Goal: Task Accomplishment & Management: Use online tool/utility

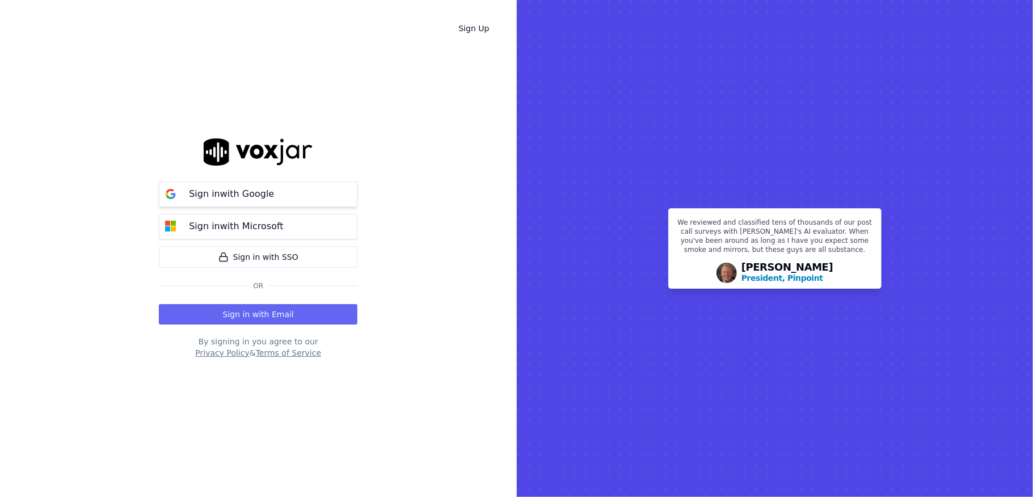
click at [223, 196] on p "Sign in with Google" at bounding box center [231, 194] width 85 height 14
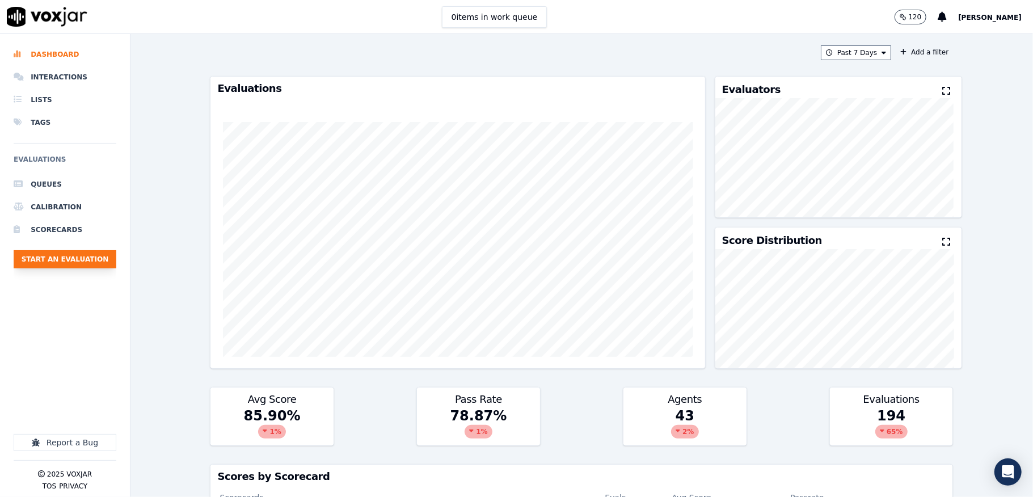
click at [96, 267] on button "Start an Evaluation" at bounding box center [65, 259] width 103 height 18
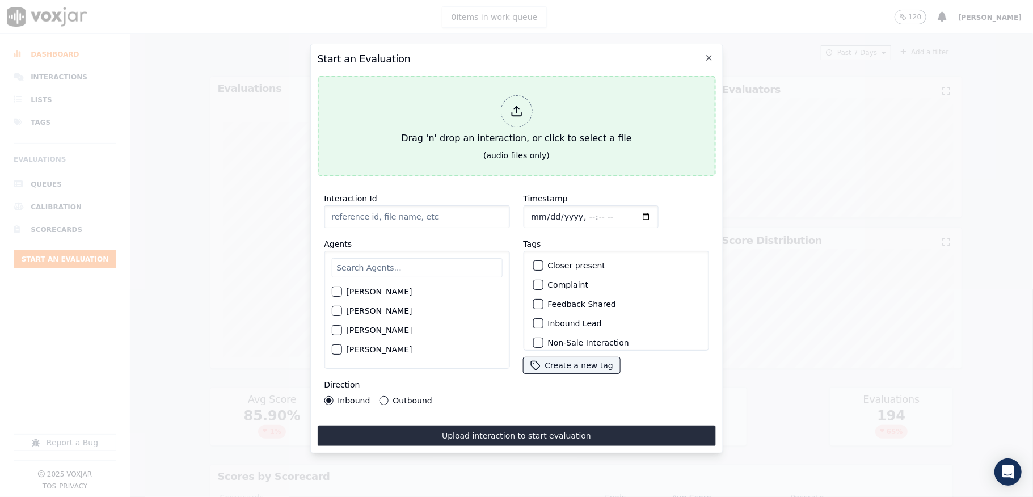
click at [506, 95] on div at bounding box center [516, 111] width 32 height 32
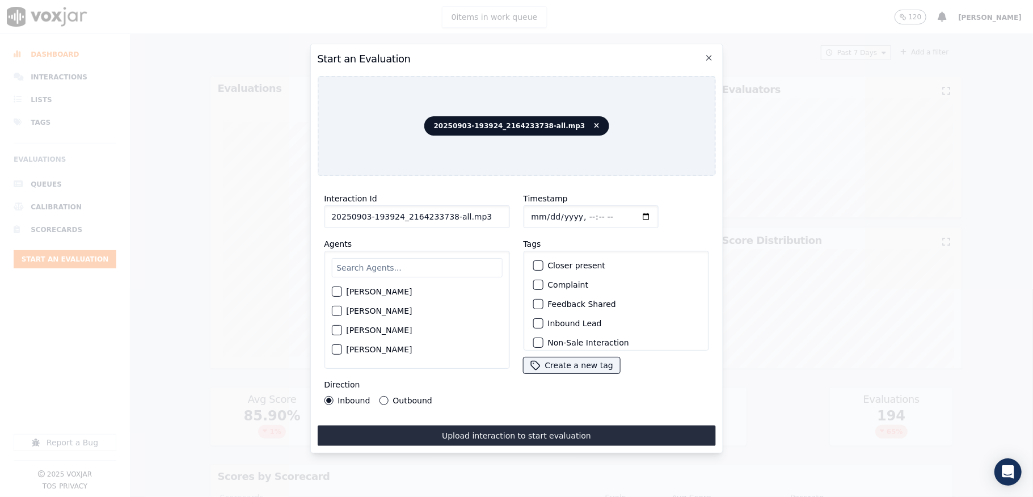
drag, startPoint x: 448, startPoint y: 213, endPoint x: 541, endPoint y: 218, distance: 93.2
click at [536, 217] on div "Interaction Id 20250903-193924_2164233738-all.mp3 Agents [PERSON_NAME] [PERSON_…" at bounding box center [516, 298] width 398 height 227
type input "20250903-193924_2164233738-C1"
click at [541, 211] on input "Timestamp" at bounding box center [590, 216] width 135 height 23
type input "[DATE]T14:50"
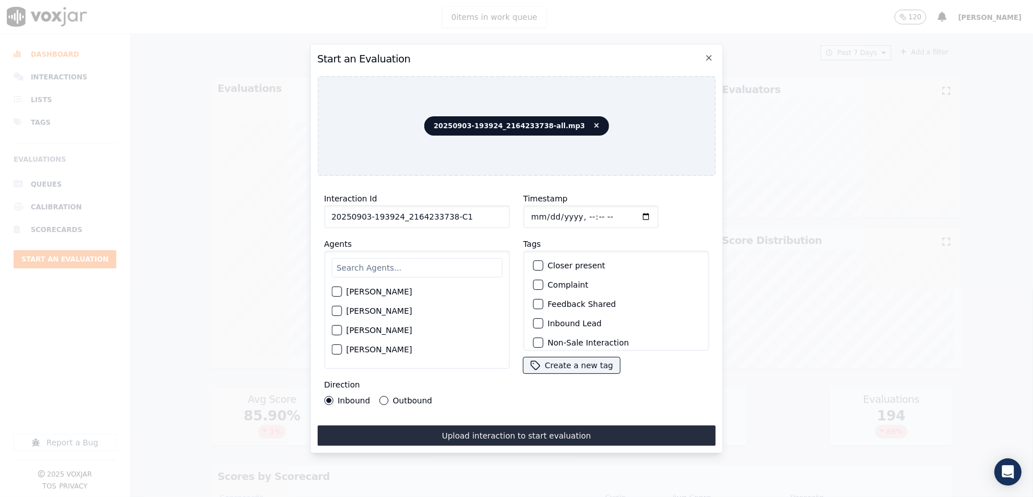
click at [411, 262] on input "text" at bounding box center [416, 267] width 171 height 19
type input "[PERSON_NAME]"
click at [339, 291] on div "button" at bounding box center [336, 295] width 8 height 8
click at [381, 396] on button "Outbound" at bounding box center [383, 400] width 9 height 9
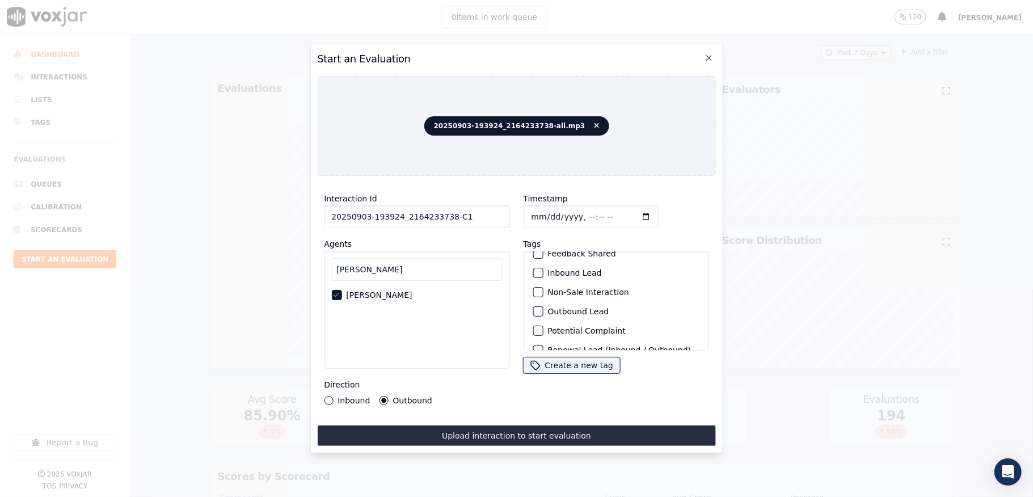
scroll to position [106, 0]
click at [532, 268] on div "Outbound Lead" at bounding box center [615, 277] width 175 height 19
drag, startPoint x: 535, startPoint y: 250, endPoint x: 539, endPoint y: 269, distance: 19.3
click at [536, 273] on button "Outbound Lead" at bounding box center [538, 278] width 10 height 10
click at [533, 332] on div "button" at bounding box center [537, 336] width 8 height 8
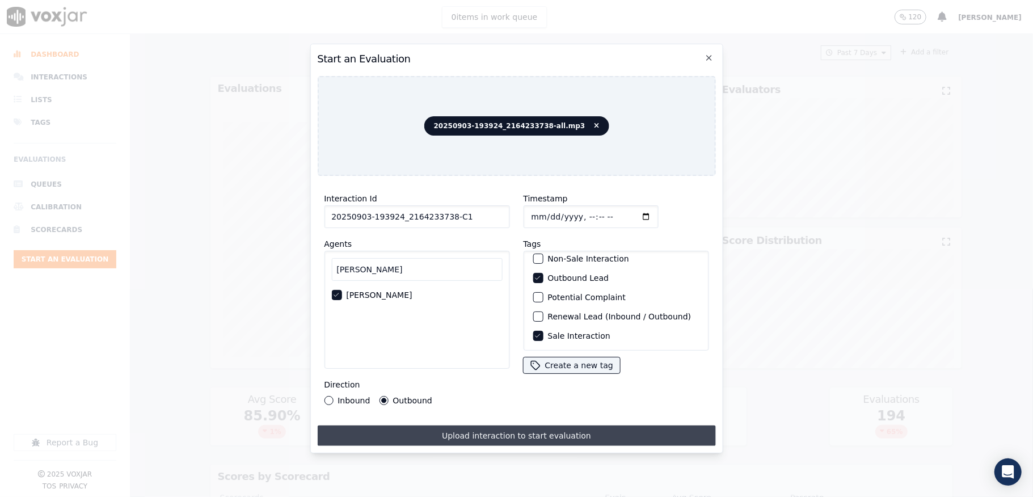
click at [520, 428] on button "Upload interaction to start evaluation" at bounding box center [516, 436] width 398 height 20
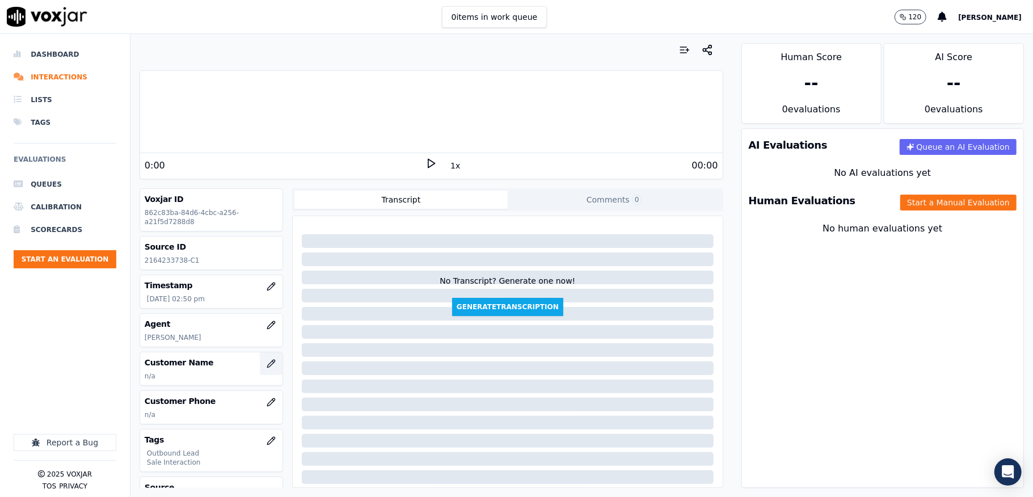
click at [267, 367] on icon "button" at bounding box center [271, 363] width 9 height 9
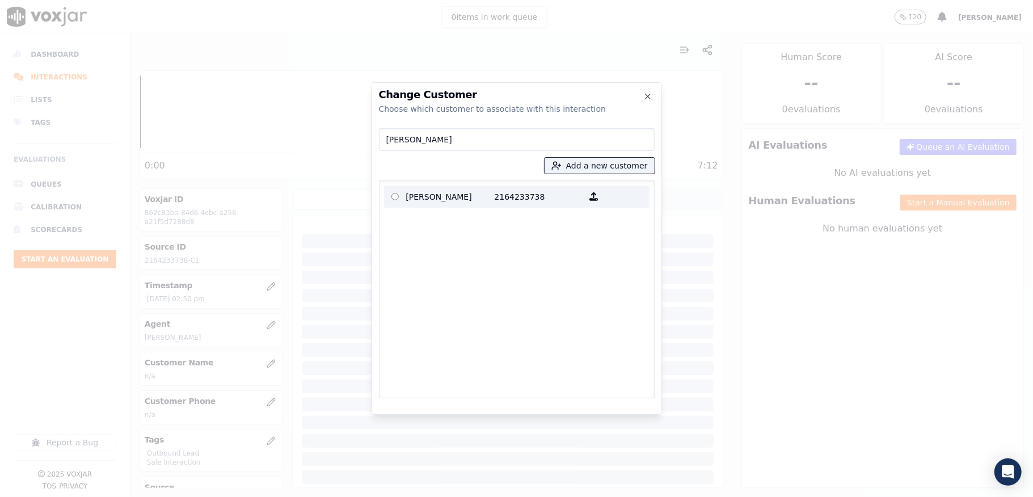
type input "[PERSON_NAME]"
click at [457, 203] on p "[PERSON_NAME]" at bounding box center [450, 197] width 89 height 18
click at [517, 201] on p "2164233738" at bounding box center [539, 197] width 89 height 18
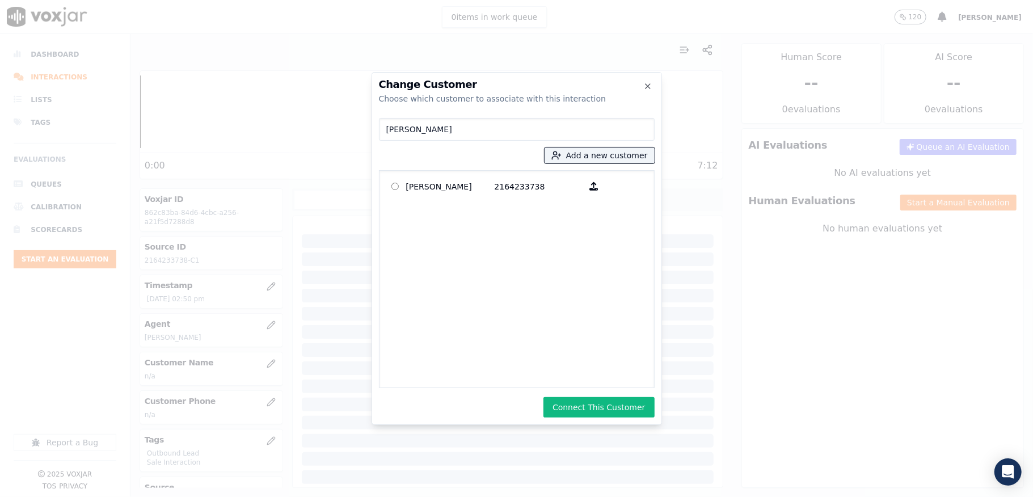
click at [586, 405] on button "Connect This Customer" at bounding box center [599, 407] width 111 height 20
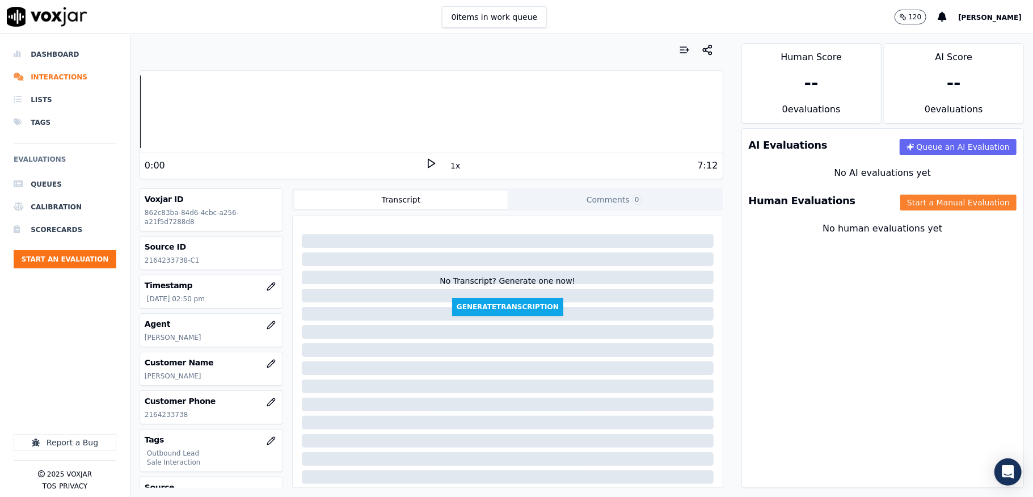
click at [900, 208] on button "Start a Manual Evaluation" at bounding box center [958, 203] width 116 height 16
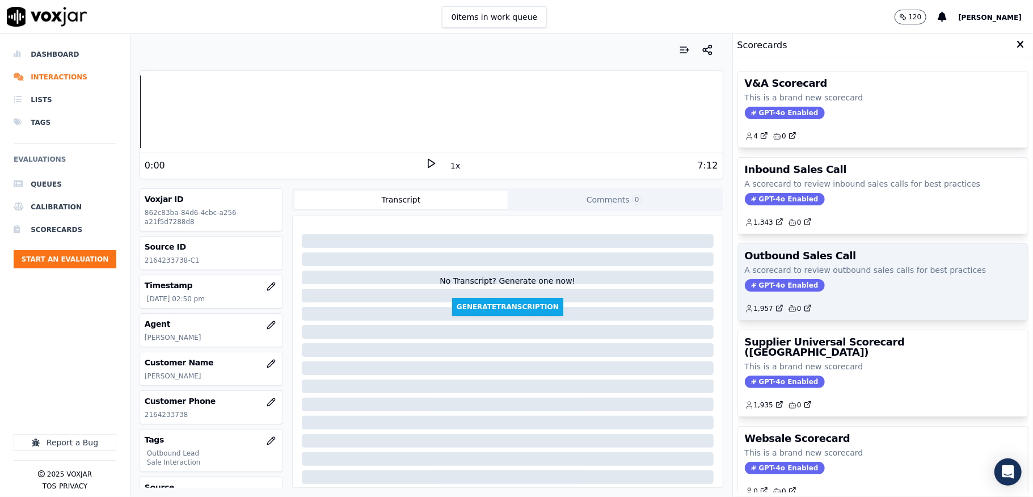
click at [756, 280] on div "Outbound Sales Call A scorecard to review outbound sales calls for best practic…" at bounding box center [883, 282] width 290 height 76
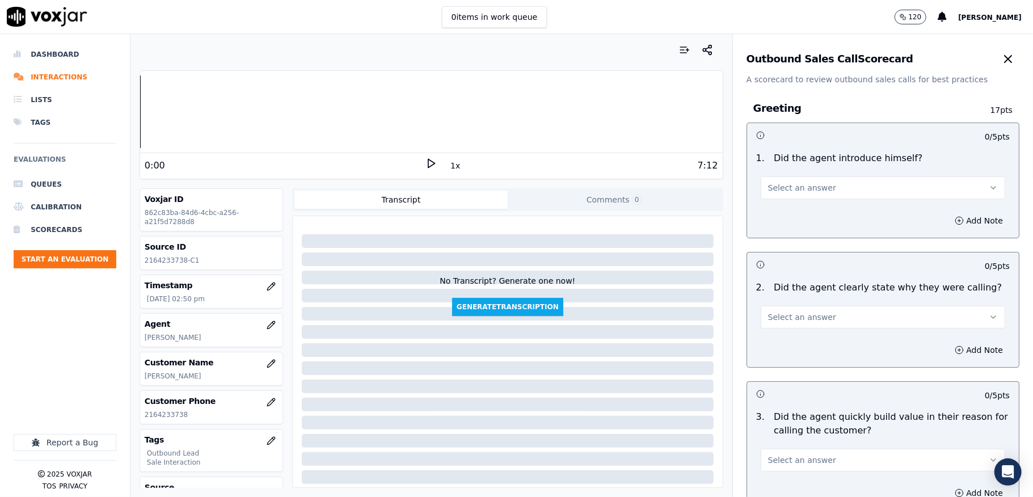
click at [803, 190] on span "Select an answer" at bounding box center [802, 187] width 68 height 11
click at [793, 218] on div "Yes" at bounding box center [855, 214] width 217 height 18
click at [788, 323] on button "Select an answer" at bounding box center [883, 317] width 245 height 23
click at [781, 345] on div "Yes" at bounding box center [855, 343] width 217 height 18
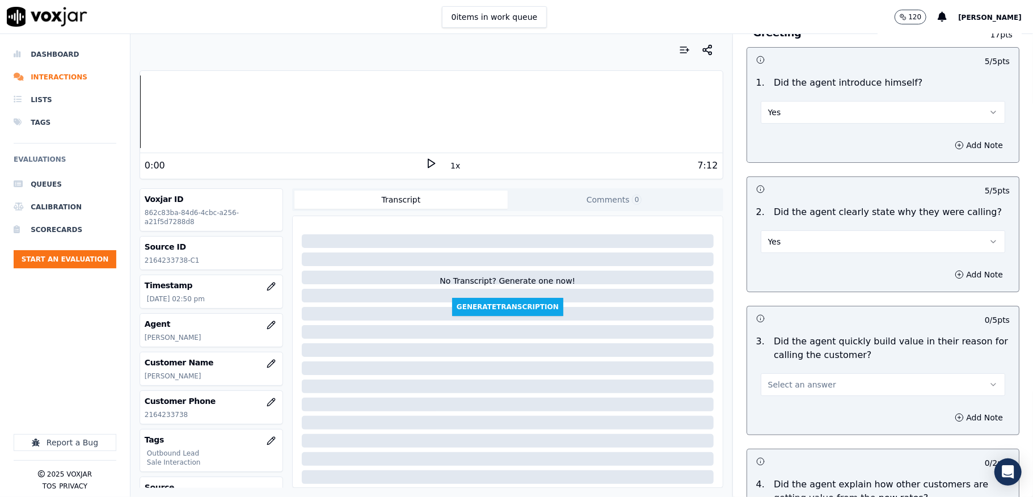
scroll to position [151, 0]
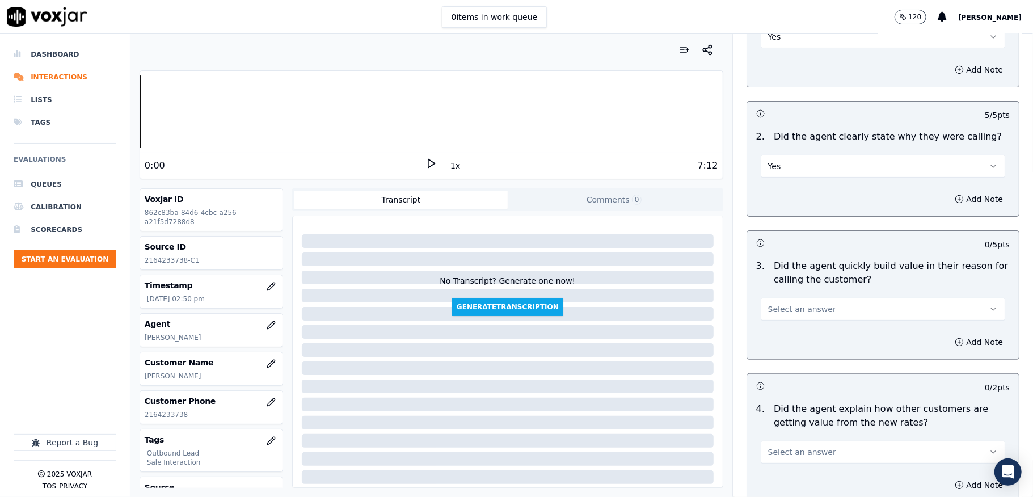
click at [796, 314] on span "Select an answer" at bounding box center [802, 309] width 68 height 11
click at [789, 335] on div "Yes" at bounding box center [855, 335] width 217 height 18
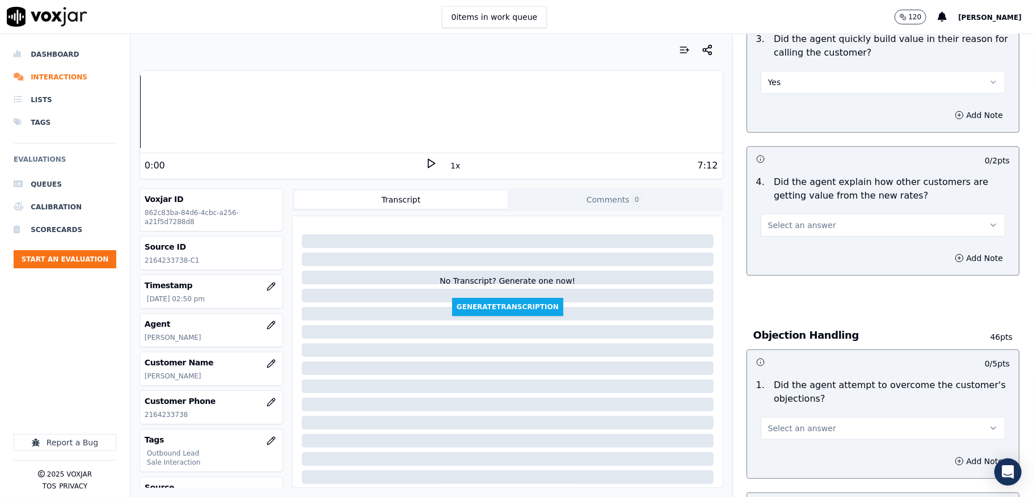
drag, startPoint x: 827, startPoint y: 222, endPoint x: 822, endPoint y: 237, distance: 15.6
click at [828, 222] on button "Select an answer" at bounding box center [883, 225] width 245 height 23
click at [806, 249] on div "Yes" at bounding box center [855, 252] width 217 height 18
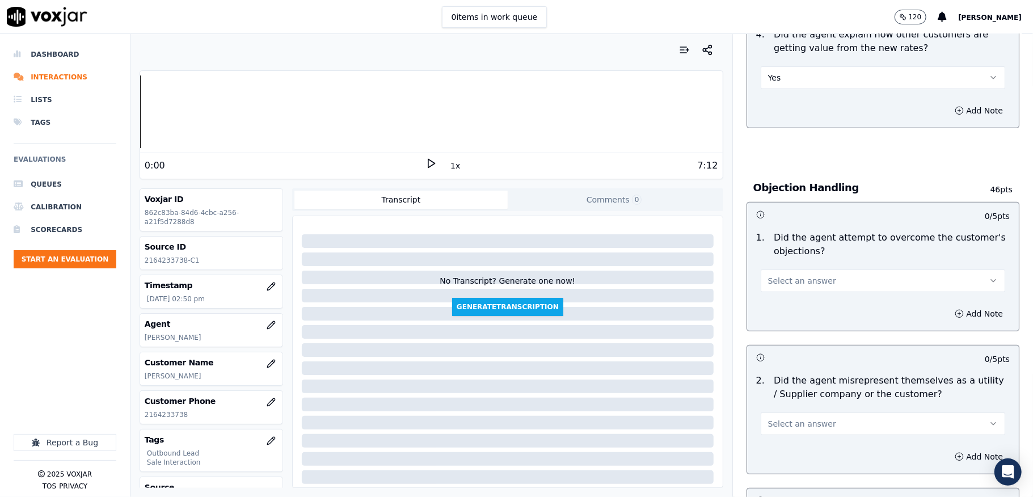
scroll to position [529, 0]
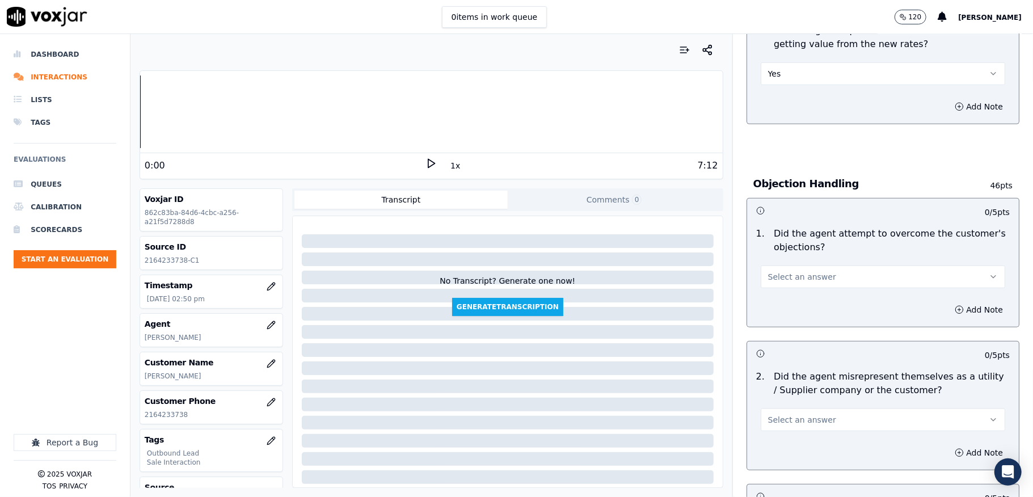
click at [802, 273] on span "Select an answer" at bounding box center [802, 276] width 68 height 11
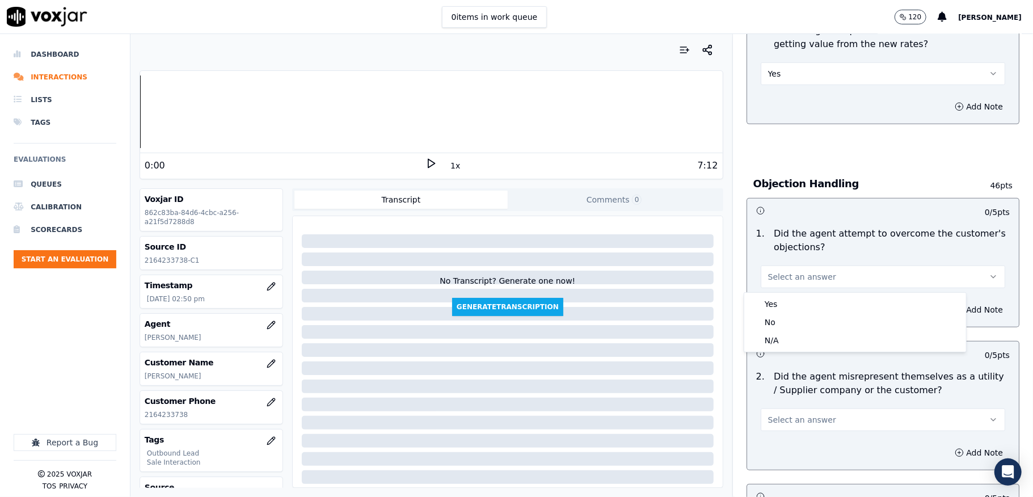
click at [777, 300] on div "Yes" at bounding box center [855, 304] width 217 height 18
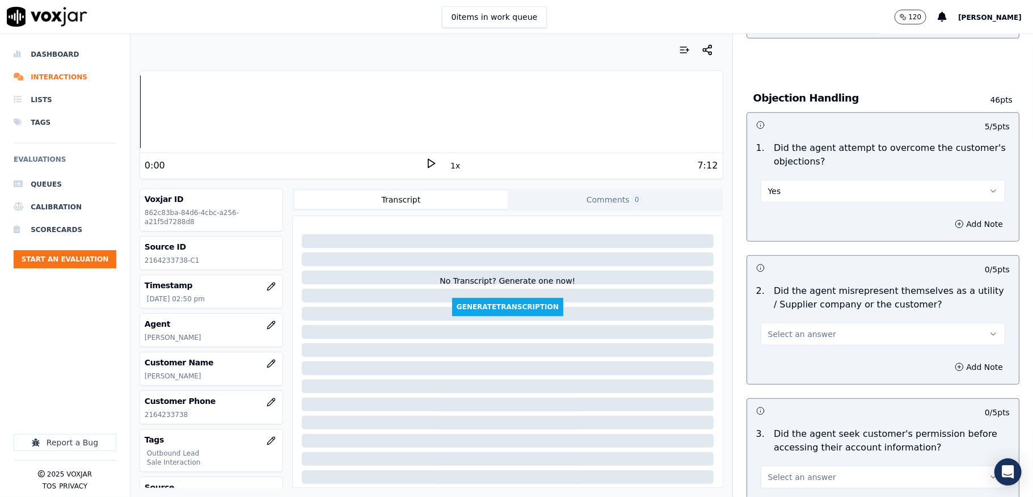
scroll to position [756, 0]
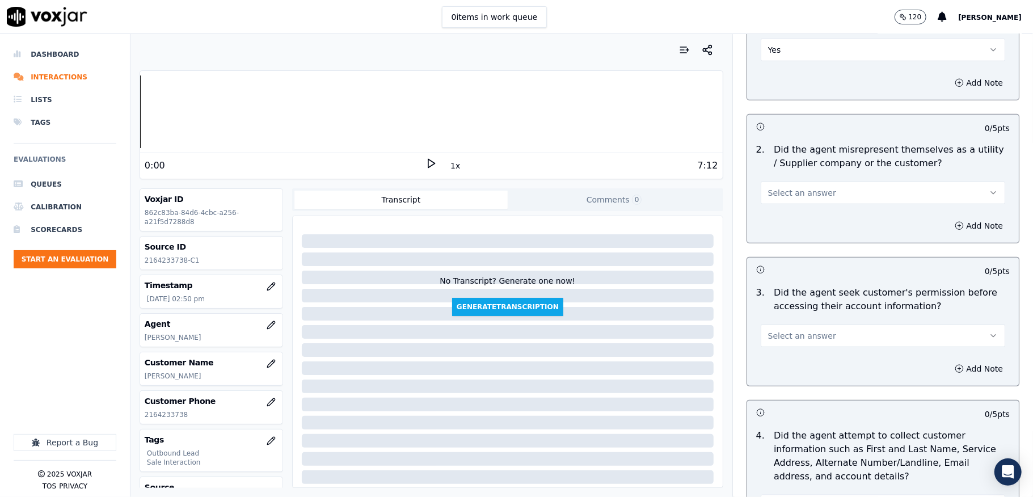
click at [814, 201] on button "Select an answer" at bounding box center [883, 193] width 245 height 23
click at [788, 237] on div "No" at bounding box center [855, 239] width 217 height 18
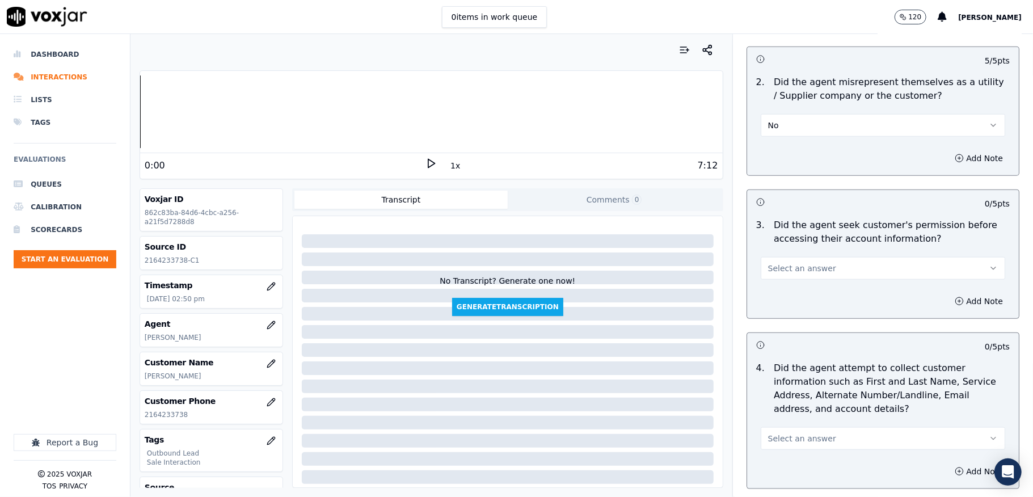
scroll to position [908, 0]
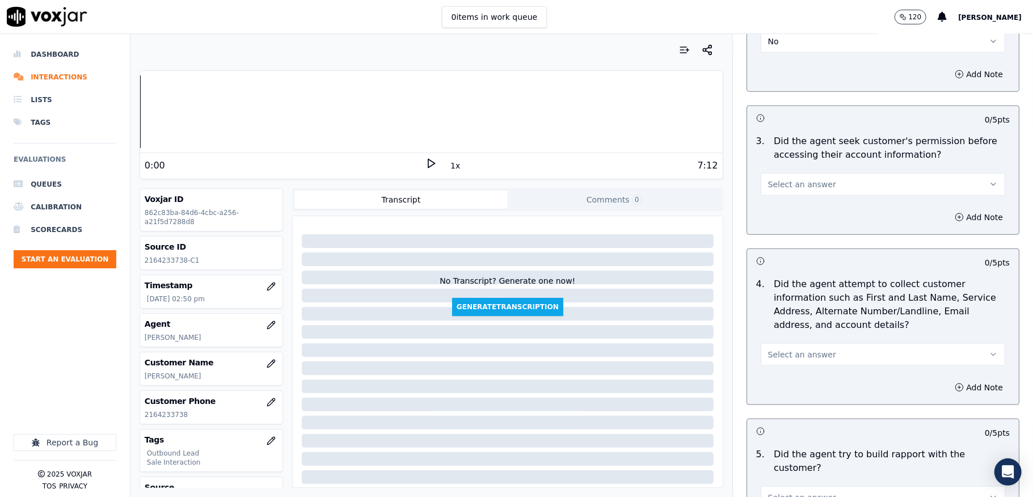
click at [799, 171] on div "Select an answer" at bounding box center [883, 179] width 263 height 34
click at [795, 190] on span "Select an answer" at bounding box center [802, 184] width 68 height 11
click at [785, 214] on div "Yes" at bounding box center [855, 213] width 217 height 18
click at [783, 189] on button "Yes" at bounding box center [883, 184] width 245 height 23
click at [779, 223] on div "No" at bounding box center [855, 231] width 217 height 18
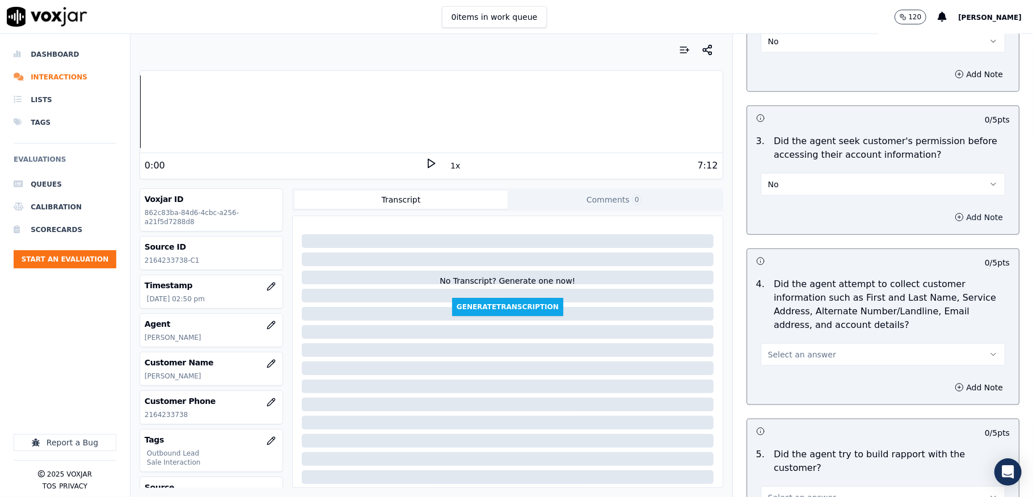
drag, startPoint x: 958, startPoint y: 212, endPoint x: 949, endPoint y: 216, distance: 10.2
click at [958, 212] on button "Add Note" at bounding box center [979, 217] width 62 height 16
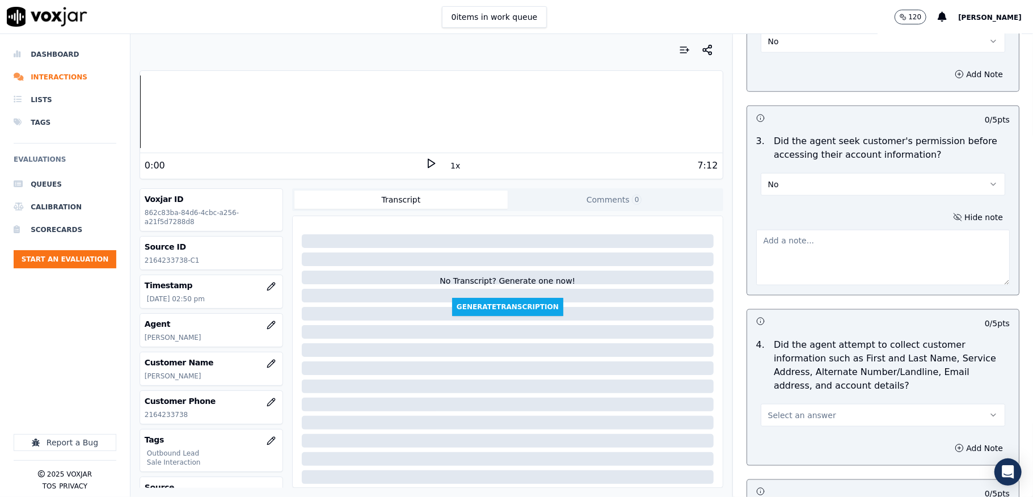
click at [856, 249] on textarea at bounding box center [883, 258] width 254 height 56
paste textarea "@2:57 [PERSON_NAME] shared the account number <> The agent must ask for and obt…"
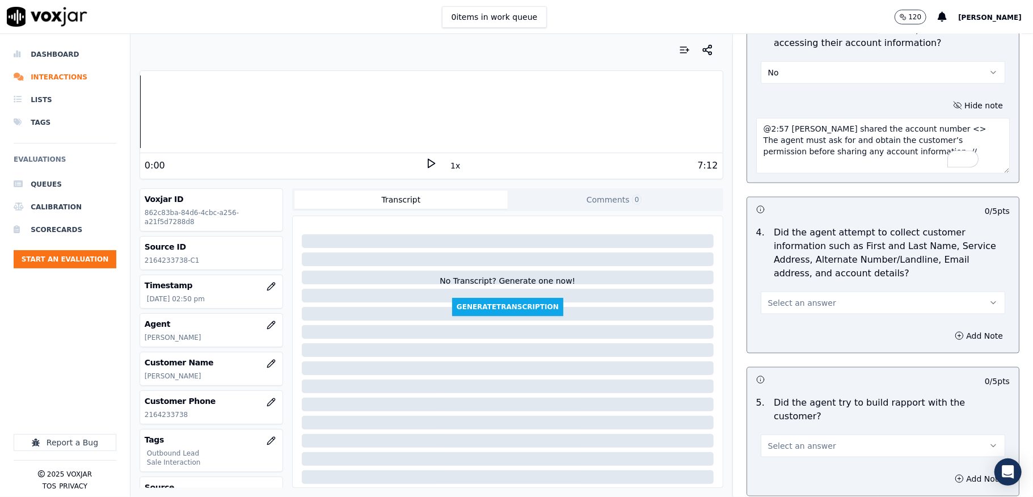
scroll to position [1135, 0]
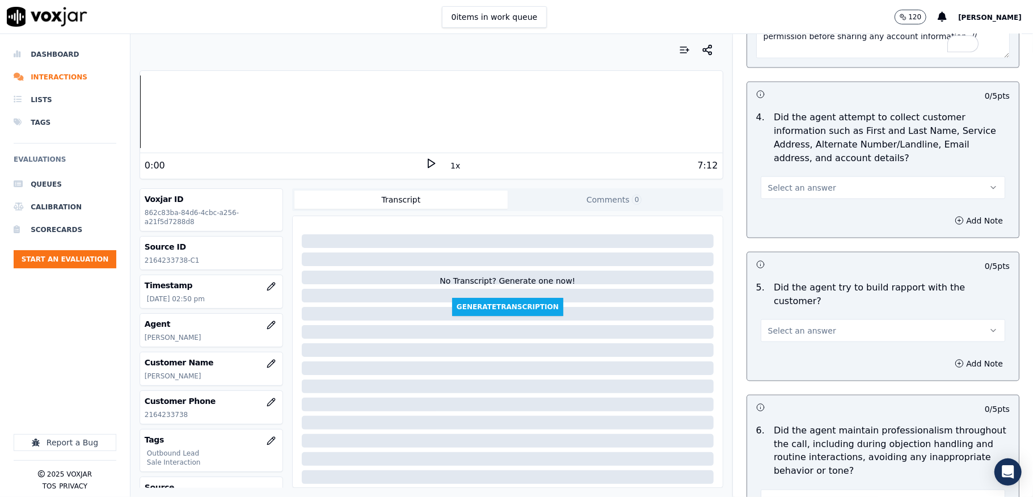
type textarea "@2:57 [PERSON_NAME] shared the account number <> The agent must ask for and obt…"
click at [815, 191] on button "Select an answer" at bounding box center [883, 187] width 245 height 23
click at [793, 244] on div "N/A" at bounding box center [855, 253] width 217 height 18
click at [806, 325] on span "Select an answer" at bounding box center [802, 330] width 68 height 11
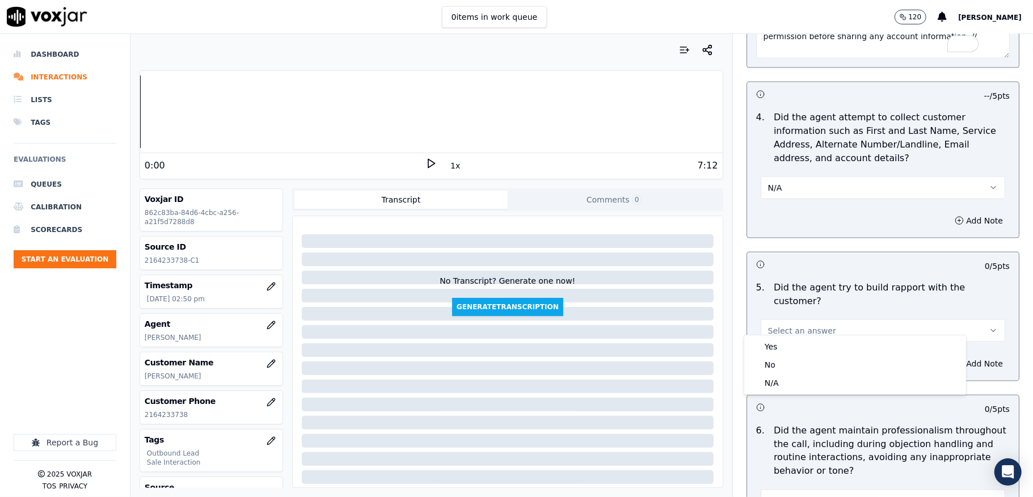
click at [794, 336] on div "Yes No N/A" at bounding box center [855, 364] width 222 height 59
click at [784, 341] on div "Yes" at bounding box center [855, 347] width 217 height 18
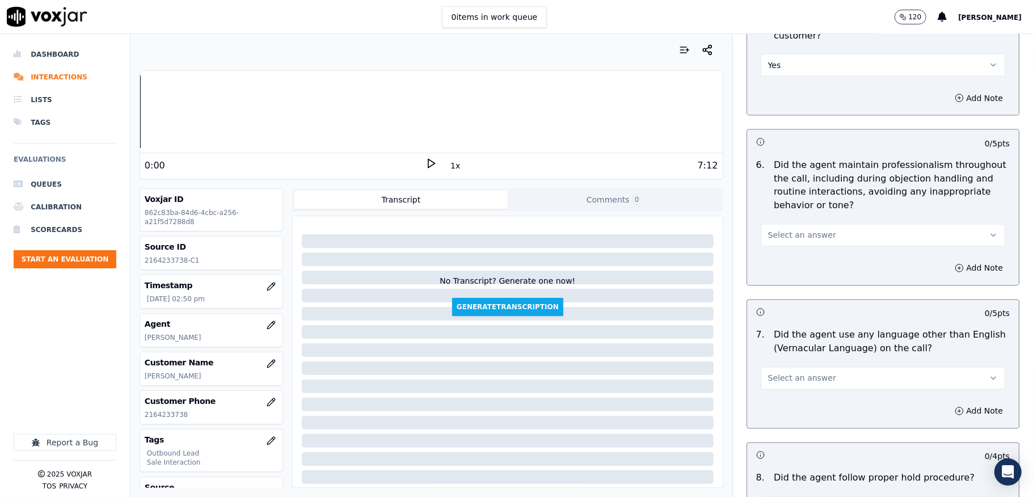
scroll to position [1437, 0]
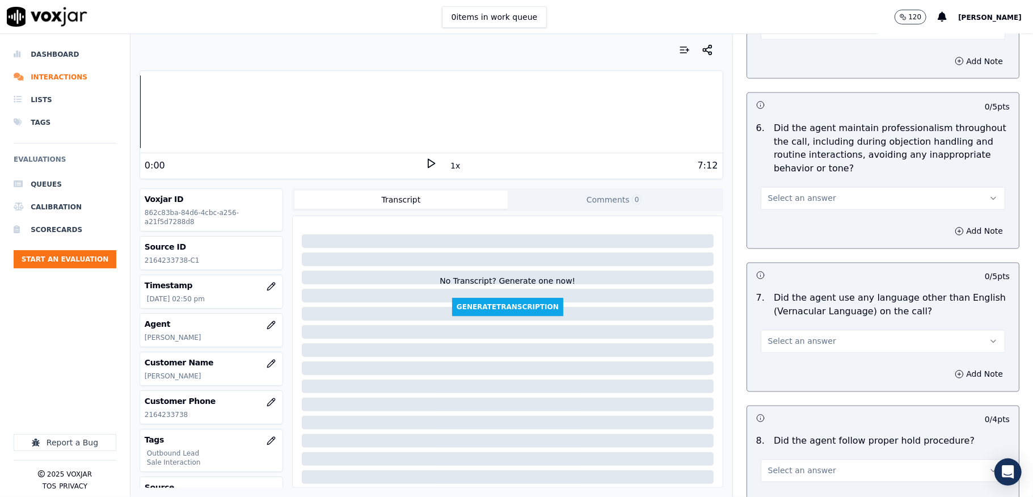
click at [826, 187] on button "Select an answer" at bounding box center [883, 198] width 245 height 23
click at [796, 207] on div "Yes" at bounding box center [855, 214] width 217 height 18
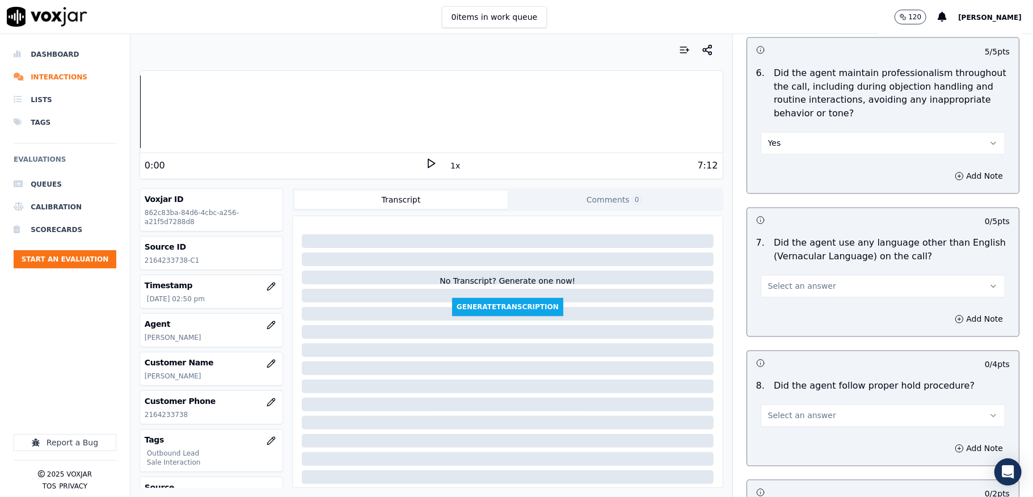
scroll to position [1589, 0]
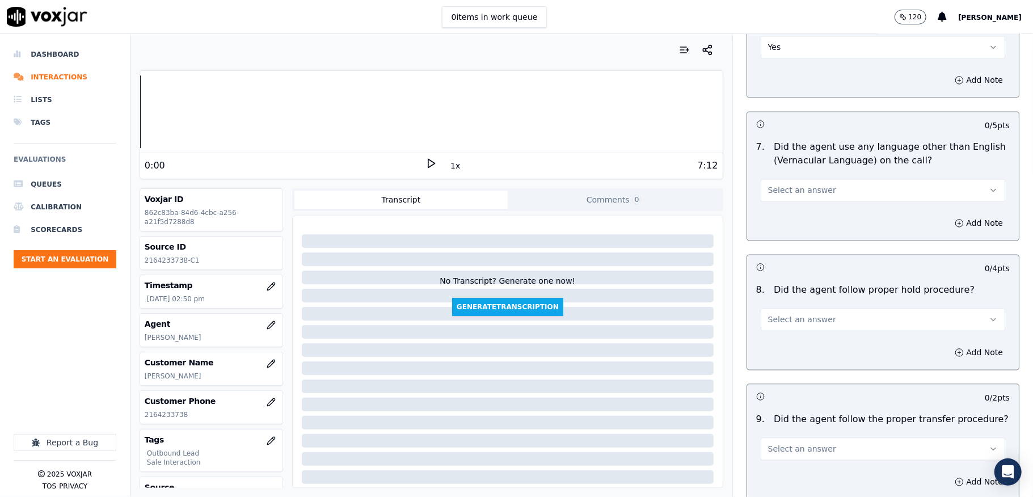
click at [808, 186] on span "Select an answer" at bounding box center [802, 189] width 68 height 11
click at [788, 226] on div "No" at bounding box center [855, 225] width 217 height 18
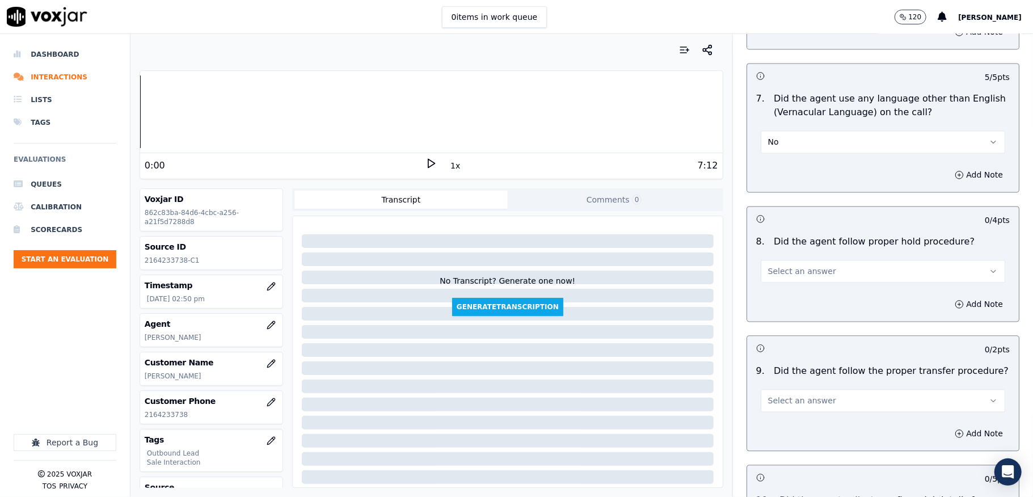
scroll to position [1664, 0]
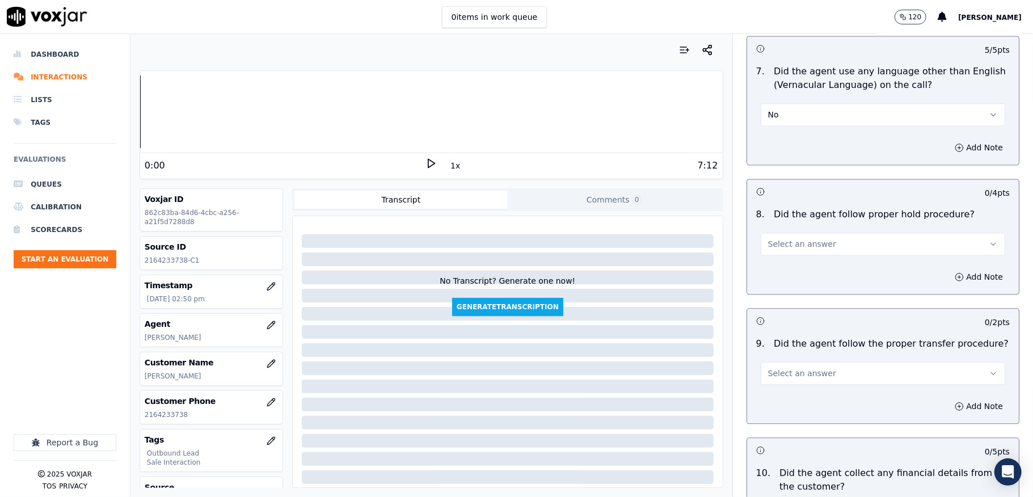
click at [808, 233] on button "Select an answer" at bounding box center [883, 244] width 245 height 23
click at [798, 258] on div "Yes" at bounding box center [855, 260] width 217 height 18
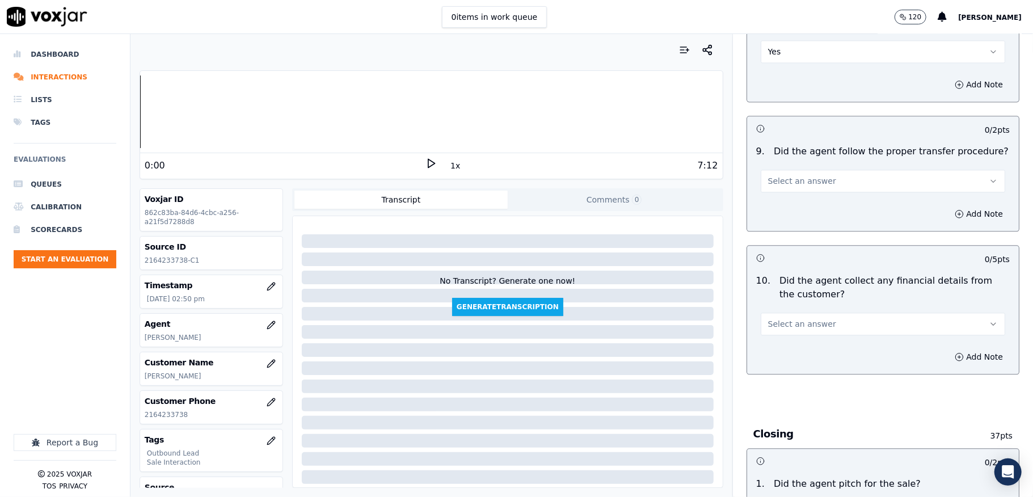
scroll to position [1891, 0]
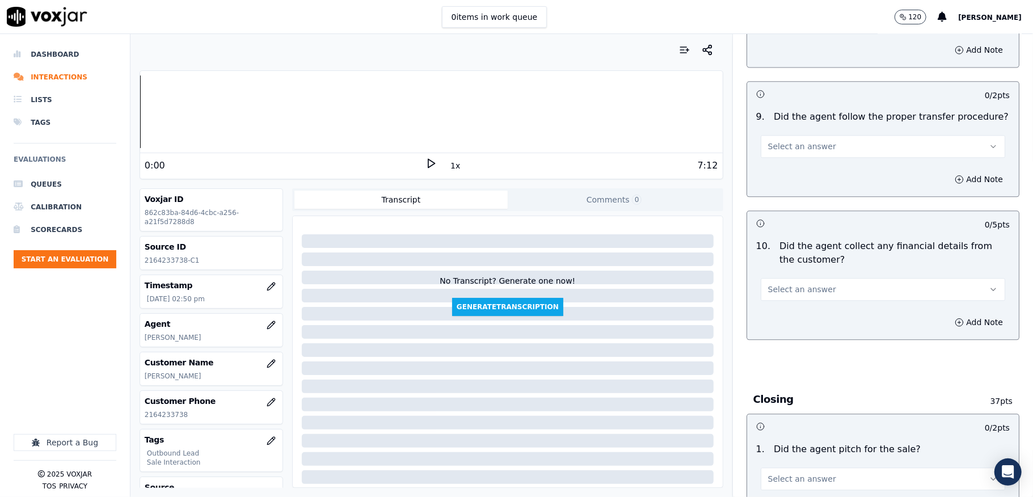
click at [822, 135] on button "Select an answer" at bounding box center [883, 146] width 245 height 23
click at [802, 163] on div "Yes" at bounding box center [855, 163] width 217 height 18
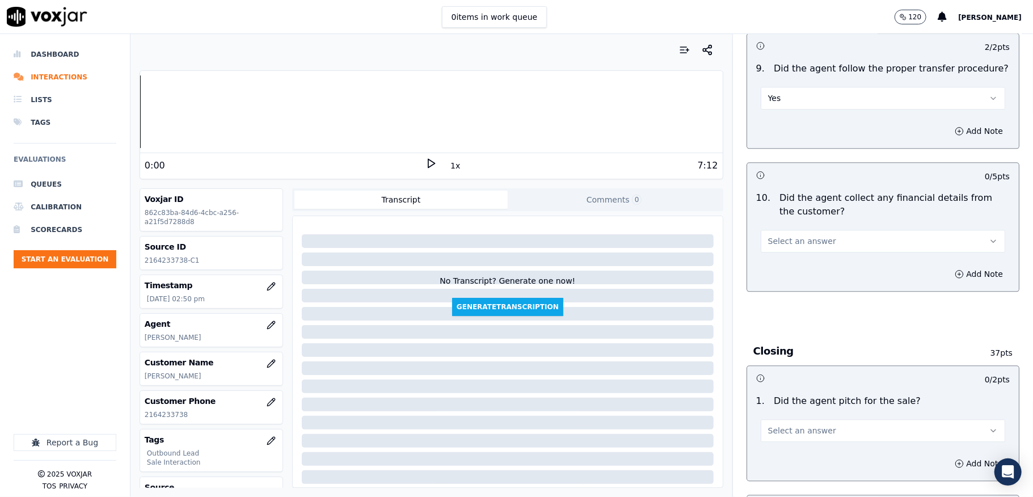
scroll to position [1967, 0]
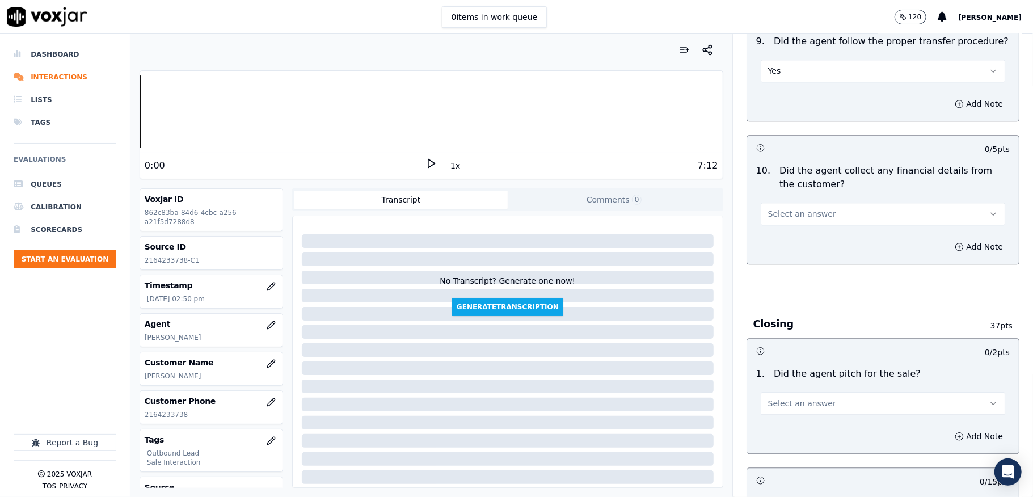
click at [822, 203] on button "Select an answer" at bounding box center [883, 214] width 245 height 23
click at [781, 246] on div "No" at bounding box center [855, 249] width 217 height 18
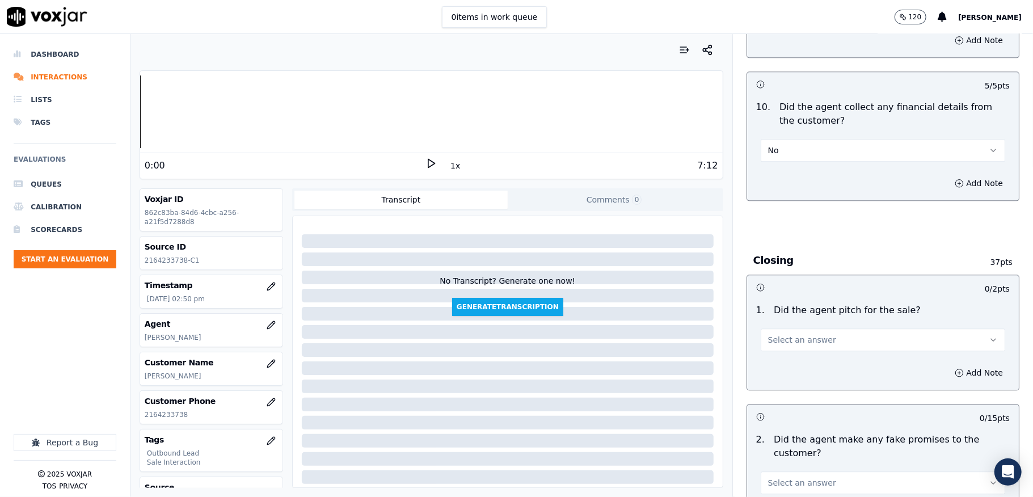
scroll to position [2194, 0]
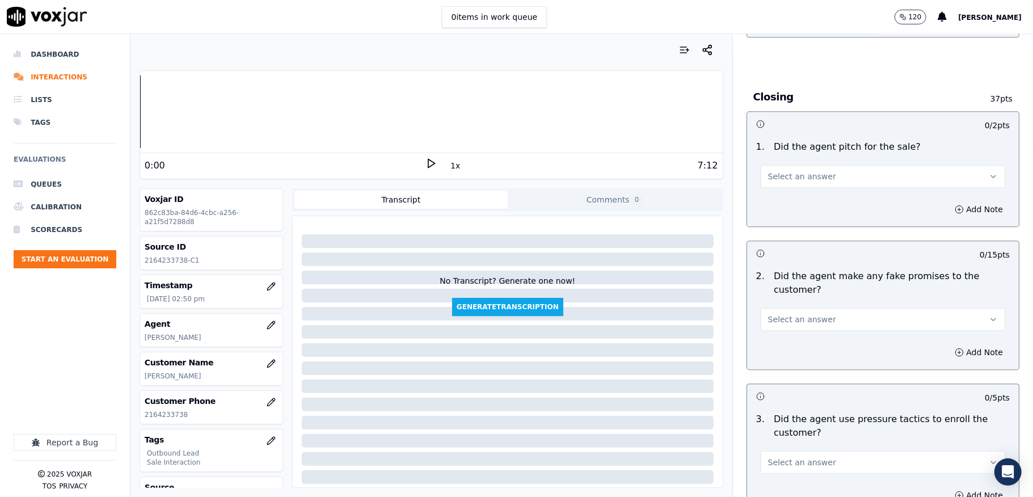
click at [815, 169] on button "Select an answer" at bounding box center [883, 176] width 245 height 23
click at [797, 197] on div "Yes" at bounding box center [855, 194] width 217 height 18
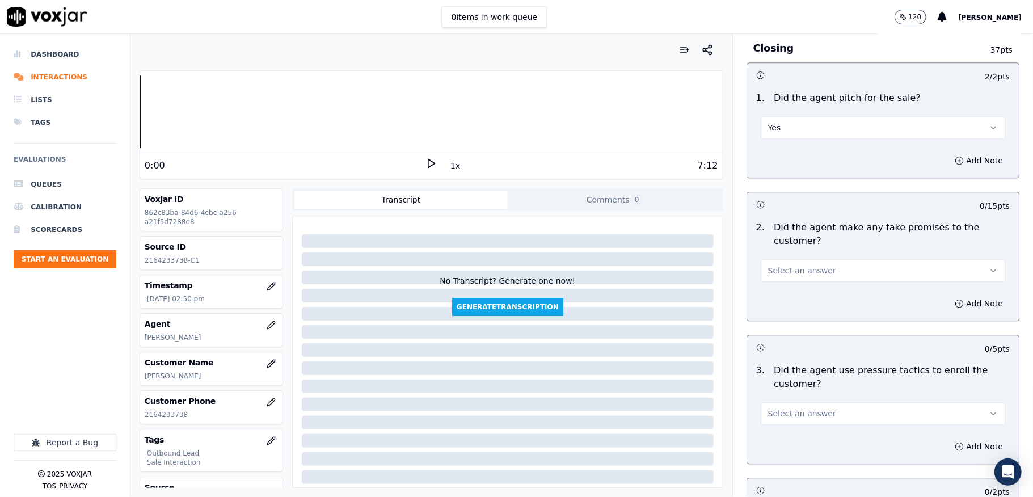
scroll to position [2270, 0]
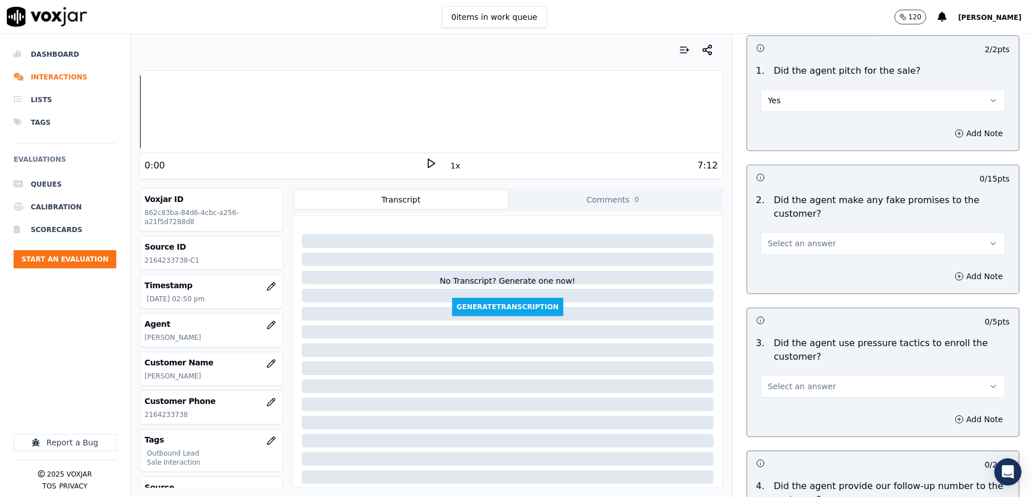
click at [797, 238] on span "Select an answer" at bounding box center [802, 243] width 68 height 11
click at [785, 262] on div "Yes" at bounding box center [855, 262] width 217 height 18
drag, startPoint x: 778, startPoint y: 228, endPoint x: 772, endPoint y: 233, distance: 7.7
click at [777, 232] on button "Yes" at bounding box center [883, 243] width 245 height 23
click at [772, 275] on div "No" at bounding box center [855, 280] width 217 height 18
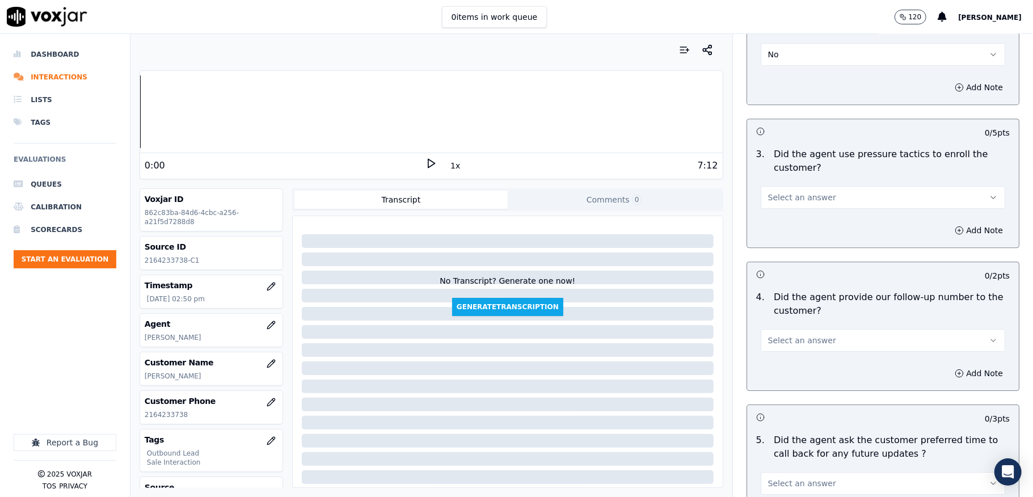
scroll to position [2497, 0]
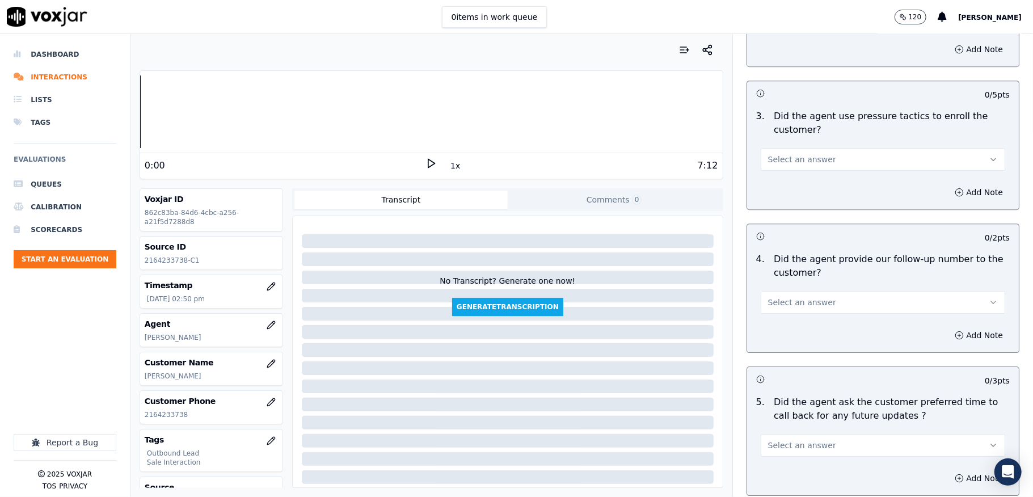
click at [806, 148] on button "Select an answer" at bounding box center [883, 159] width 245 height 23
click at [793, 175] on div "Yes" at bounding box center [855, 178] width 217 height 18
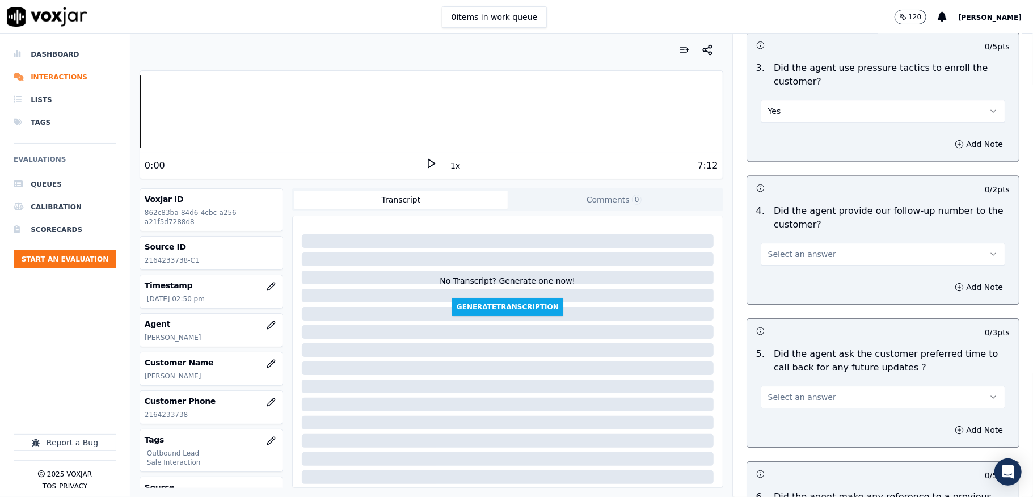
scroll to position [2572, 0]
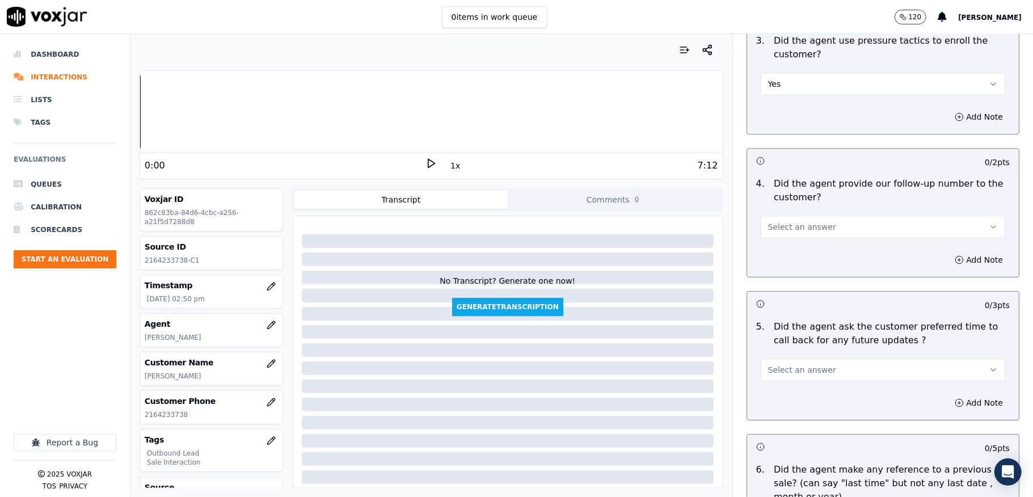
click at [784, 76] on button "Yes" at bounding box center [883, 84] width 245 height 23
click at [784, 121] on div "No" at bounding box center [855, 121] width 217 height 18
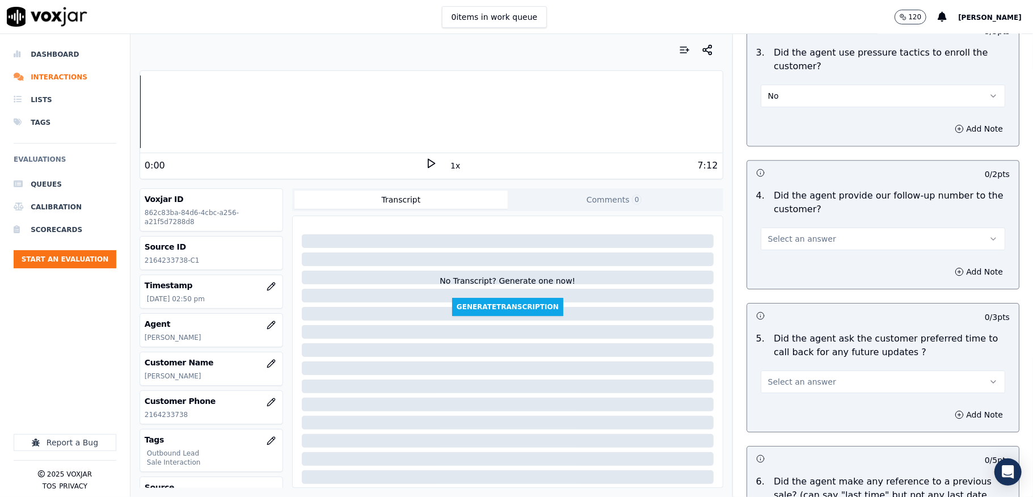
scroll to position [2648, 0]
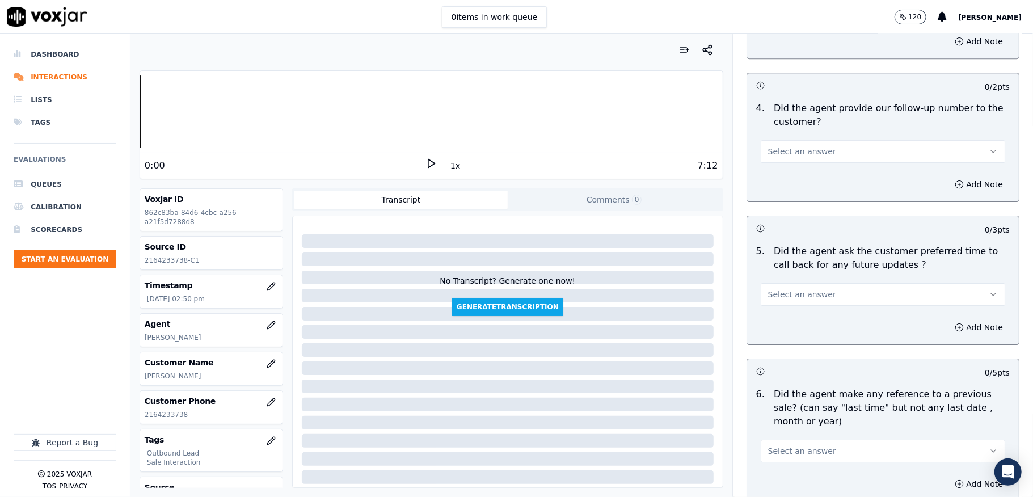
click at [817, 144] on button "Select an answer" at bounding box center [883, 151] width 245 height 23
click at [786, 165] on div "Yes" at bounding box center [855, 170] width 217 height 18
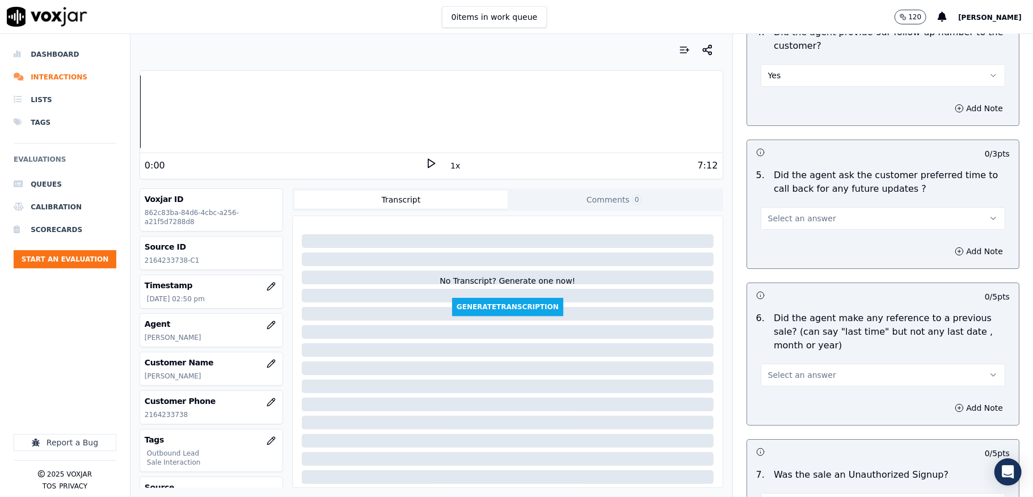
click at [786, 213] on span "Select an answer" at bounding box center [802, 218] width 68 height 11
click at [773, 256] on div "No" at bounding box center [855, 256] width 217 height 18
click at [791, 207] on button "No" at bounding box center [883, 218] width 245 height 23
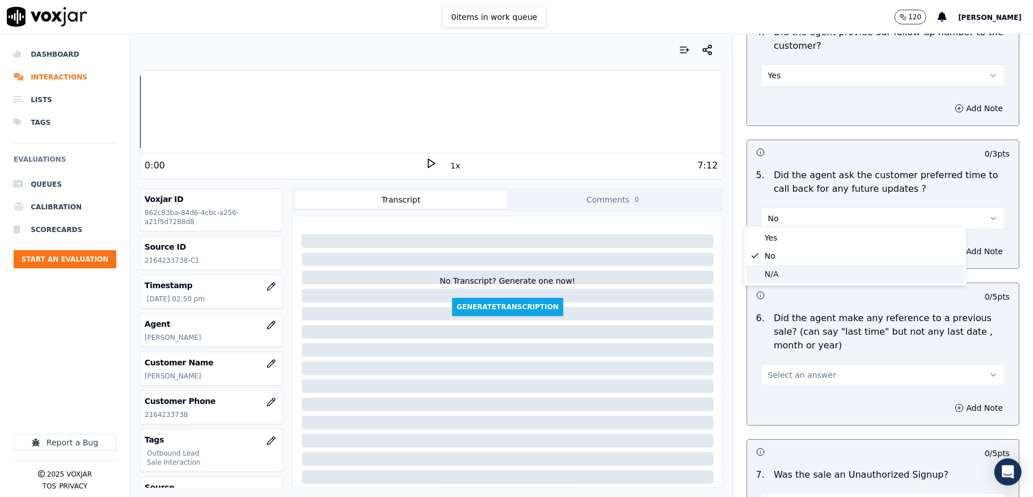
drag, startPoint x: 768, startPoint y: 273, endPoint x: 767, endPoint y: 248, distance: 25.0
click at [768, 273] on div "N/A" at bounding box center [855, 274] width 217 height 18
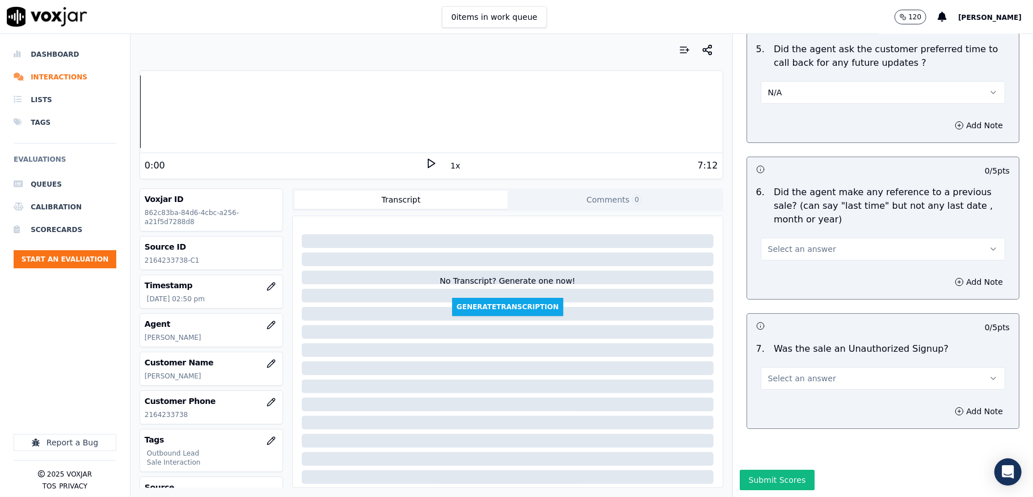
scroll to position [2875, 0]
click at [790, 243] on span "Select an answer" at bounding box center [802, 248] width 68 height 11
click at [778, 257] on div "No" at bounding box center [855, 262] width 217 height 18
click at [813, 367] on button "Select an answer" at bounding box center [883, 378] width 245 height 23
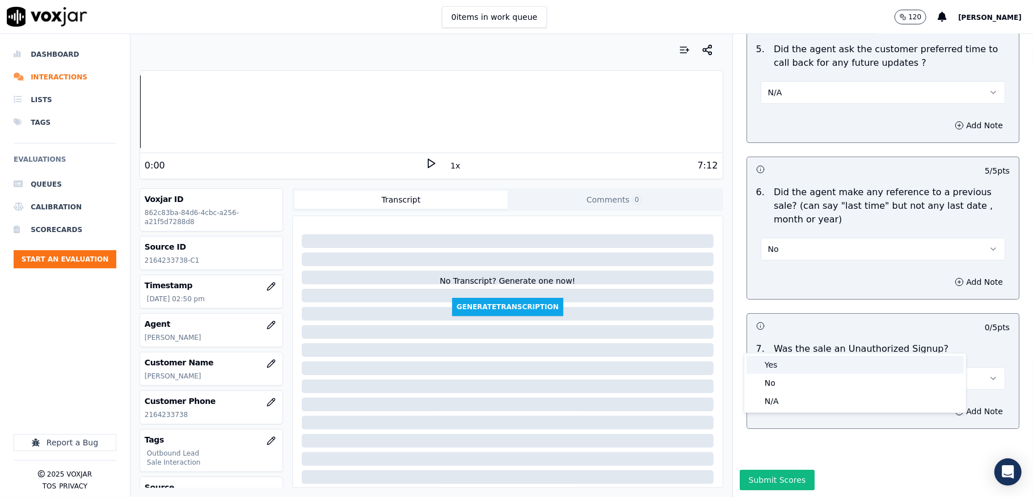
click at [784, 368] on div "Yes" at bounding box center [855, 365] width 217 height 18
click at [799, 367] on button "Yes" at bounding box center [883, 378] width 245 height 23
click at [766, 380] on div "No" at bounding box center [855, 383] width 217 height 18
click at [763, 470] on button "Submit Scores" at bounding box center [777, 480] width 75 height 20
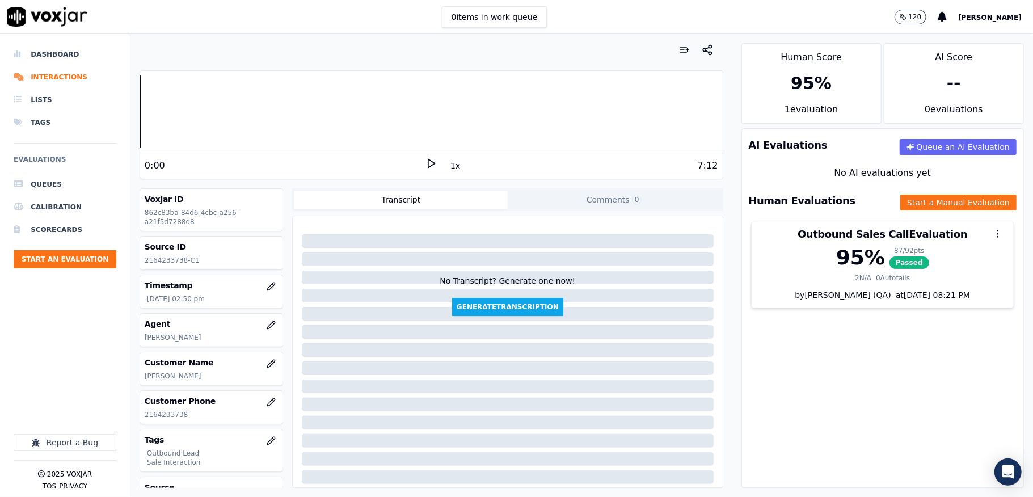
click at [31, 57] on li "Dashboard" at bounding box center [65, 54] width 103 height 23
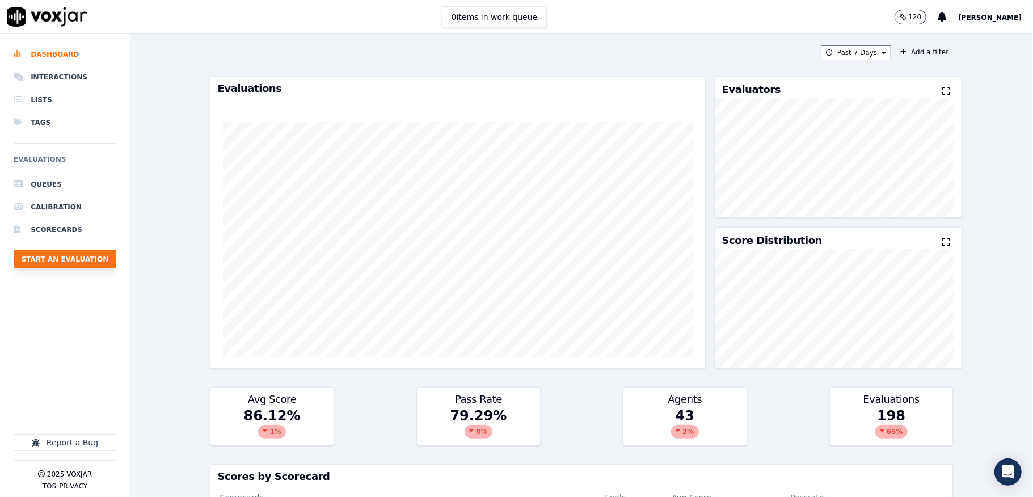
click at [68, 267] on button "Start an Evaluation" at bounding box center [65, 259] width 103 height 18
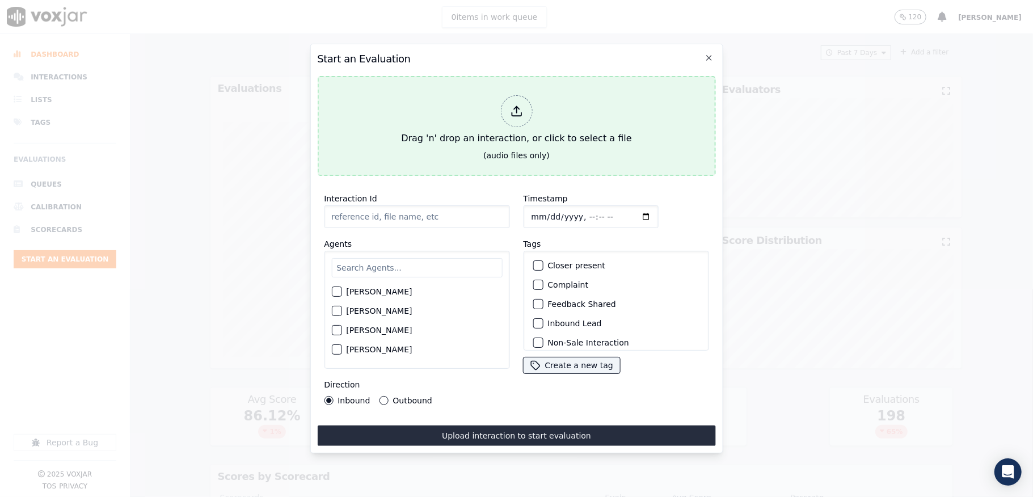
click at [511, 105] on icon at bounding box center [516, 111] width 12 height 12
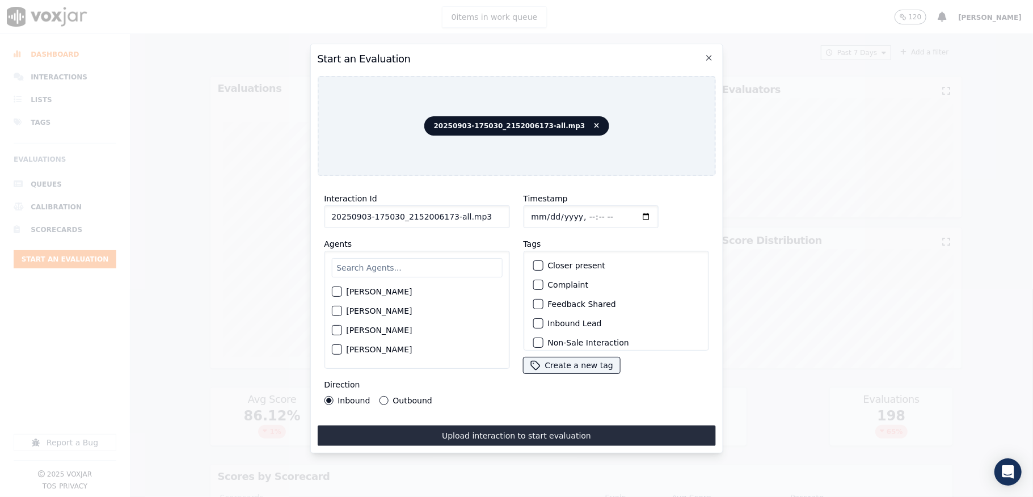
drag, startPoint x: 444, startPoint y: 214, endPoint x: 539, endPoint y: 220, distance: 95.5
click at [538, 218] on div "Interaction Id 20250903-175030_2152006173-all.mp3 Agents [PERSON_NAME] [PERSON_…" at bounding box center [516, 298] width 398 height 227
type input "20250903-175030_2152006173-C1"
click at [545, 210] on input "Timestamp" at bounding box center [590, 216] width 135 height 23
type input "[DATE]T14:53"
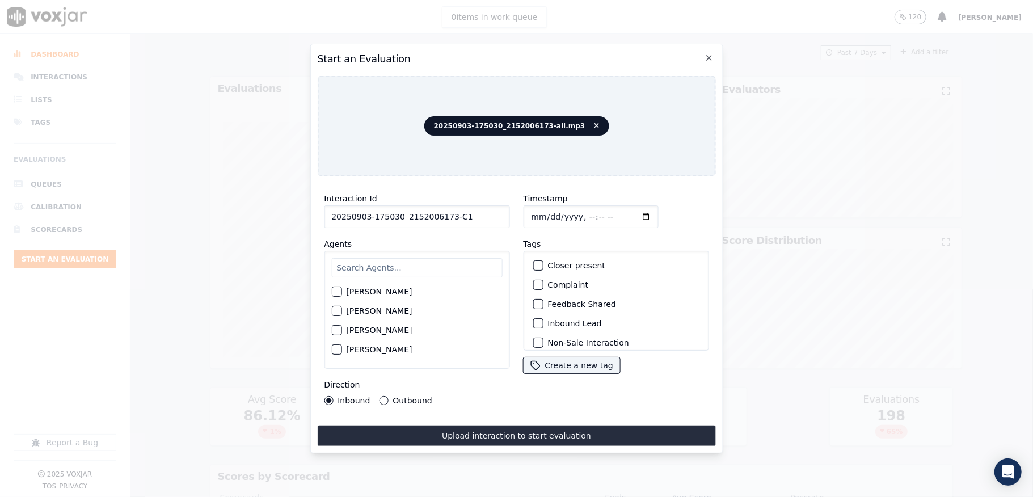
click at [403, 258] on input "text" at bounding box center [416, 267] width 171 height 19
type input "[PERSON_NAME]"
click at [342, 290] on button "[PERSON_NAME]" at bounding box center [336, 295] width 10 height 10
click at [533, 262] on div "button" at bounding box center [537, 266] width 8 height 8
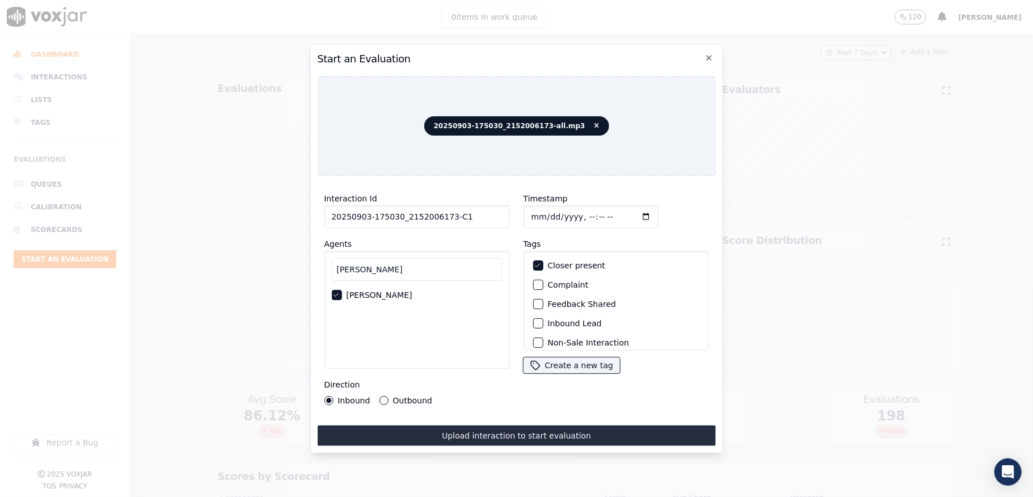
click at [533, 319] on div "button" at bounding box center [537, 323] width 8 height 8
click at [538, 326] on div "Sale Interaction" at bounding box center [615, 335] width 175 height 19
click at [534, 332] on div "button" at bounding box center [537, 336] width 8 height 8
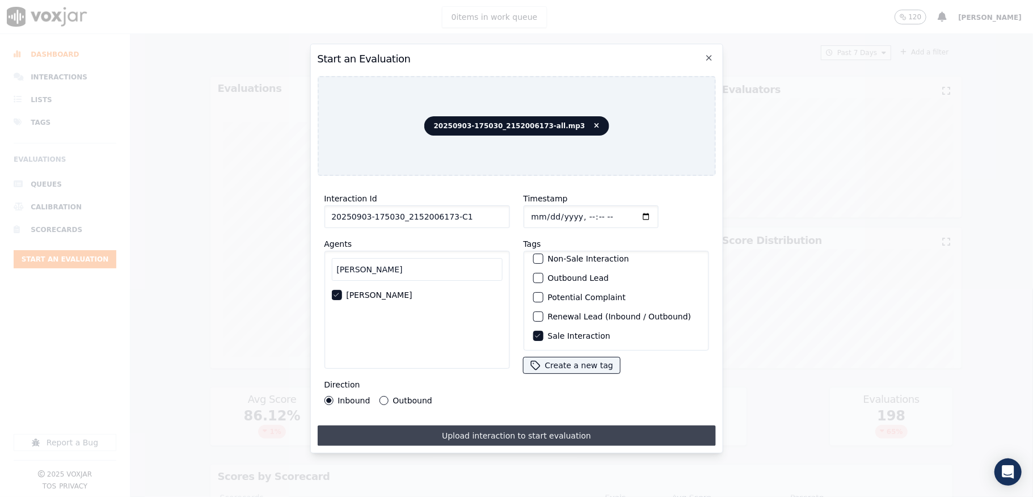
click at [518, 435] on button "Upload interaction to start evaluation" at bounding box center [516, 436] width 398 height 20
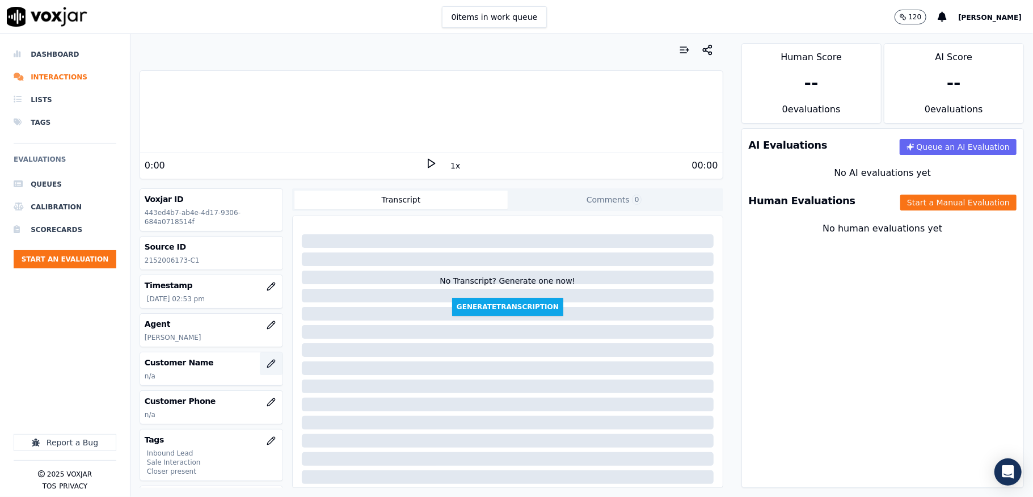
click at [267, 367] on icon "button" at bounding box center [271, 363] width 9 height 9
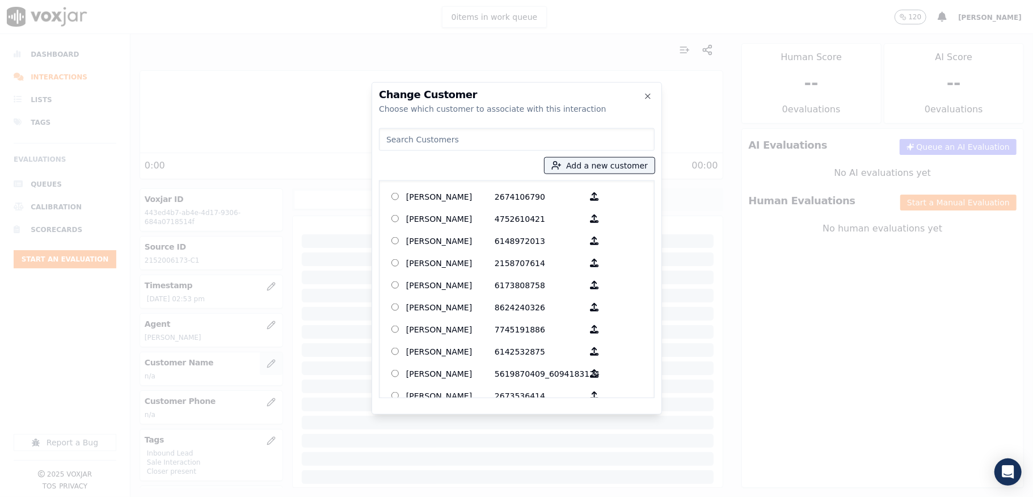
type input "[PERSON_NAME]"
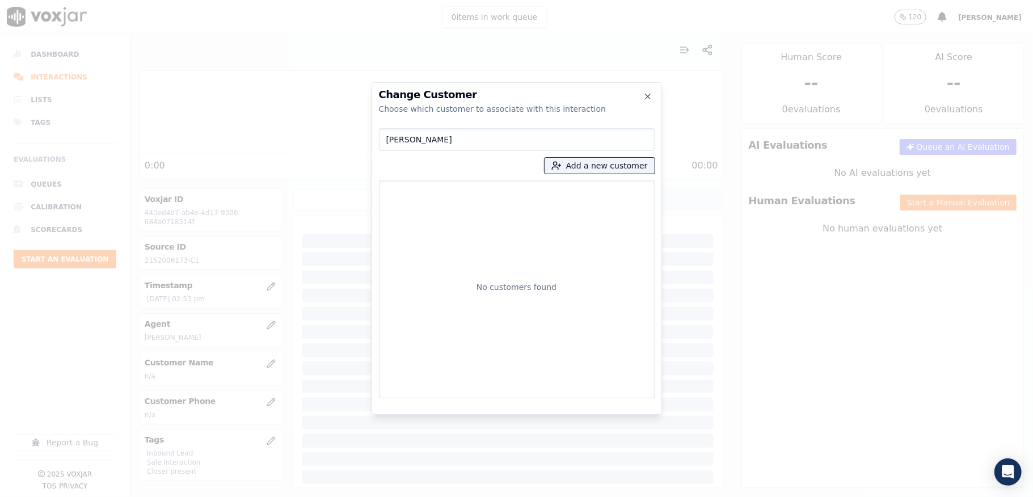
drag, startPoint x: 468, startPoint y: 141, endPoint x: 341, endPoint y: 142, distance: 126.5
click at [336, 496] on div "Change Customer Choose which customer to associate with this interaction [PERSO…" at bounding box center [516, 497] width 1033 height 0
click at [595, 167] on button "Add a new customer" at bounding box center [600, 166] width 110 height 16
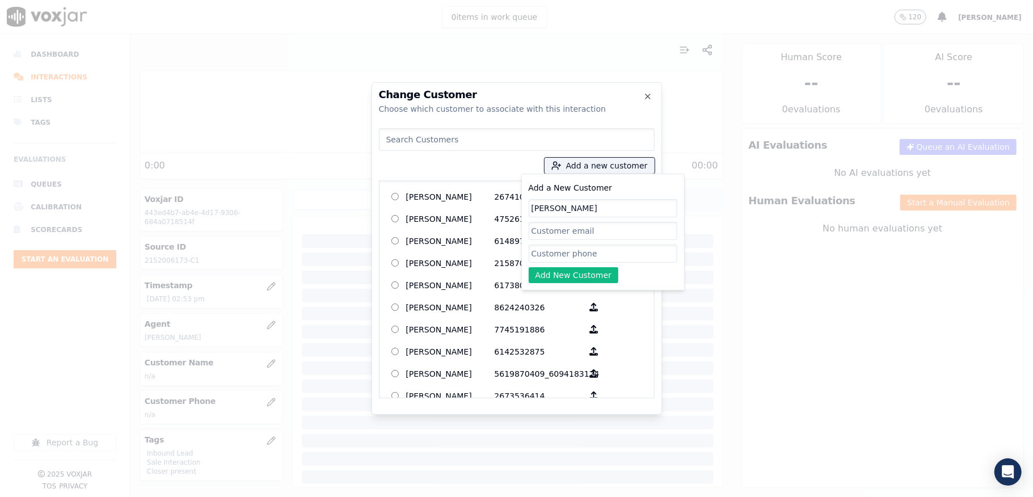
type input "[PERSON_NAME]"
click at [548, 255] on input "Add a New Customer" at bounding box center [603, 254] width 149 height 18
paste input "2152006173"
type input "2152006173"
click at [562, 281] on button "Add New Customer" at bounding box center [574, 275] width 90 height 16
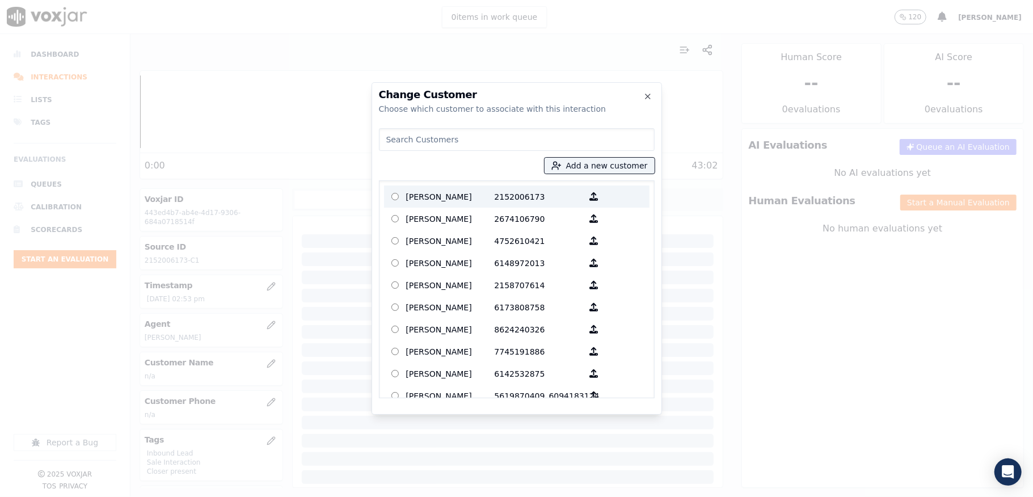
click at [448, 193] on p "[PERSON_NAME]" at bounding box center [450, 197] width 89 height 18
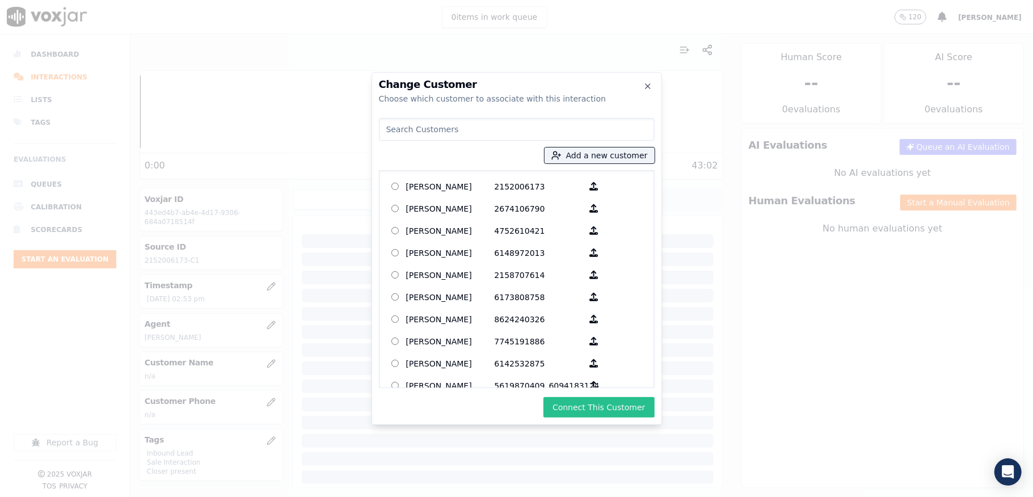
click at [601, 406] on button "Connect This Customer" at bounding box center [599, 407] width 111 height 20
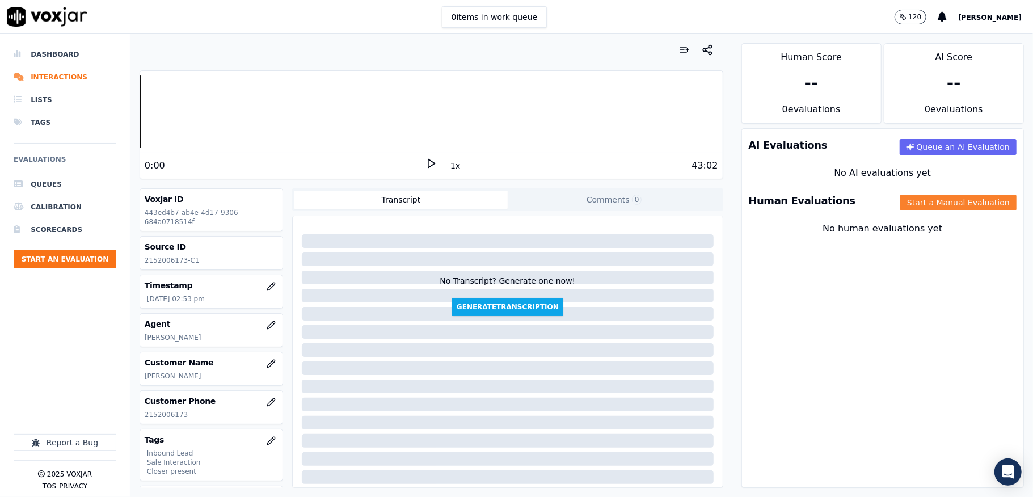
click at [911, 208] on button "Start a Manual Evaluation" at bounding box center [958, 203] width 116 height 16
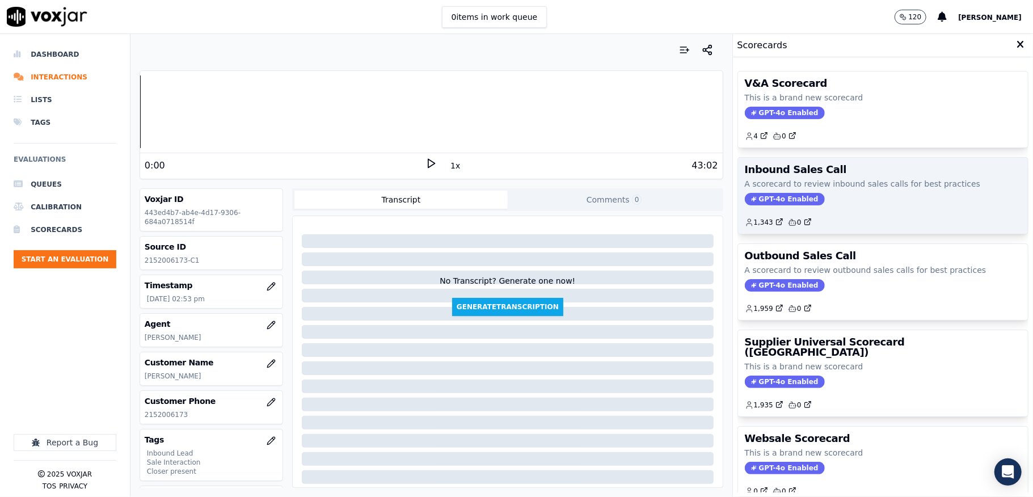
click at [788, 205] on span "GPT-4o Enabled" at bounding box center [785, 199] width 80 height 12
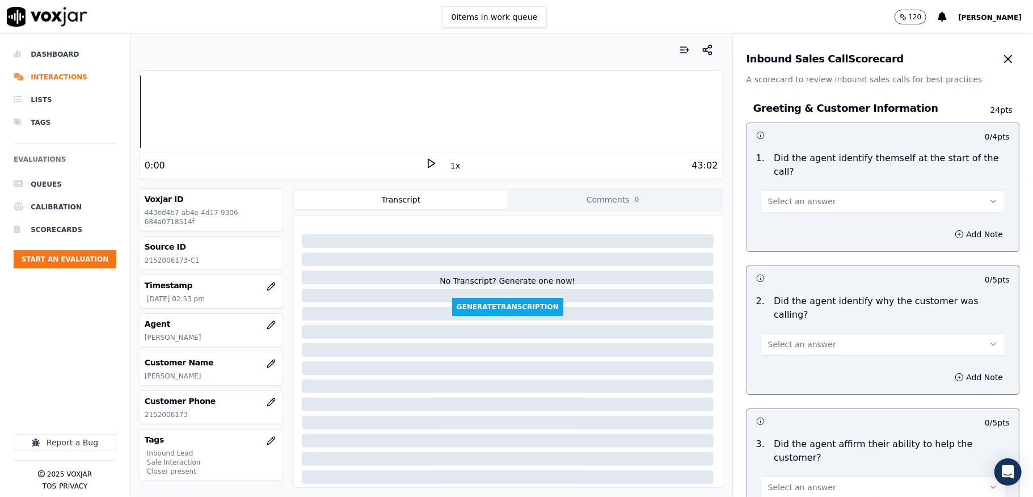
drag, startPoint x: 784, startPoint y: 195, endPoint x: 781, endPoint y: 209, distance: 14.5
click at [784, 196] on button "Select an answer" at bounding box center [883, 201] width 245 height 23
click at [779, 223] on div "Yes" at bounding box center [855, 227] width 217 height 18
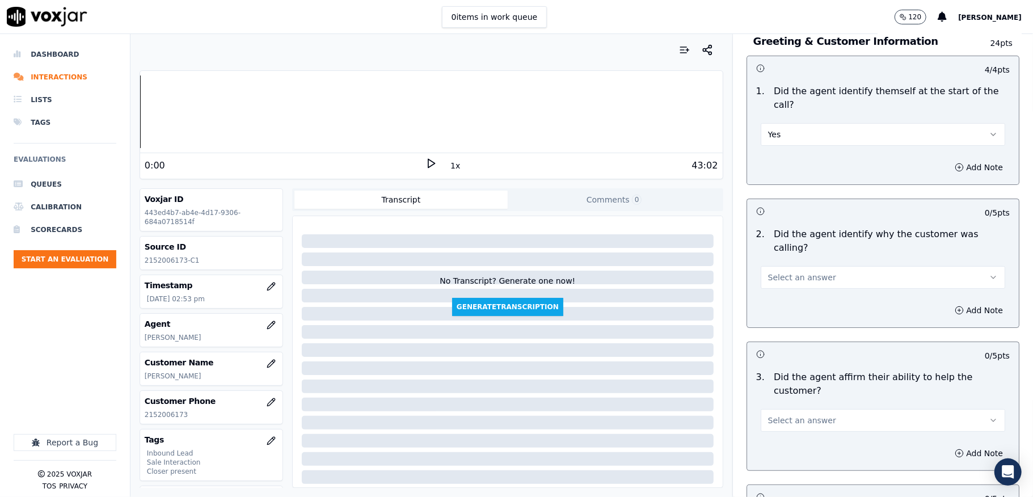
scroll to position [151, 0]
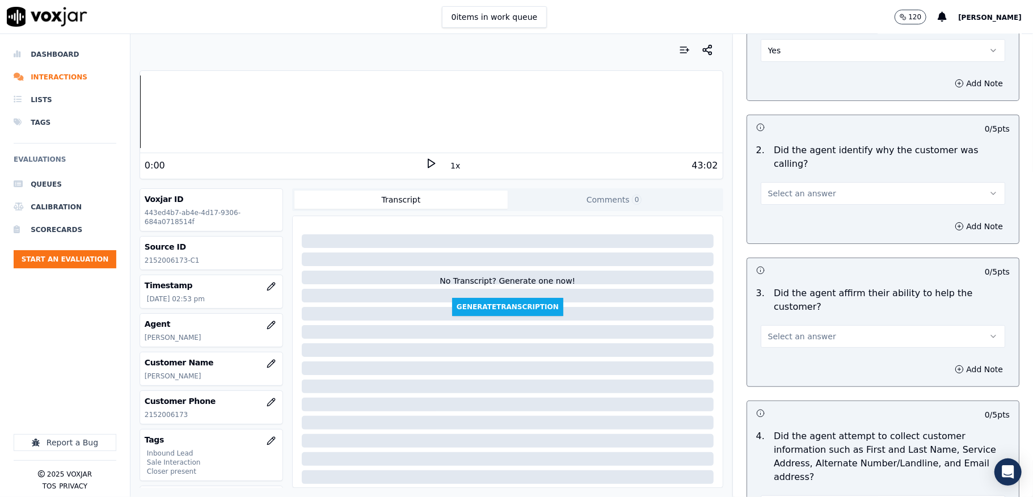
click at [788, 188] on span "Select an answer" at bounding box center [802, 193] width 68 height 11
drag, startPoint x: 786, startPoint y: 189, endPoint x: 777, endPoint y: 250, distance: 61.9
click at [780, 202] on div "Yes" at bounding box center [855, 206] width 217 height 18
click at [782, 331] on span "Select an answer" at bounding box center [802, 336] width 68 height 11
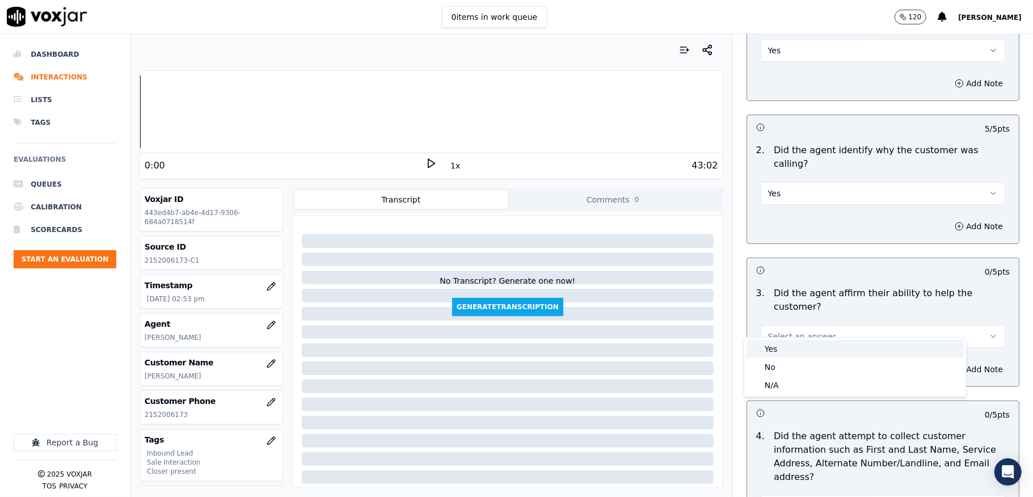
click at [778, 343] on div "Yes" at bounding box center [855, 349] width 217 height 18
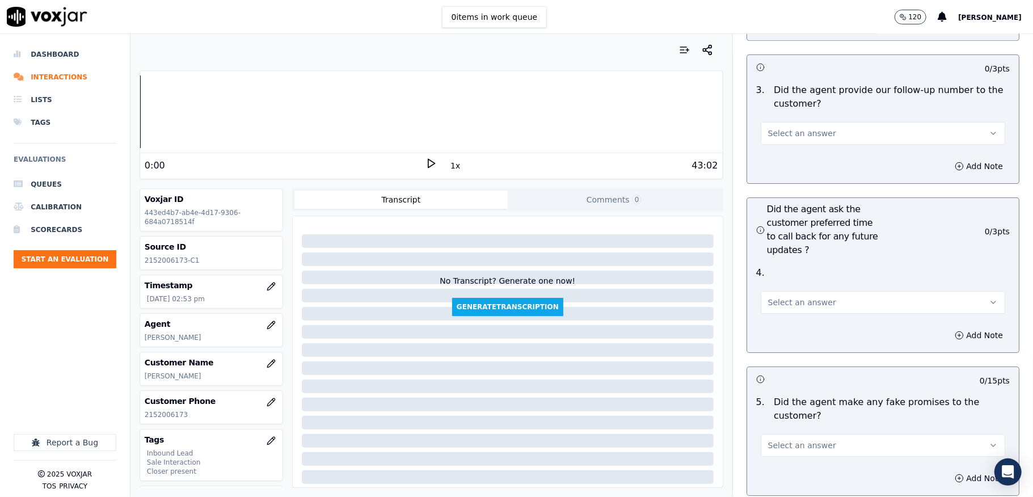
scroll to position [2679, 0]
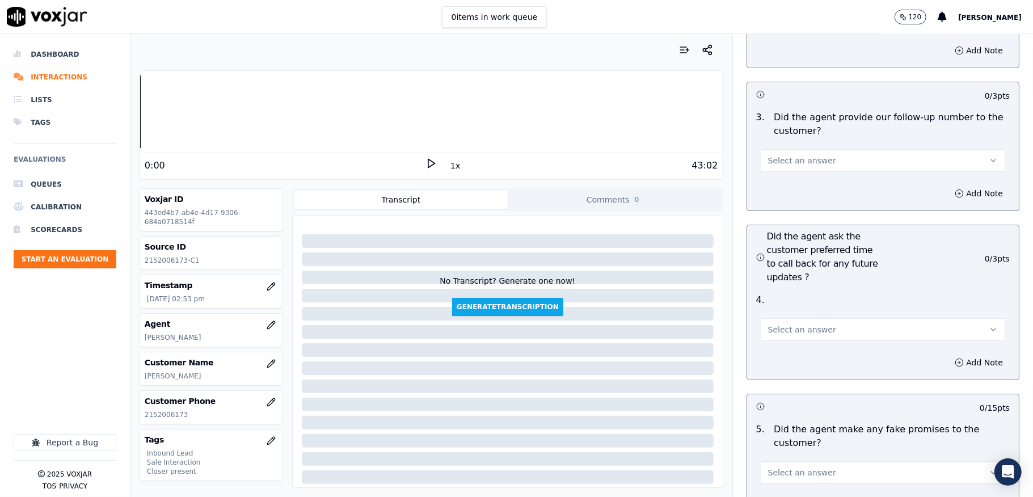
click at [796, 155] on span "Select an answer" at bounding box center [802, 160] width 68 height 11
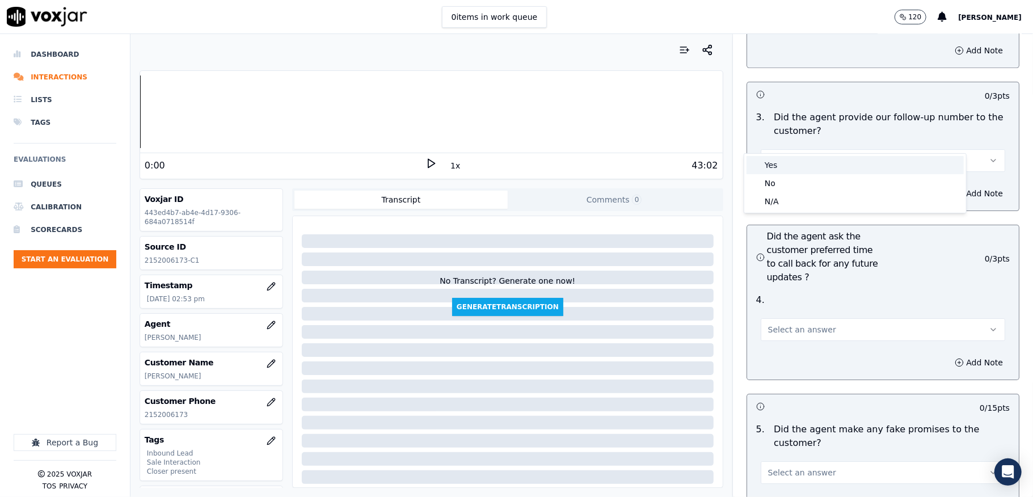
click at [788, 162] on div "Yes" at bounding box center [855, 165] width 217 height 18
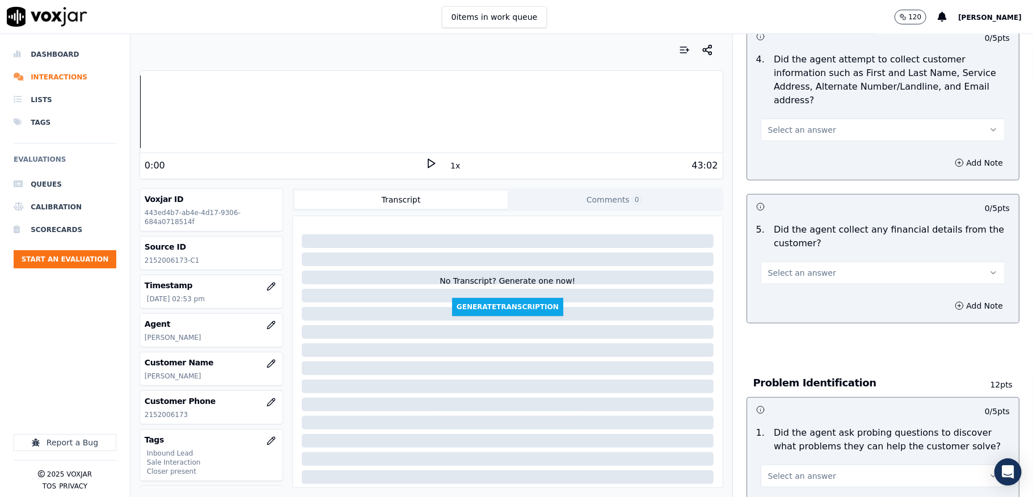
scroll to position [529, 0]
drag, startPoint x: 781, startPoint y: 116, endPoint x: 781, endPoint y: 123, distance: 6.2
click at [781, 123] on span "Select an answer" at bounding box center [802, 128] width 68 height 11
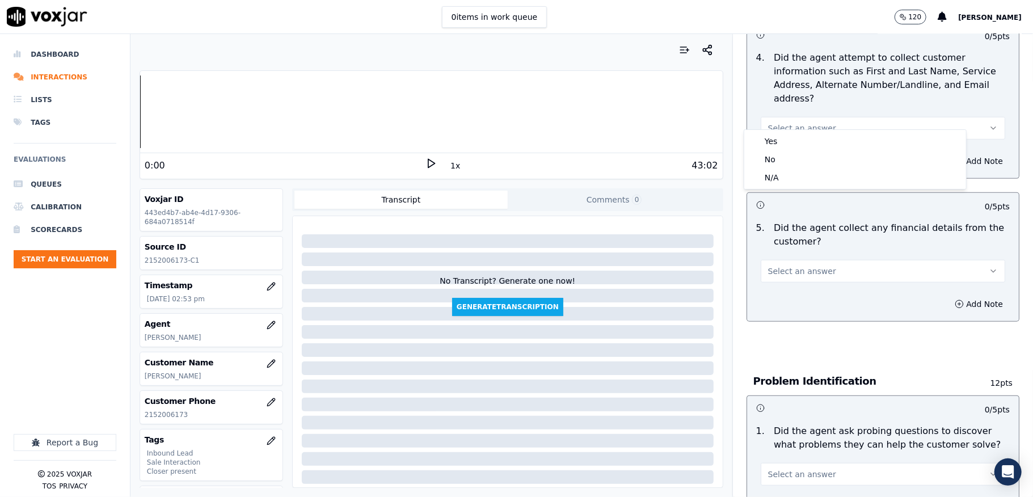
click at [780, 131] on div "Yes No N/A" at bounding box center [855, 159] width 222 height 59
click at [778, 139] on div "Yes" at bounding box center [855, 141] width 217 height 18
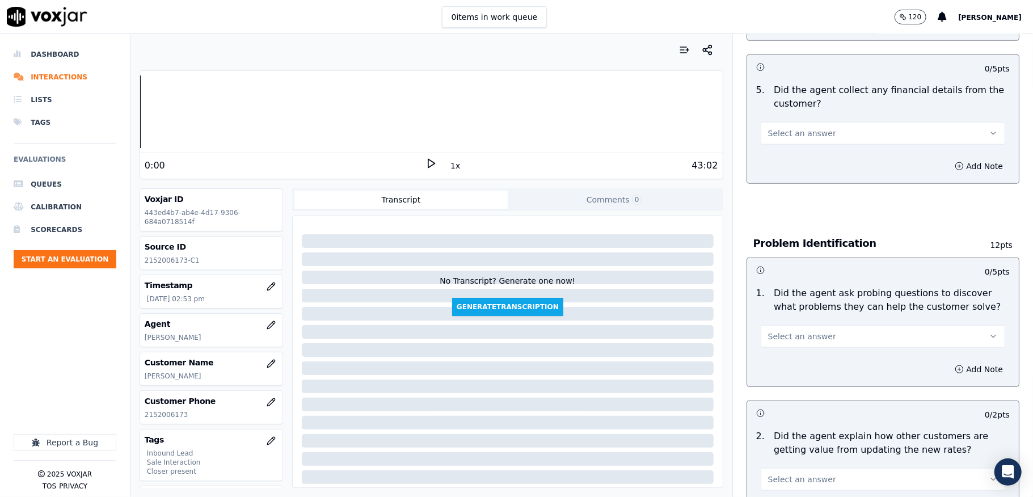
scroll to position [681, 0]
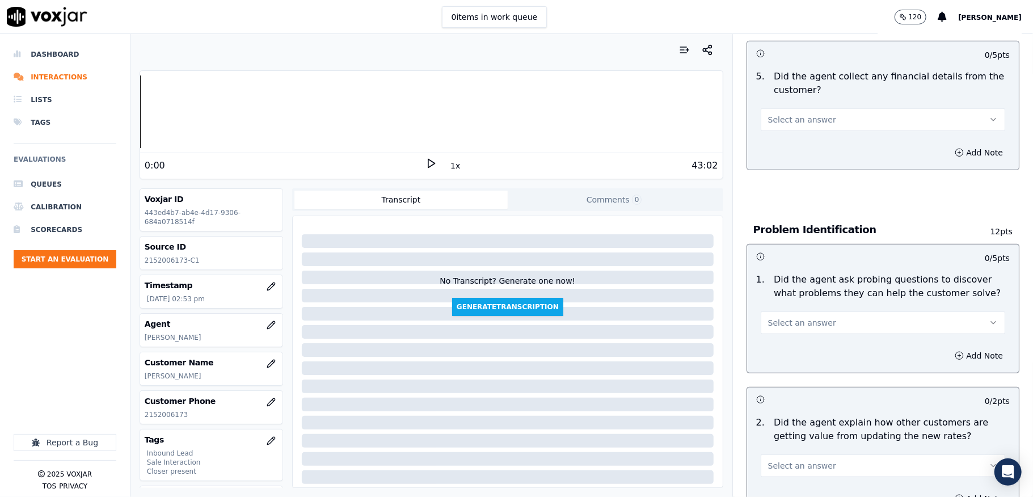
click at [799, 108] on button "Select an answer" at bounding box center [883, 119] width 245 height 23
click at [779, 153] on div "No" at bounding box center [855, 151] width 217 height 18
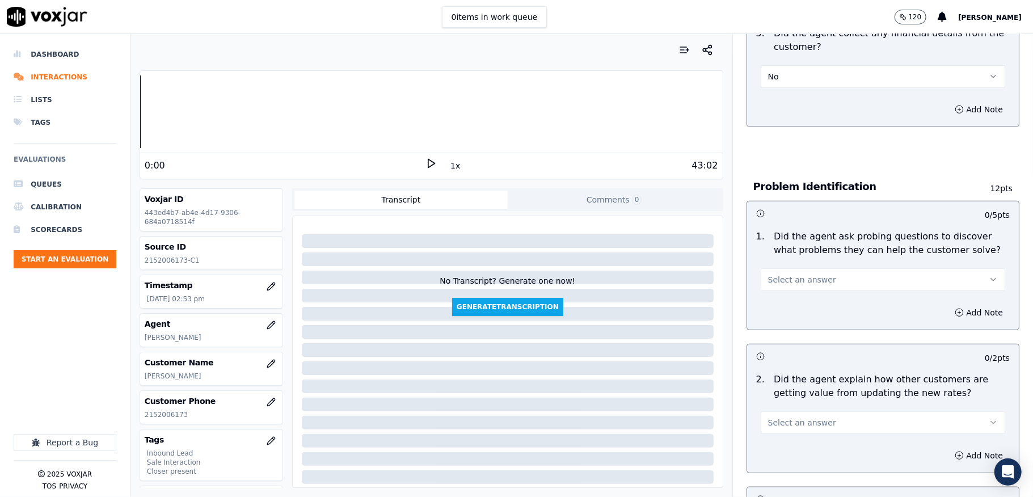
scroll to position [756, 0]
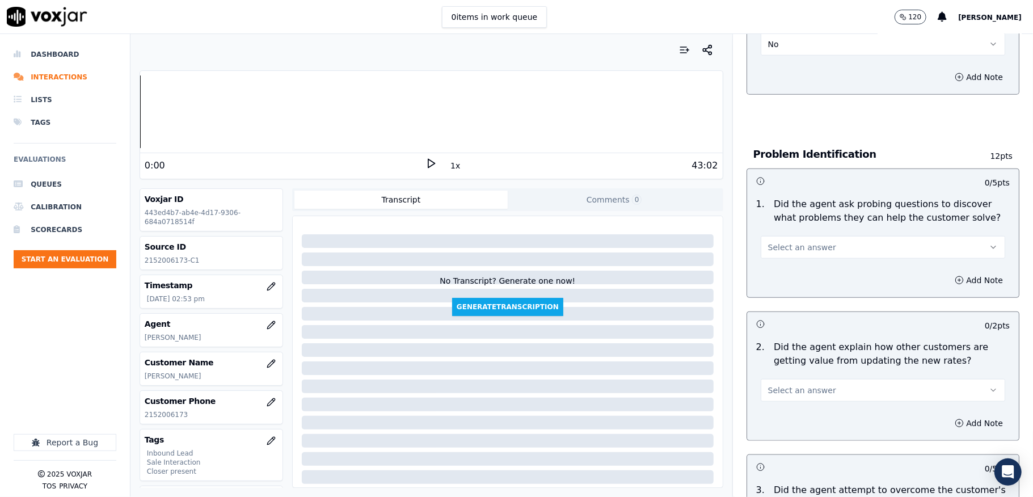
click at [772, 244] on button "Select an answer" at bounding box center [883, 247] width 245 height 23
click at [770, 264] on div "Yes" at bounding box center [855, 262] width 217 height 18
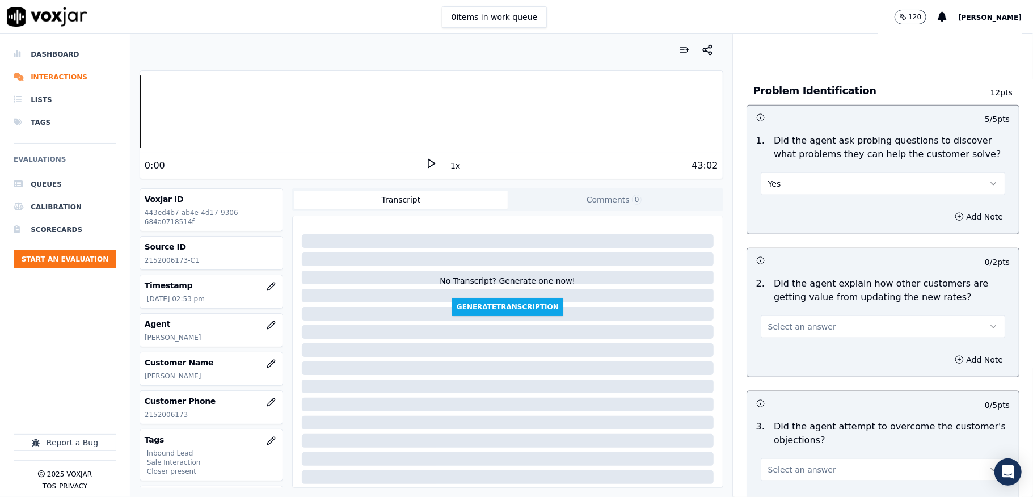
scroll to position [908, 0]
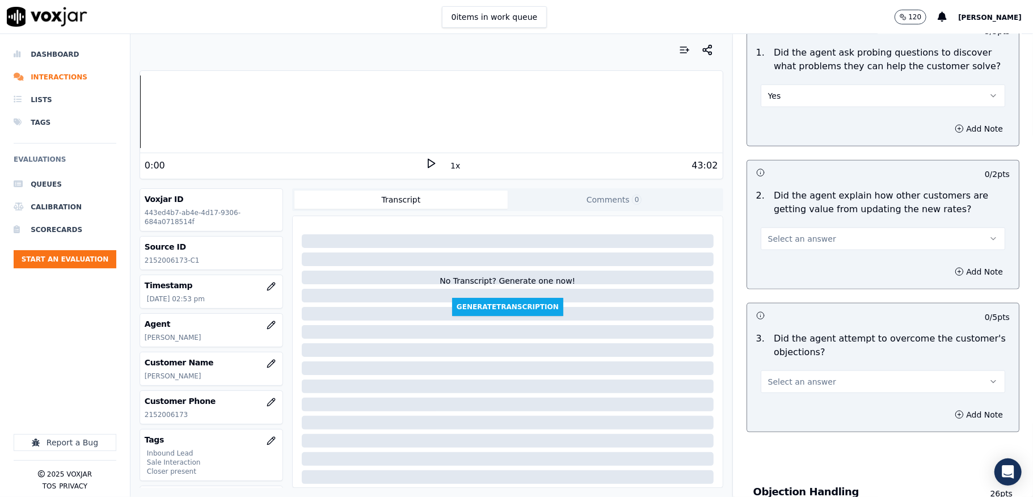
click at [830, 230] on button "Select an answer" at bounding box center [883, 239] width 245 height 23
click at [806, 248] on div "Yes" at bounding box center [855, 254] width 217 height 18
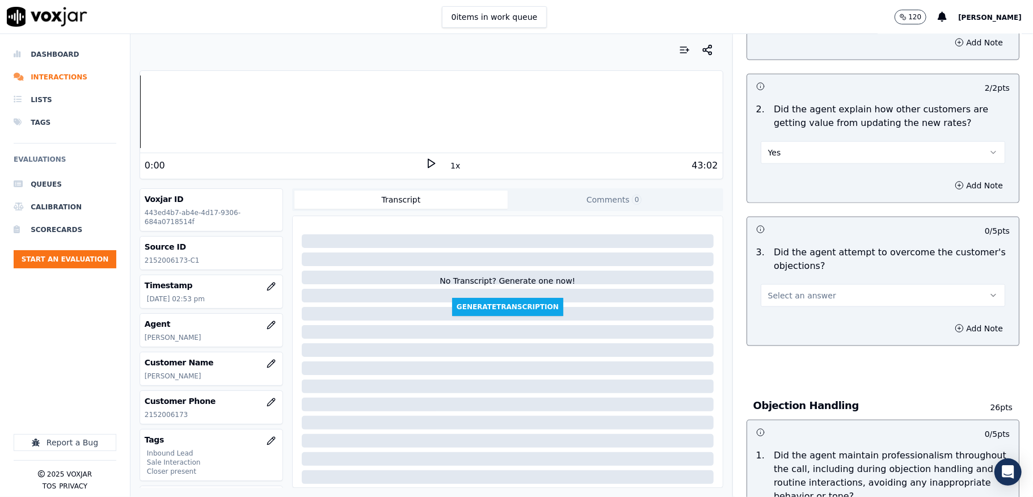
scroll to position [1135, 0]
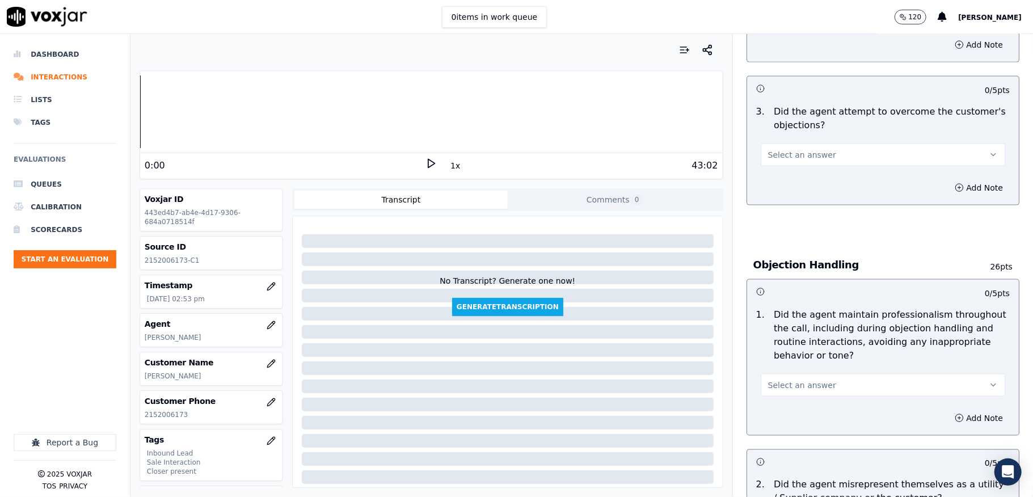
click at [820, 146] on button "Select an answer" at bounding box center [883, 155] width 245 height 23
click at [794, 161] on div "Yes" at bounding box center [855, 170] width 217 height 18
click at [819, 374] on button "Select an answer" at bounding box center [883, 385] width 245 height 23
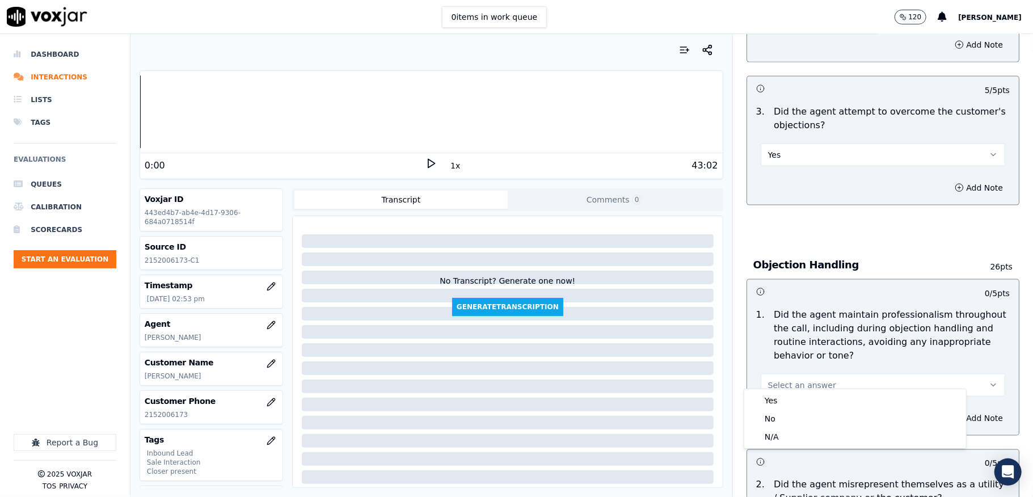
click at [778, 394] on div "Yes" at bounding box center [855, 401] width 217 height 18
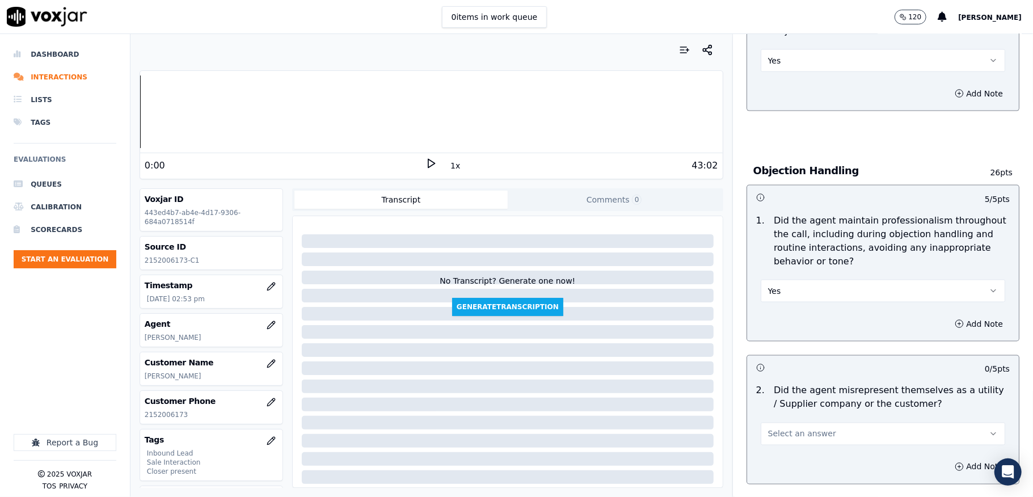
scroll to position [1362, 0]
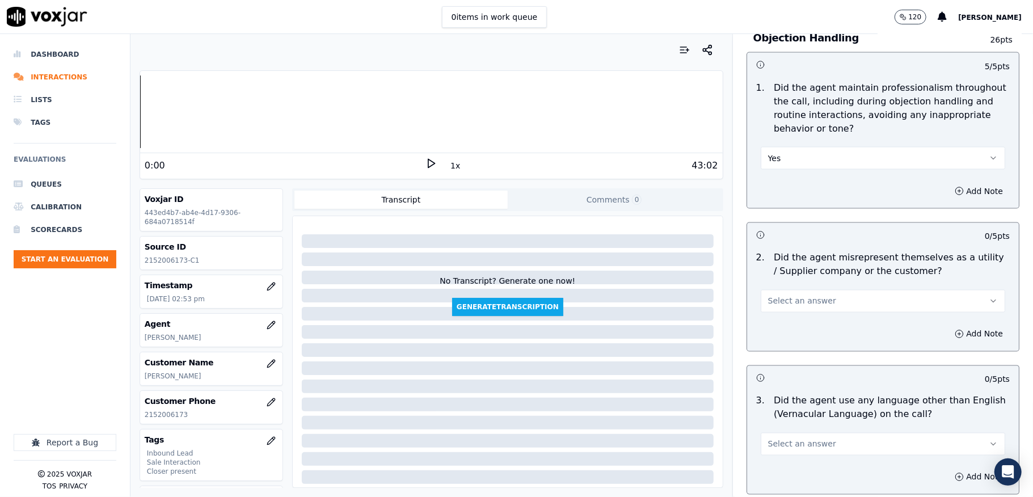
click at [790, 296] on span "Select an answer" at bounding box center [802, 301] width 68 height 11
click at [768, 334] on div "No" at bounding box center [855, 335] width 217 height 18
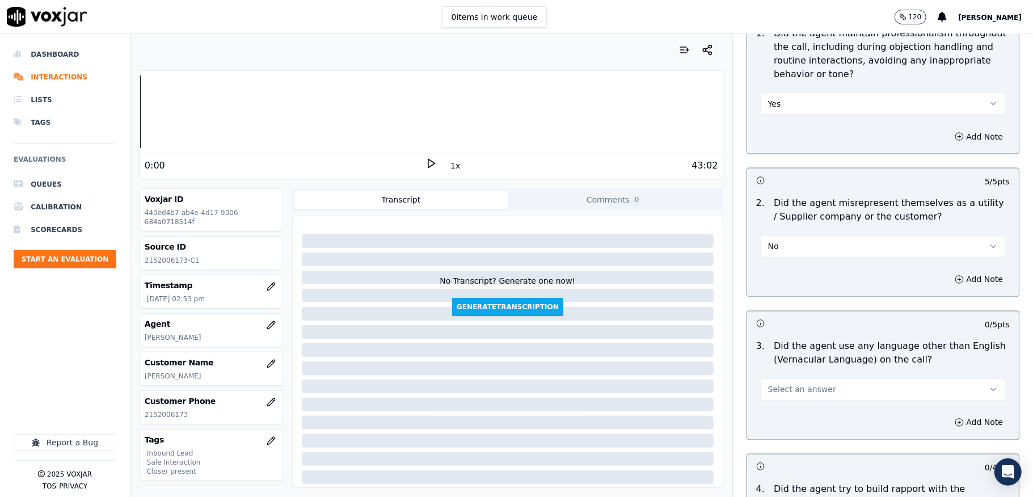
scroll to position [1513, 0]
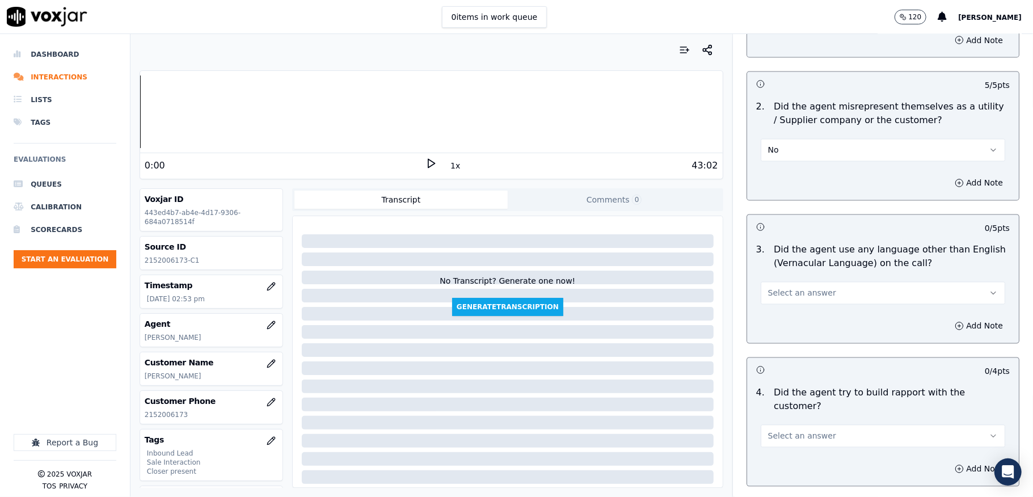
click at [799, 282] on button "Select an answer" at bounding box center [883, 293] width 245 height 23
click at [769, 327] on div "No" at bounding box center [855, 327] width 217 height 18
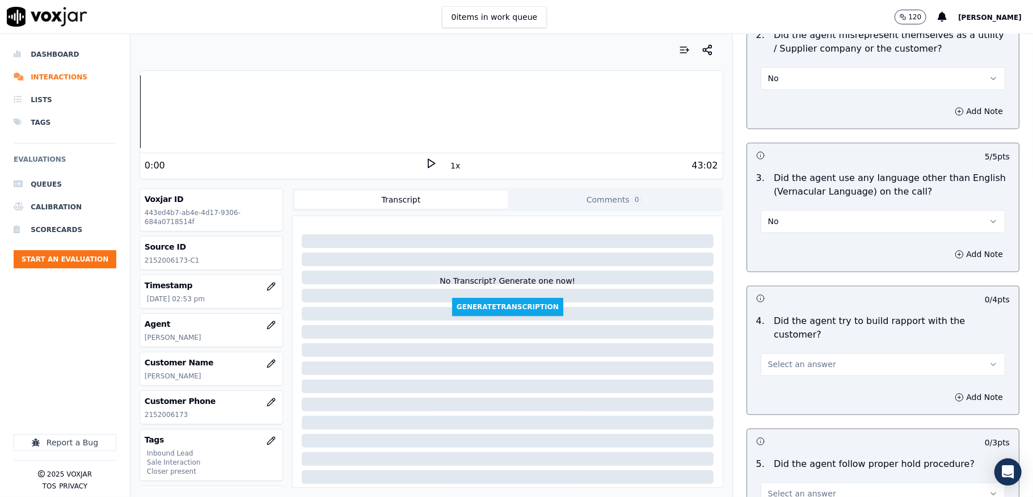
scroll to position [1664, 0]
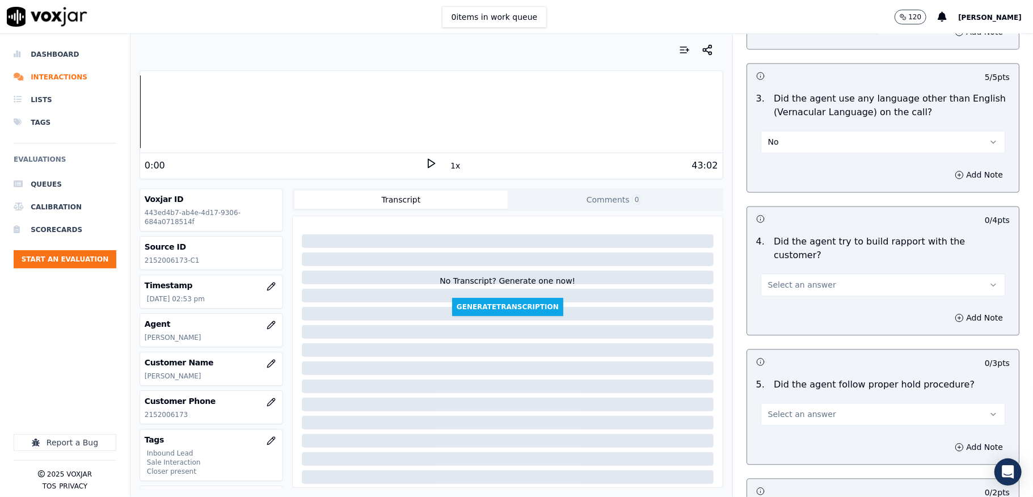
click at [796, 279] on span "Select an answer" at bounding box center [802, 284] width 68 height 11
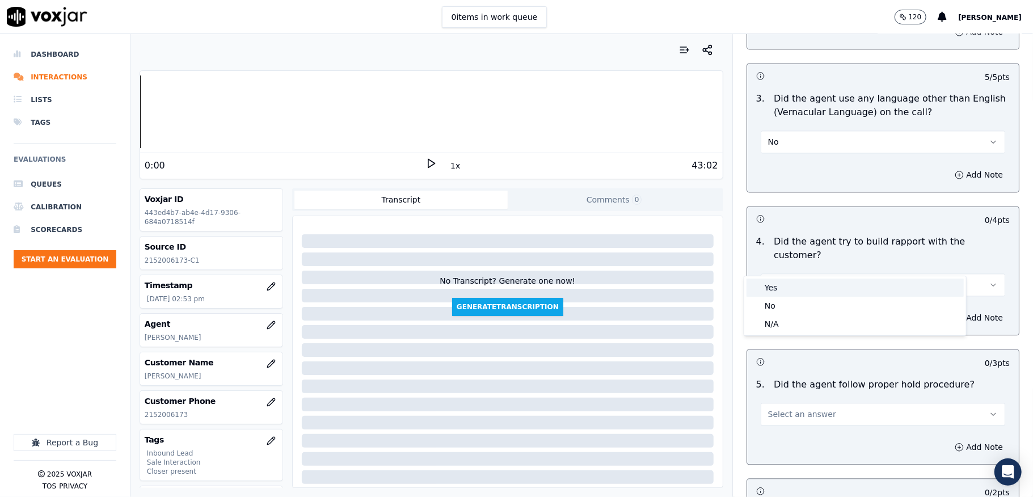
click at [777, 287] on div "Yes" at bounding box center [855, 288] width 217 height 18
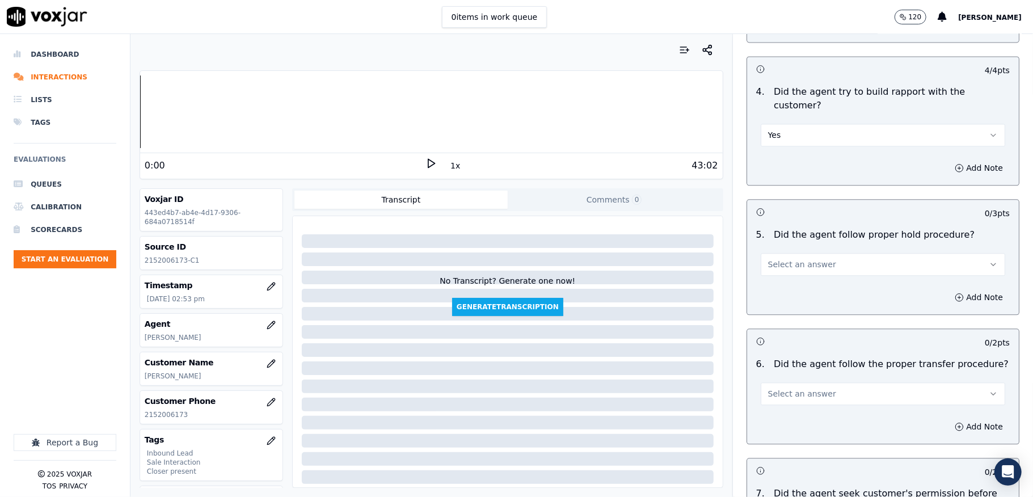
scroll to position [1816, 0]
click at [786, 257] on span "Select an answer" at bounding box center [802, 262] width 68 height 11
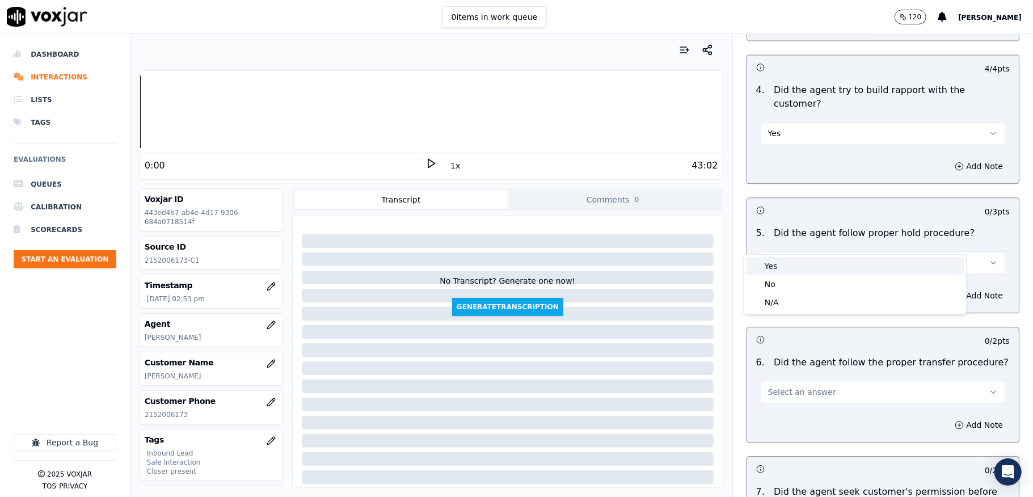
click at [780, 264] on div "Yes" at bounding box center [855, 266] width 217 height 18
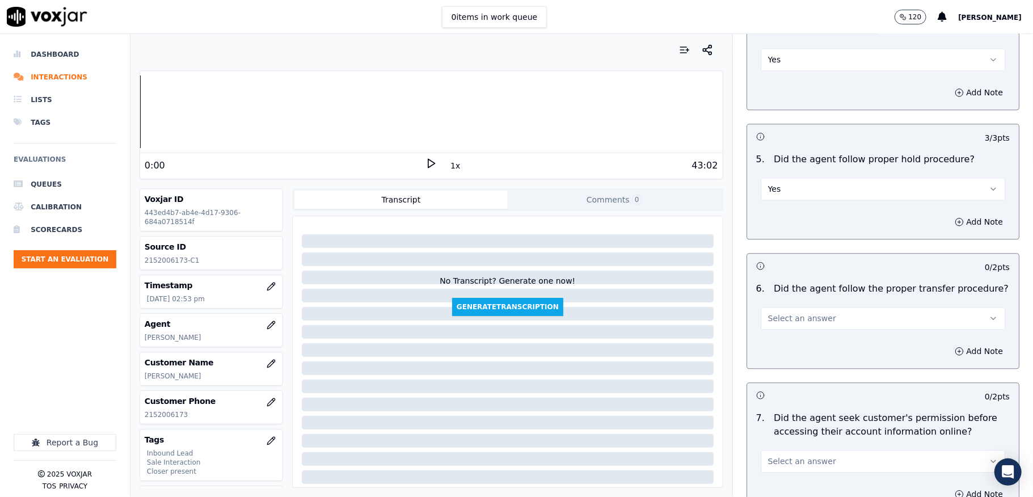
scroll to position [1967, 0]
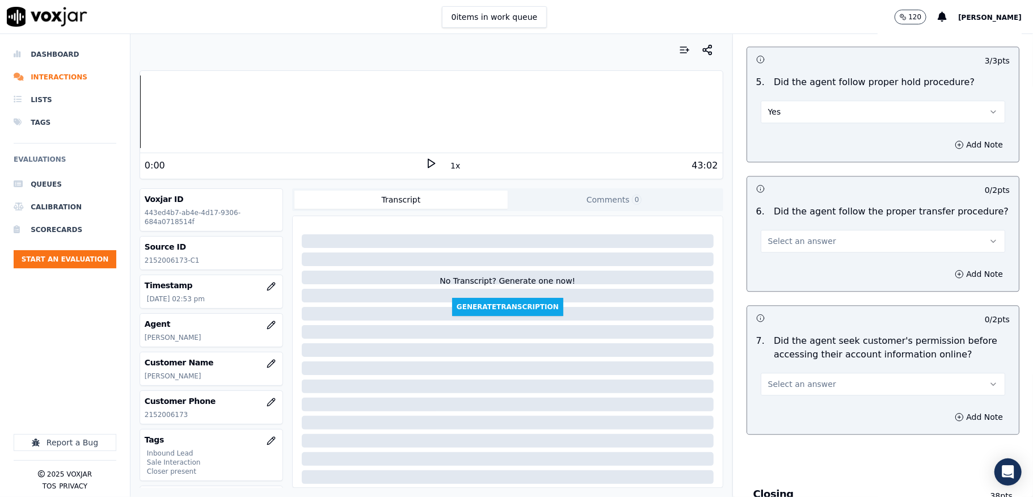
click at [801, 235] on span "Select an answer" at bounding box center [802, 240] width 68 height 11
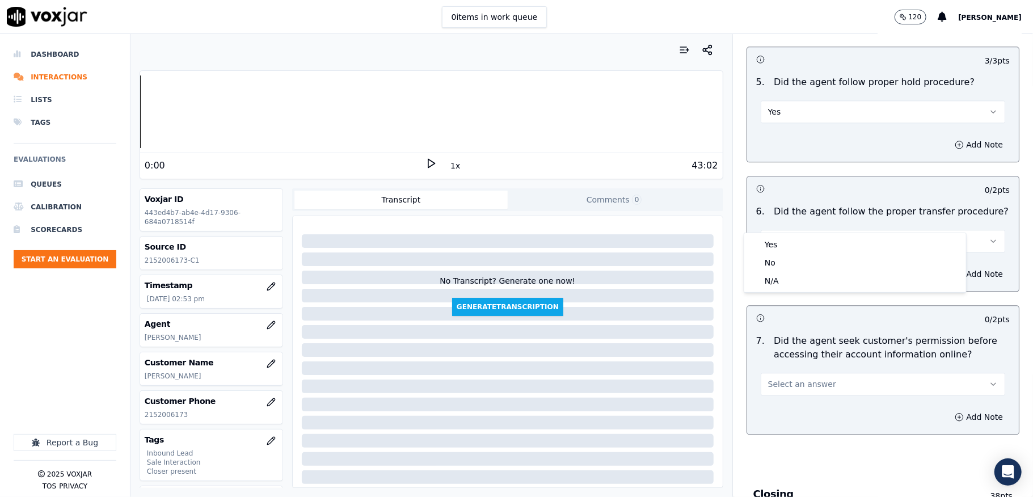
click at [786, 248] on div "Yes" at bounding box center [855, 244] width 217 height 18
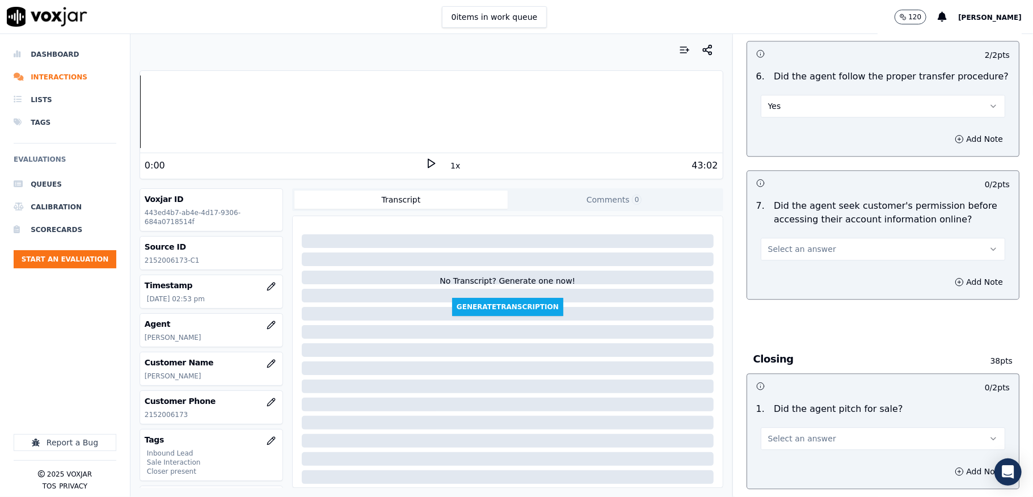
scroll to position [2118, 0]
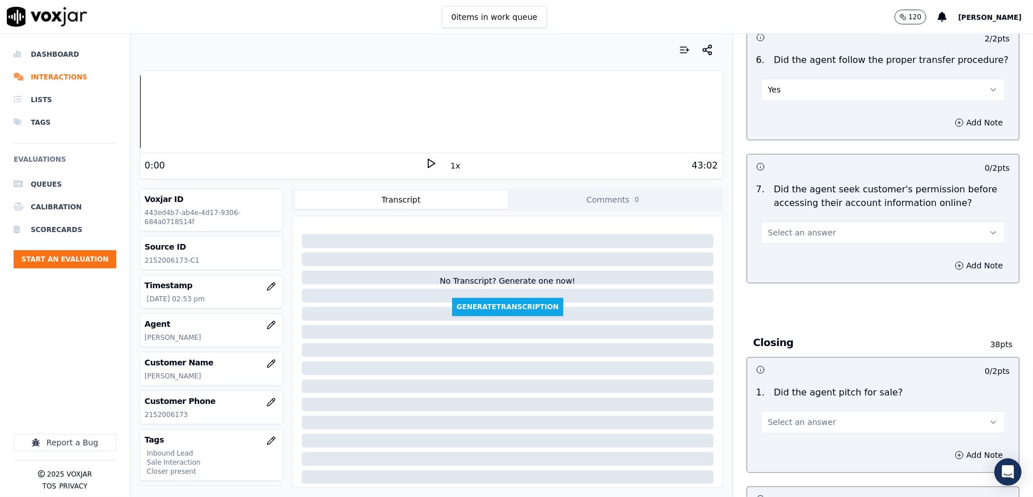
click at [802, 221] on button "Select an answer" at bounding box center [883, 232] width 245 height 23
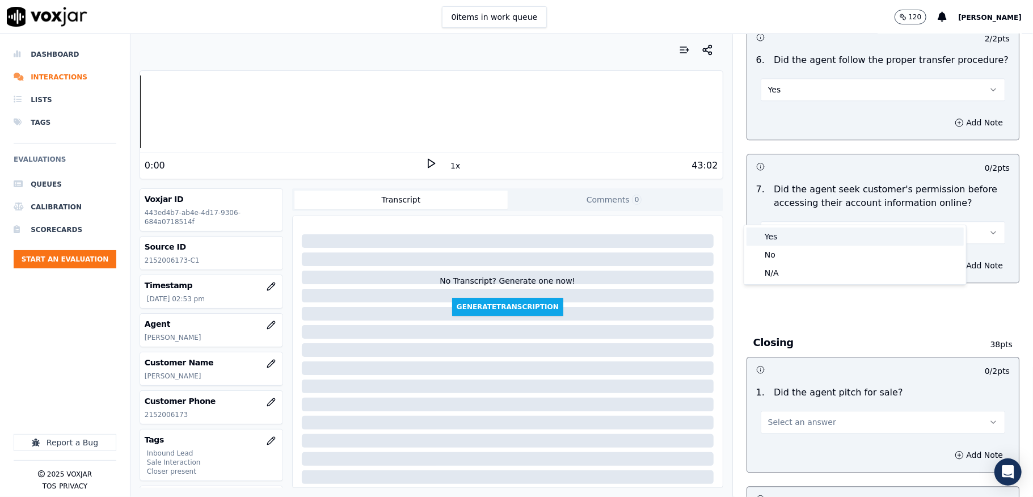
click at [784, 232] on div "Yes" at bounding box center [855, 237] width 217 height 18
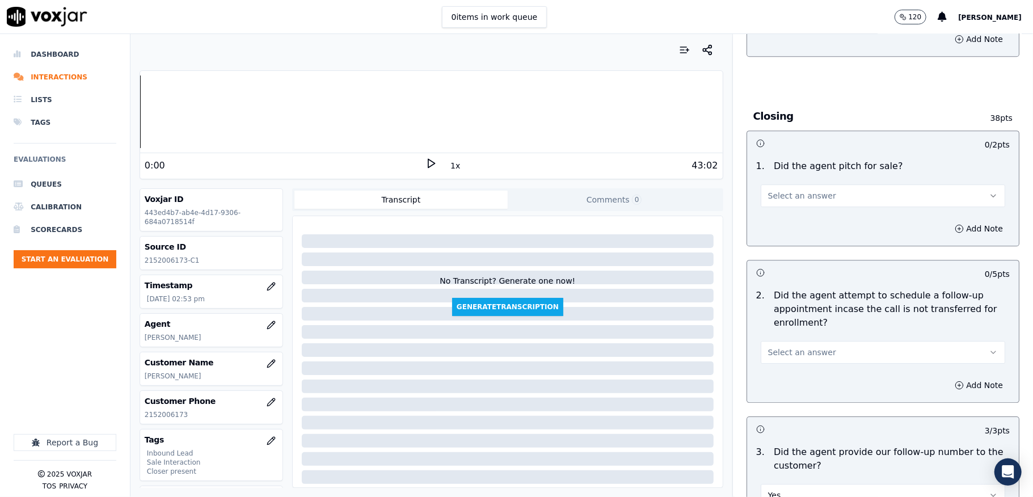
scroll to position [2345, 0]
click at [802, 184] on button "Select an answer" at bounding box center [883, 195] width 245 height 23
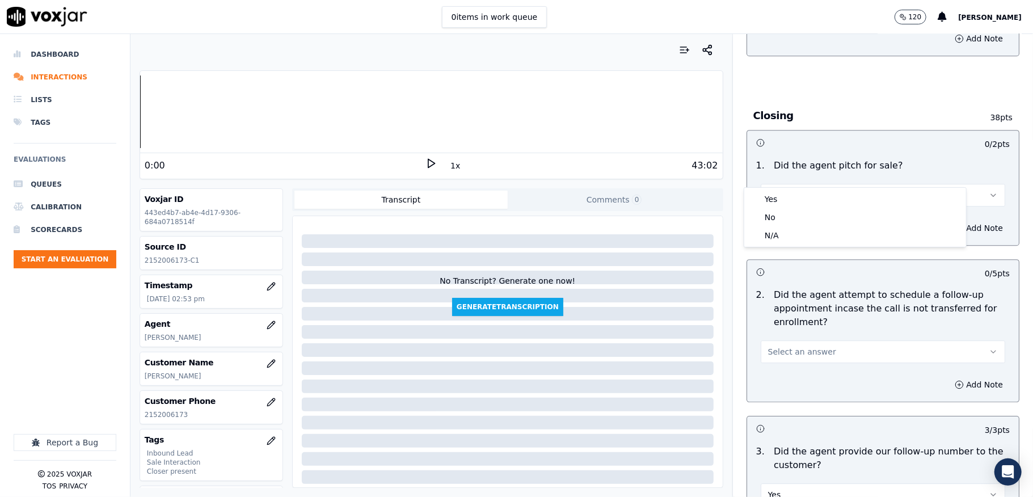
click at [790, 196] on div "Yes" at bounding box center [855, 199] width 217 height 18
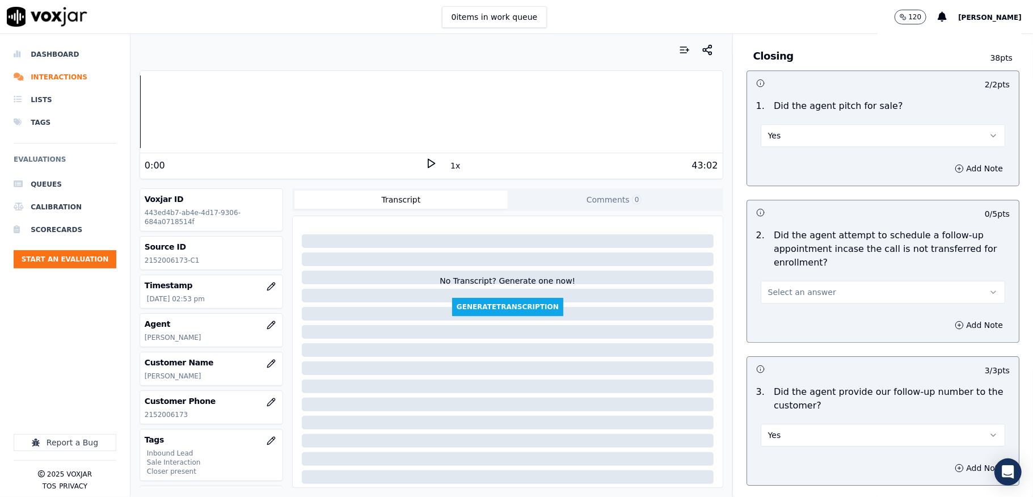
scroll to position [2497, 0]
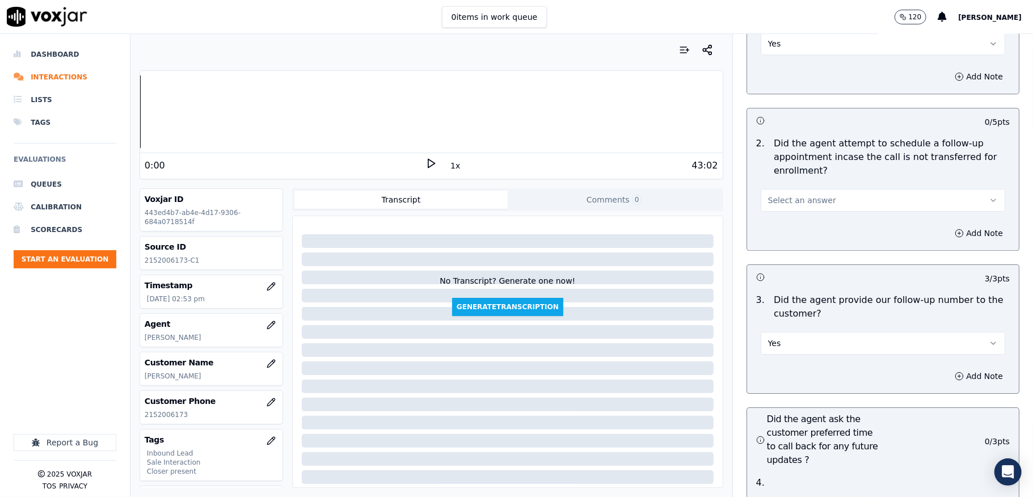
click at [808, 189] on button "Select an answer" at bounding box center [883, 200] width 245 height 23
click at [775, 241] on div "N/A" at bounding box center [855, 241] width 217 height 18
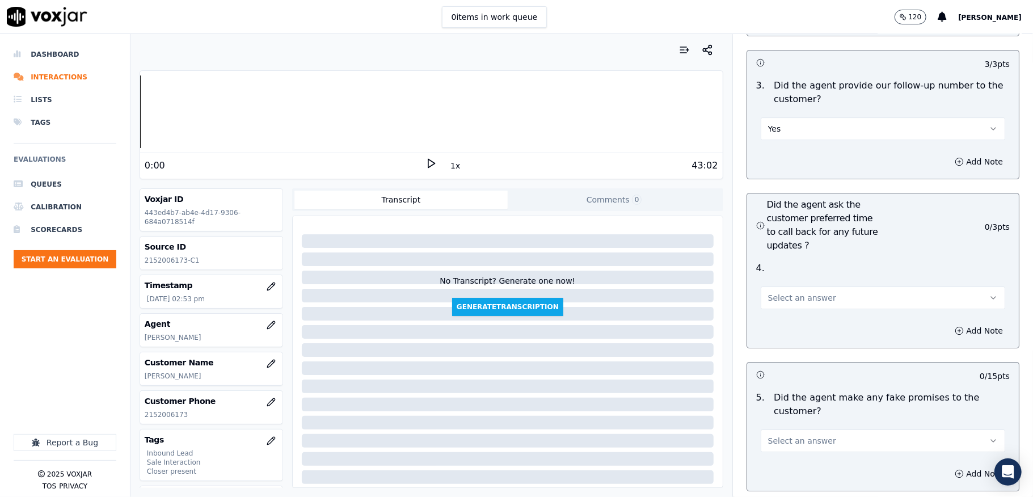
scroll to position [2724, 0]
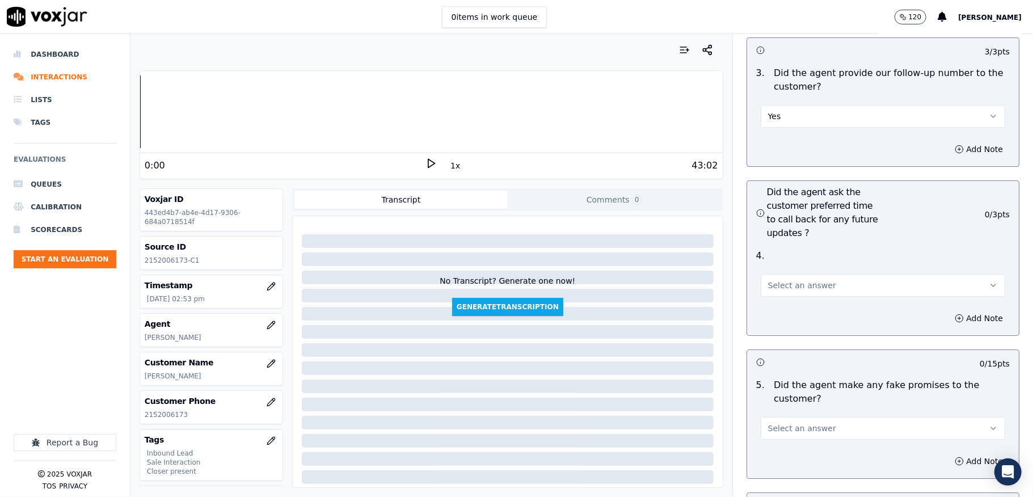
click at [786, 280] on span "Select an answer" at bounding box center [802, 285] width 68 height 11
click at [772, 327] on div "N/A" at bounding box center [855, 327] width 217 height 18
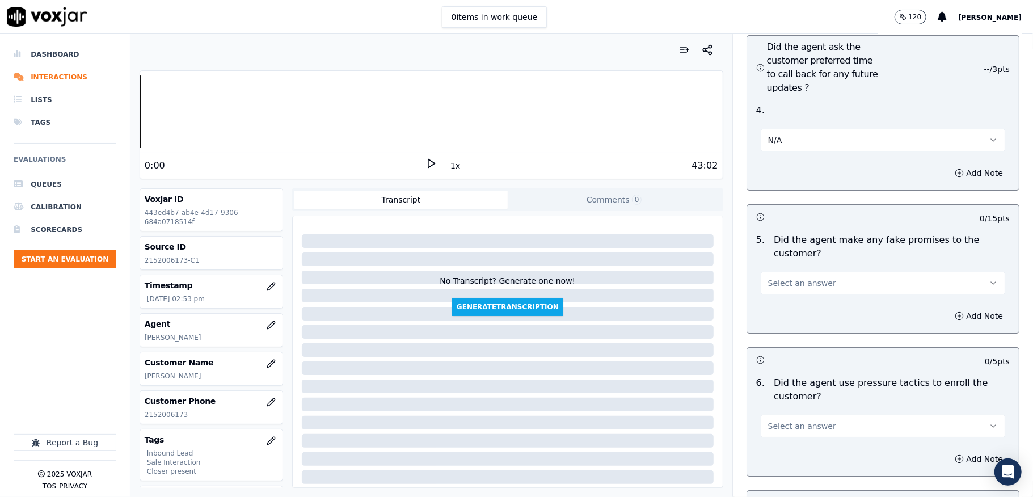
scroll to position [2951, 0]
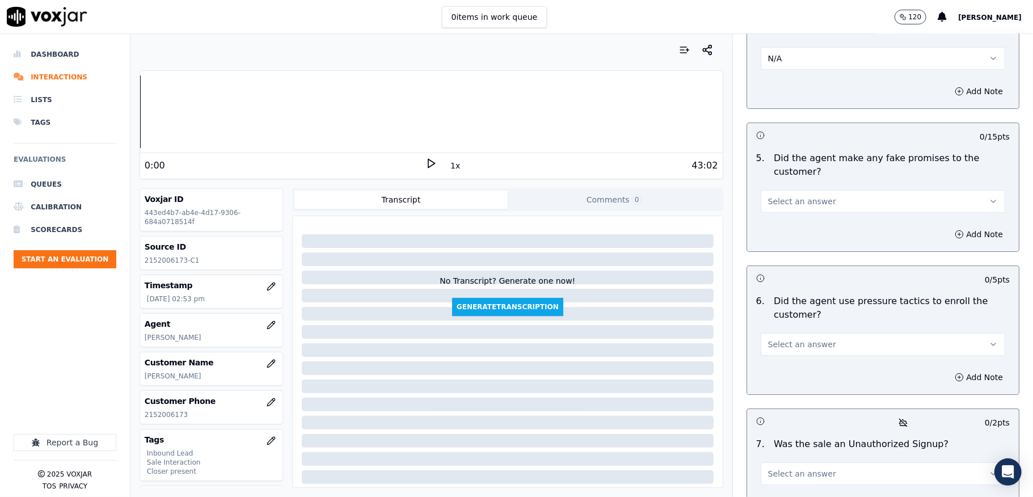
click at [792, 196] on span "Select an answer" at bounding box center [802, 201] width 68 height 11
click at [771, 223] on div "No" at bounding box center [855, 225] width 217 height 18
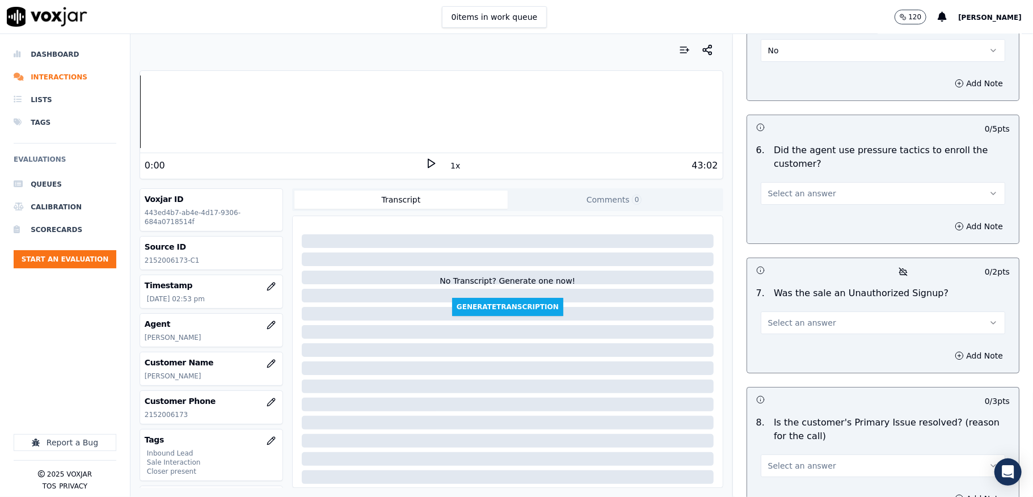
click at [795, 188] on span "Select an answer" at bounding box center [802, 193] width 68 height 11
click at [768, 221] on div "No" at bounding box center [855, 217] width 217 height 18
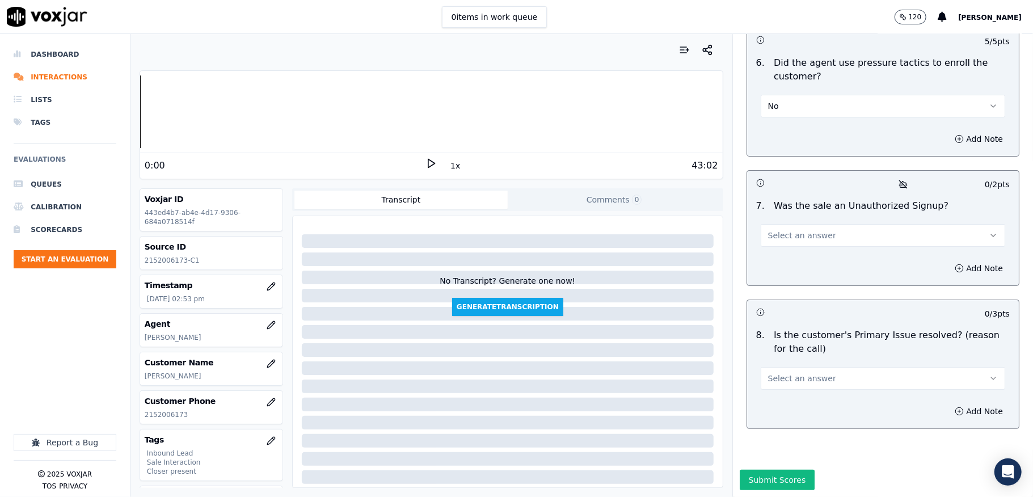
scroll to position [3209, 0]
click at [795, 230] on span "Select an answer" at bounding box center [802, 235] width 68 height 11
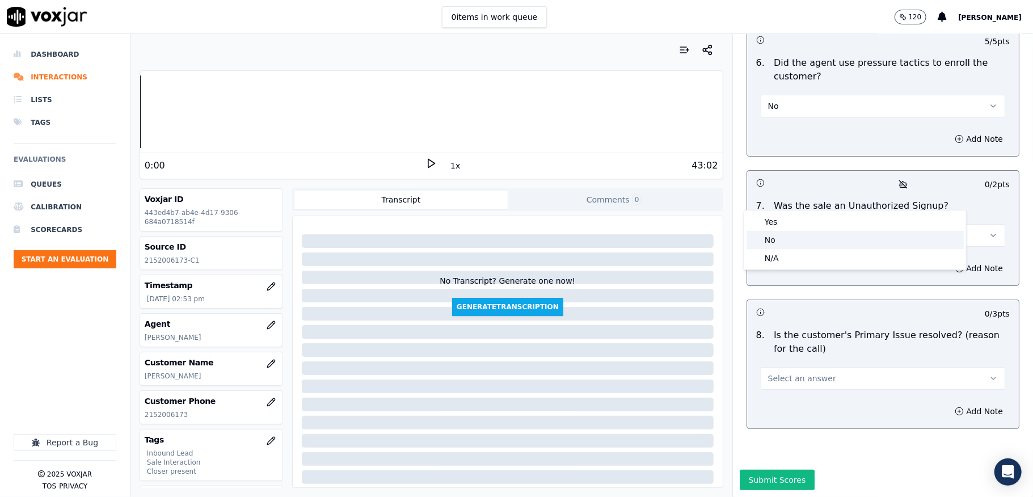
click at [778, 236] on div "No" at bounding box center [855, 240] width 217 height 18
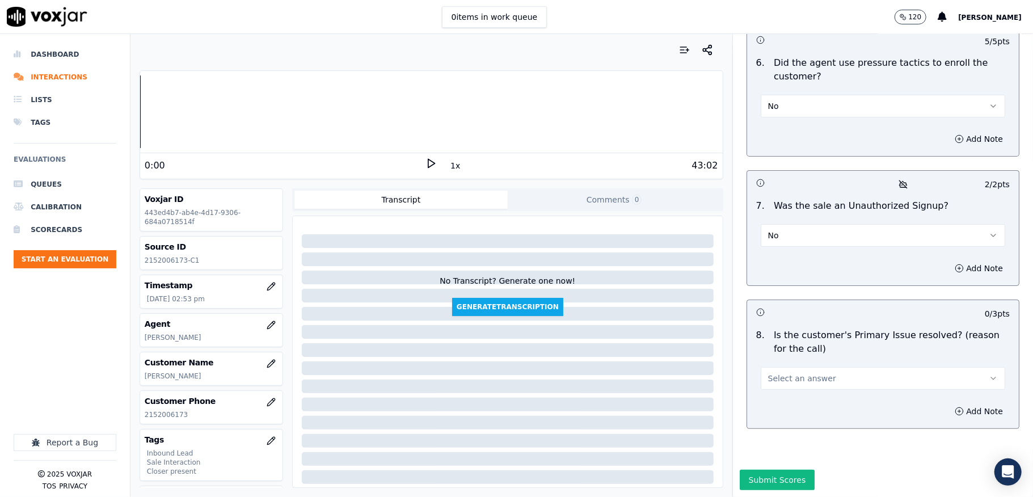
click at [827, 367] on button "Select an answer" at bounding box center [883, 378] width 245 height 23
click at [774, 359] on div "Yes" at bounding box center [855, 365] width 217 height 18
click at [761, 470] on button "Submit Scores" at bounding box center [777, 480] width 75 height 20
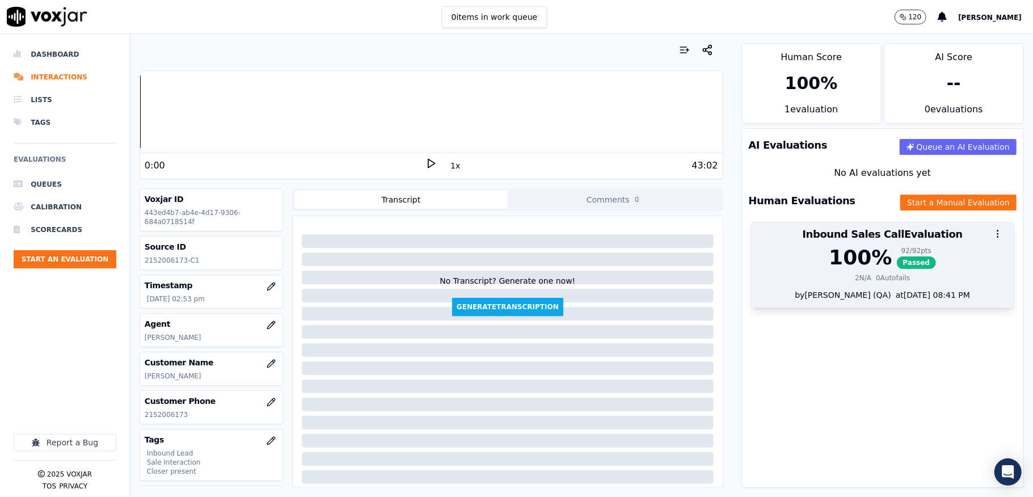
drag, startPoint x: 883, startPoint y: 259, endPoint x: 907, endPoint y: 234, distance: 34.1
click at [897, 259] on span "Passed" at bounding box center [917, 262] width 40 height 12
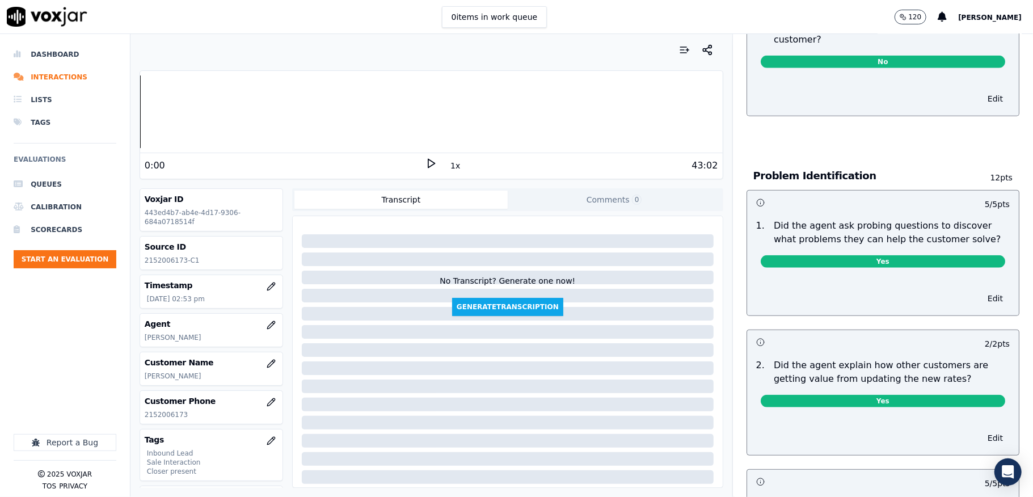
scroll to position [0, 0]
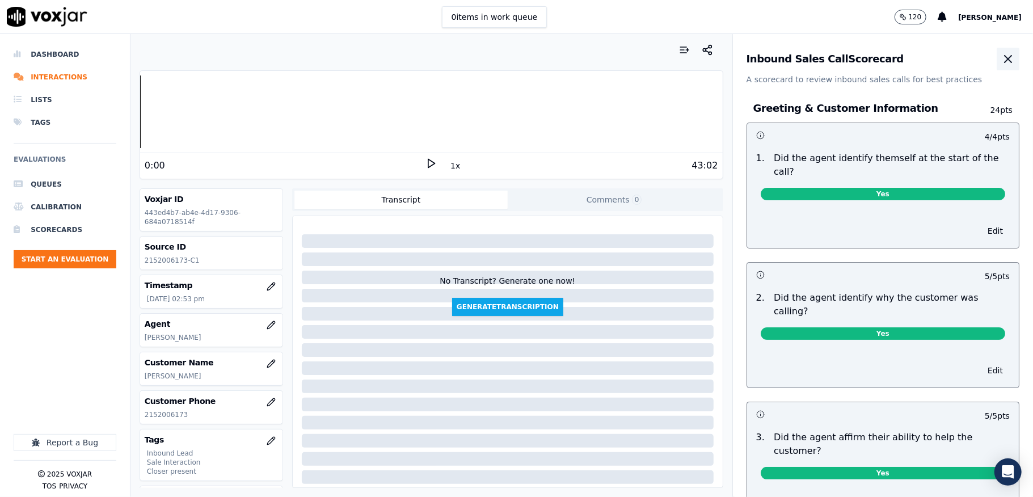
click at [997, 66] on button "button" at bounding box center [1008, 59] width 23 height 23
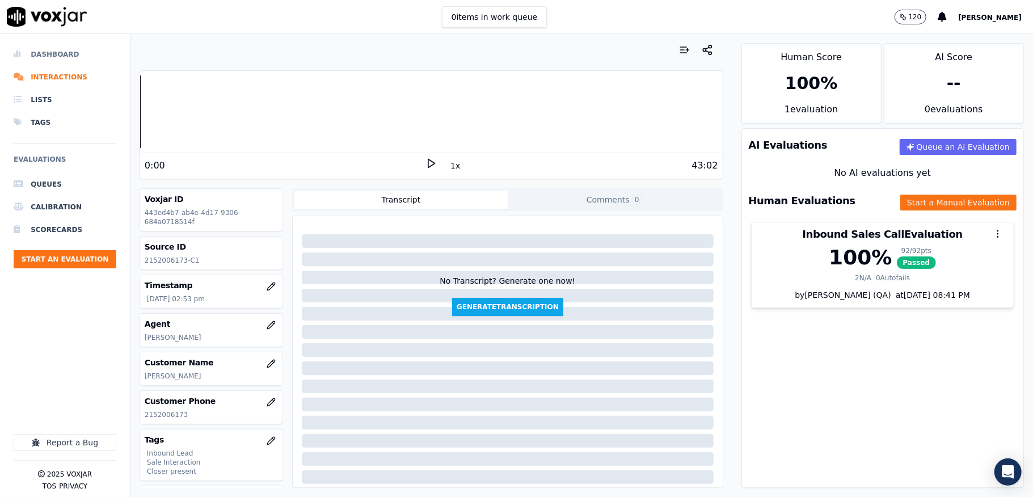
click at [37, 57] on li "Dashboard" at bounding box center [65, 54] width 103 height 23
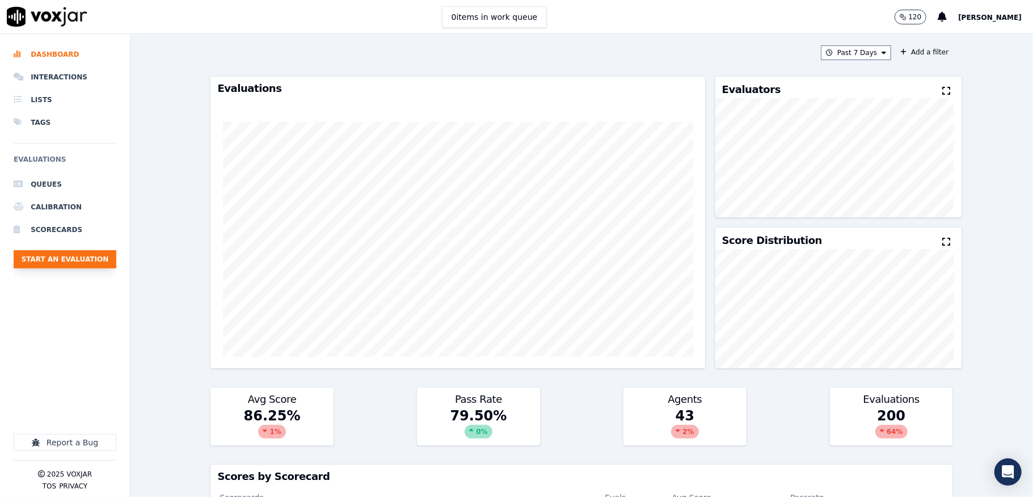
click at [51, 253] on button "Start an Evaluation" at bounding box center [65, 259] width 103 height 18
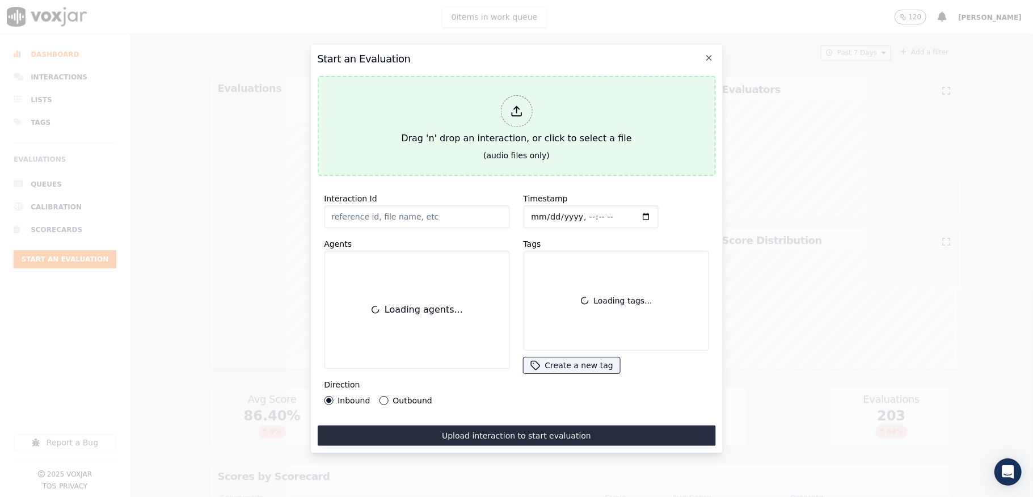
click at [507, 106] on div at bounding box center [516, 111] width 32 height 32
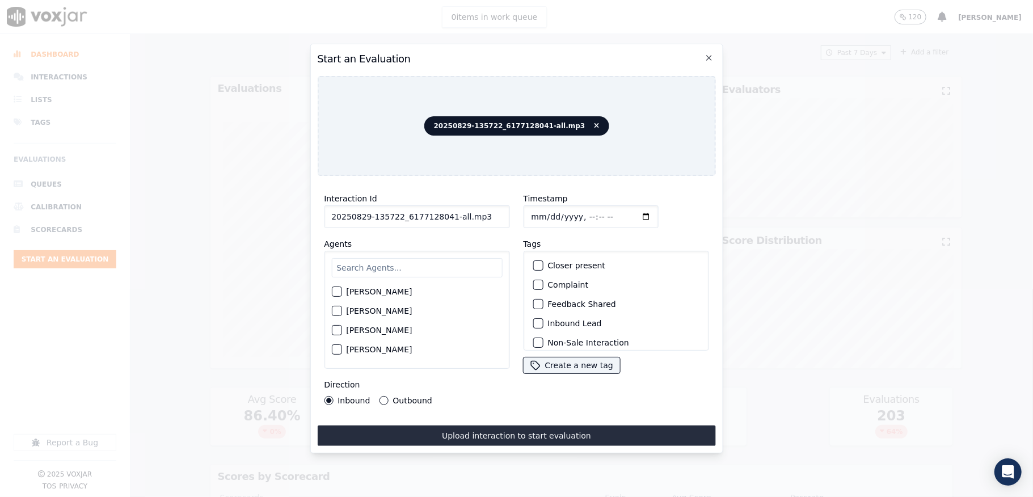
drag, startPoint x: 445, startPoint y: 209, endPoint x: 525, endPoint y: 211, distance: 80.6
click at [525, 211] on div "Interaction Id 20250829-135722_6177128041-all.mp3 Agents [PERSON_NAME] [PERSON_…" at bounding box center [516, 298] width 398 height 227
type input "20250829-135722_6177128041-C1"
click at [528, 213] on input "Timestamp" at bounding box center [590, 216] width 135 height 23
click at [540, 212] on input "Timestamp" at bounding box center [590, 216] width 135 height 23
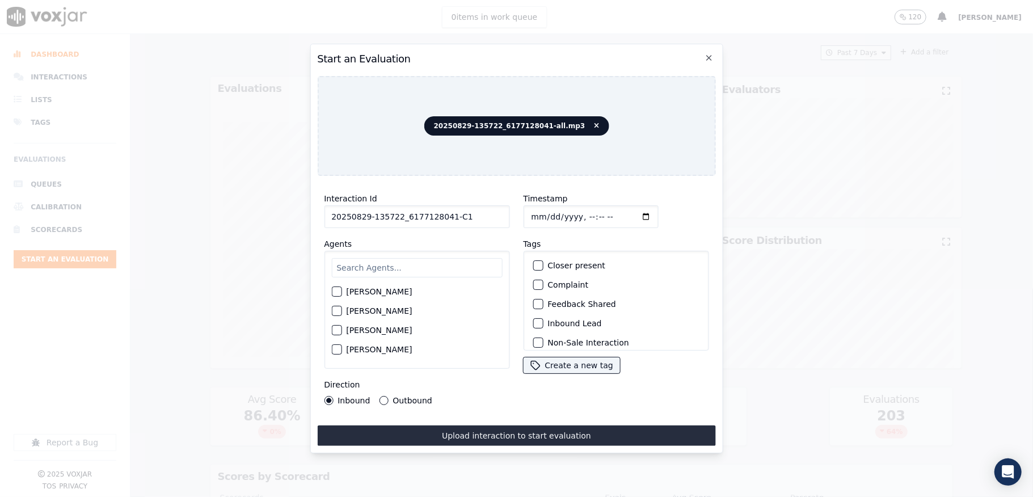
type input "[DATE]T15:36"
click at [423, 258] on input "text" at bounding box center [416, 267] width 171 height 19
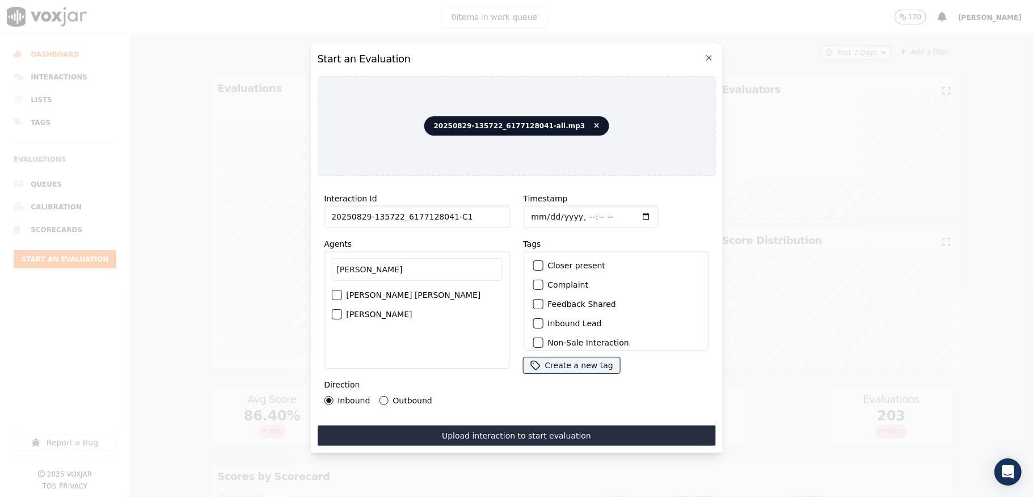
type input "[PERSON_NAME]"
click at [337, 313] on button "[PERSON_NAME]" at bounding box center [336, 314] width 10 height 10
click at [533, 320] on div "button" at bounding box center [537, 323] width 8 height 8
click at [533, 332] on div "button" at bounding box center [537, 336] width 8 height 8
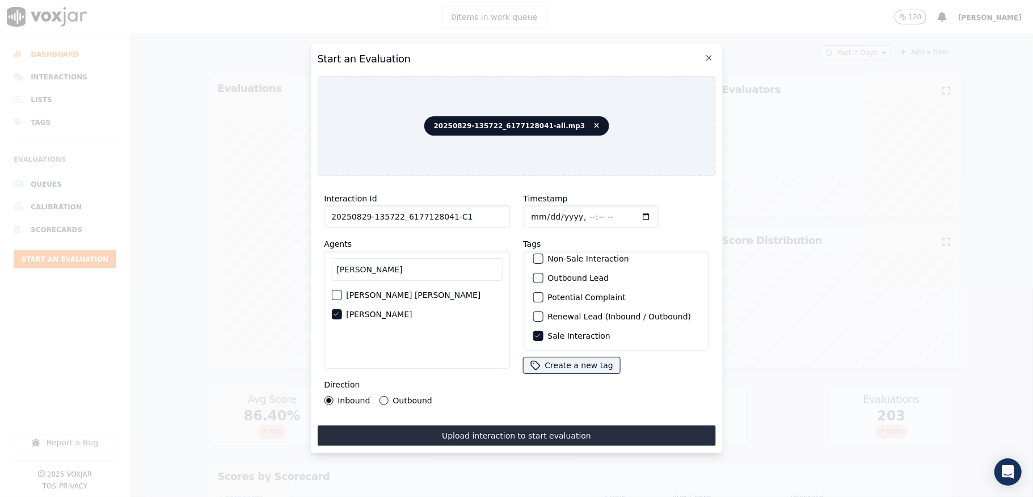
click at [487, 432] on button "Upload interaction to start evaluation" at bounding box center [516, 436] width 398 height 20
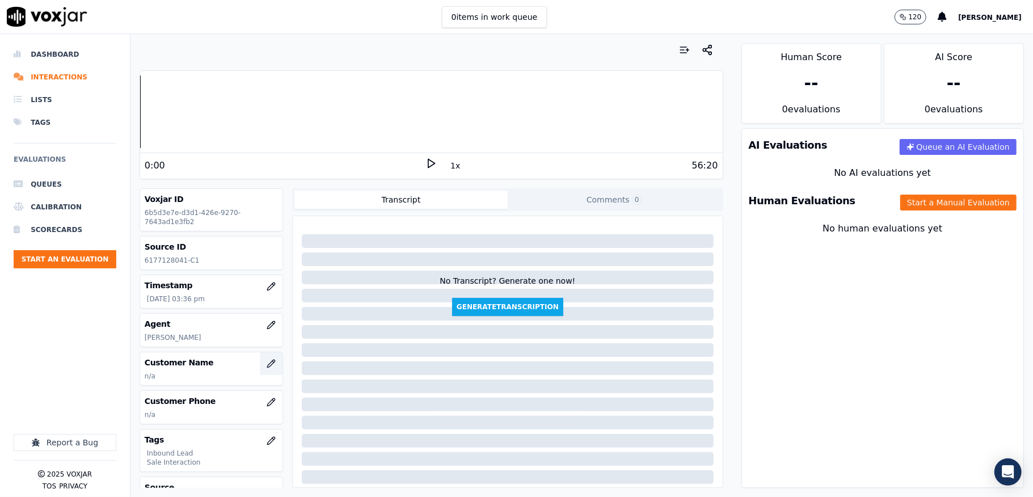
click at [267, 368] on icon "button" at bounding box center [271, 363] width 9 height 9
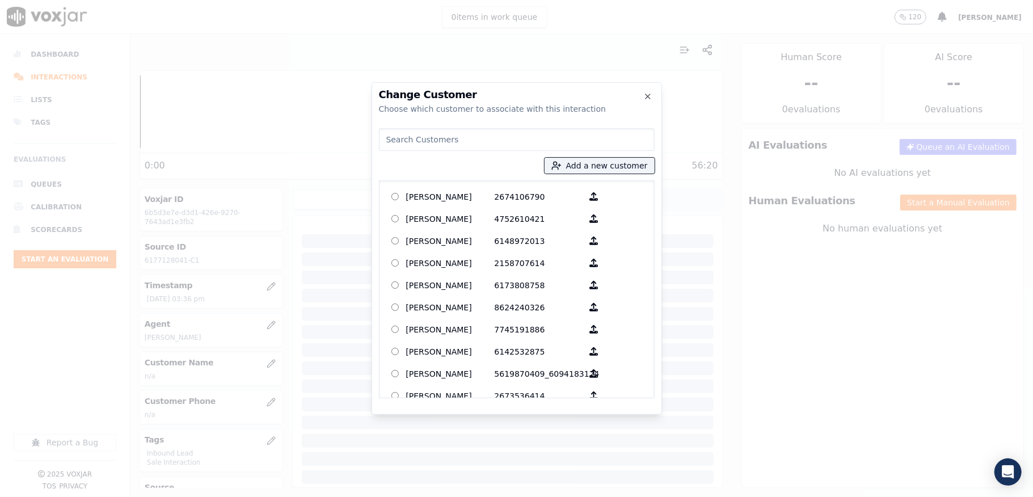
type input "[PERSON_NAME]"
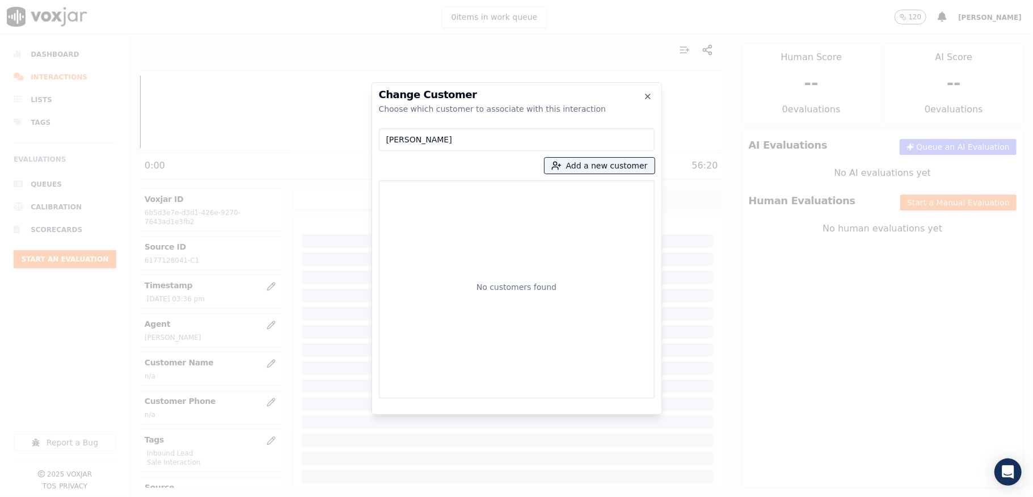
drag, startPoint x: 377, startPoint y: 139, endPoint x: 307, endPoint y: 146, distance: 70.7
click at [307, 496] on div "Change Customer Choose which customer to associate with this interaction [PERSO…" at bounding box center [516, 497] width 1033 height 0
click at [601, 168] on button "Add a new customer" at bounding box center [600, 166] width 110 height 16
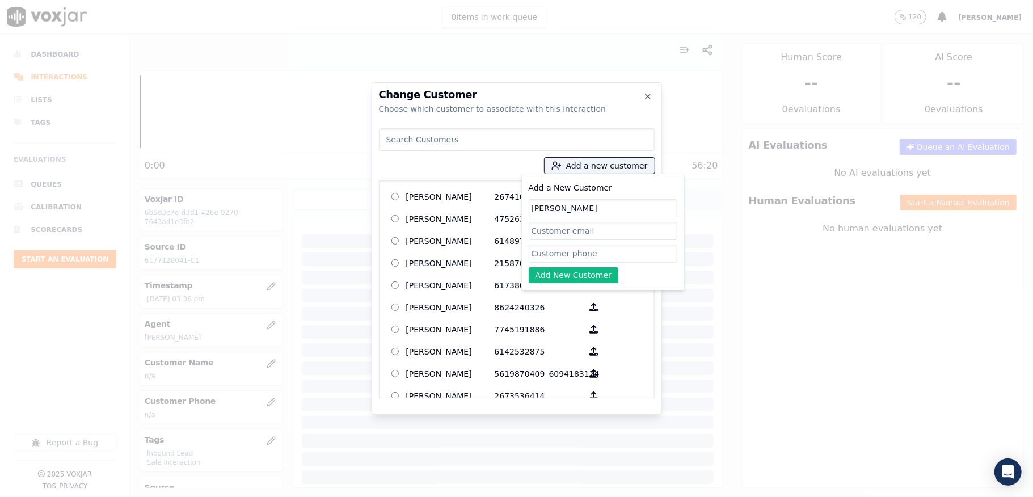
type input "[PERSON_NAME]"
click at [564, 253] on input "Add a New Customer" at bounding box center [603, 254] width 149 height 18
paste input "6177128041"
type input "6177128041"
click at [557, 276] on button "Add New Customer" at bounding box center [574, 275] width 90 height 16
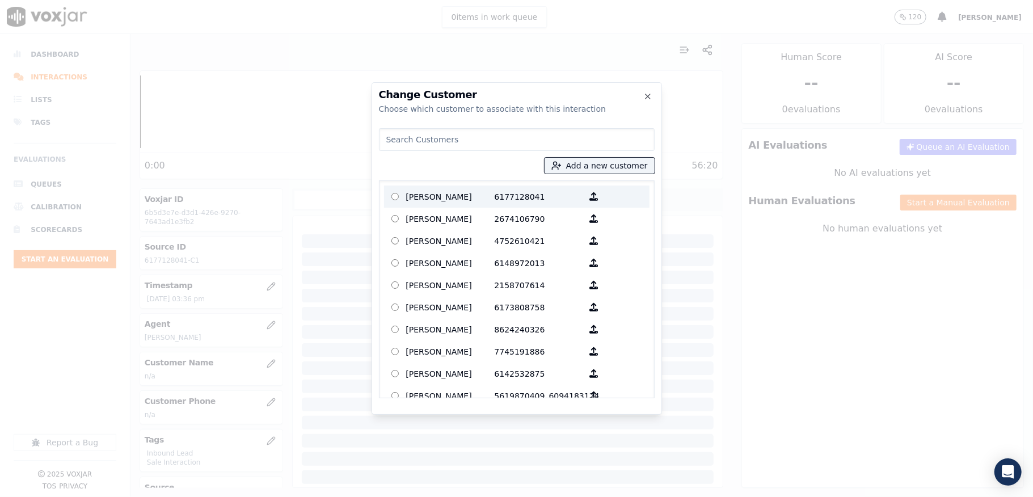
click at [464, 191] on p "[PERSON_NAME]" at bounding box center [450, 197] width 89 height 18
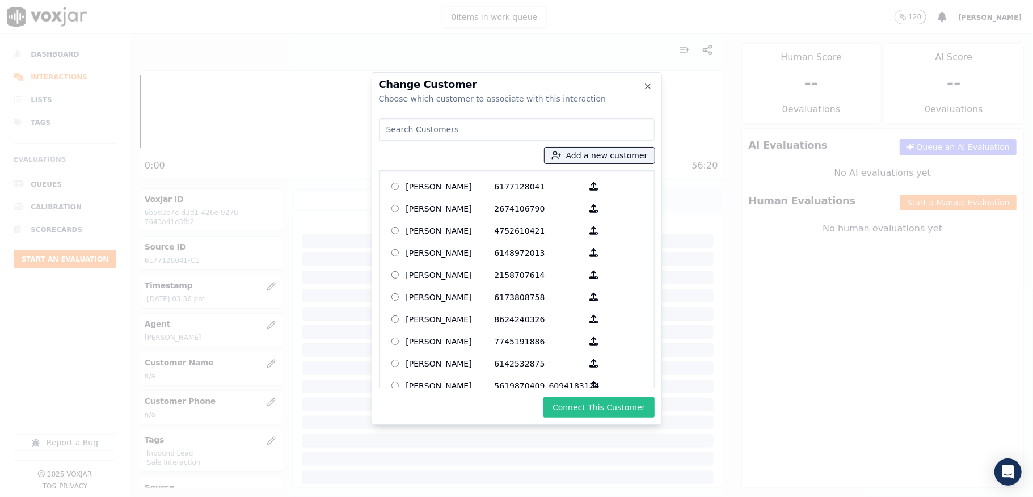
click at [576, 405] on button "Connect This Customer" at bounding box center [599, 407] width 111 height 20
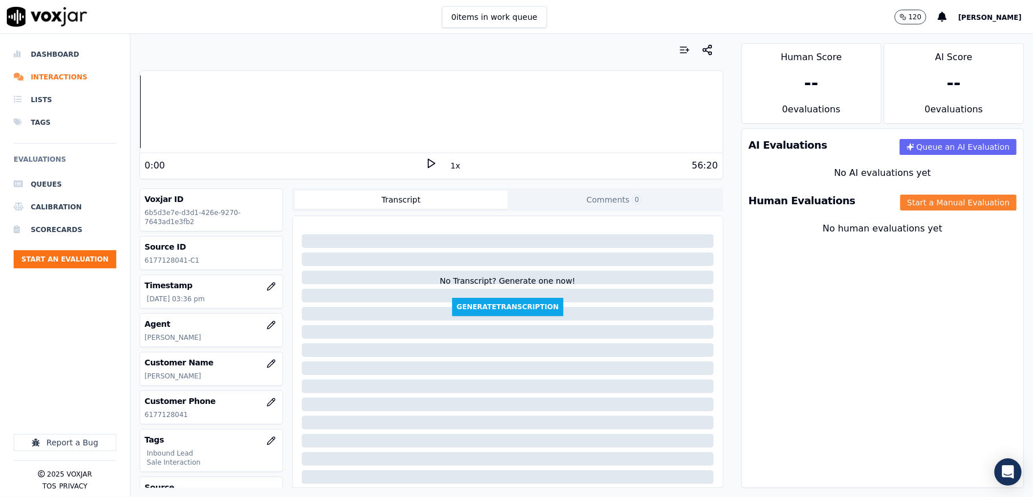
click at [906, 200] on button "Start a Manual Evaluation" at bounding box center [958, 203] width 116 height 16
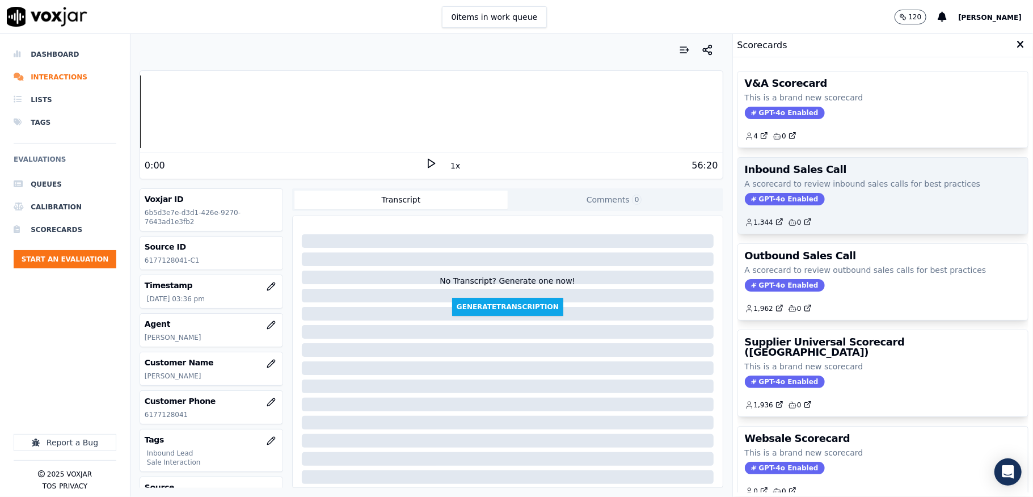
click at [752, 205] on span "GPT-4o Enabled" at bounding box center [785, 199] width 80 height 12
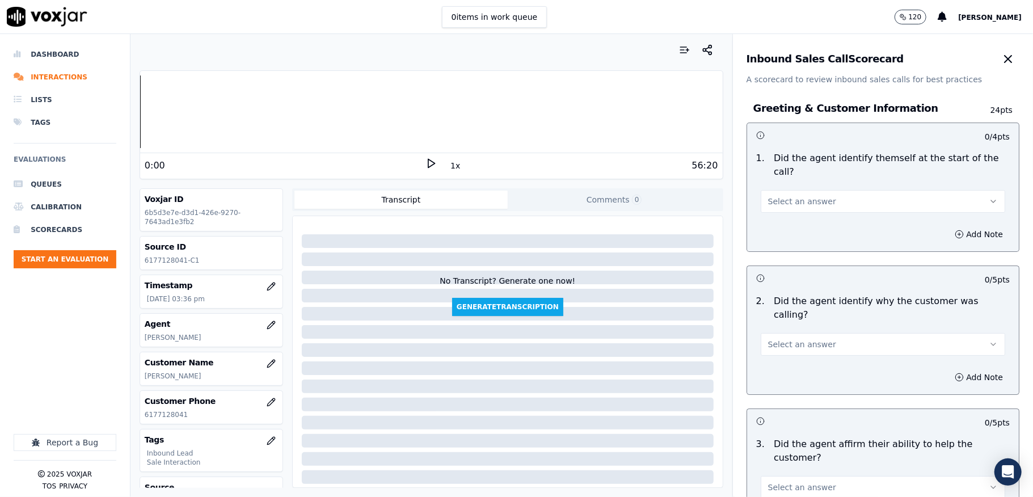
click at [786, 191] on button "Select an answer" at bounding box center [883, 201] width 245 height 23
click at [776, 226] on div "Yes" at bounding box center [855, 227] width 217 height 18
click at [781, 339] on span "Select an answer" at bounding box center [802, 344] width 68 height 11
click at [793, 356] on div "Yes" at bounding box center [855, 357] width 217 height 18
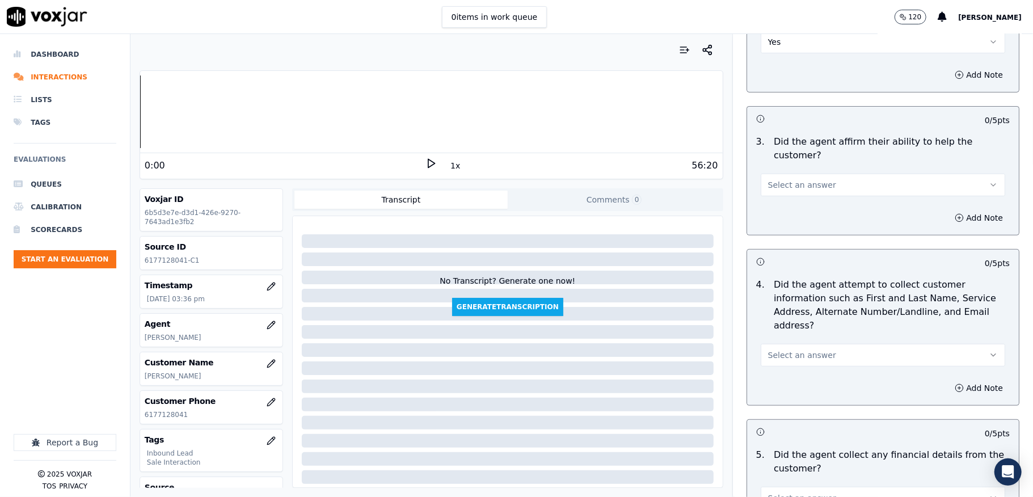
click at [784, 174] on button "Select an answer" at bounding box center [883, 185] width 245 height 23
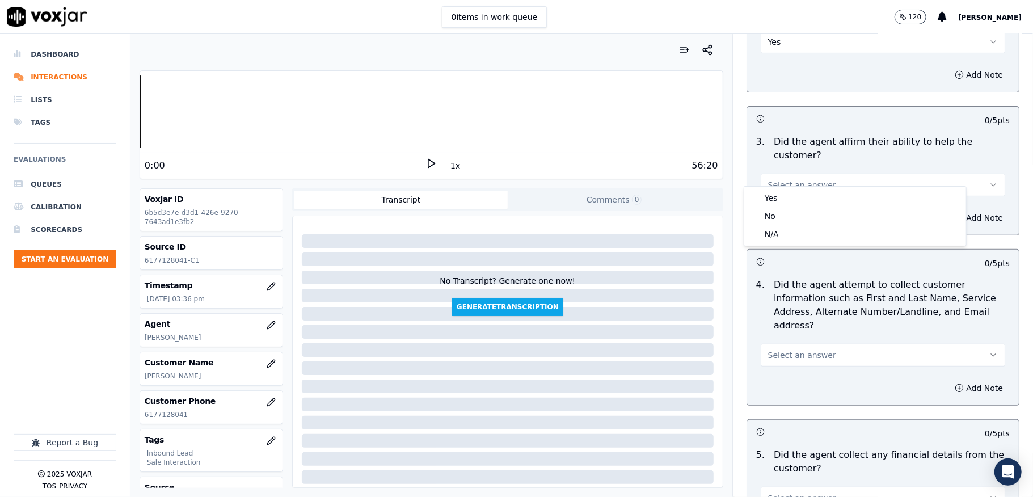
click at [778, 190] on div "Yes" at bounding box center [855, 198] width 217 height 18
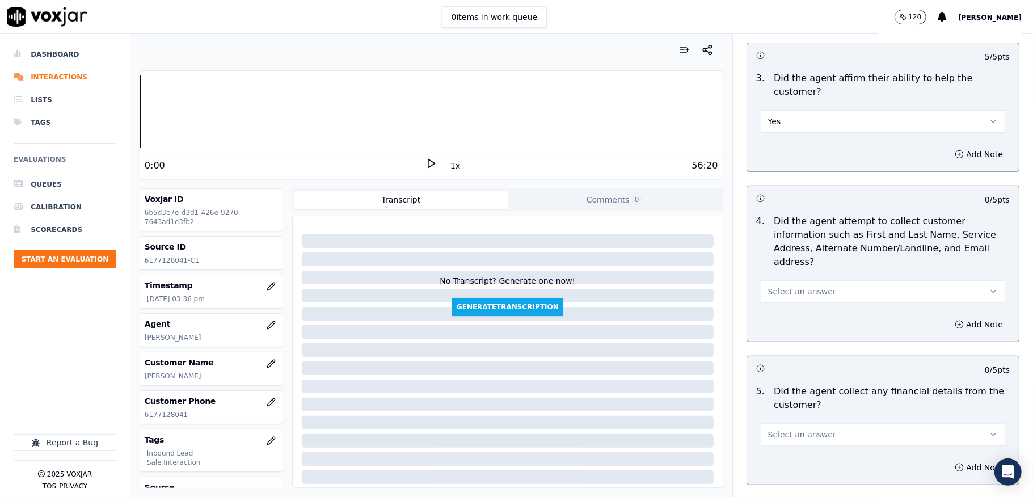
scroll to position [454, 0]
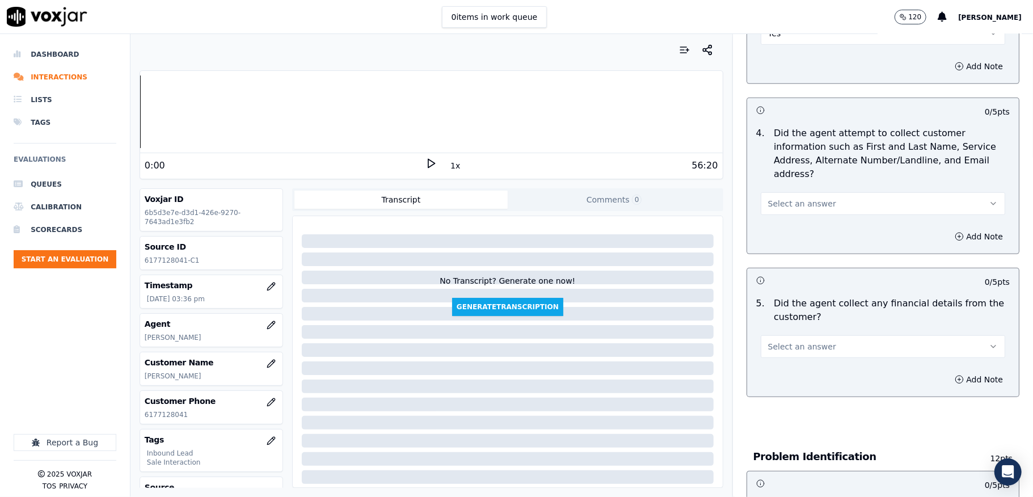
click at [781, 198] on span "Select an answer" at bounding box center [802, 203] width 68 height 11
click at [770, 212] on div "Yes" at bounding box center [855, 217] width 217 height 18
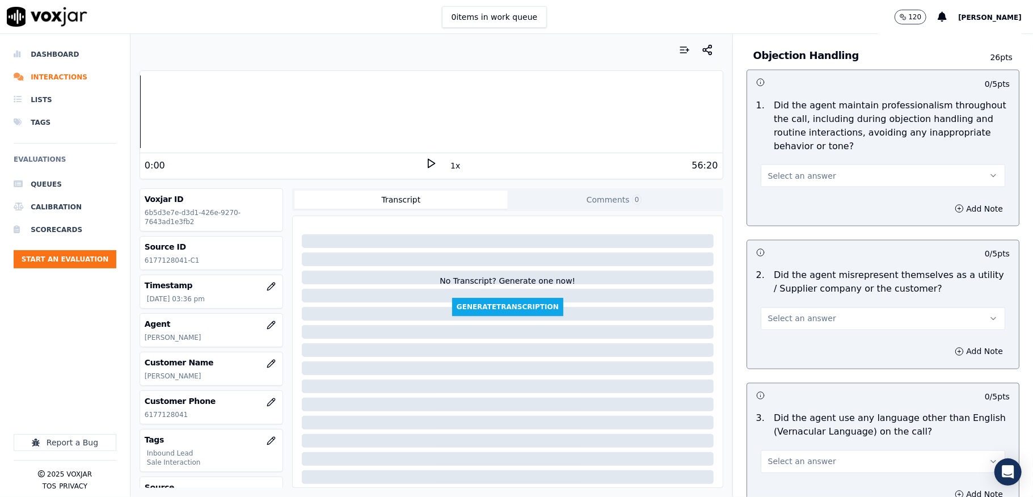
scroll to position [3209, 0]
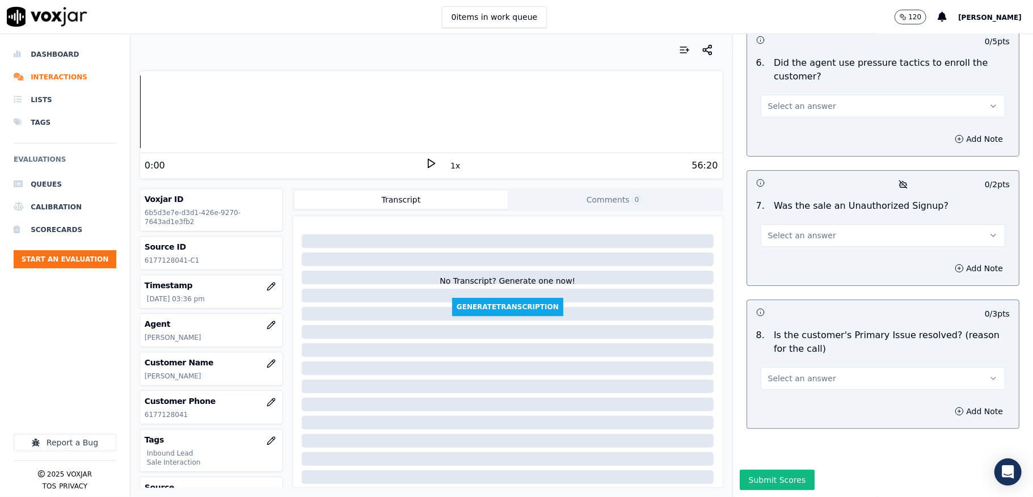
click at [810, 367] on button "Select an answer" at bounding box center [883, 378] width 245 height 23
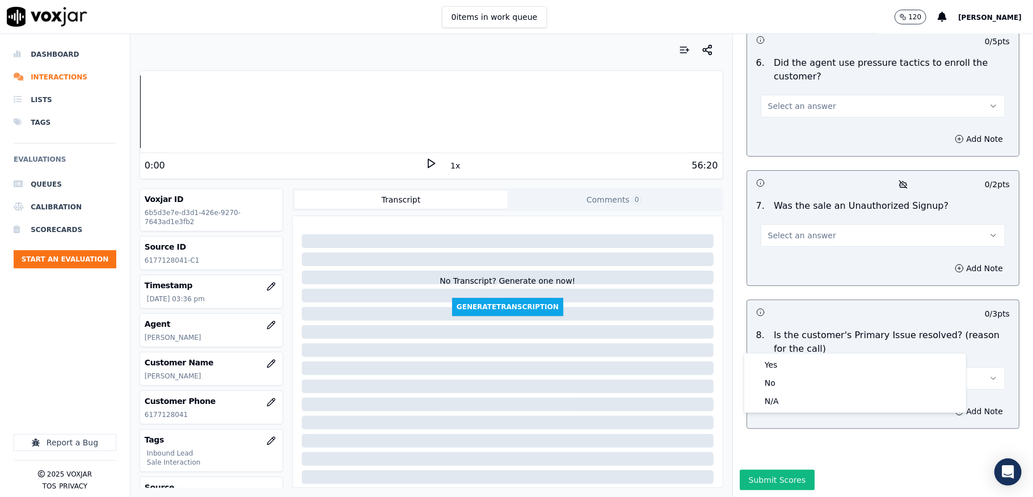
click at [801, 373] on span "Select an answer" at bounding box center [802, 378] width 68 height 11
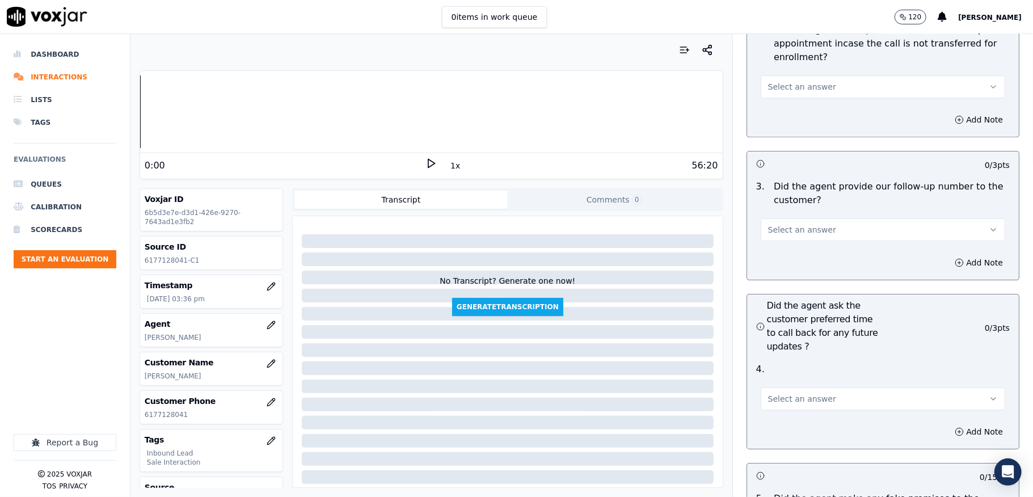
scroll to position [2604, 0]
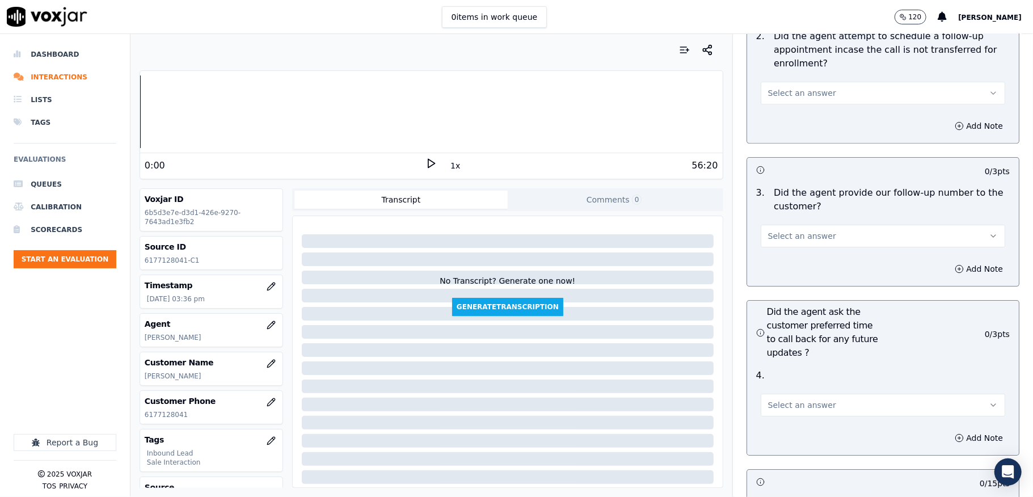
click at [796, 230] on span "Select an answer" at bounding box center [802, 235] width 68 height 11
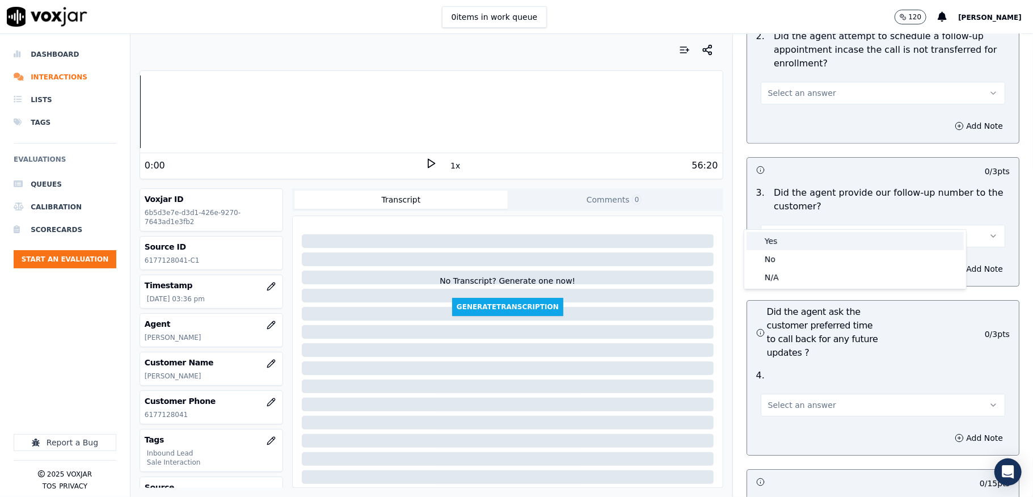
click at [788, 243] on div "Yes" at bounding box center [855, 241] width 217 height 18
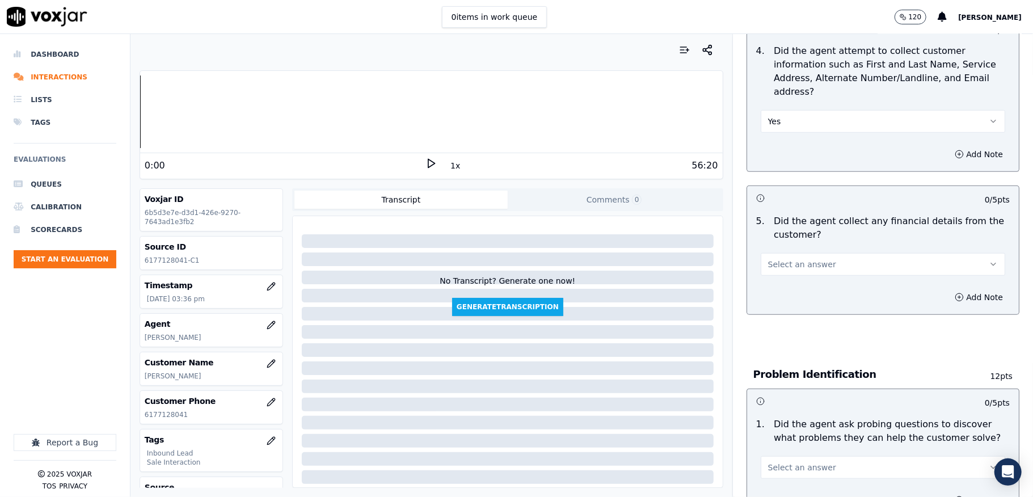
scroll to position [681, 0]
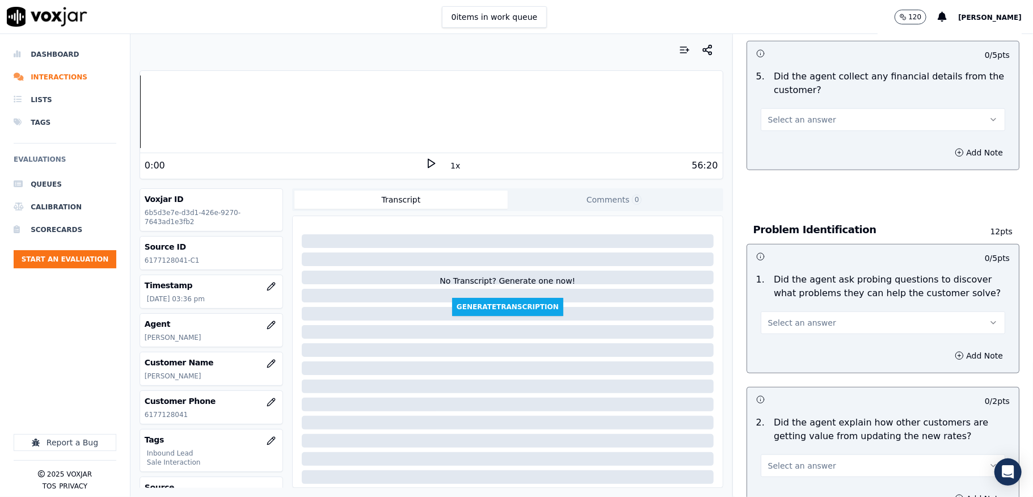
click at [806, 114] on span "Select an answer" at bounding box center [802, 119] width 68 height 11
click at [786, 145] on div "No" at bounding box center [855, 151] width 217 height 18
click at [815, 312] on button "Select an answer" at bounding box center [883, 323] width 245 height 23
click at [793, 338] on div "Yes" at bounding box center [855, 337] width 217 height 18
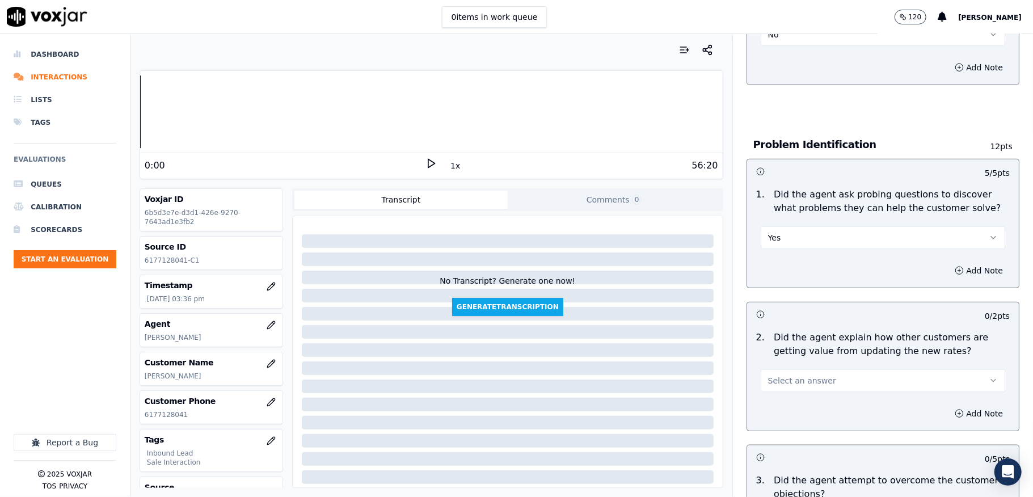
scroll to position [908, 0]
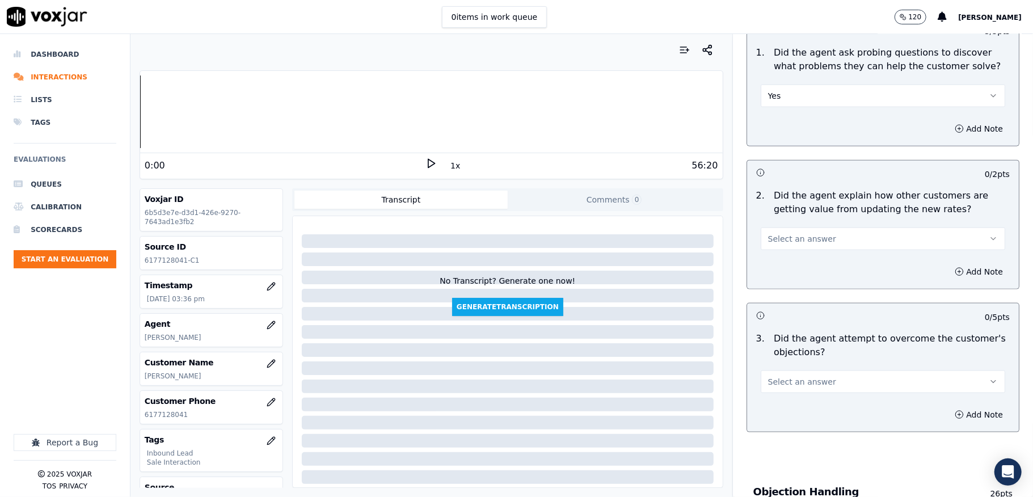
click at [809, 233] on span "Select an answer" at bounding box center [802, 238] width 68 height 11
click at [784, 246] on div "Yes" at bounding box center [855, 254] width 217 height 18
click at [799, 228] on button "Yes" at bounding box center [883, 239] width 245 height 23
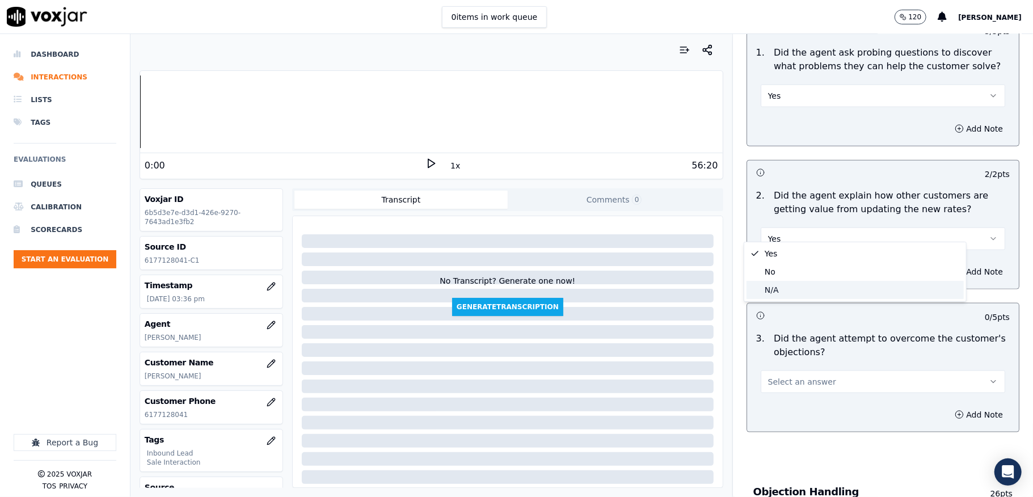
click at [775, 291] on div "N/A" at bounding box center [855, 290] width 217 height 18
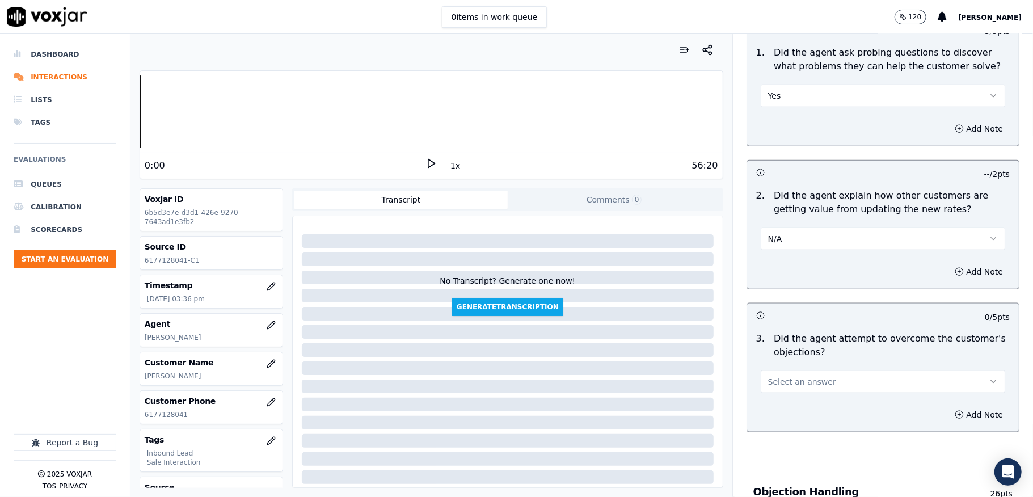
scroll to position [1059, 0]
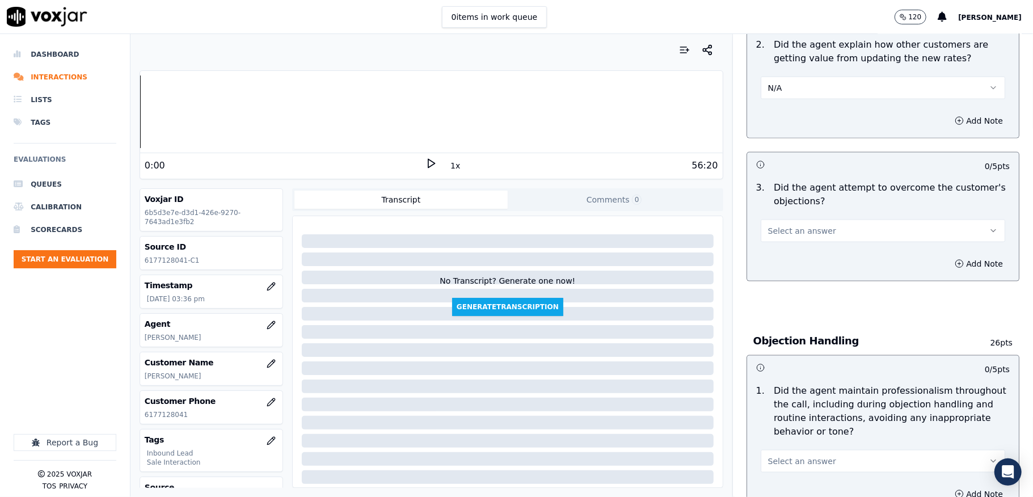
click at [794, 208] on div "Select an answer" at bounding box center [883, 225] width 263 height 34
click at [784, 247] on div "Add Note" at bounding box center [883, 264] width 272 height 34
click at [794, 225] on span "Select an answer" at bounding box center [802, 230] width 68 height 11
click at [788, 243] on div "Yes" at bounding box center [855, 246] width 217 height 18
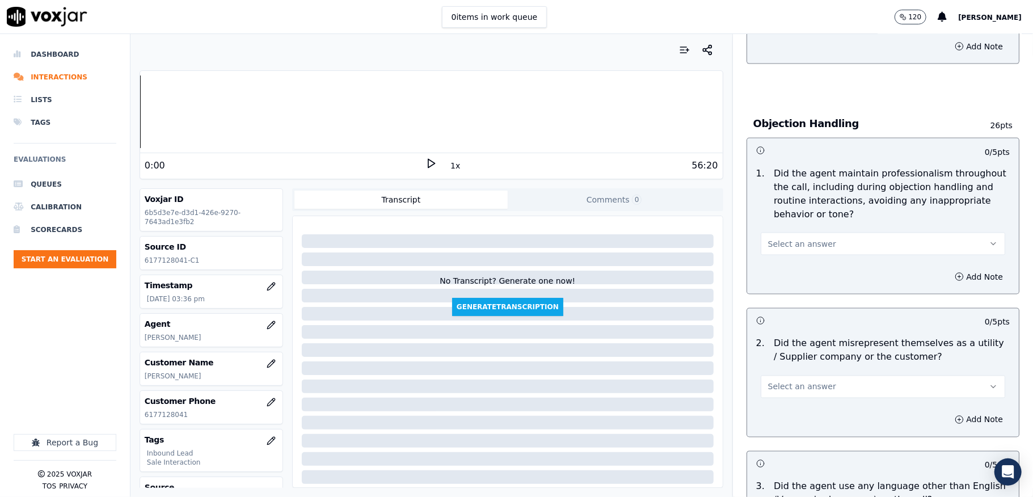
scroll to position [1286, 0]
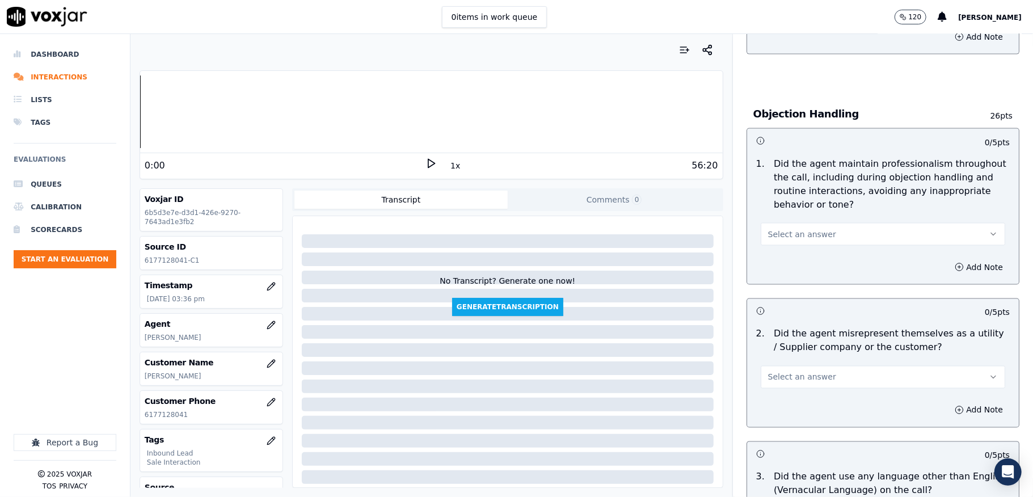
click at [782, 229] on span "Select an answer" at bounding box center [802, 234] width 68 height 11
click at [773, 250] on div "Yes" at bounding box center [855, 249] width 217 height 18
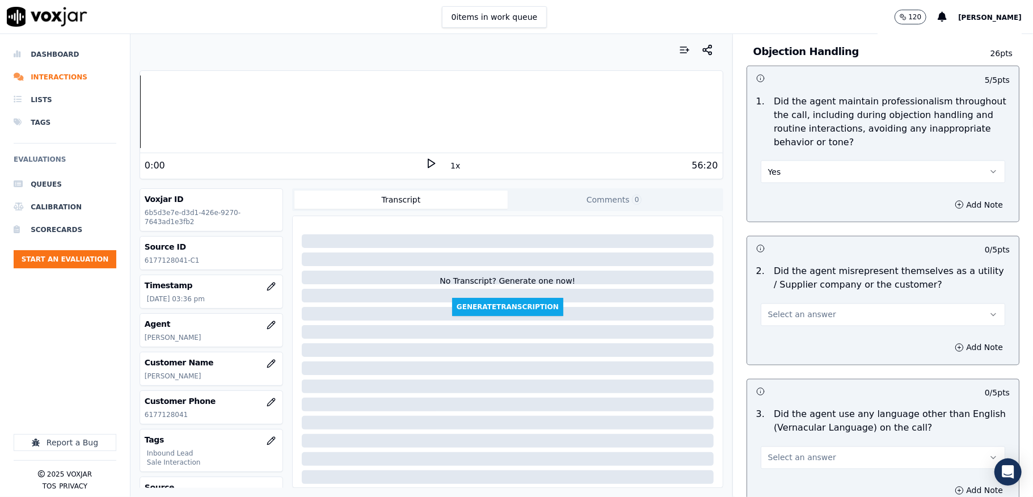
scroll to position [1437, 0]
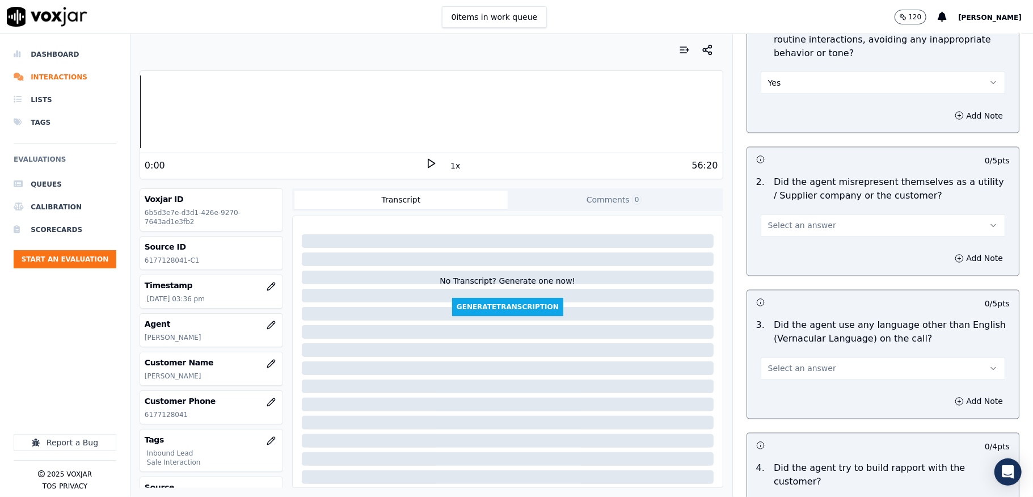
click at [791, 220] on span "Select an answer" at bounding box center [802, 225] width 68 height 11
click at [778, 259] on div "No" at bounding box center [855, 259] width 217 height 18
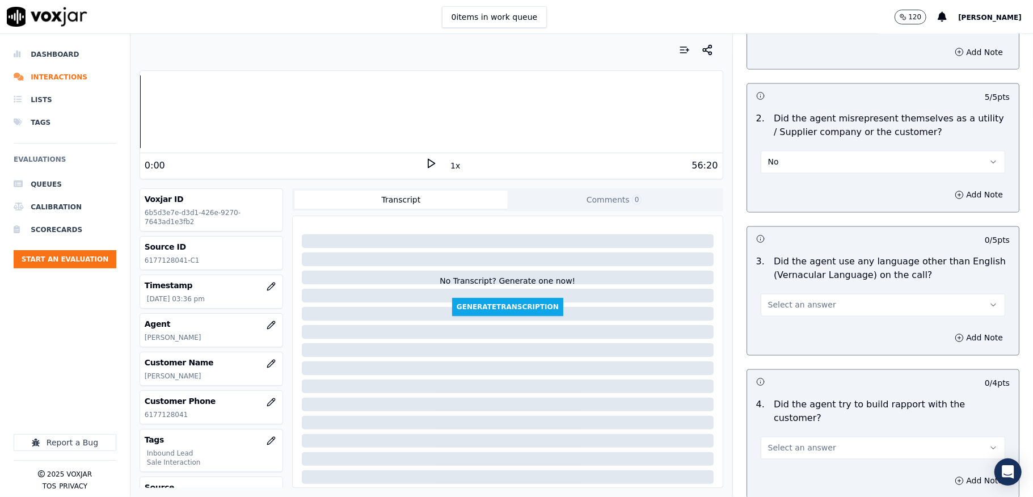
scroll to position [1589, 0]
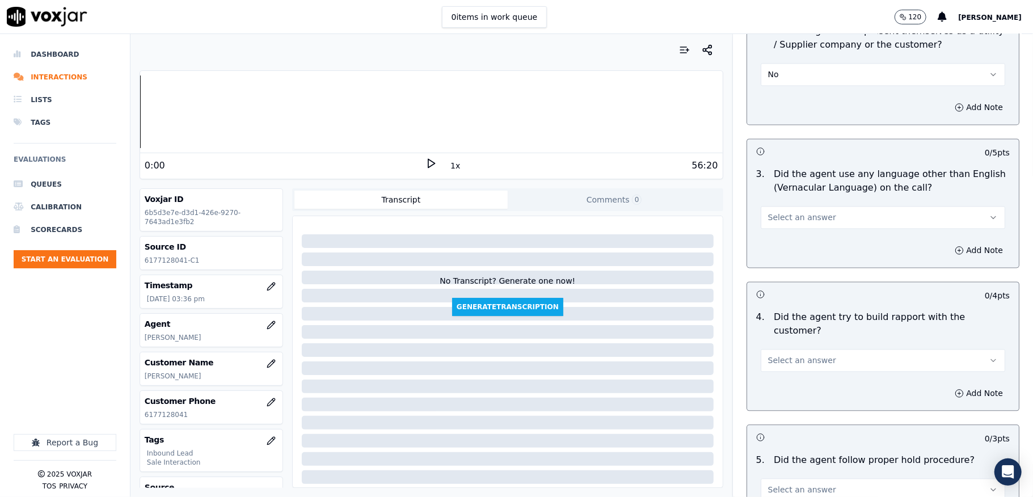
click at [777, 212] on span "Select an answer" at bounding box center [802, 217] width 68 height 11
drag, startPoint x: 775, startPoint y: 246, endPoint x: 765, endPoint y: 228, distance: 20.6
click at [775, 247] on div "No" at bounding box center [855, 251] width 217 height 18
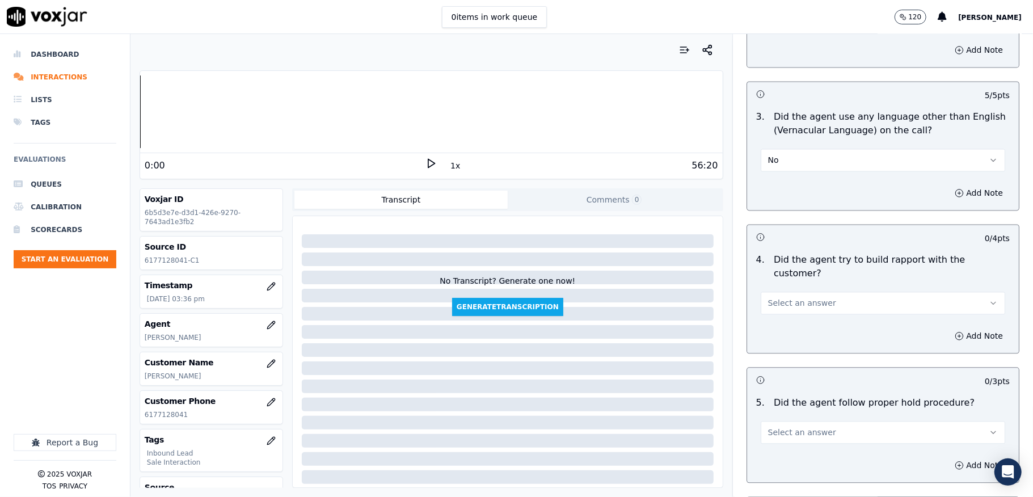
scroll to position [1740, 0]
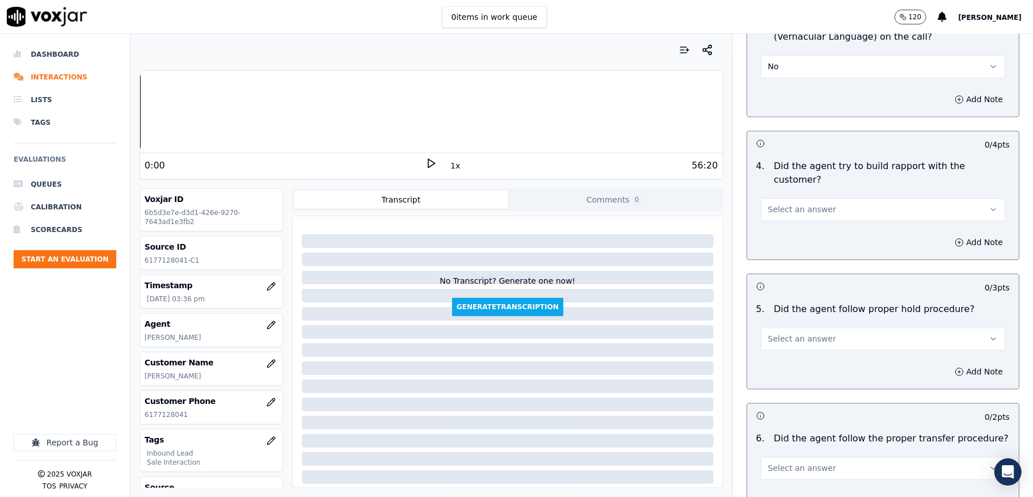
drag, startPoint x: 800, startPoint y: 180, endPoint x: 800, endPoint y: 194, distance: 13.6
click at [800, 204] on span "Select an answer" at bounding box center [802, 209] width 68 height 11
click at [779, 245] on div "N/A" at bounding box center [855, 248] width 217 height 18
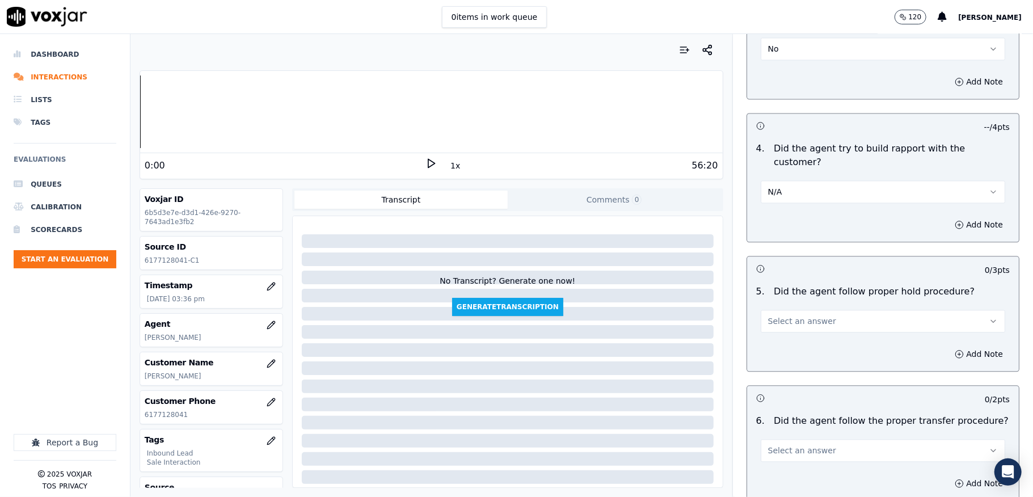
scroll to position [1891, 0]
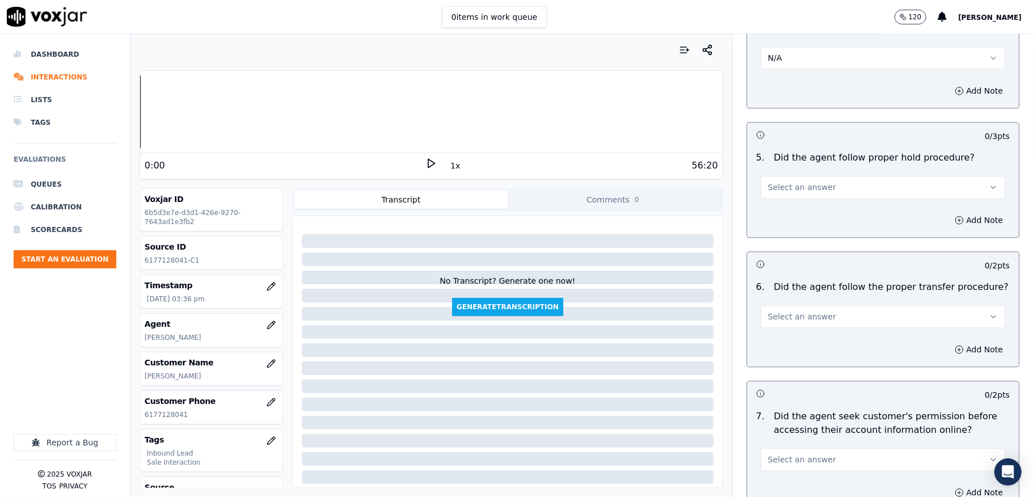
click at [786, 182] on span "Select an answer" at bounding box center [802, 187] width 68 height 11
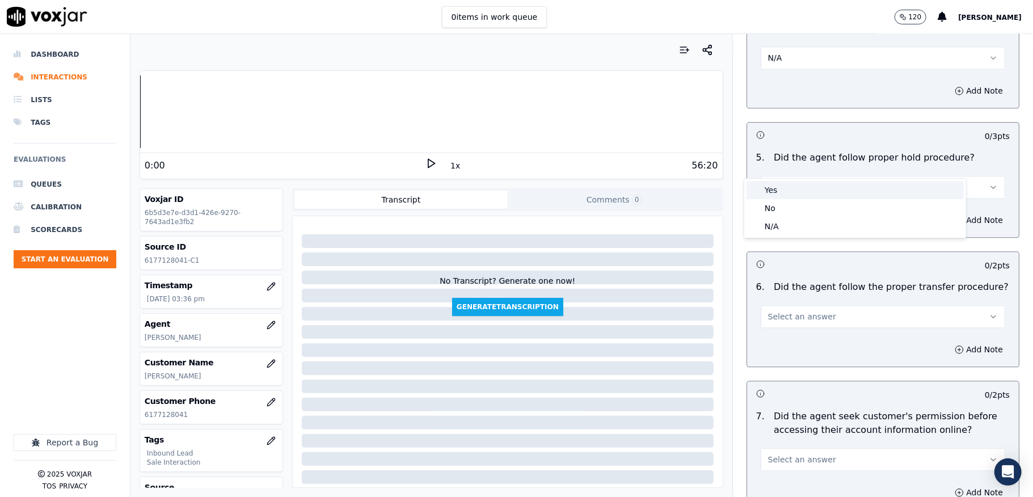
click at [779, 188] on div "Yes" at bounding box center [855, 190] width 217 height 18
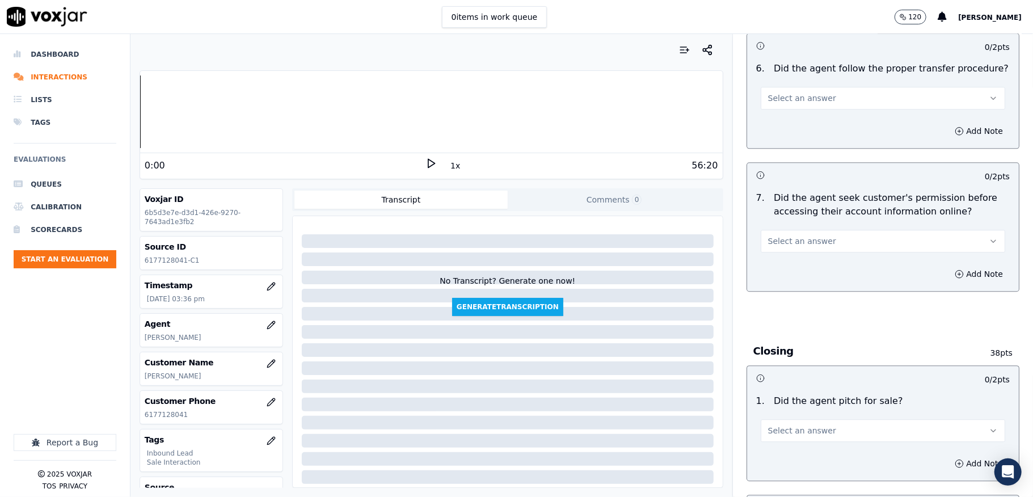
scroll to position [2118, 0]
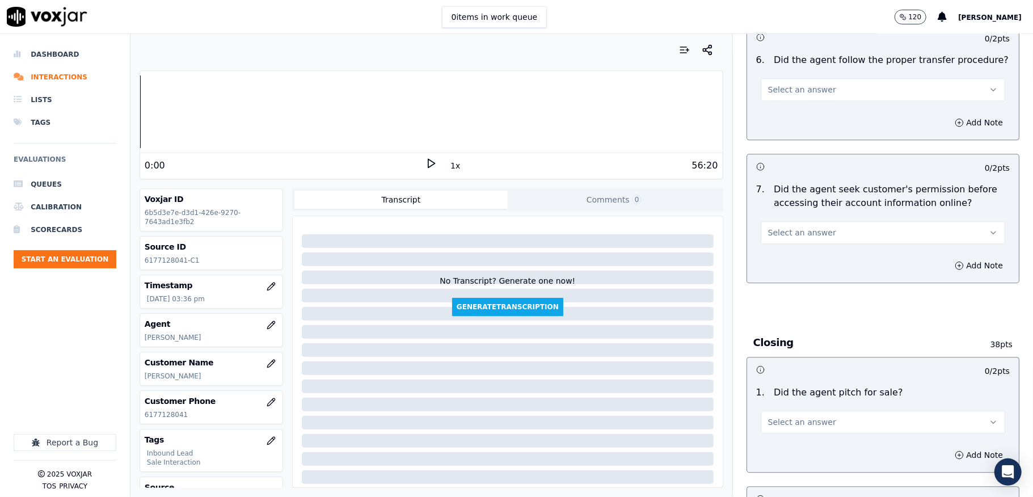
click at [791, 78] on button "Select an answer" at bounding box center [883, 89] width 245 height 23
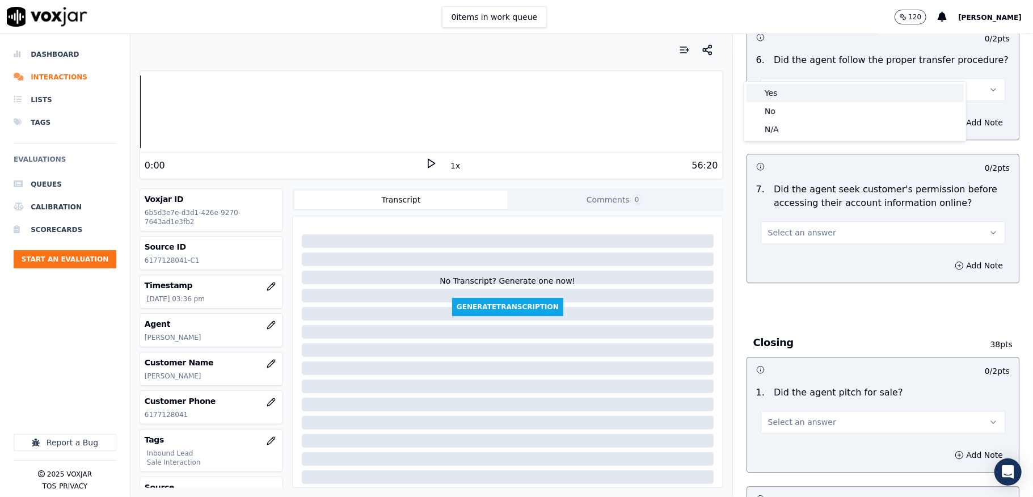
click at [782, 95] on div "Yes" at bounding box center [855, 93] width 217 height 18
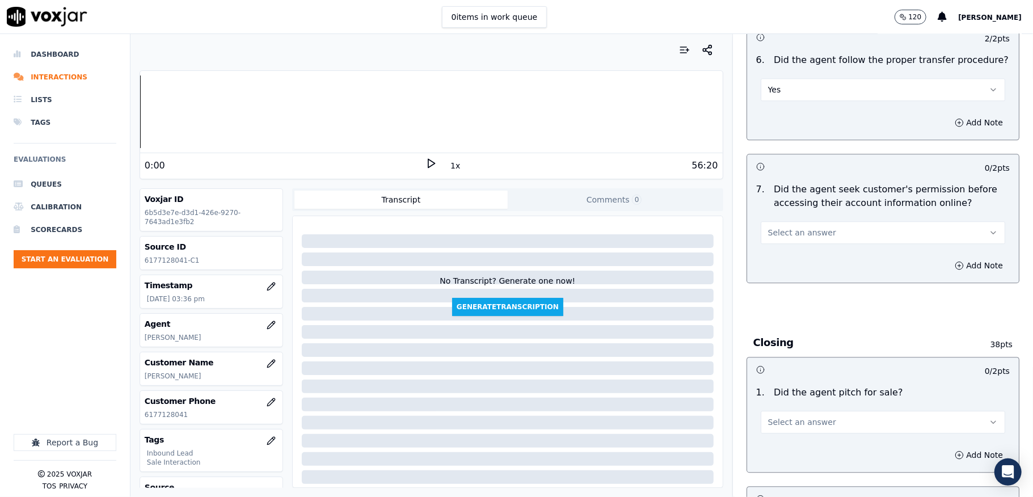
click at [782, 227] on span "Select an answer" at bounding box center [802, 232] width 68 height 11
drag, startPoint x: 780, startPoint y: 253, endPoint x: 951, endPoint y: 245, distance: 171.5
click at [779, 253] on div "No" at bounding box center [855, 255] width 217 height 18
click at [952, 258] on button "Add Note" at bounding box center [979, 266] width 62 height 16
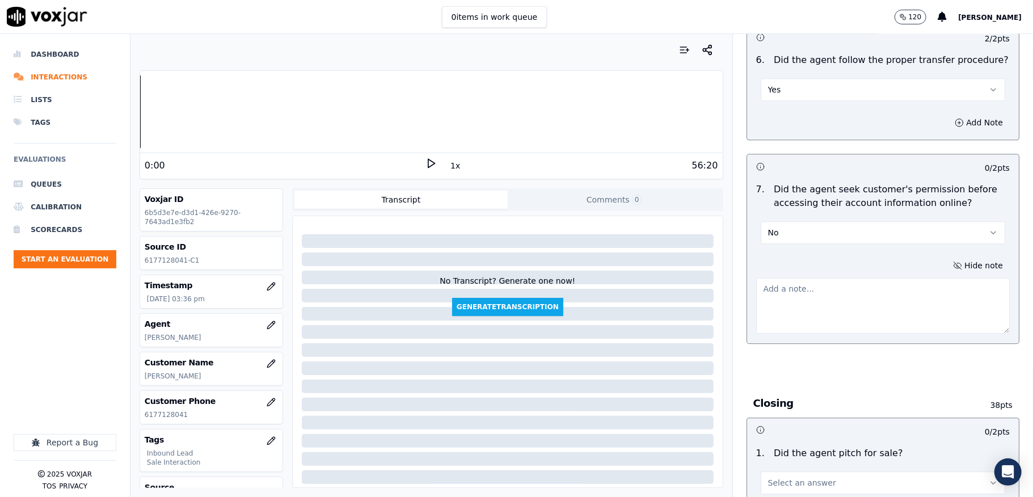
click at [879, 278] on textarea at bounding box center [883, 306] width 254 height 56
paste textarea "Call id - 20250903-184343_Sam reconnect with the customer // @1:31 - [PERSON_NA…"
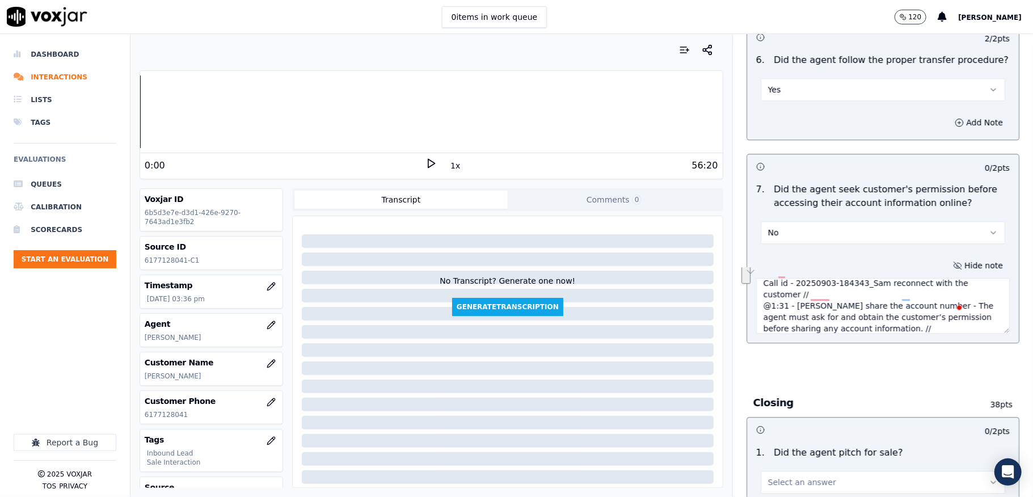
scroll to position [11, 0]
drag, startPoint x: 750, startPoint y: 284, endPoint x: 885, endPoint y: 296, distance: 135.5
click at [885, 296] on textarea "Call id - 20250903-184343_Sam reconnect with the customer // @1:31 - [PERSON_NA…" at bounding box center [883, 306] width 254 height 56
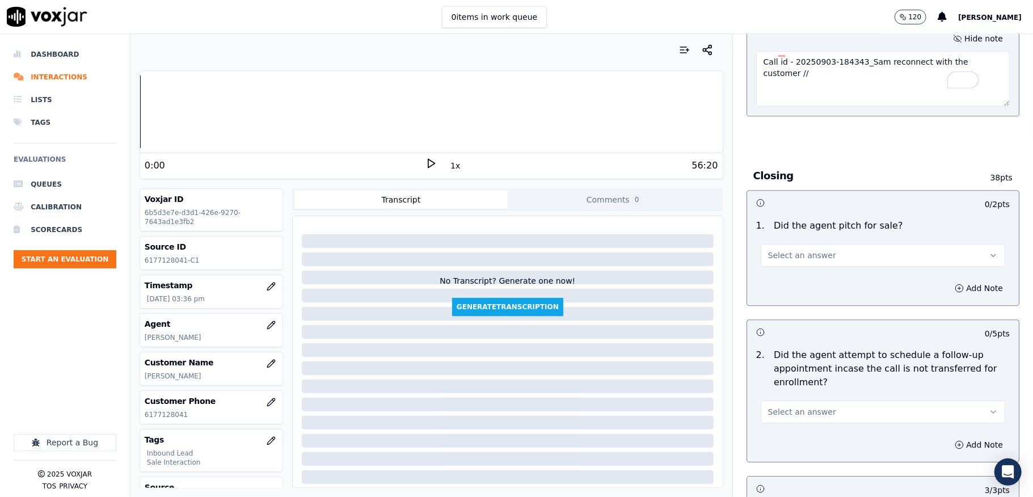
scroll to position [2270, 0]
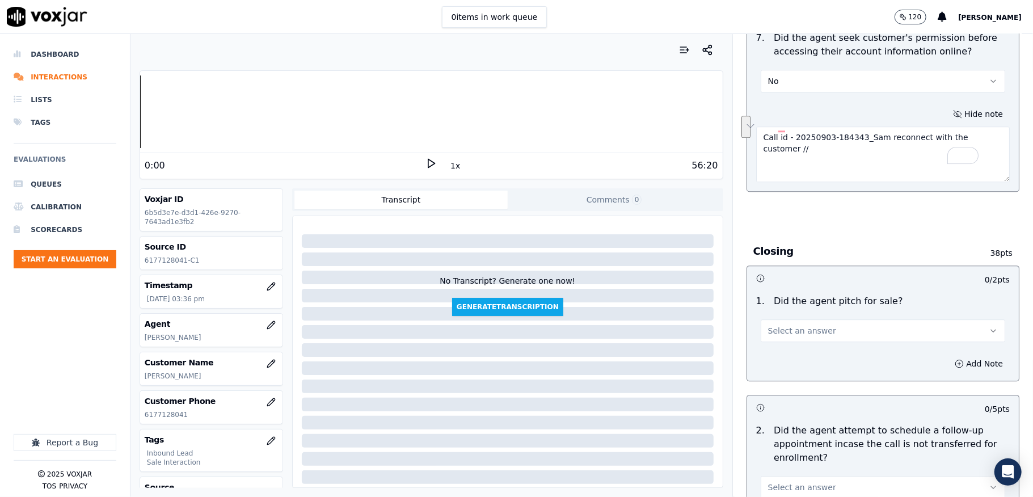
drag, startPoint x: 843, startPoint y: 115, endPoint x: 995, endPoint y: 136, distance: 153.6
click at [995, 136] on div "Inbound Sales Call Scorecard A scorecard to review inbound sales calls for best…" at bounding box center [883, 265] width 300 height 463
paste textarea "@1:31 - [PERSON_NAME] share the account number - The agent must ask for and obt…"
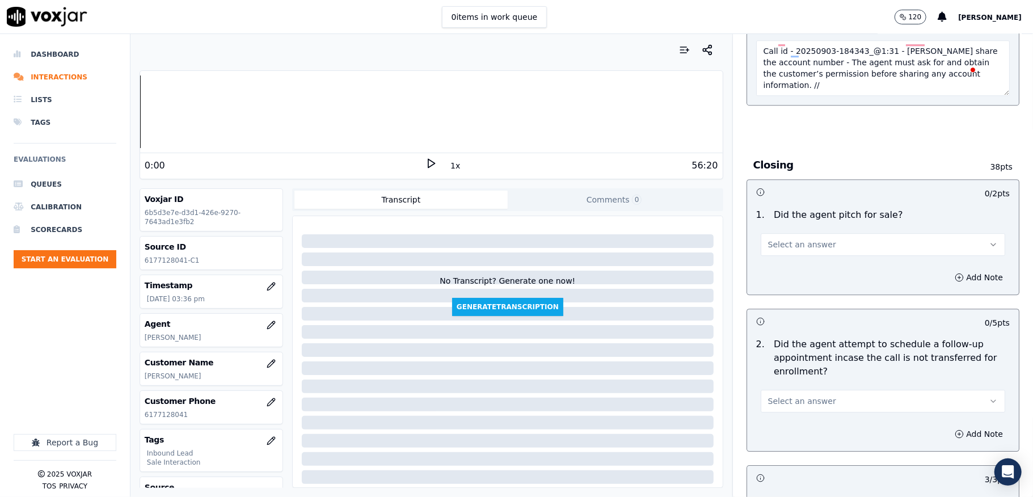
scroll to position [2421, 0]
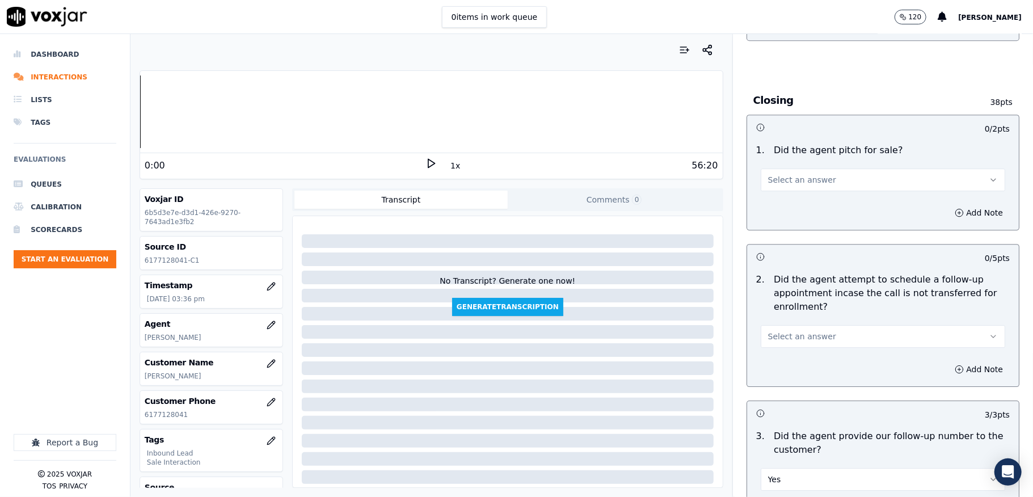
type textarea "Call id - 20250903-184343_@1:31 - [PERSON_NAME] share the account number - The …"
click at [788, 174] on span "Select an answer" at bounding box center [802, 179] width 68 height 11
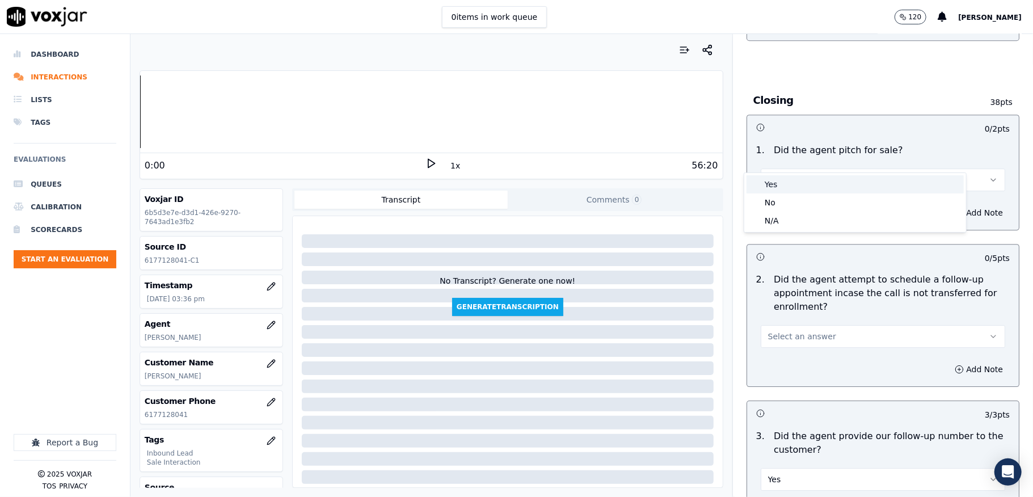
click at [781, 189] on div "Yes" at bounding box center [855, 184] width 217 height 18
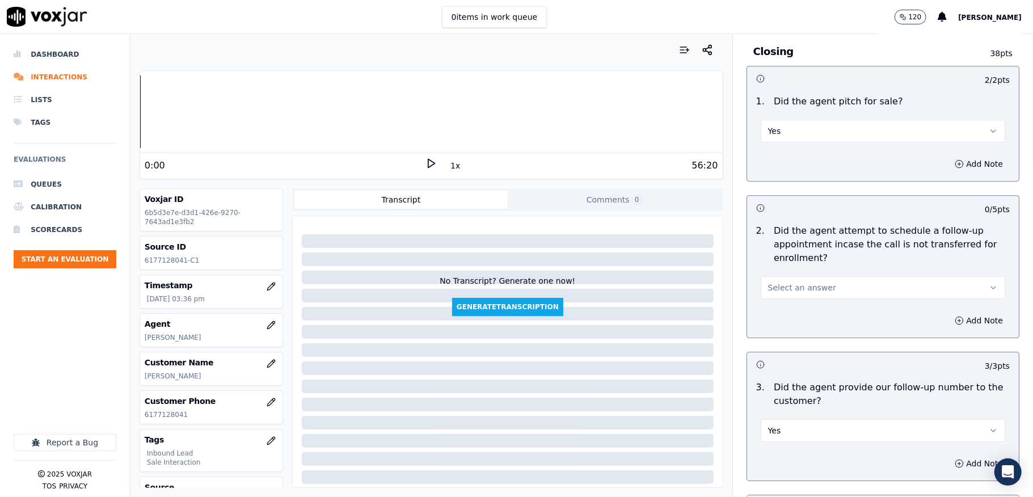
scroll to position [2497, 0]
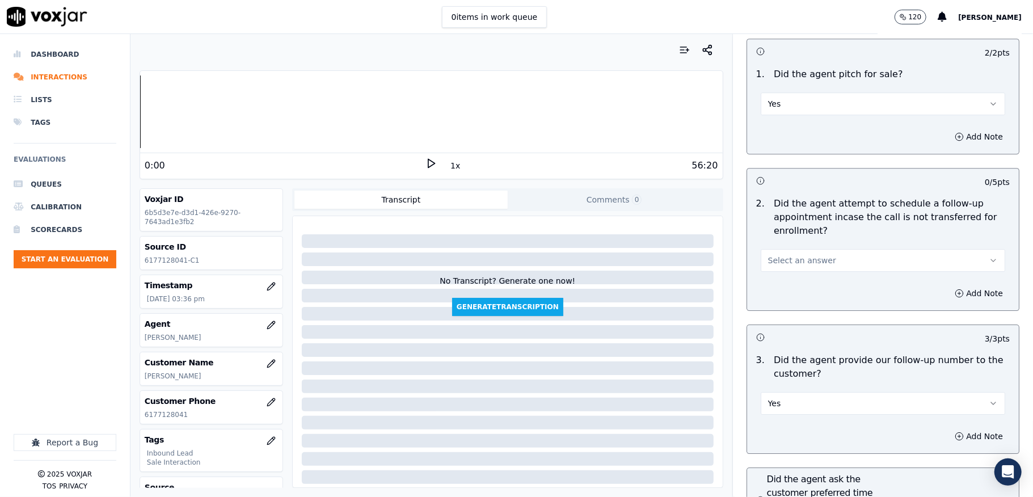
click at [806, 249] on button "Select an answer" at bounding box center [883, 260] width 245 height 23
click at [782, 283] on div "No" at bounding box center [855, 284] width 217 height 18
click at [788, 249] on button "No" at bounding box center [883, 260] width 245 height 23
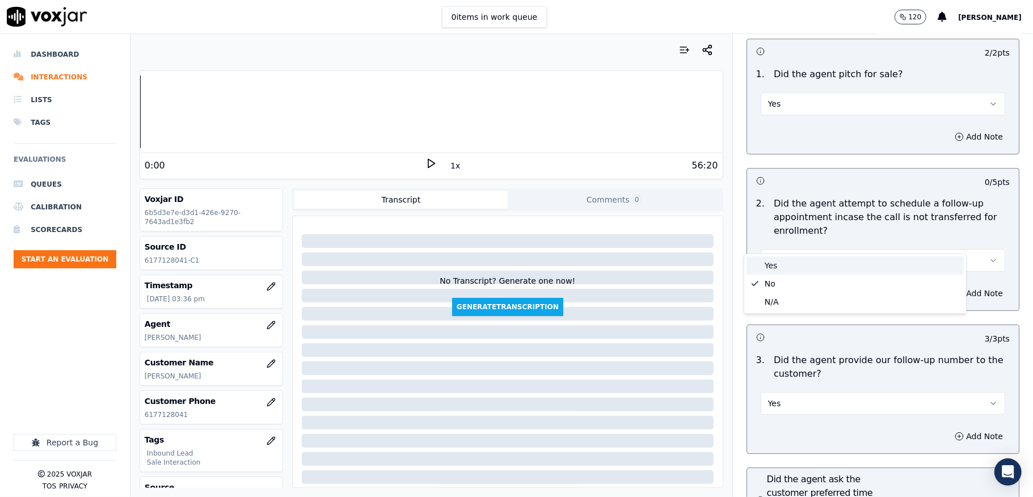
click at [793, 267] on div "Yes" at bounding box center [855, 265] width 217 height 18
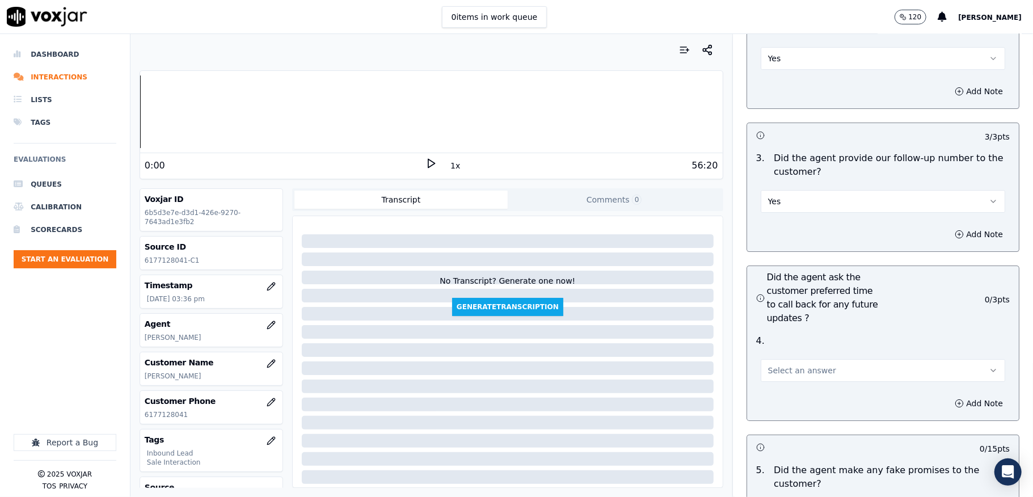
scroll to position [2799, 0]
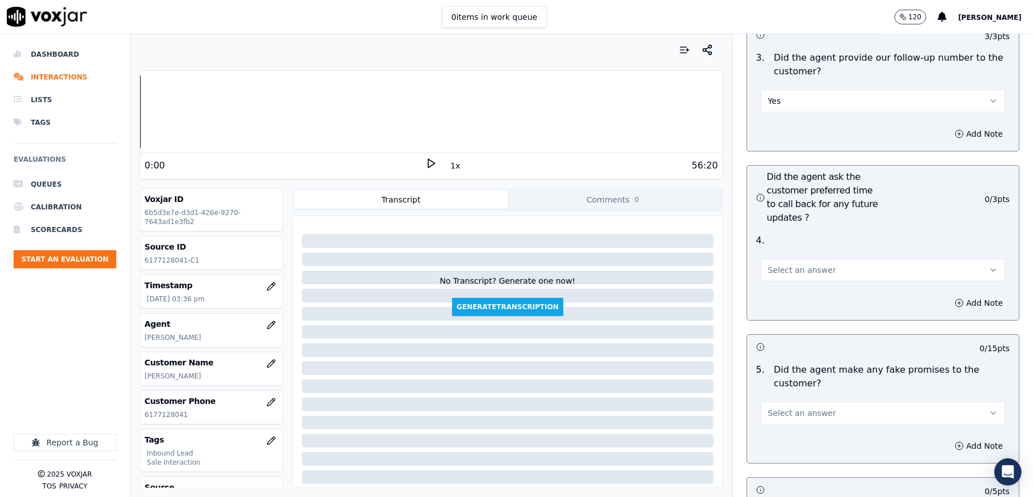
click at [791, 264] on span "Select an answer" at bounding box center [802, 269] width 68 height 11
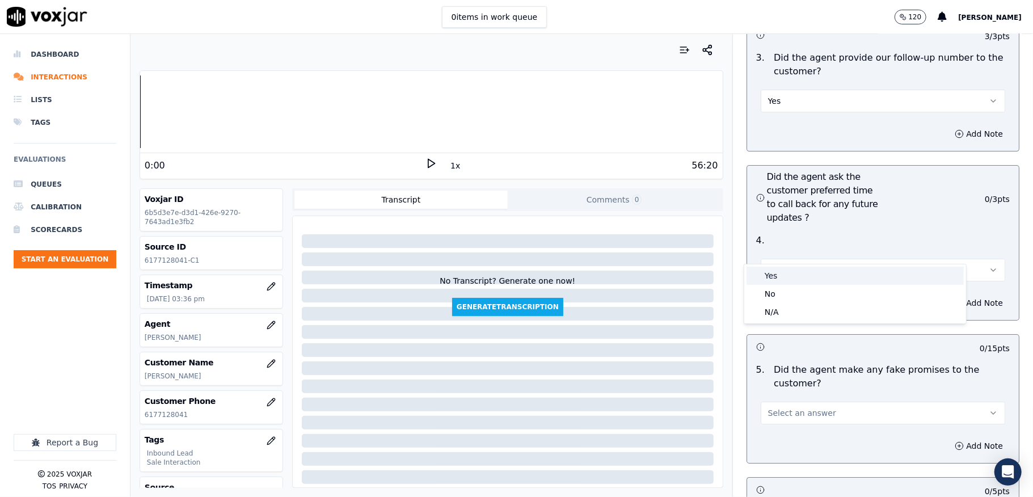
click at [776, 273] on div "Yes" at bounding box center [855, 276] width 217 height 18
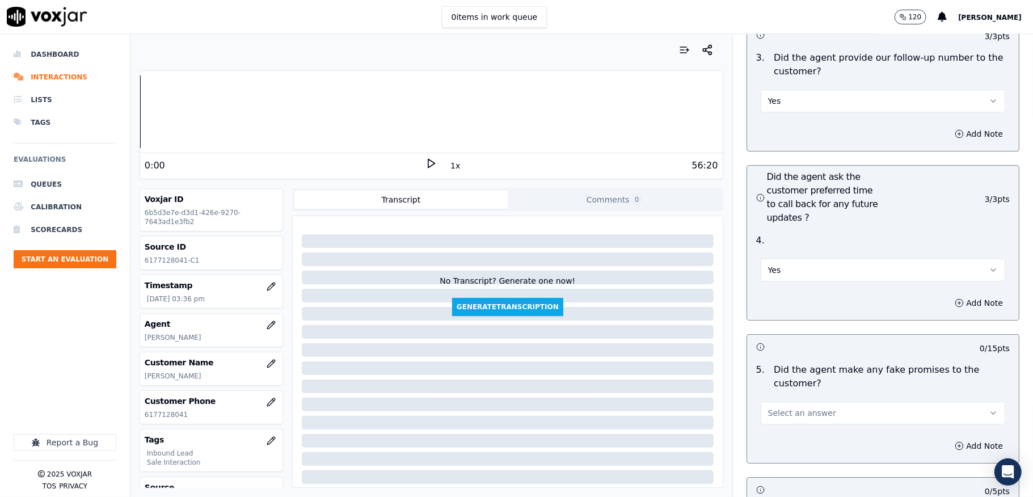
scroll to position [2951, 0]
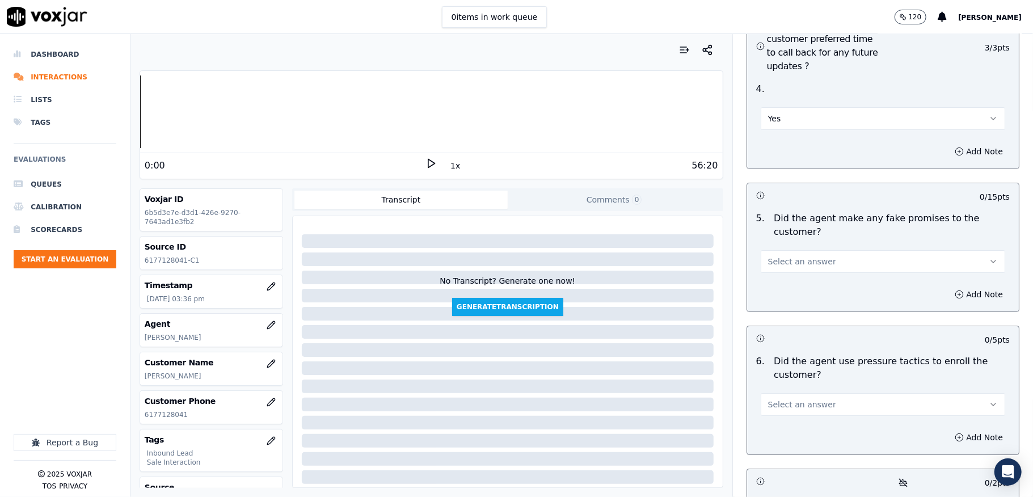
click at [779, 256] on span "Select an answer" at bounding box center [802, 261] width 68 height 11
click at [775, 283] on div "No" at bounding box center [855, 286] width 217 height 18
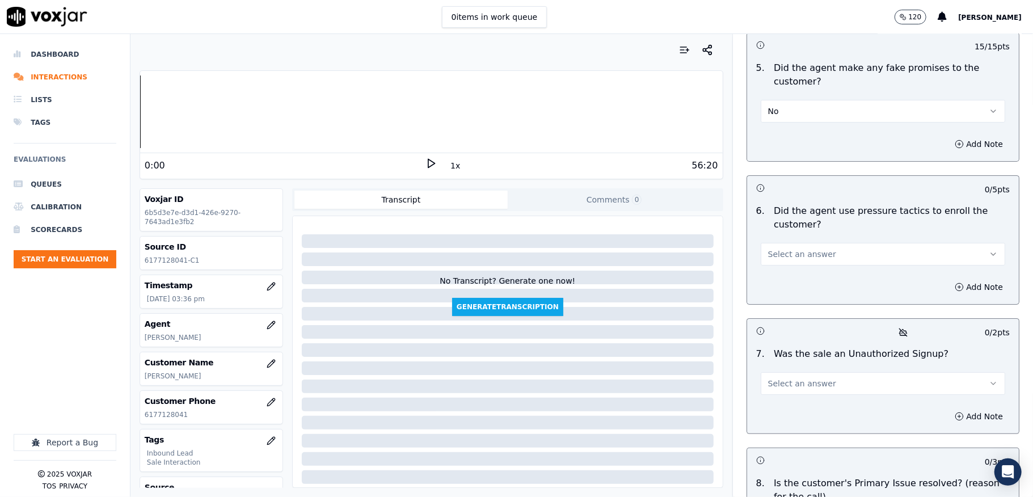
scroll to position [3102, 0]
drag, startPoint x: 788, startPoint y: 225, endPoint x: 781, endPoint y: 244, distance: 19.9
click at [788, 242] on button "Select an answer" at bounding box center [883, 253] width 245 height 23
click at [773, 280] on div "No" at bounding box center [855, 278] width 217 height 18
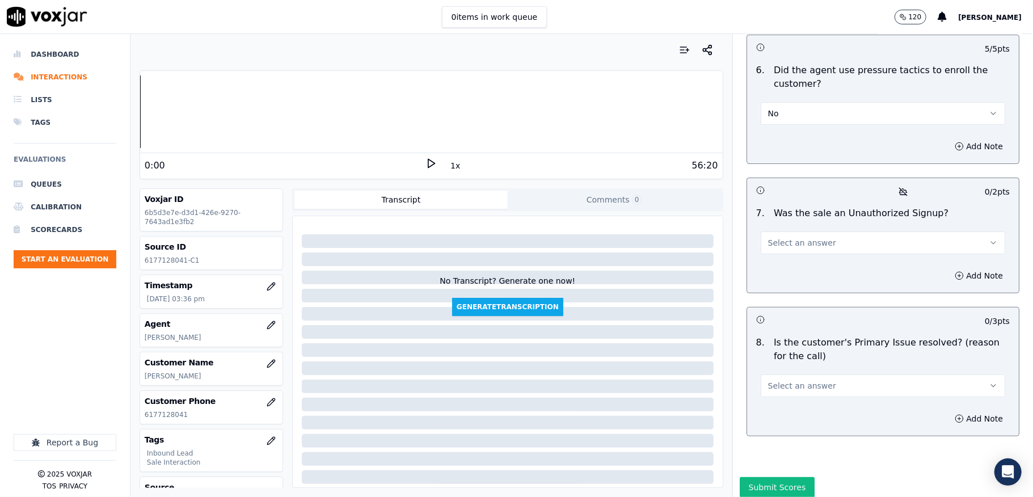
scroll to position [3253, 0]
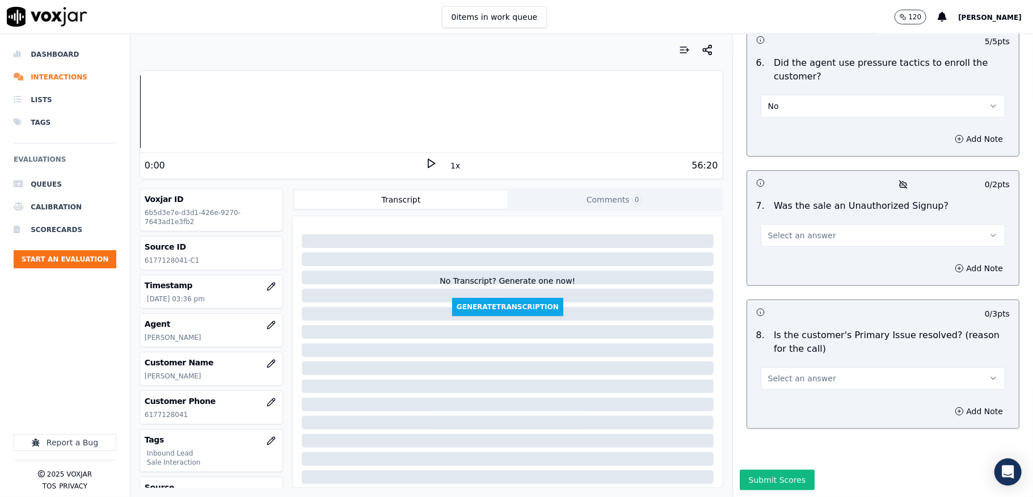
click at [798, 230] on span "Select an answer" at bounding box center [802, 235] width 68 height 11
click at [779, 256] on div "No" at bounding box center [855, 256] width 217 height 18
click at [783, 373] on span "Select an answer" at bounding box center [802, 378] width 68 height 11
click at [780, 366] on div "Yes" at bounding box center [855, 365] width 217 height 18
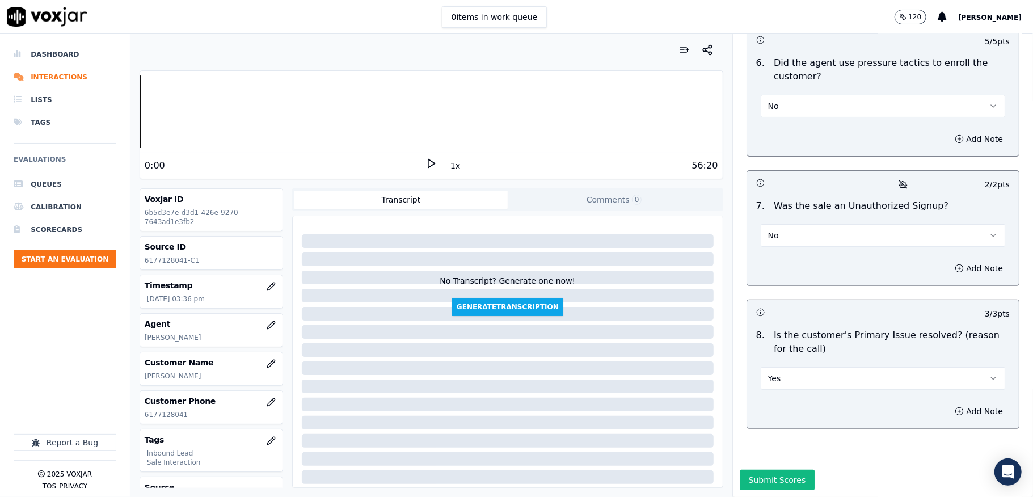
click at [760, 470] on div "Submit Scores" at bounding box center [883, 483] width 300 height 27
click at [760, 470] on button "Submit Scores" at bounding box center [777, 480] width 75 height 20
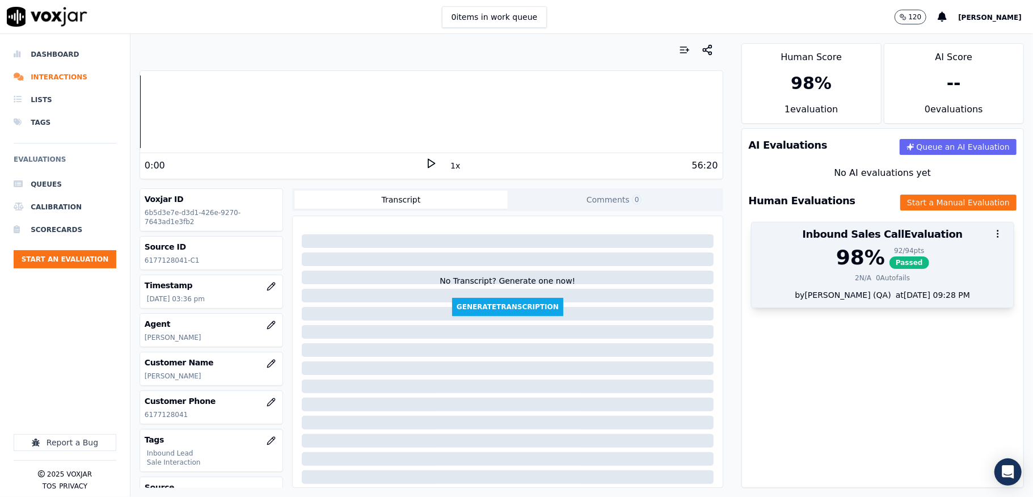
drag, startPoint x: 857, startPoint y: 277, endPoint x: 860, endPoint y: 286, distance: 9.7
click at [876, 279] on div "0 Autofails" at bounding box center [893, 277] width 34 height 9
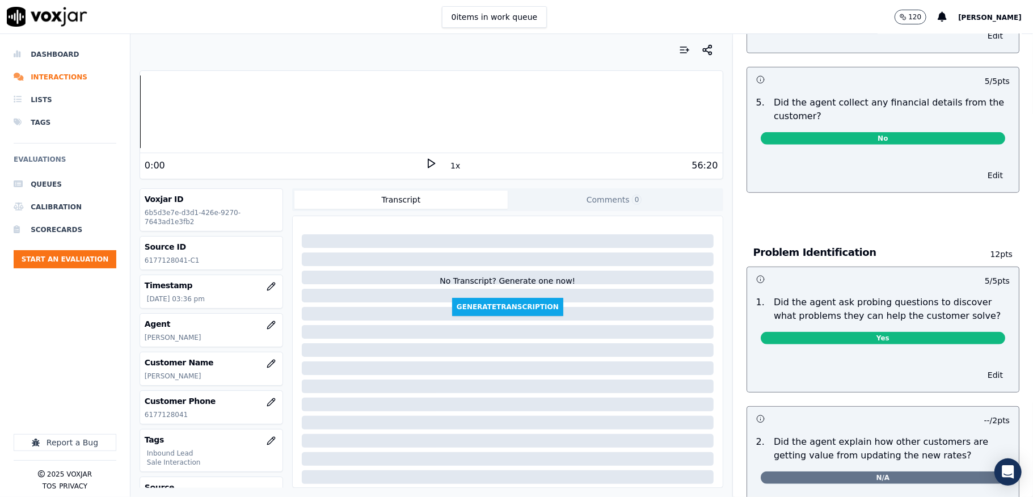
scroll to position [0, 0]
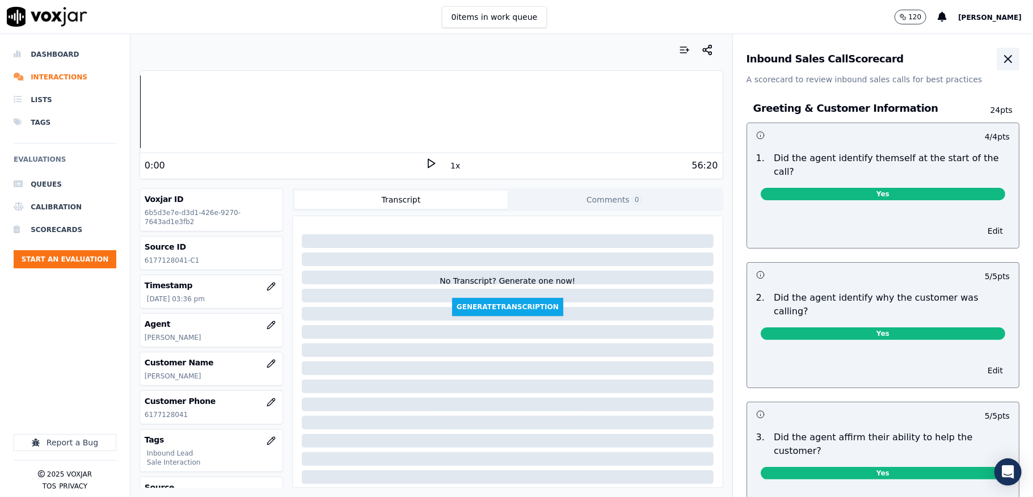
click at [997, 48] on button "button" at bounding box center [1008, 59] width 23 height 23
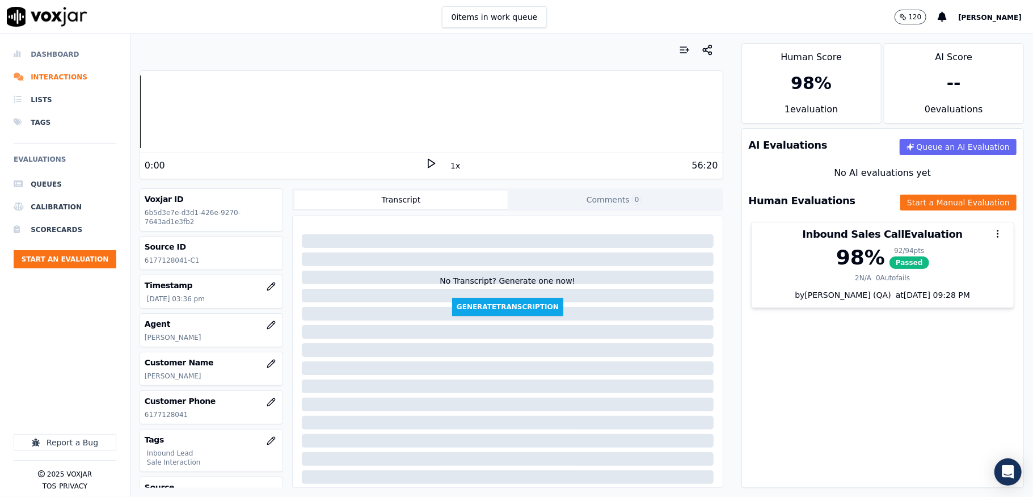
click at [54, 57] on li "Dashboard" at bounding box center [65, 54] width 103 height 23
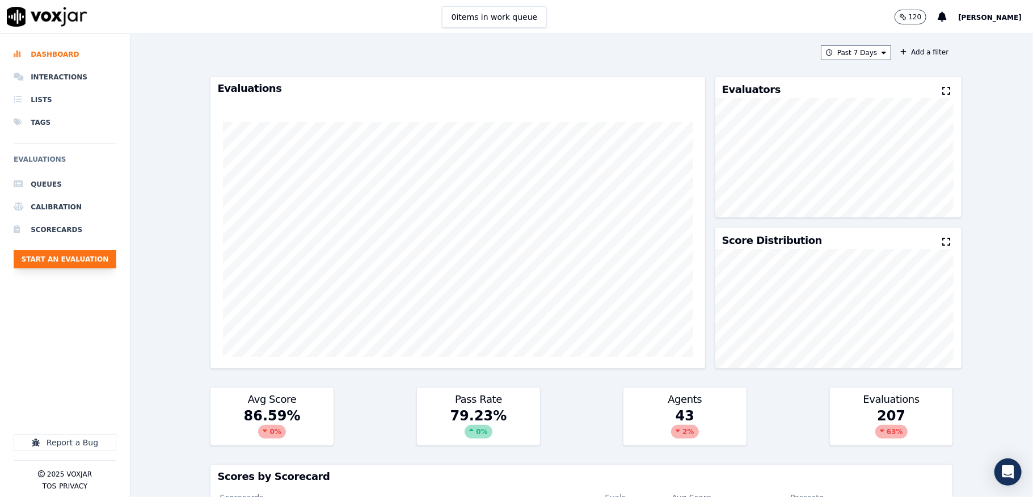
click at [84, 262] on button "Start an Evaluation" at bounding box center [65, 259] width 103 height 18
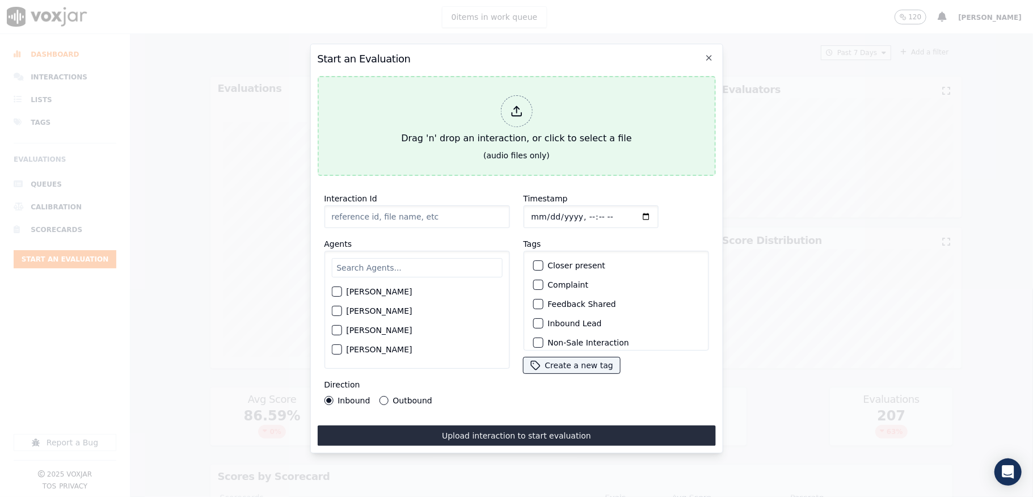
click at [508, 103] on div at bounding box center [516, 111] width 32 height 32
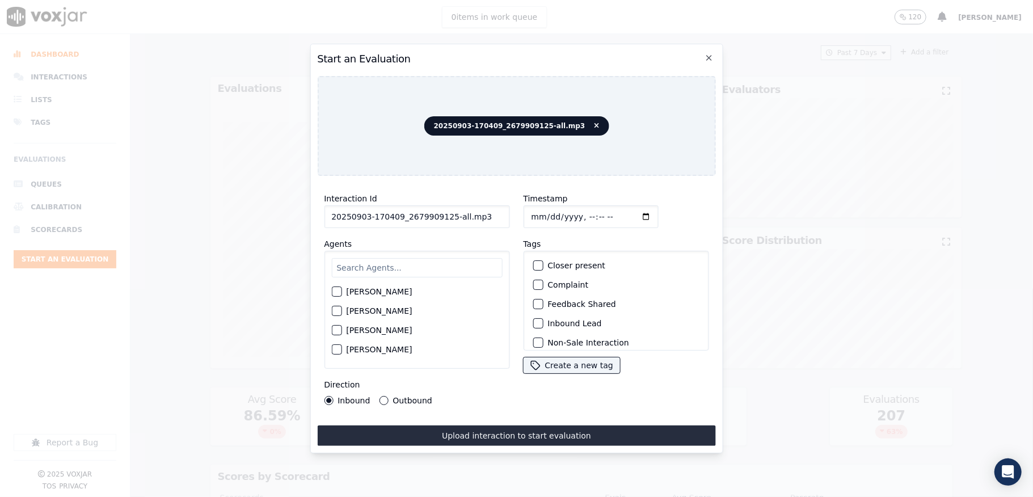
drag, startPoint x: 444, startPoint y: 212, endPoint x: 572, endPoint y: 212, distance: 128.2
click at [572, 212] on div "Interaction Id 20250903-170409_2679909125-all.mp3 Agents [PERSON_NAME] [PERSON_…" at bounding box center [516, 298] width 398 height 227
type input "20250903-170409_2679909125-C1"
click at [540, 209] on input "Timestamp" at bounding box center [590, 216] width 135 height 23
type input "[DATE]T16:26"
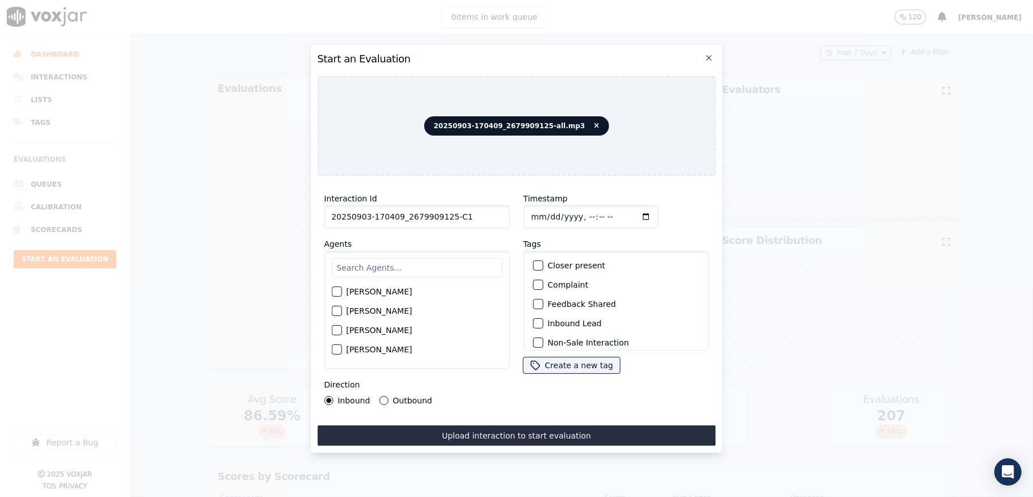
click at [416, 258] on input "text" at bounding box center [416, 267] width 171 height 19
type input "max"
click at [338, 291] on div "button" at bounding box center [336, 295] width 8 height 8
click at [380, 396] on button "Outbound" at bounding box center [383, 400] width 9 height 9
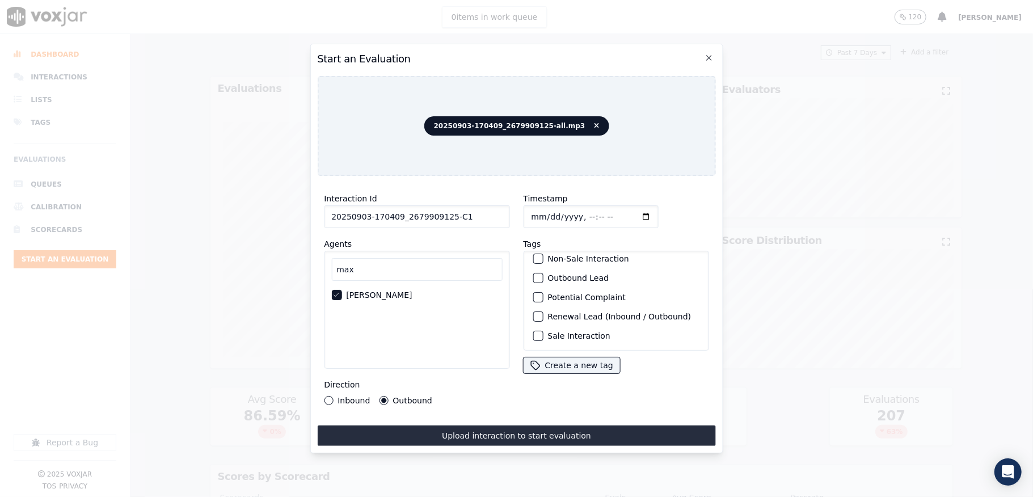
scroll to position [106, 0]
click at [533, 332] on div "button" at bounding box center [537, 336] width 8 height 8
click at [536, 312] on button "Renewal Lead (Inbound / Outbound)" at bounding box center [538, 317] width 10 height 10
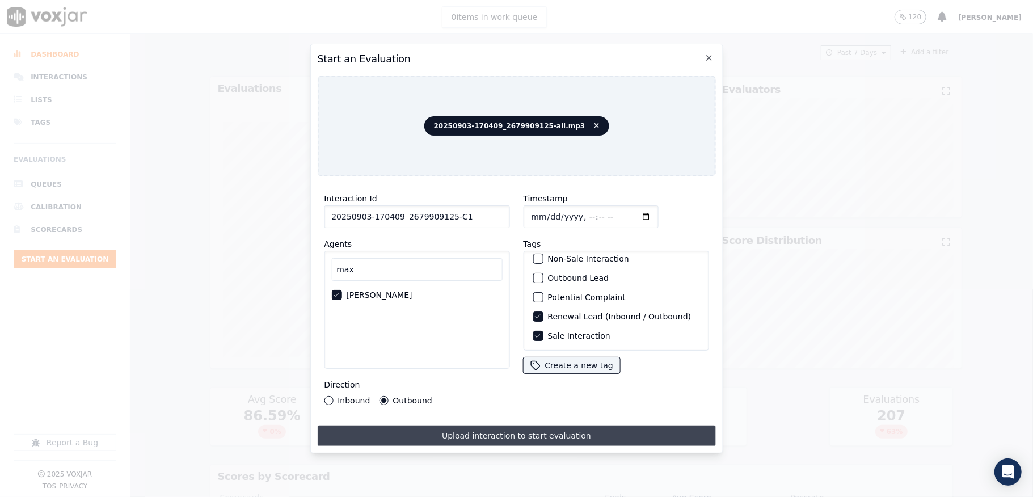
click at [547, 429] on button "Upload interaction to start evaluation" at bounding box center [516, 436] width 398 height 20
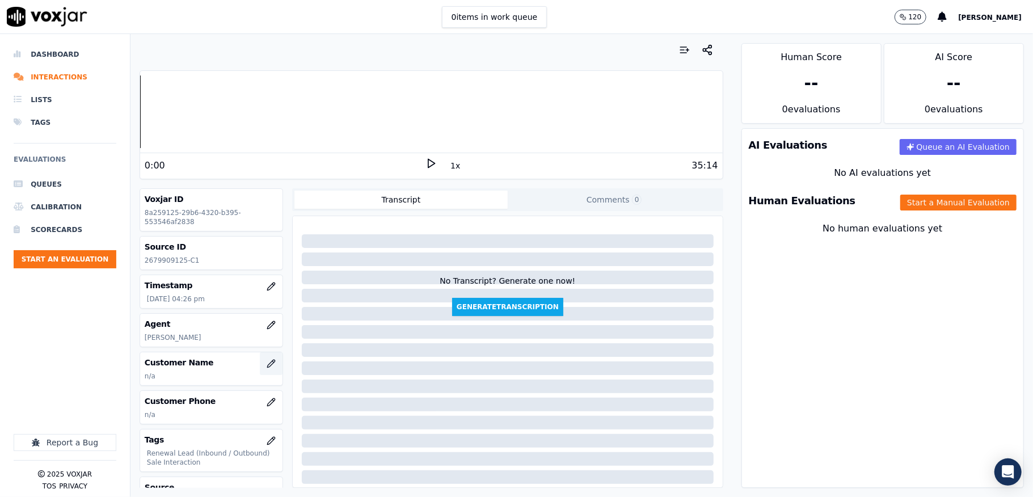
click at [272, 363] on icon "button" at bounding box center [273, 362] width 2 height 2
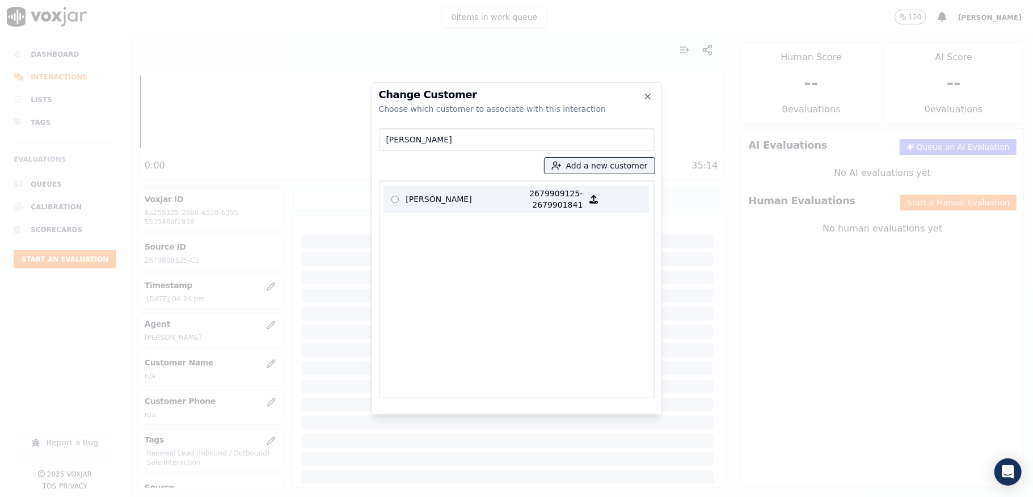
type input "[PERSON_NAME]"
click at [475, 200] on p "[PERSON_NAME]" at bounding box center [450, 199] width 89 height 23
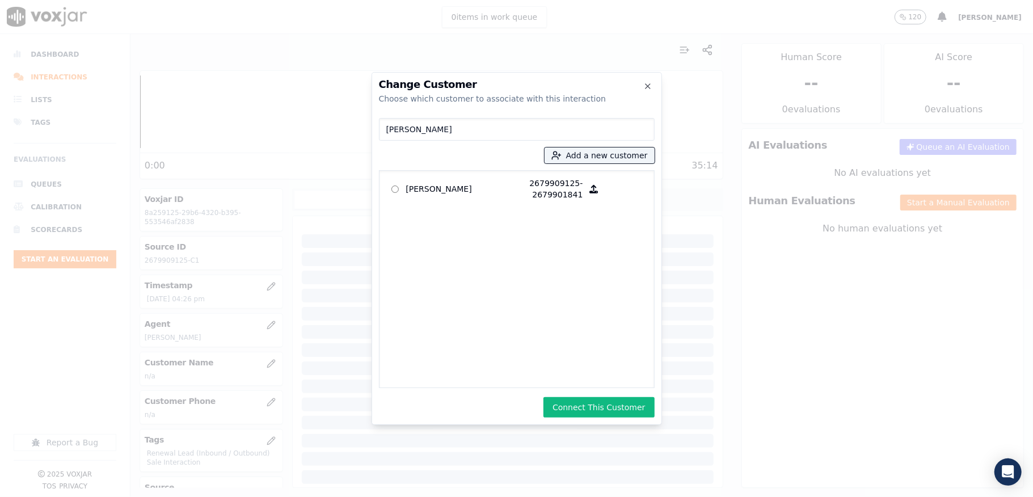
click at [603, 410] on button "Connect This Customer" at bounding box center [599, 407] width 111 height 20
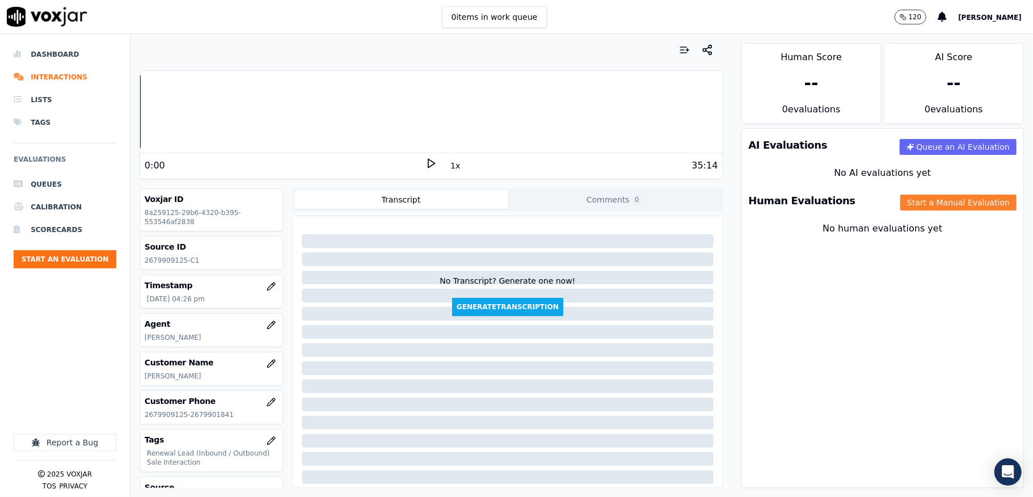
click at [900, 201] on button "Start a Manual Evaluation" at bounding box center [958, 203] width 116 height 16
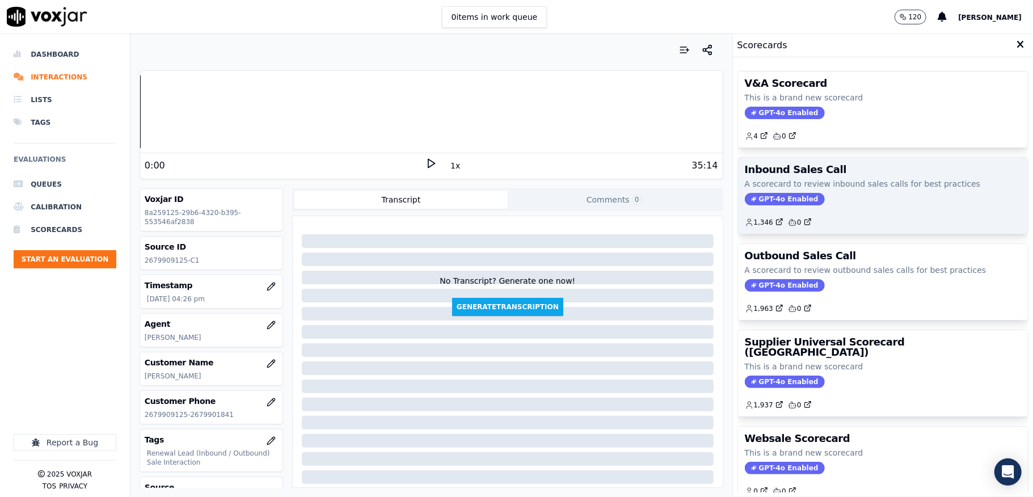
click at [757, 193] on span "GPT-4o Enabled" at bounding box center [785, 199] width 80 height 12
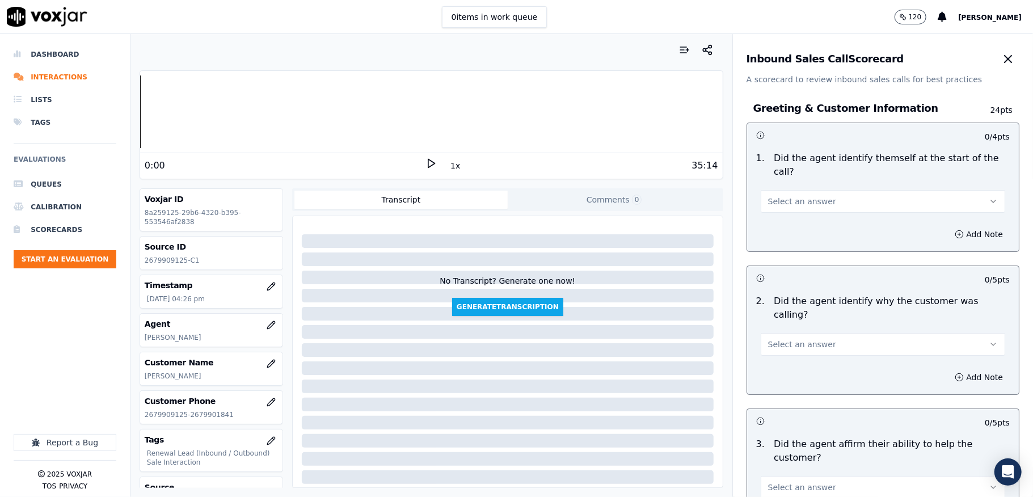
click at [810, 190] on button "Select an answer" at bounding box center [883, 201] width 245 height 23
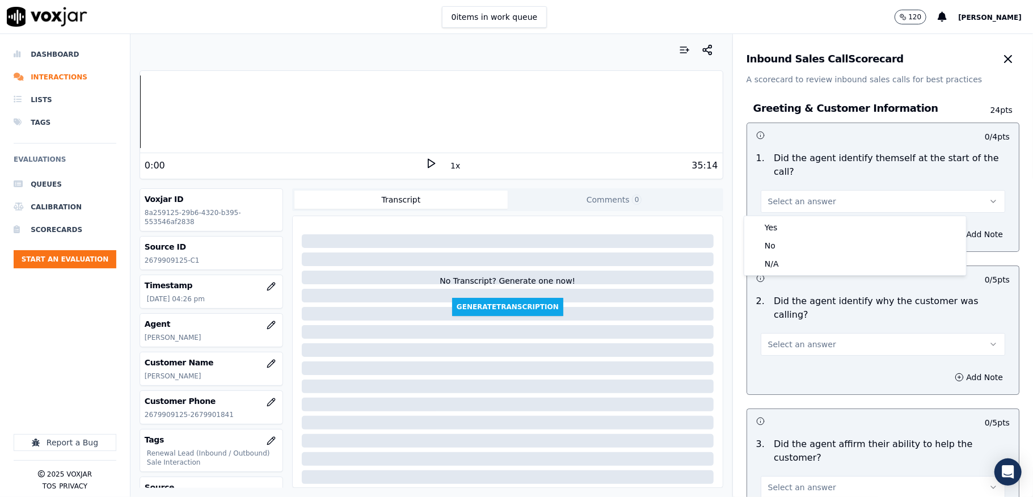
click at [781, 223] on div "Yes" at bounding box center [855, 227] width 217 height 18
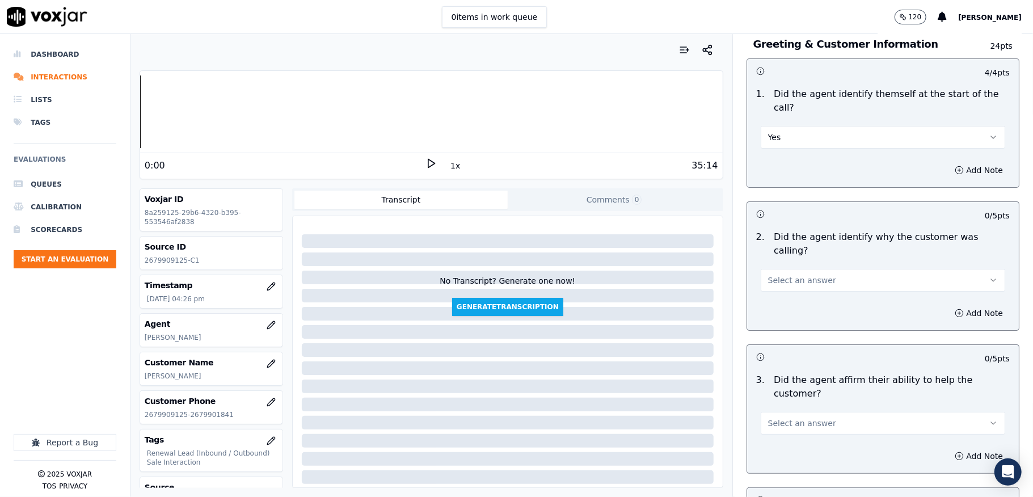
scroll to position [151, 0]
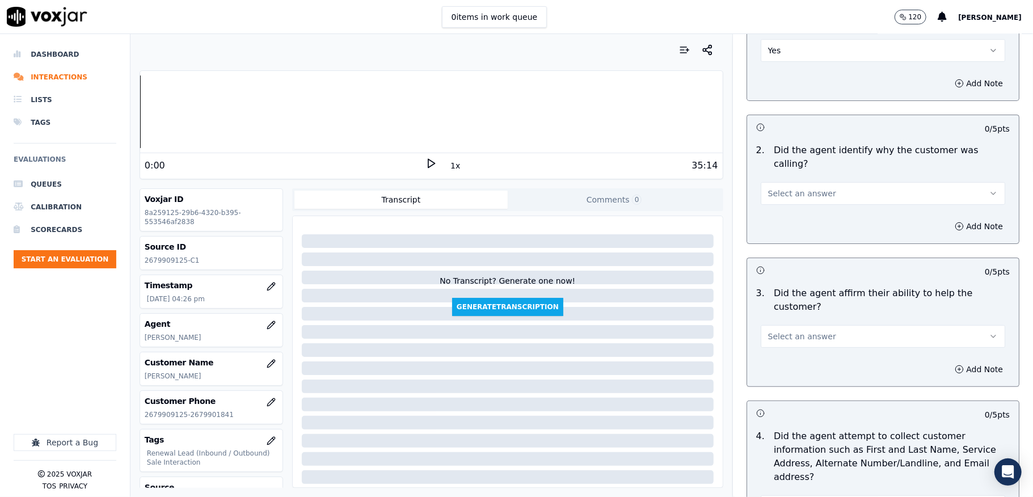
click at [791, 186] on button "Select an answer" at bounding box center [883, 193] width 245 height 23
click at [784, 204] on div "Yes" at bounding box center [855, 206] width 217 height 18
drag, startPoint x: 801, startPoint y: 314, endPoint x: 801, endPoint y: 328, distance: 13.6
click at [801, 325] on button "Select an answer" at bounding box center [883, 336] width 245 height 23
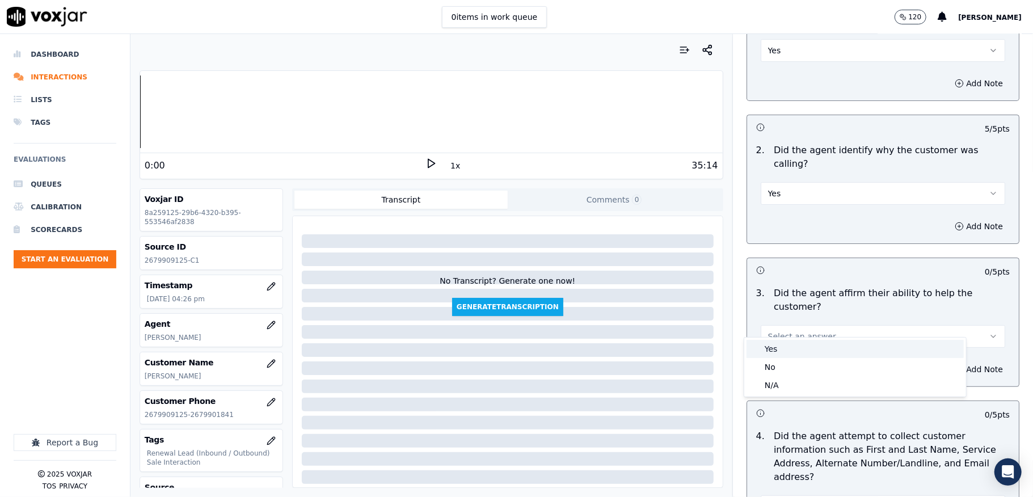
click at [790, 346] on div "Yes" at bounding box center [855, 349] width 217 height 18
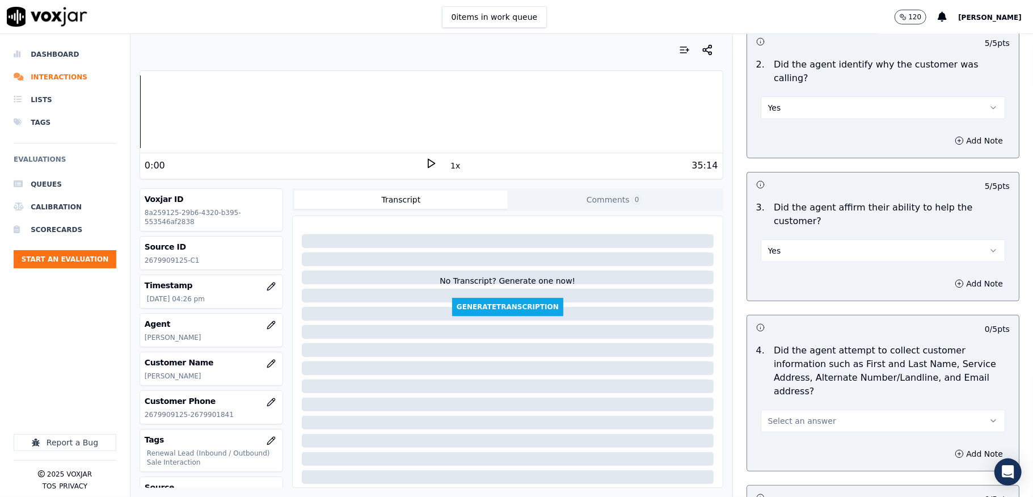
scroll to position [454, 0]
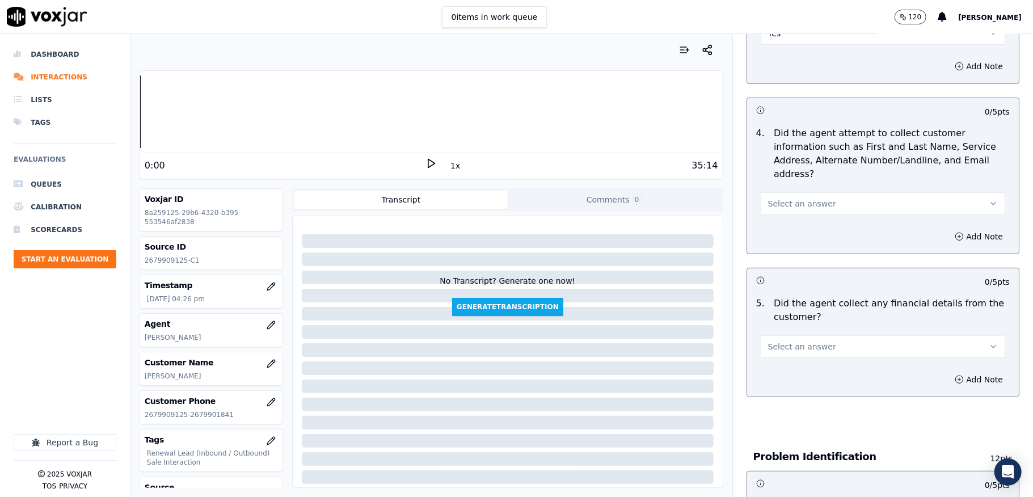
click at [798, 192] on button "Select an answer" at bounding box center [883, 203] width 245 height 23
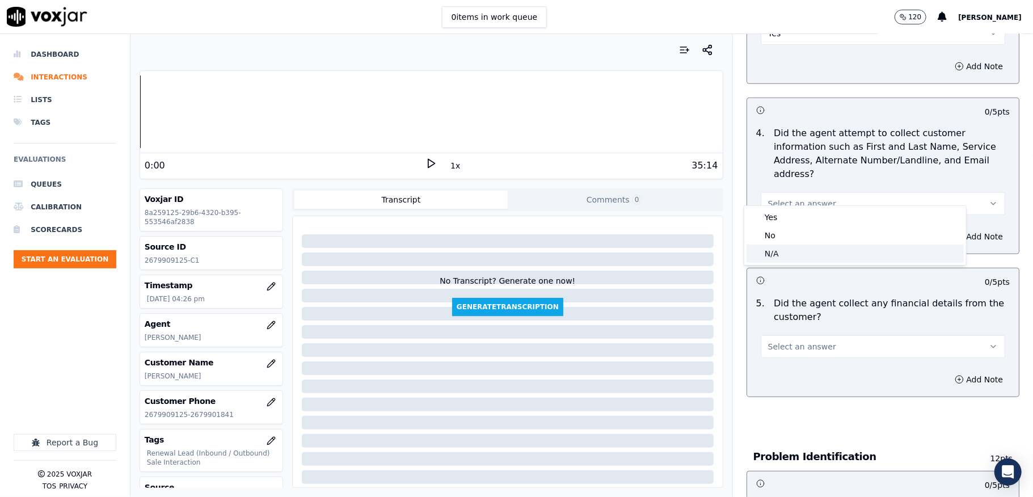
click at [788, 259] on div "N/A" at bounding box center [855, 254] width 217 height 18
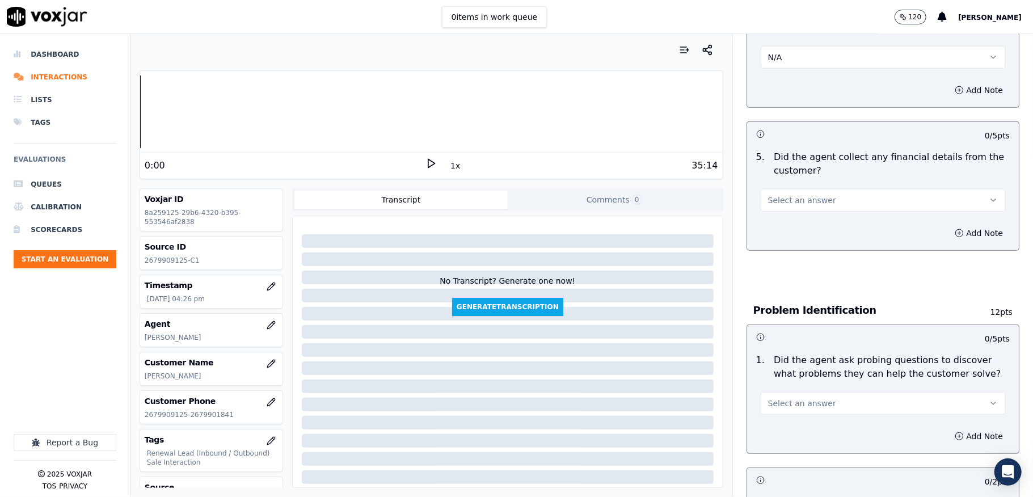
scroll to position [605, 0]
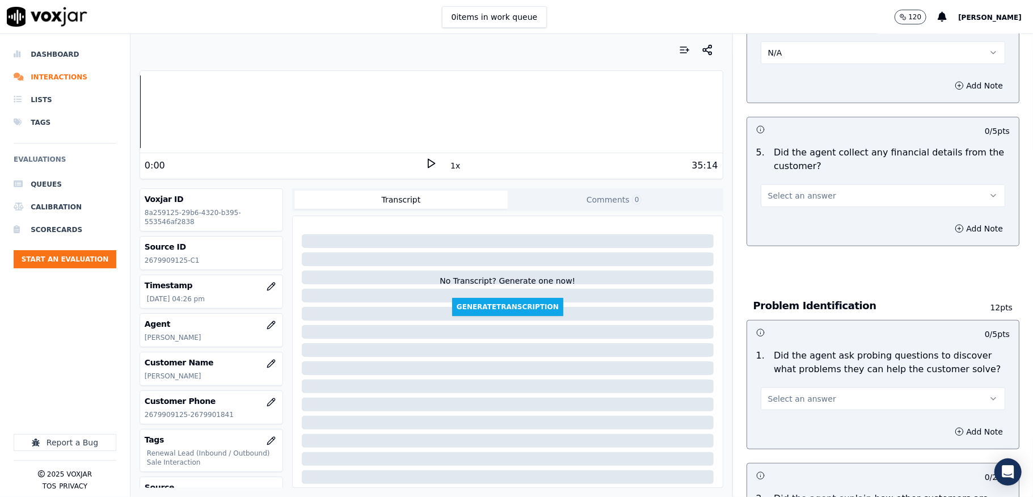
click at [799, 190] on span "Select an answer" at bounding box center [802, 195] width 68 height 11
click at [781, 207] on div "Yes" at bounding box center [855, 209] width 217 height 18
click at [811, 184] on button "Yes" at bounding box center [883, 195] width 245 height 23
click at [790, 226] on div "No" at bounding box center [855, 227] width 217 height 18
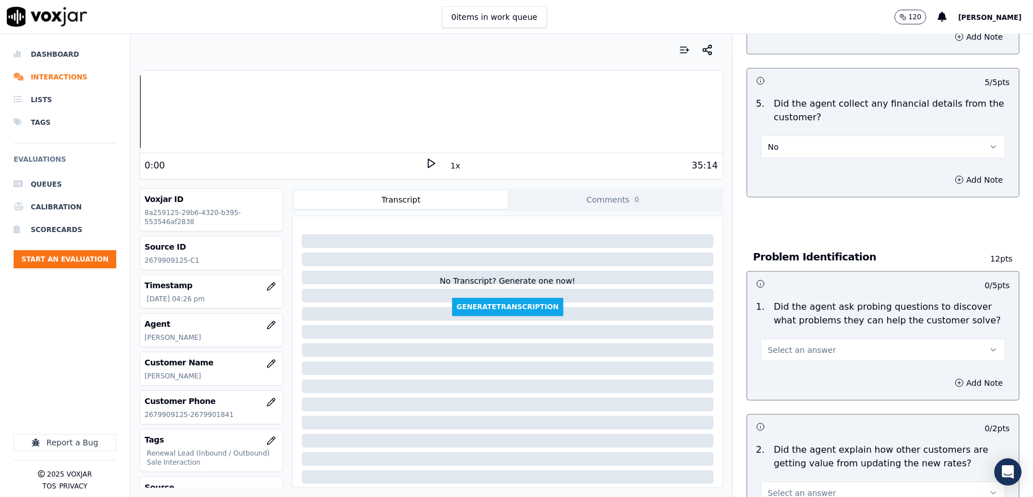
scroll to position [681, 0]
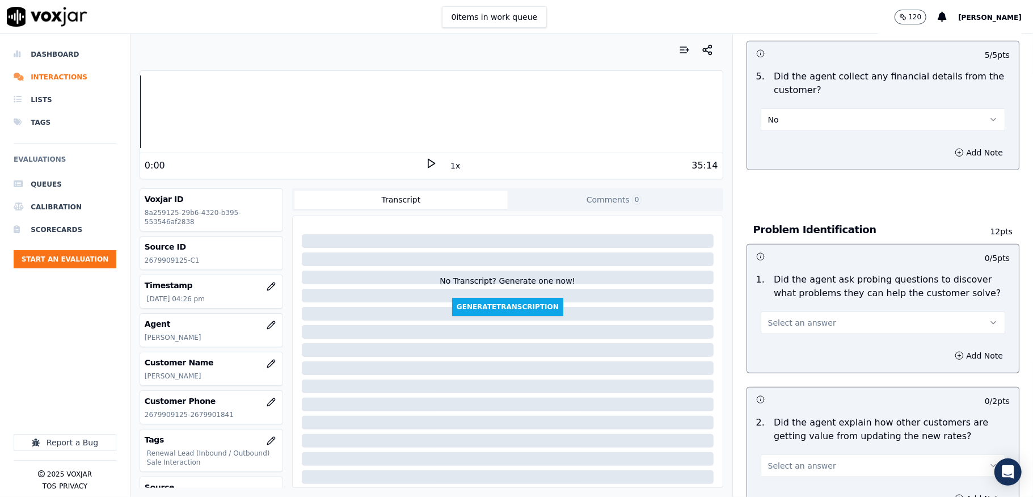
click at [790, 317] on span "Select an answer" at bounding box center [802, 322] width 68 height 11
click at [784, 337] on div "Yes" at bounding box center [855, 337] width 217 height 18
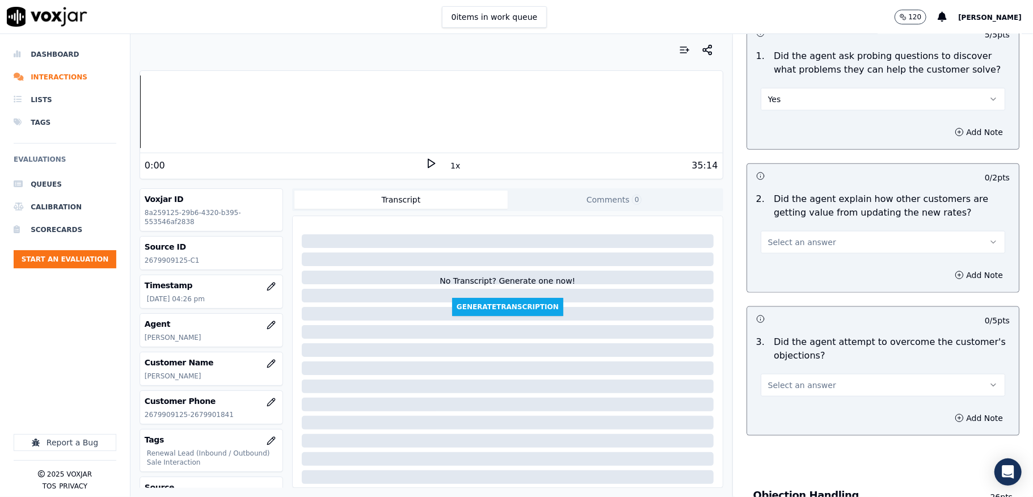
scroll to position [908, 0]
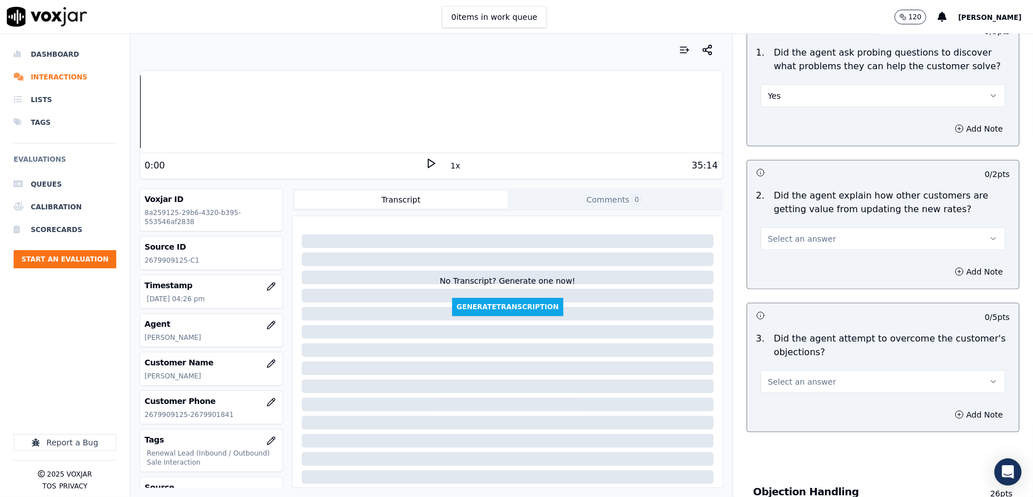
click at [809, 233] on span "Select an answer" at bounding box center [802, 238] width 68 height 11
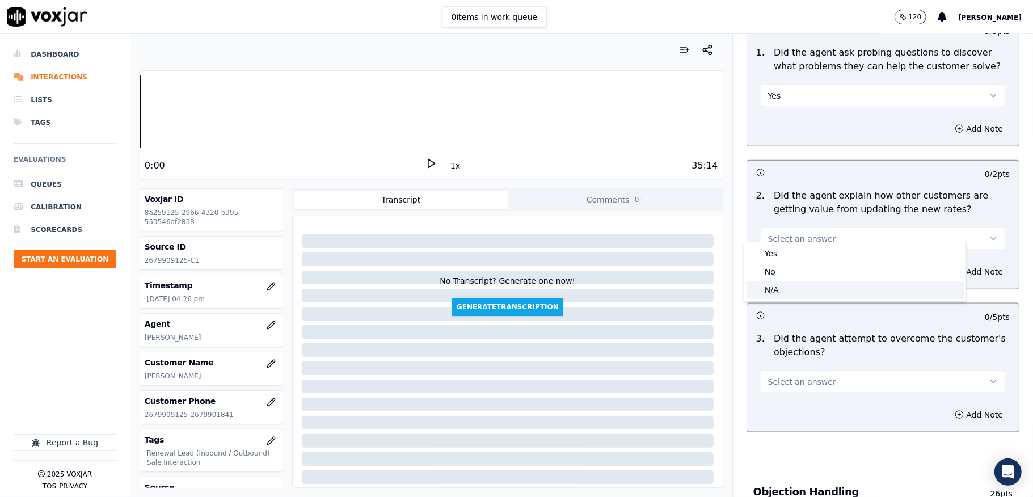
click at [775, 289] on div "N/A" at bounding box center [855, 290] width 217 height 18
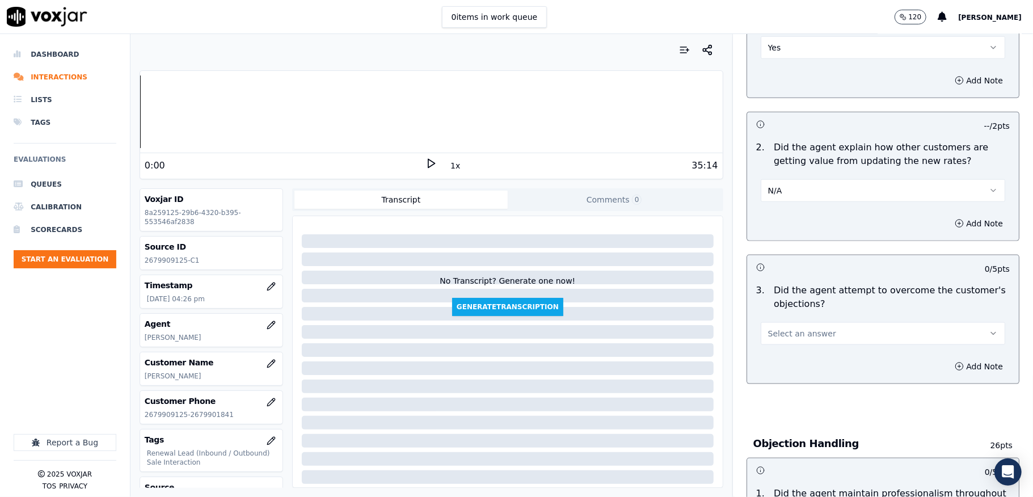
scroll to position [983, 0]
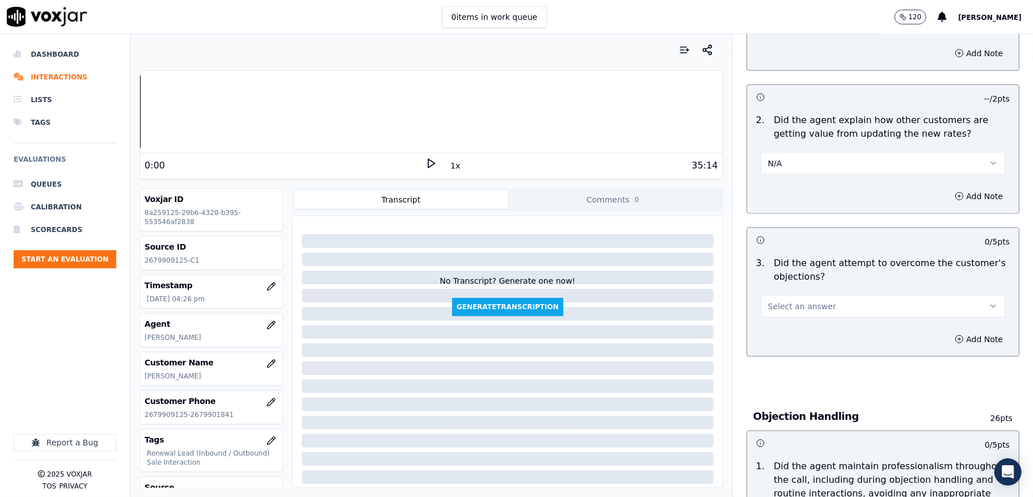
click at [783, 301] on span "Select an answer" at bounding box center [802, 306] width 68 height 11
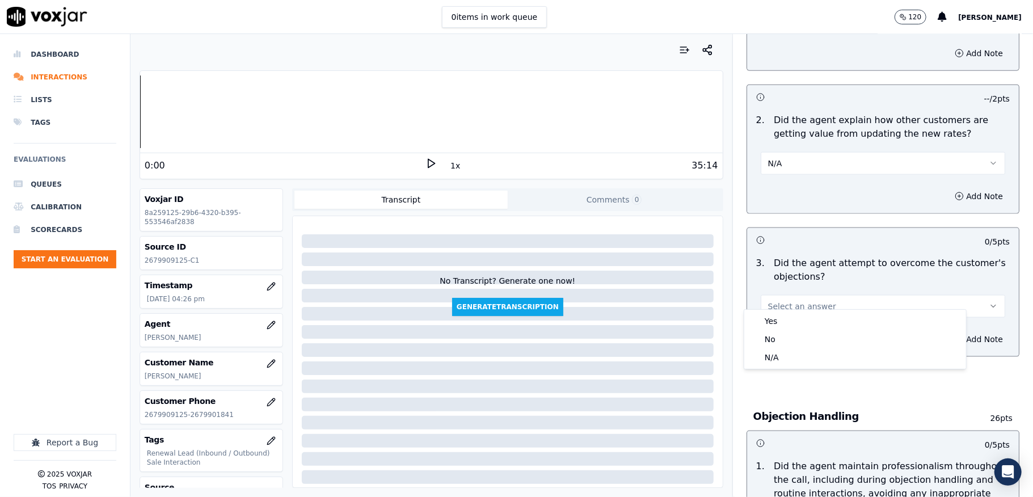
click at [776, 317] on div "Yes" at bounding box center [855, 321] width 217 height 18
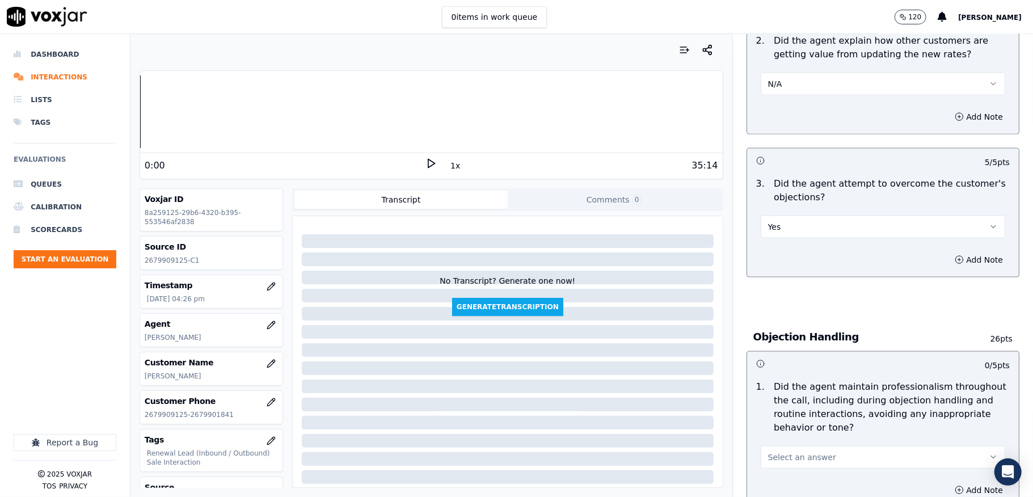
scroll to position [1210, 0]
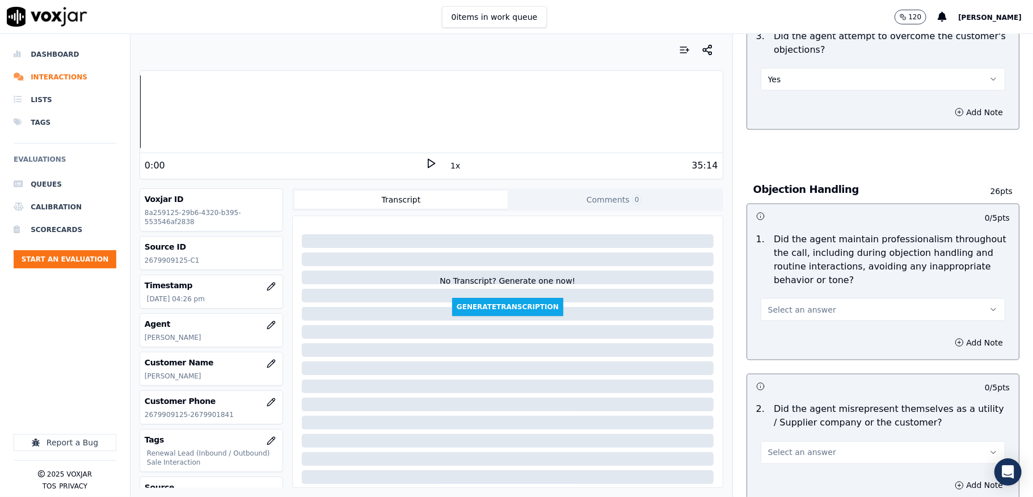
click at [789, 304] on span "Select an answer" at bounding box center [802, 309] width 68 height 11
click at [772, 330] on div "Yes" at bounding box center [855, 325] width 217 height 18
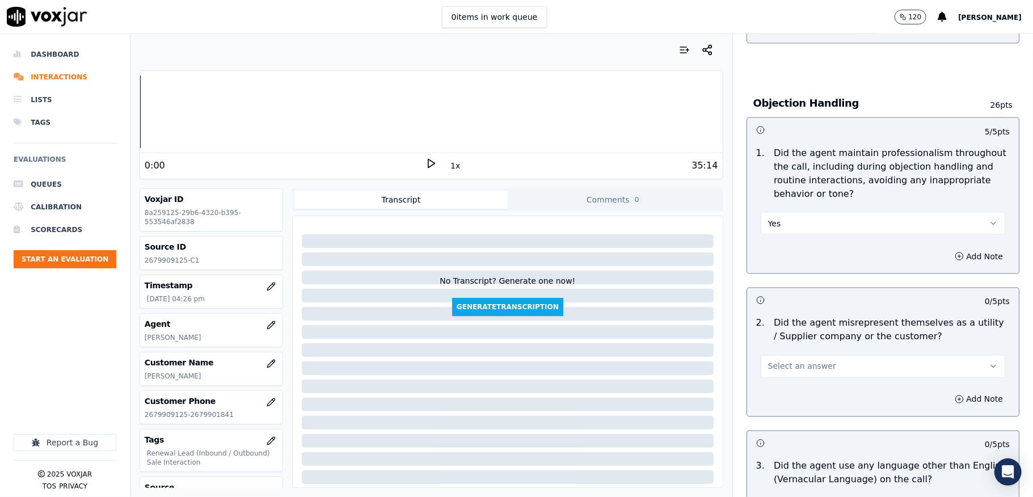
scroll to position [1437, 0]
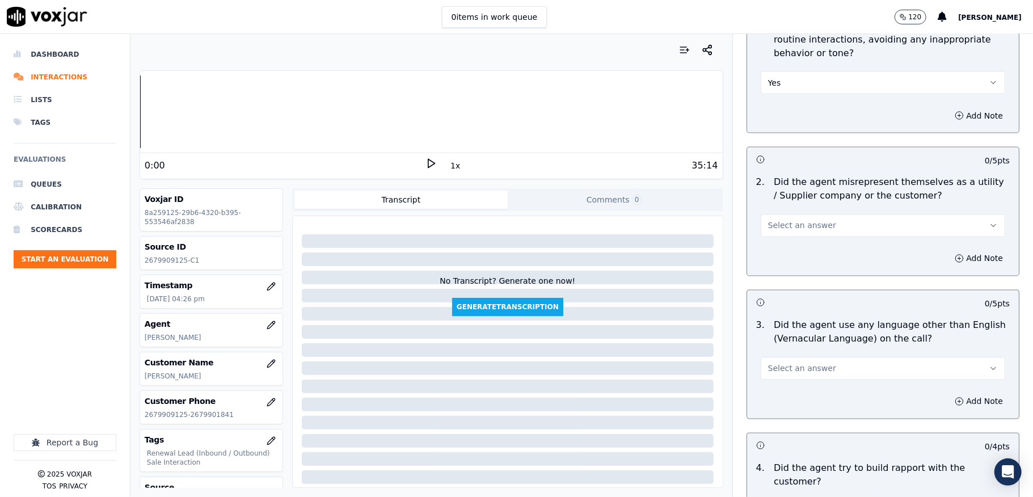
click at [807, 220] on span "Select an answer" at bounding box center [802, 225] width 68 height 11
click at [785, 255] on div "No" at bounding box center [855, 259] width 217 height 18
click at [806, 363] on span "Select an answer" at bounding box center [802, 368] width 68 height 11
click at [784, 396] on div "No" at bounding box center [855, 403] width 217 height 18
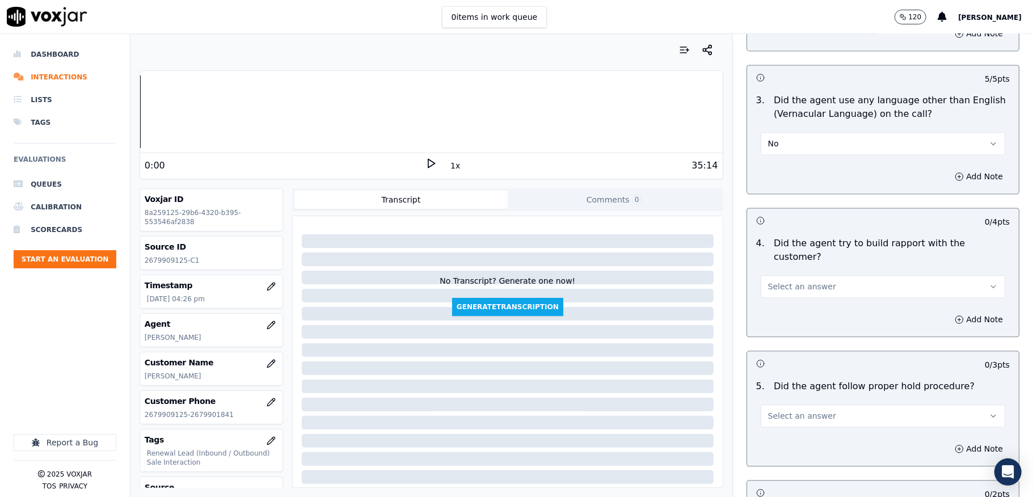
scroll to position [1664, 0]
click at [802, 279] on span "Select an answer" at bounding box center [802, 284] width 68 height 11
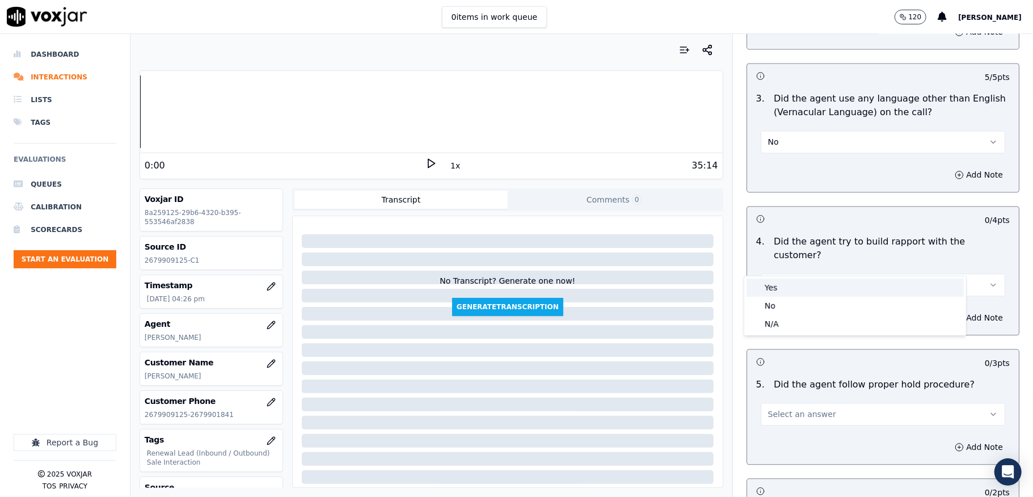
click at [775, 287] on div "Yes" at bounding box center [855, 288] width 217 height 18
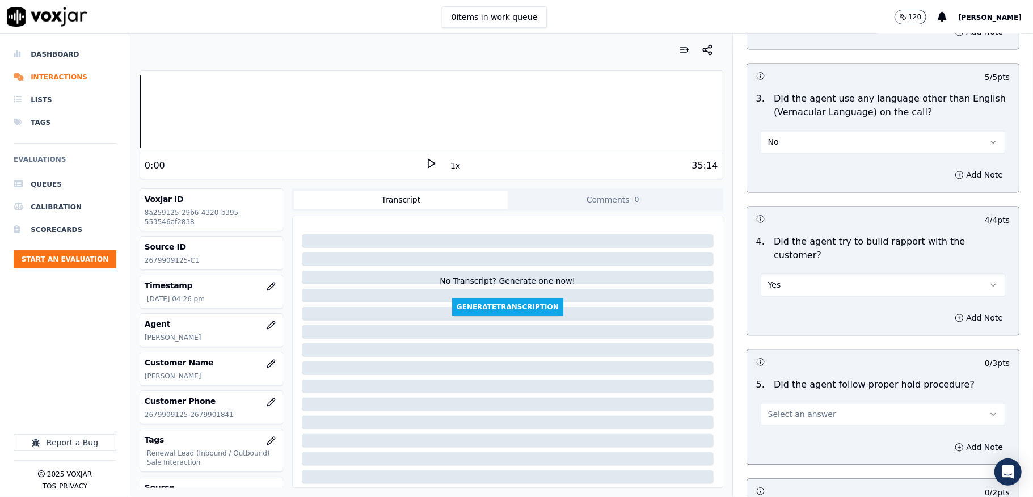
scroll to position [1816, 0]
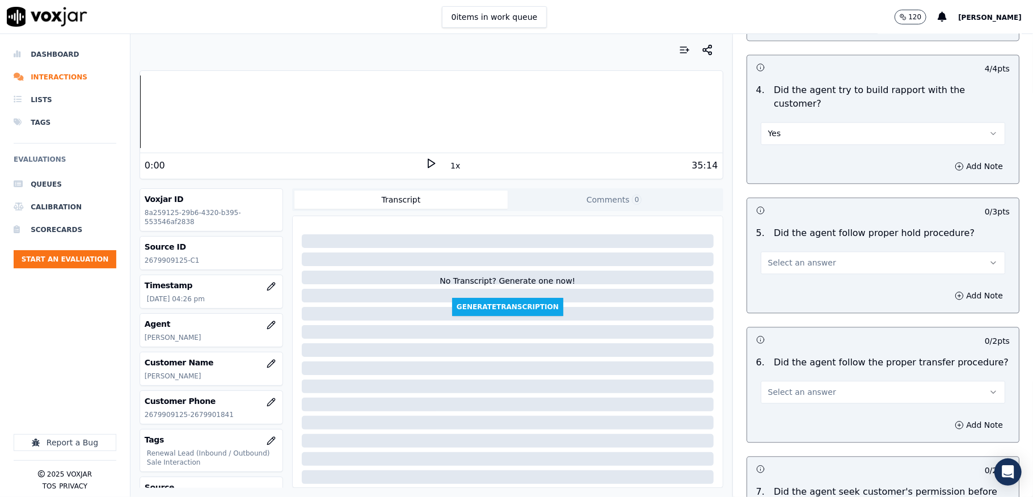
click at [819, 251] on button "Select an answer" at bounding box center [883, 262] width 245 height 23
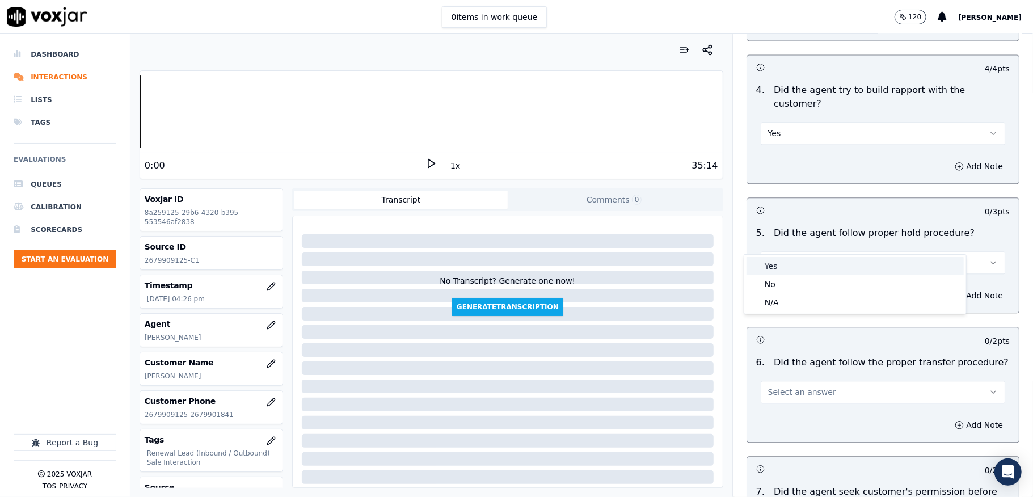
click at [776, 262] on div "Yes" at bounding box center [855, 266] width 217 height 18
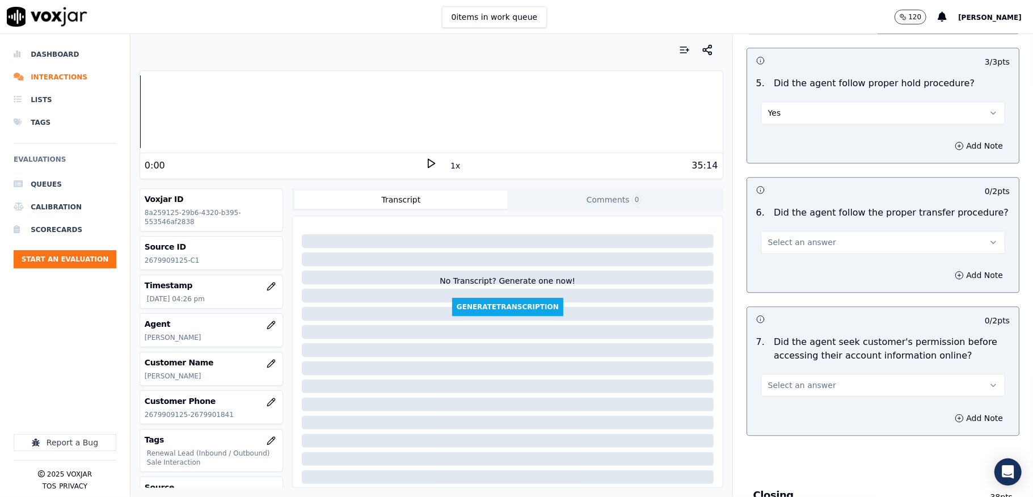
scroll to position [1967, 0]
click at [780, 230] on button "Select an answer" at bounding box center [883, 241] width 245 height 23
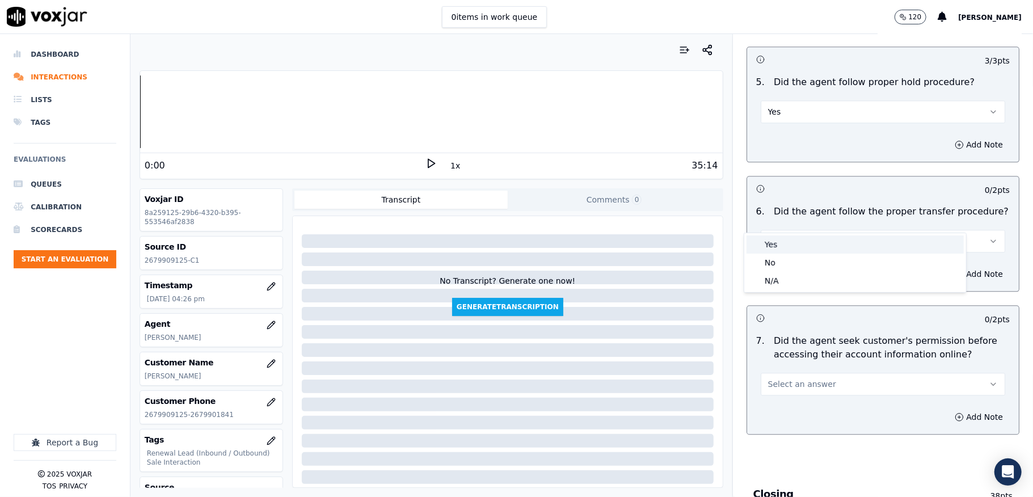
click at [778, 243] on div "Yes" at bounding box center [855, 244] width 217 height 18
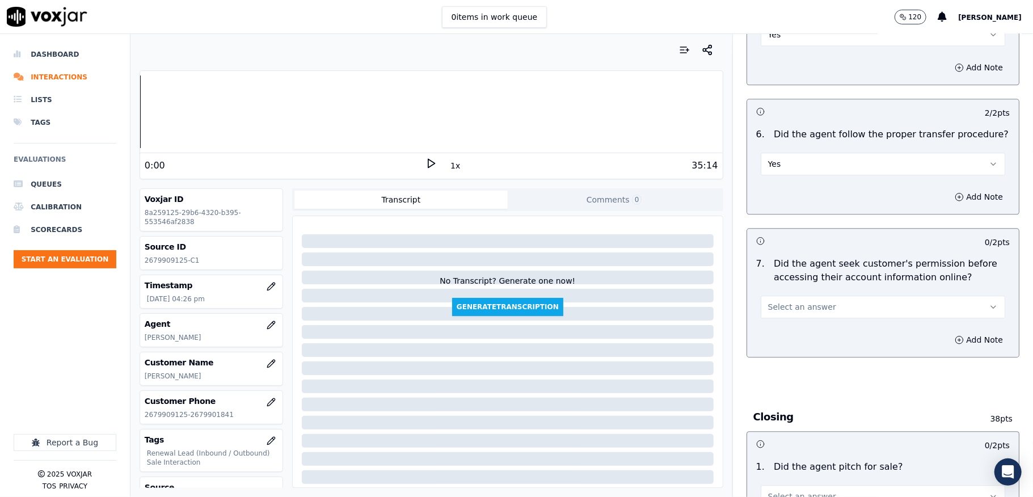
scroll to position [2118, 0]
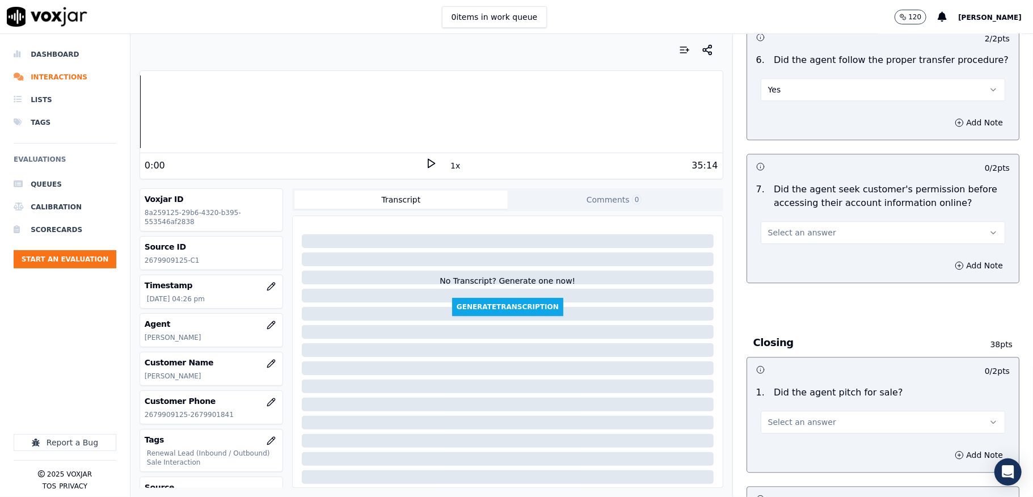
click at [786, 227] on span "Select an answer" at bounding box center [802, 232] width 68 height 11
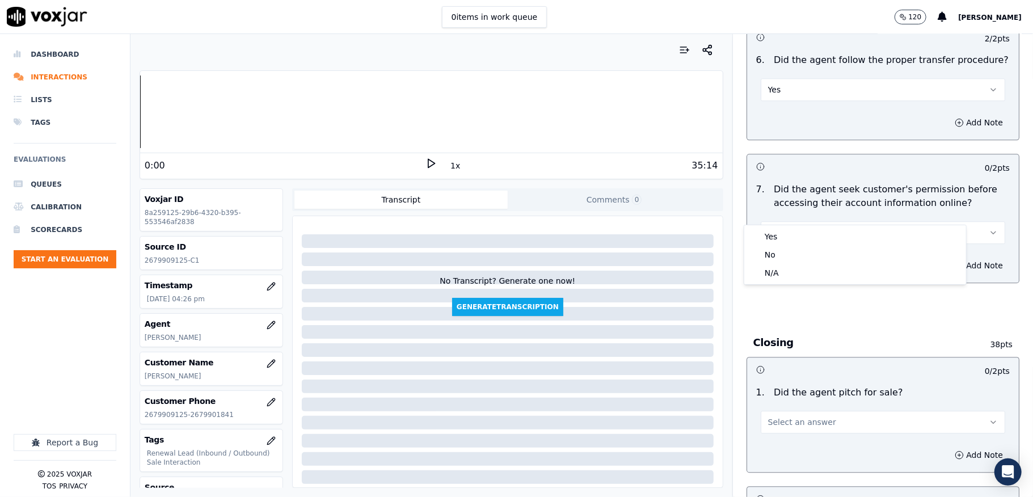
click at [775, 236] on div "Yes" at bounding box center [855, 237] width 217 height 18
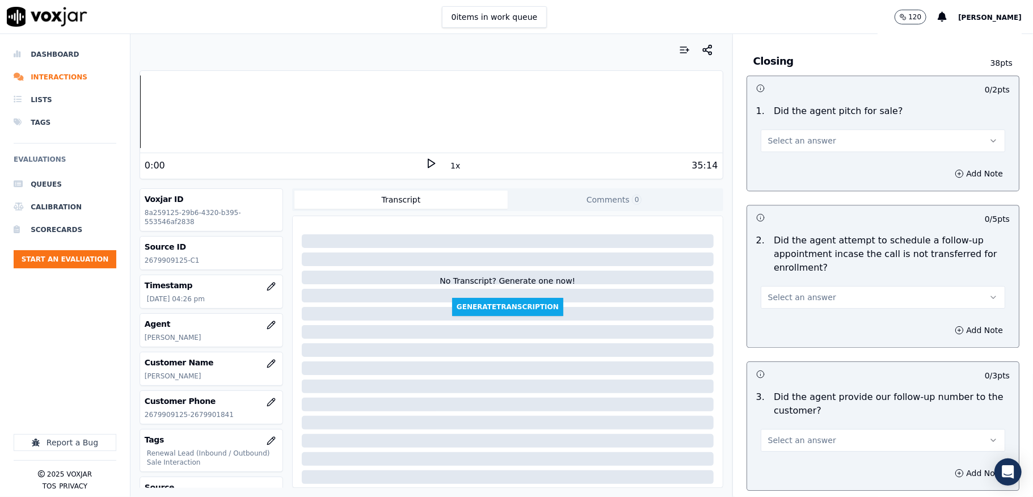
scroll to position [2421, 0]
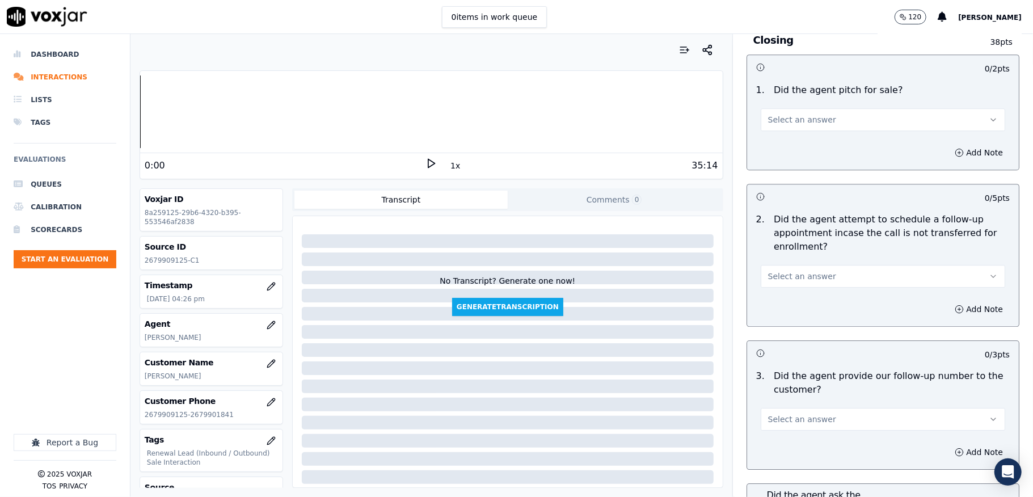
click at [780, 114] on span "Select an answer" at bounding box center [802, 119] width 68 height 11
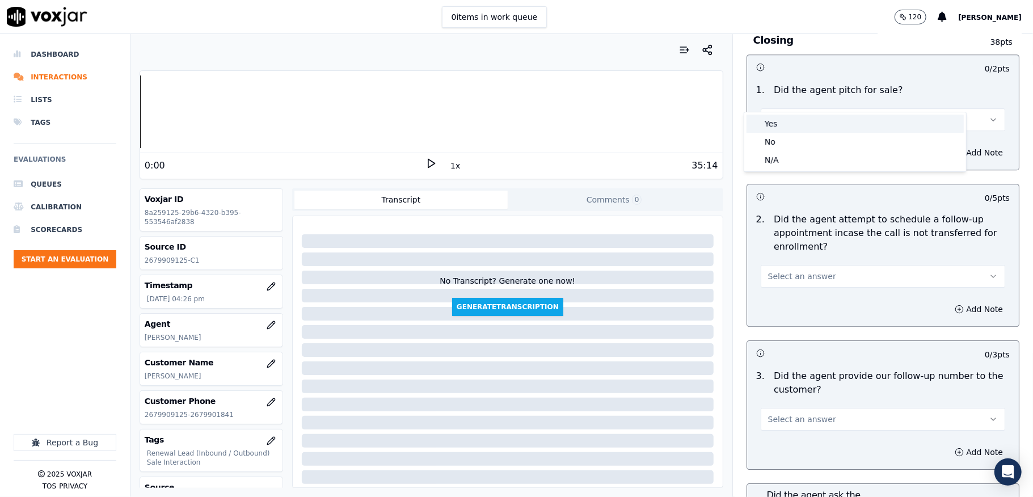
click at [772, 127] on div "Yes" at bounding box center [855, 124] width 217 height 18
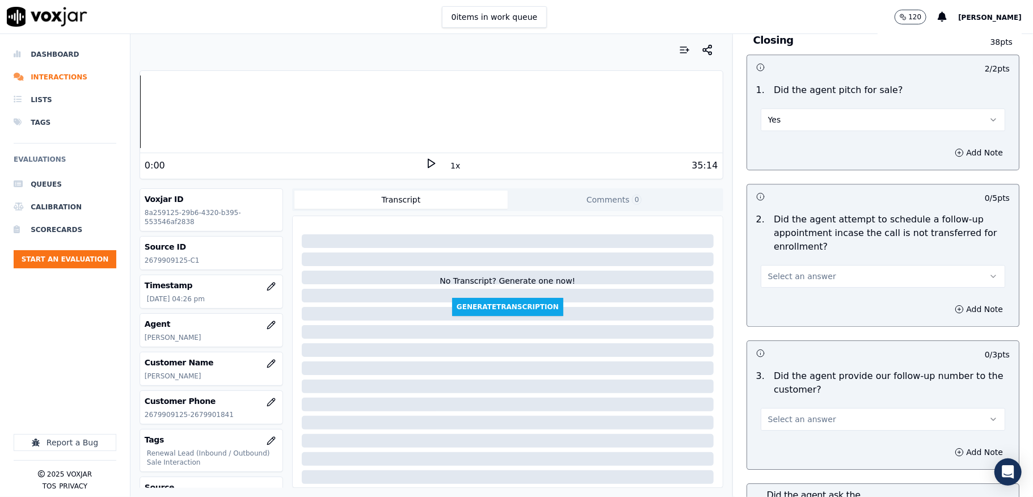
click at [786, 271] on span "Select an answer" at bounding box center [802, 276] width 68 height 11
click at [775, 295] on div "No" at bounding box center [855, 299] width 217 height 18
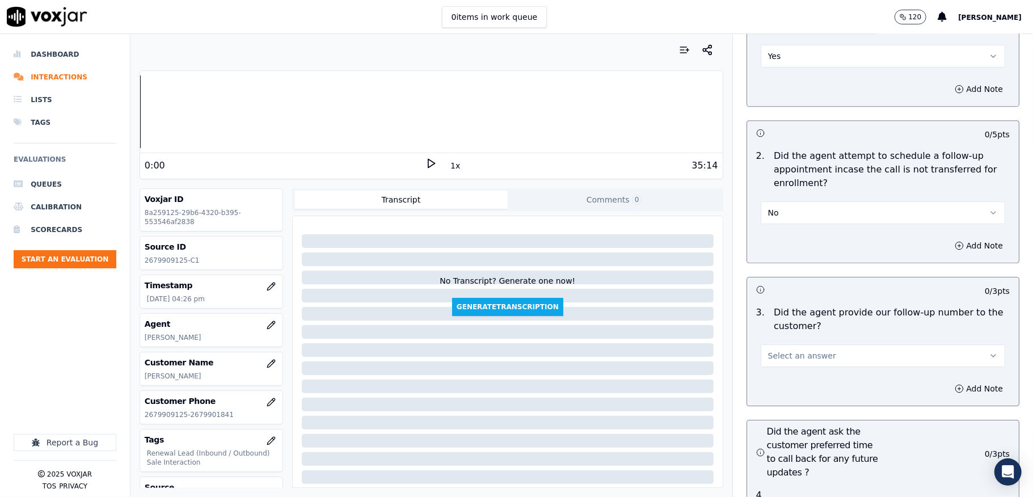
scroll to position [2572, 0]
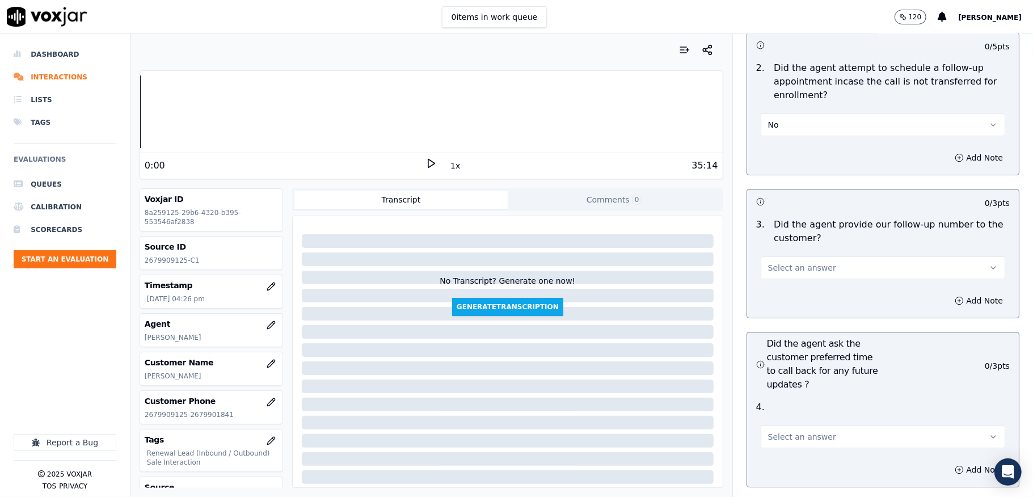
click at [797, 262] on span "Select an answer" at bounding box center [802, 267] width 68 height 11
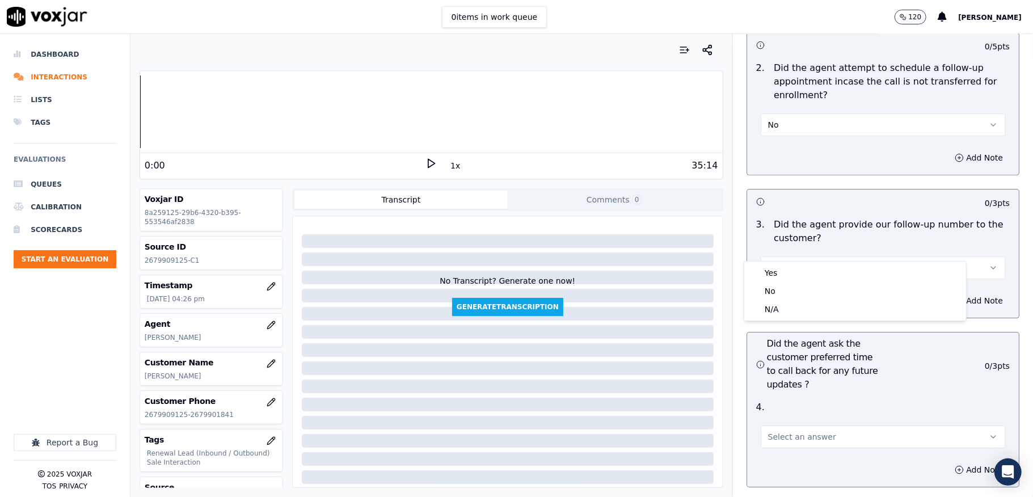
click at [784, 262] on div "Yes No N/A" at bounding box center [855, 291] width 222 height 59
click at [778, 272] on div "Yes" at bounding box center [855, 273] width 217 height 18
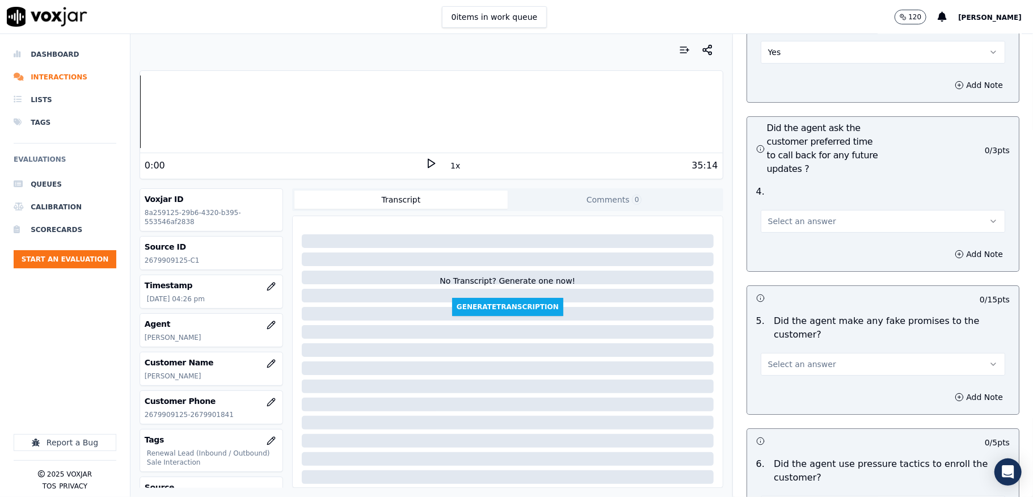
scroll to position [2799, 0]
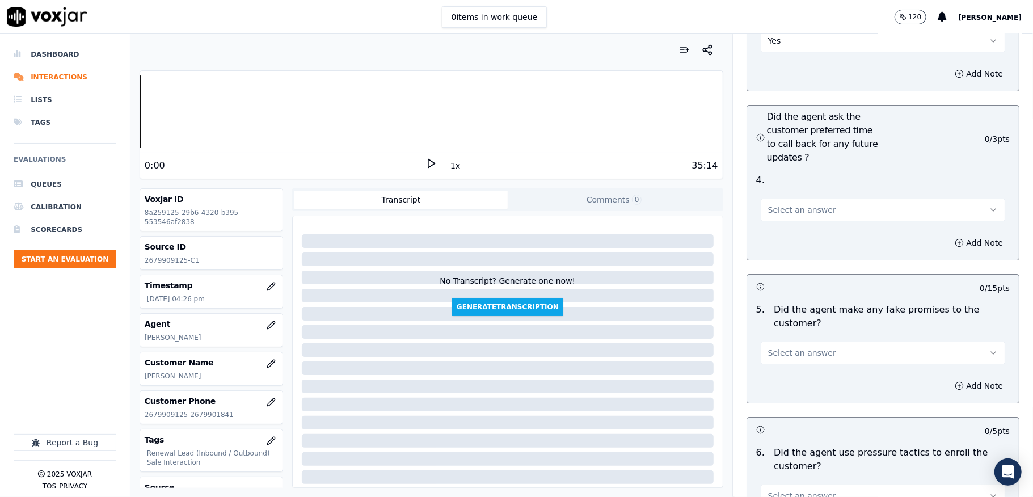
click at [781, 204] on span "Select an answer" at bounding box center [802, 209] width 68 height 11
click at [775, 253] on div "N/A" at bounding box center [855, 251] width 217 height 18
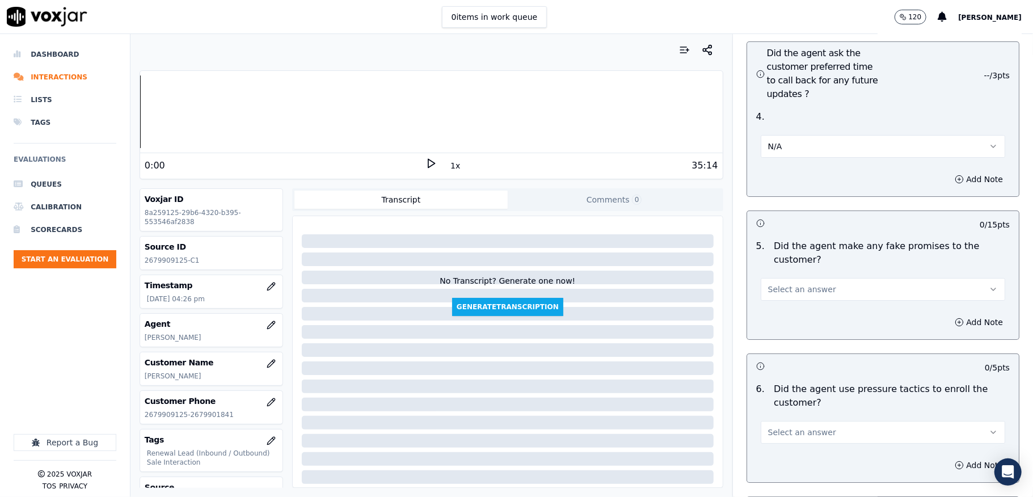
scroll to position [2951, 0]
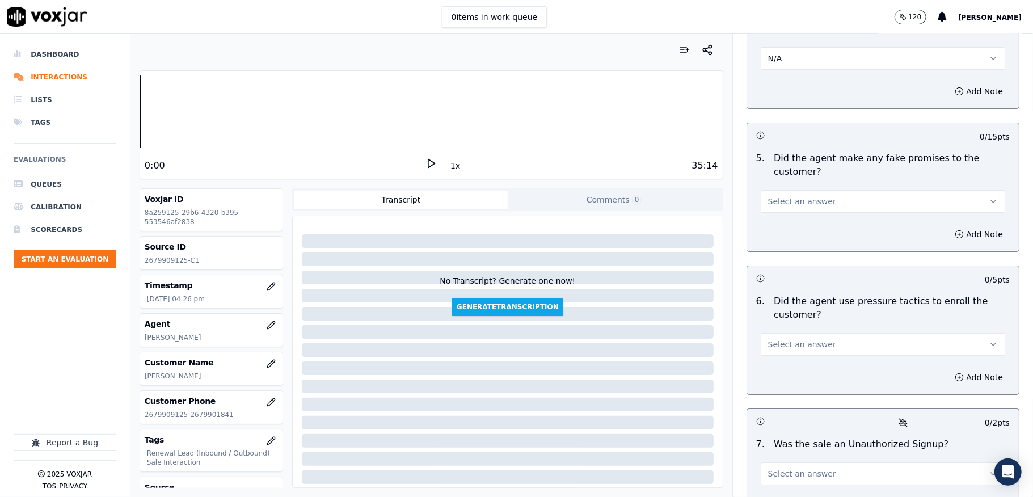
click at [785, 196] on span "Select an answer" at bounding box center [802, 201] width 68 height 11
click at [775, 226] on div "No" at bounding box center [855, 225] width 217 height 18
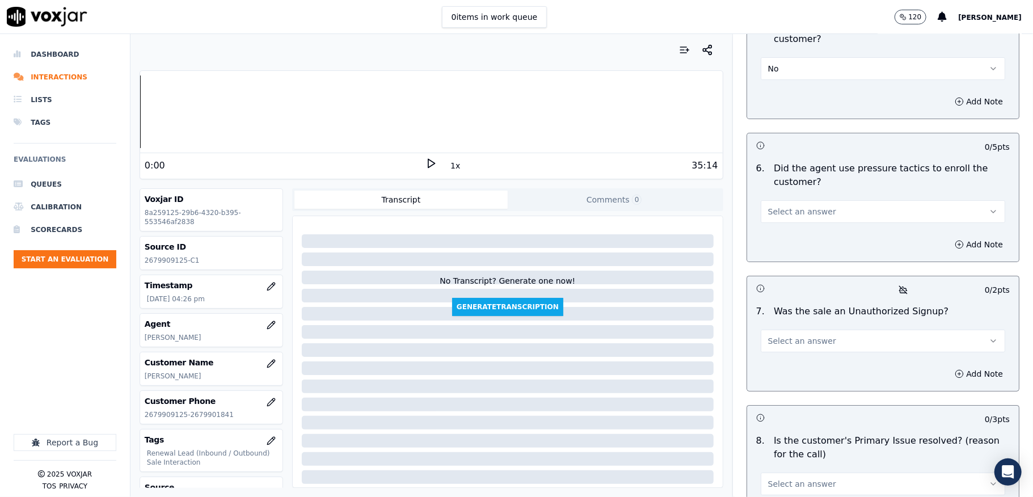
scroll to position [3178, 0]
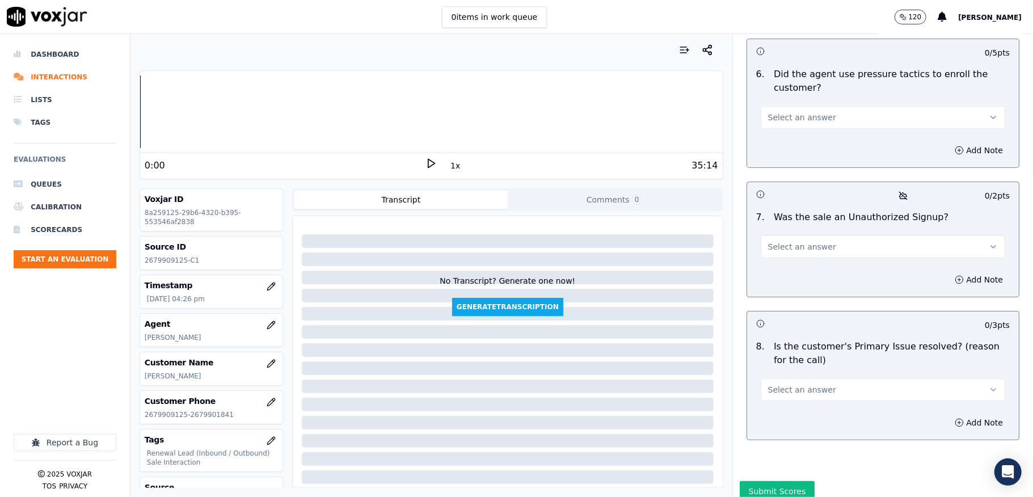
click at [841, 106] on button "Select an answer" at bounding box center [883, 117] width 245 height 23
click at [790, 141] on div "No" at bounding box center [855, 142] width 217 height 18
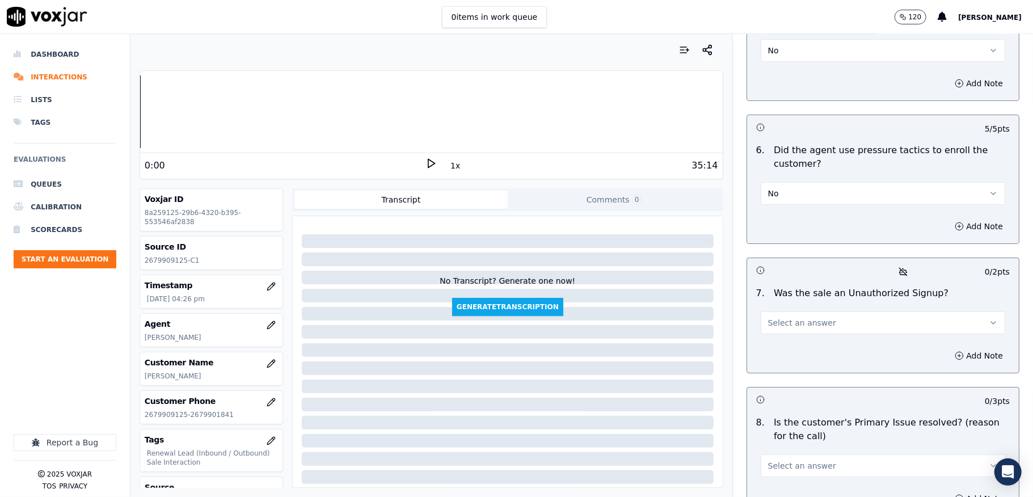
scroll to position [3209, 0]
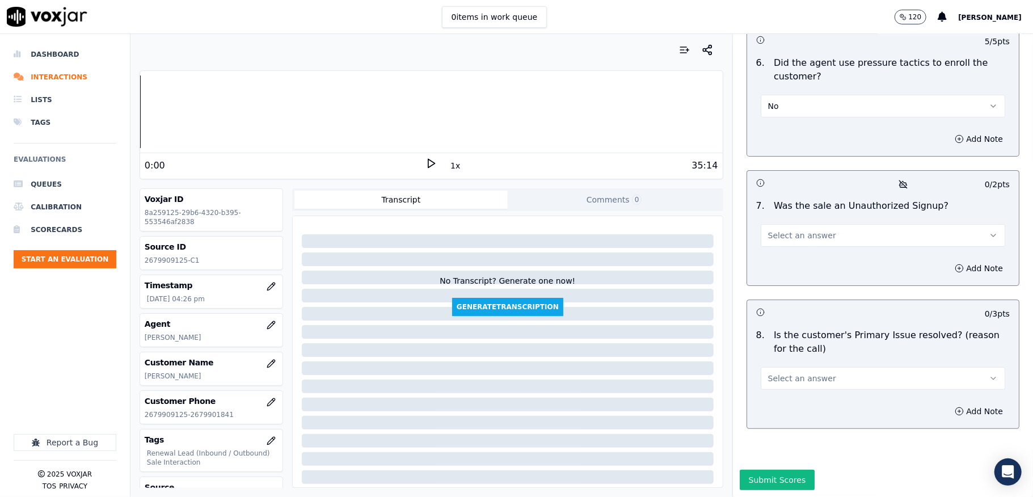
click at [824, 224] on button "Select an answer" at bounding box center [883, 235] width 245 height 23
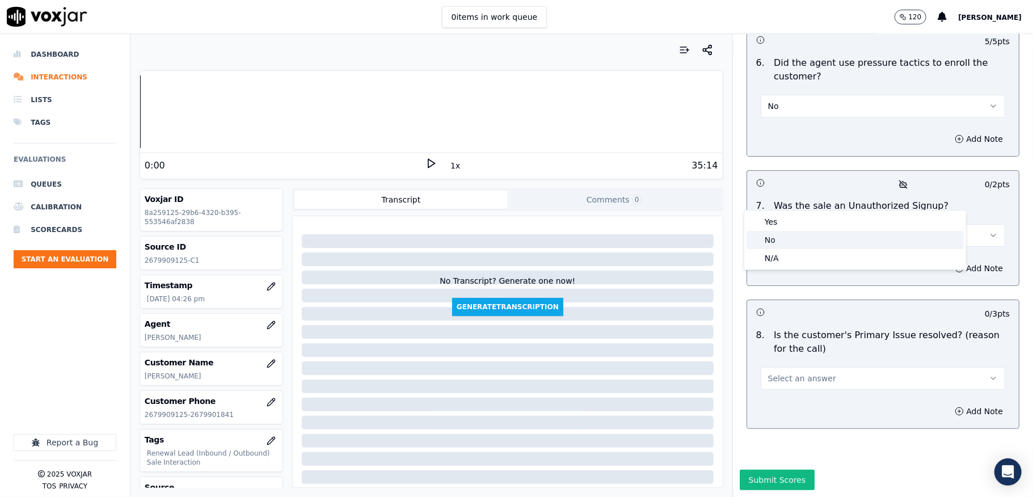
click at [789, 239] on div "No" at bounding box center [855, 240] width 217 height 18
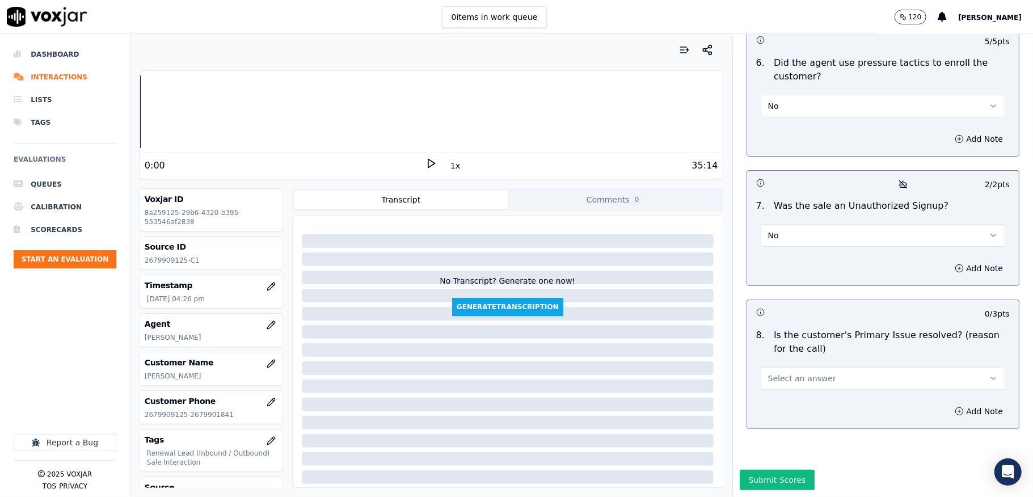
click at [820, 367] on button "Select an answer" at bounding box center [883, 378] width 245 height 23
click at [773, 402] on div "N/A" at bounding box center [855, 401] width 217 height 18
click at [948, 403] on button "Add Note" at bounding box center [979, 411] width 62 height 16
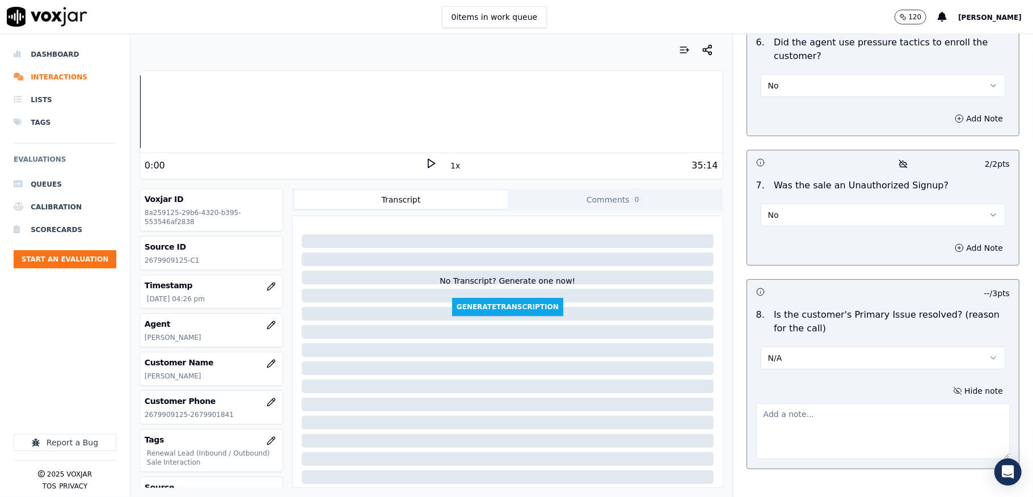
click at [853, 403] on textarea at bounding box center [883, 431] width 254 height 56
paste textarea "After complite the signup process the customer disconnect the call failed to co…"
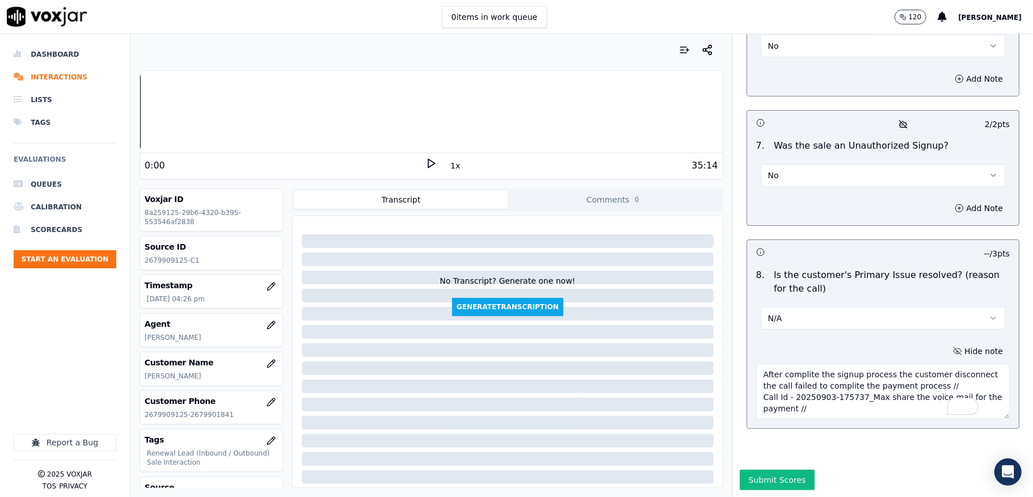
scroll to position [3269, 0]
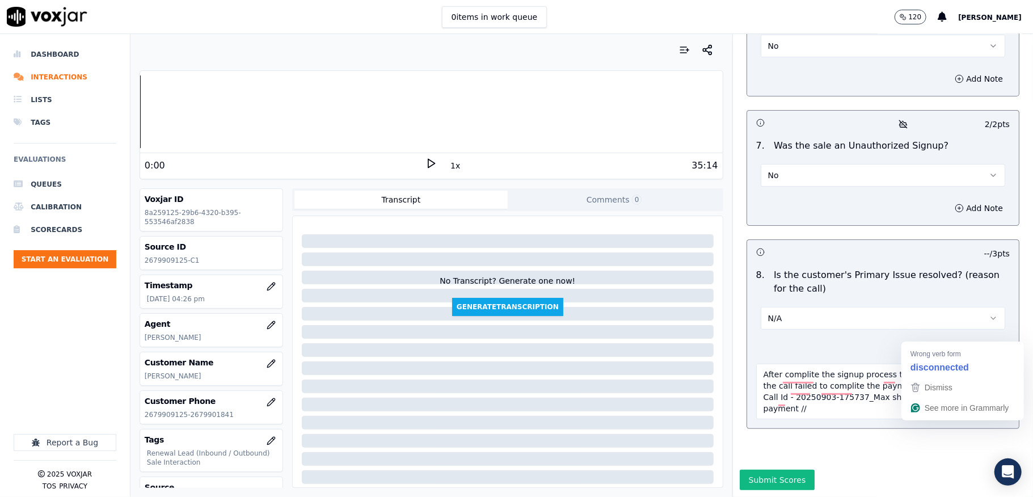
click at [953, 364] on textarea "After complite the signup process the customer disconnect the call failed to co…" at bounding box center [883, 392] width 254 height 56
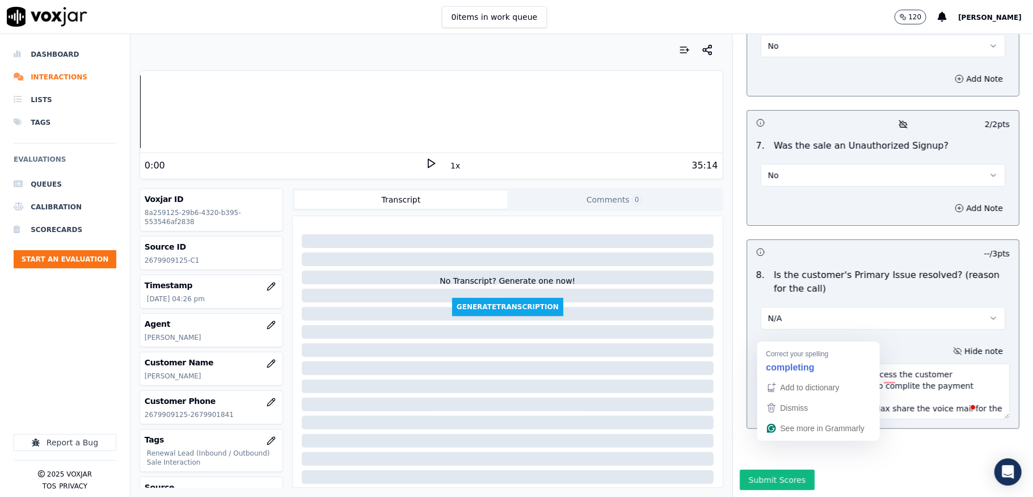
click at [797, 364] on textarea "After complite the signup process the customer disconnected the call failed to …" at bounding box center [883, 392] width 254 height 56
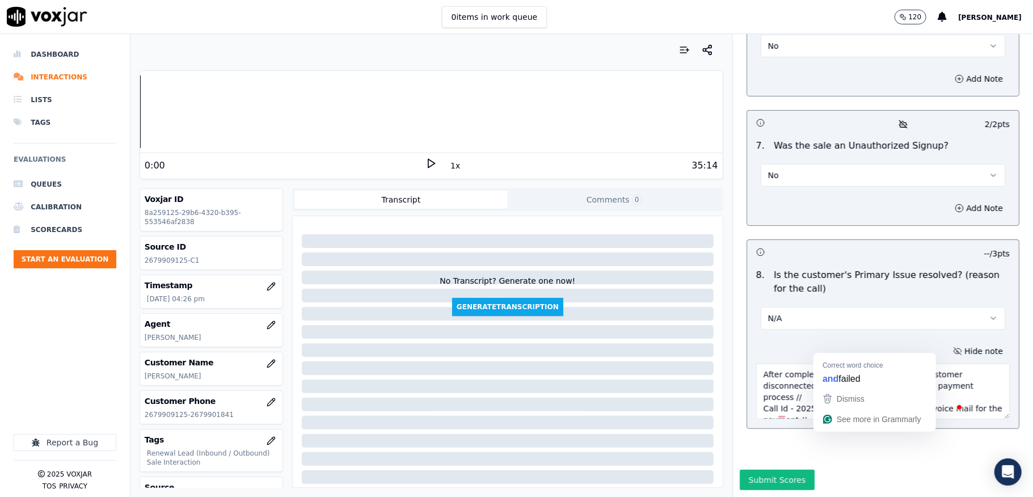
click at [823, 364] on textarea "After completing the signup process the customer disconnected the call failed t…" at bounding box center [883, 392] width 254 height 56
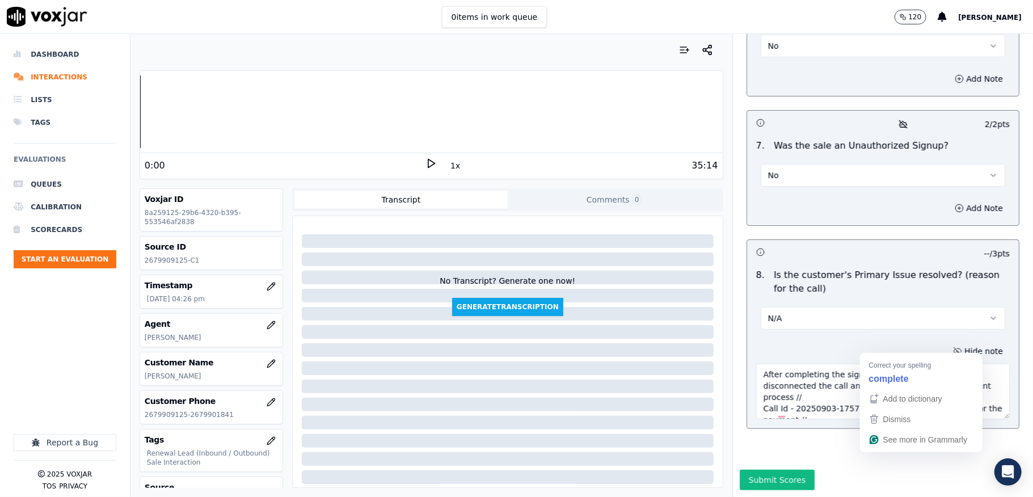
click at [891, 364] on textarea "After completing the signup process the customer disconnected the call and fail…" at bounding box center [883, 392] width 254 height 56
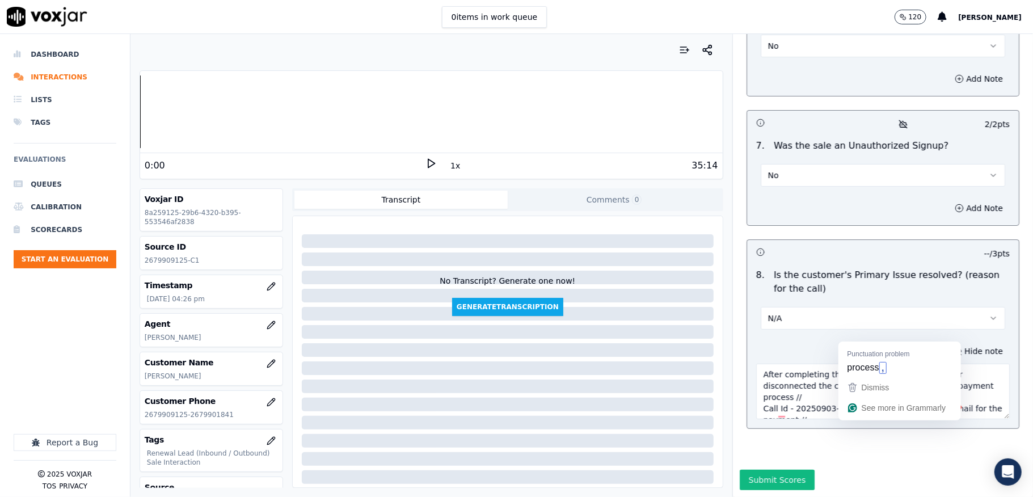
click at [777, 364] on textarea "After completing the signup process the customer disconnected the call and fail…" at bounding box center [883, 392] width 254 height 56
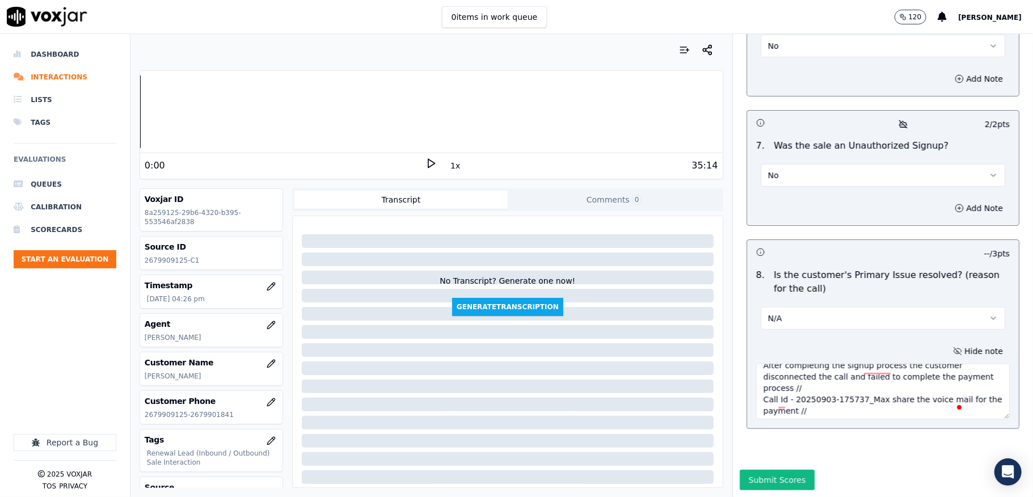
scroll to position [11, 0]
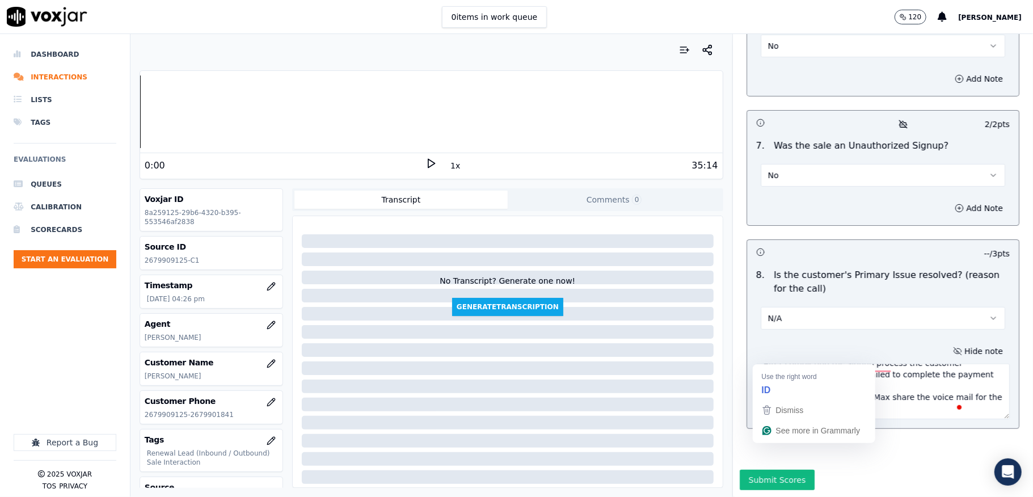
click at [818, 364] on textarea "After completing the signup process the customer disconnected the call and fail…" at bounding box center [883, 392] width 254 height 56
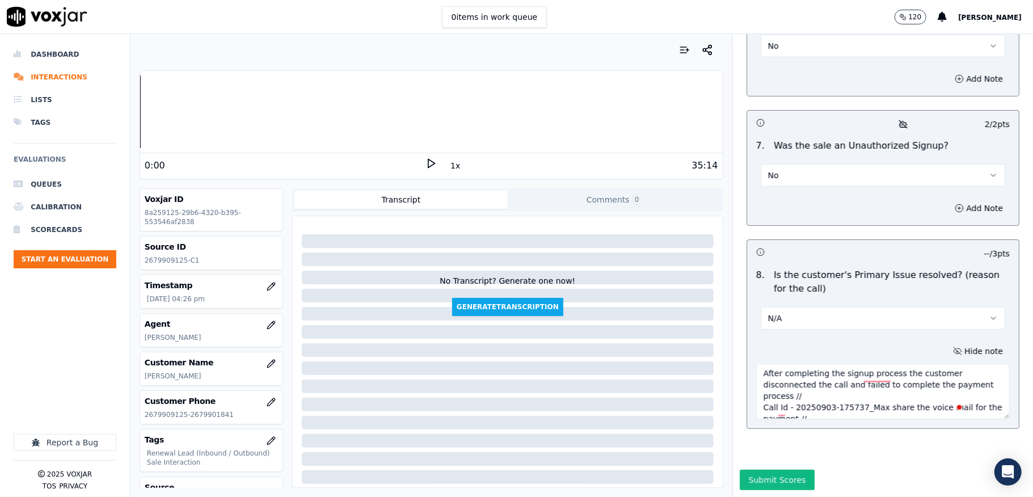
scroll to position [0, 0]
type textarea "After completing the signup process the customer disconnected the call and fail…"
click at [768, 470] on button "Submit Scores" at bounding box center [777, 480] width 75 height 20
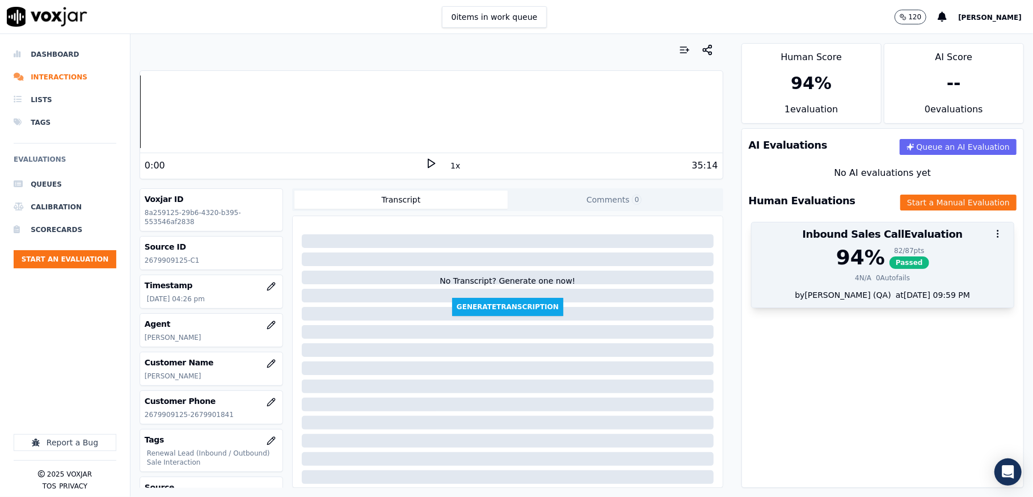
click at [897, 262] on div "94 % 82 / 87 pts Passed" at bounding box center [883, 257] width 249 height 23
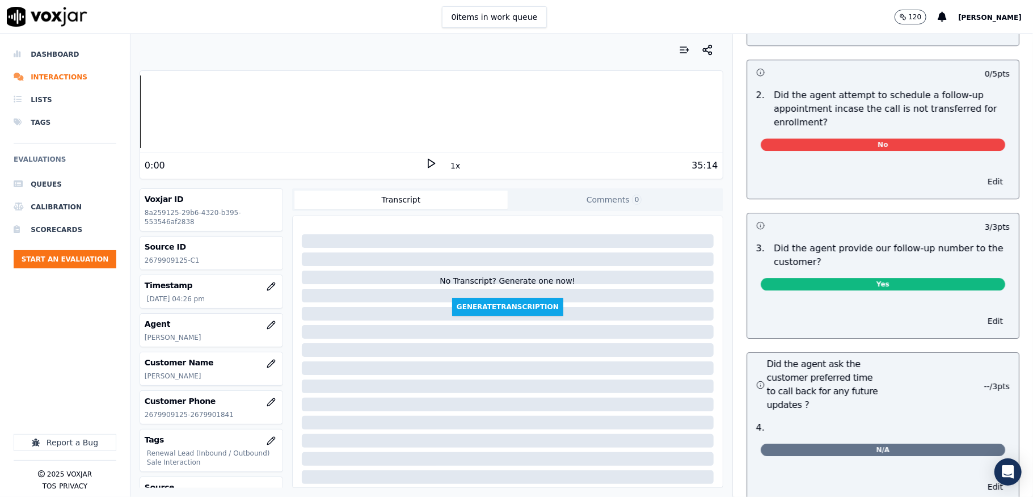
scroll to position [2497, 0]
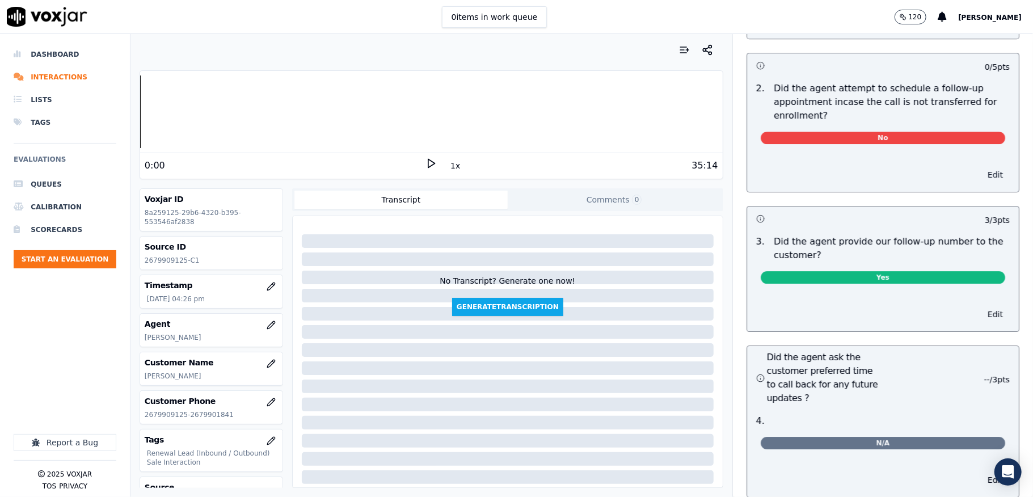
click at [981, 167] on button "Edit" at bounding box center [995, 175] width 29 height 16
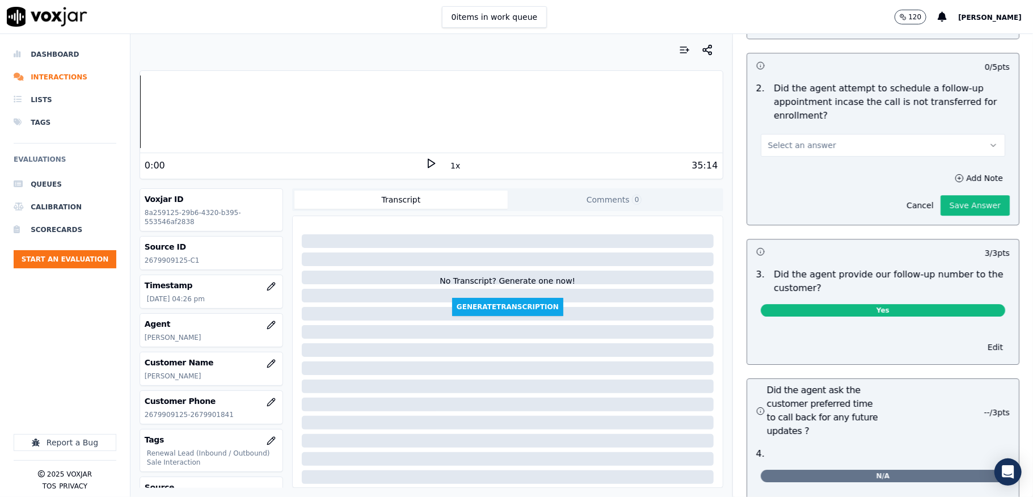
click at [850, 134] on button "Select an answer" at bounding box center [883, 145] width 245 height 23
click at [801, 188] on div "N/A" at bounding box center [855, 192] width 217 height 18
click at [951, 195] on button "Save Answer" at bounding box center [975, 205] width 69 height 20
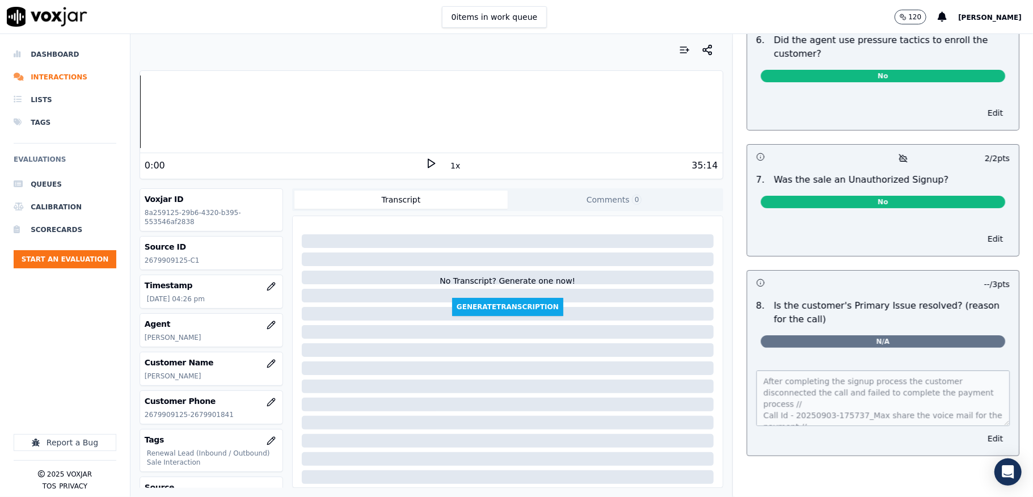
scroll to position [0, 0]
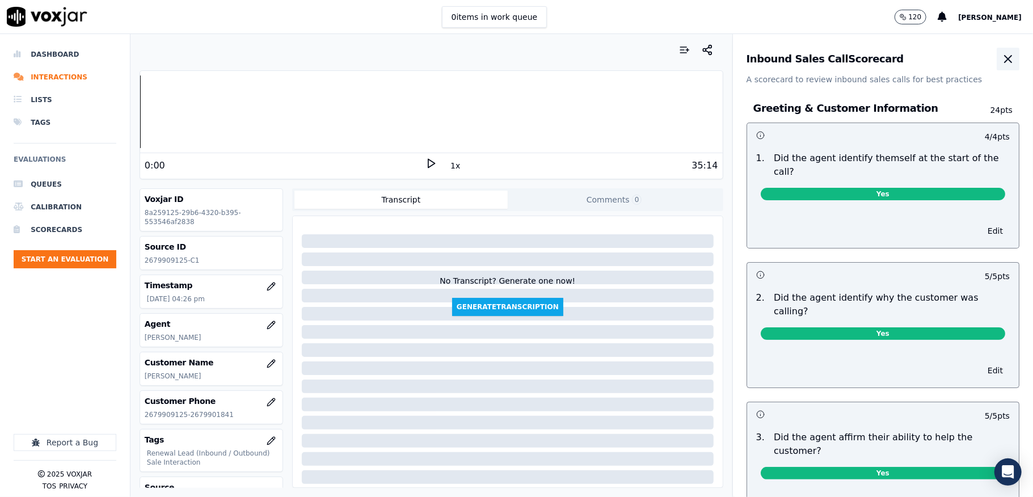
click at [1001, 62] on icon "button" at bounding box center [1008, 59] width 14 height 14
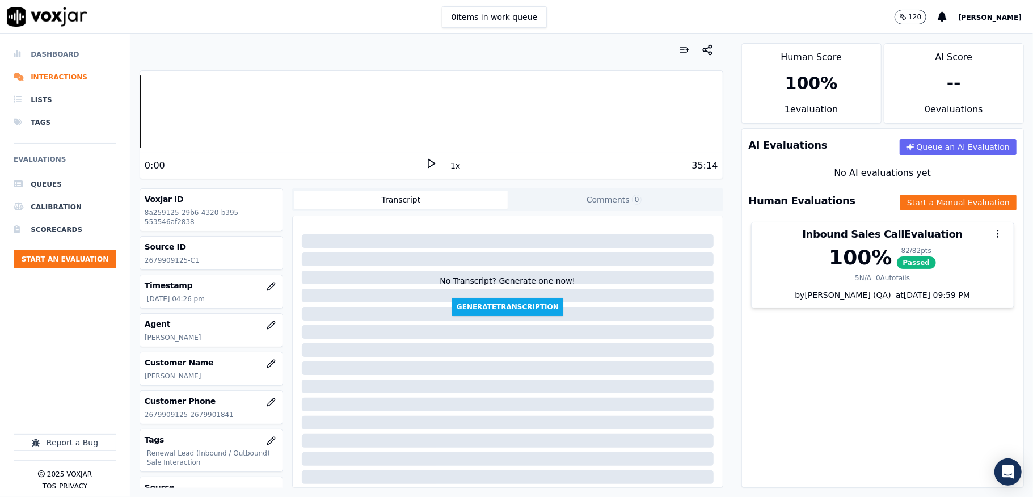
click at [41, 47] on li "Dashboard" at bounding box center [65, 54] width 103 height 23
